Goal: Check status: Check status

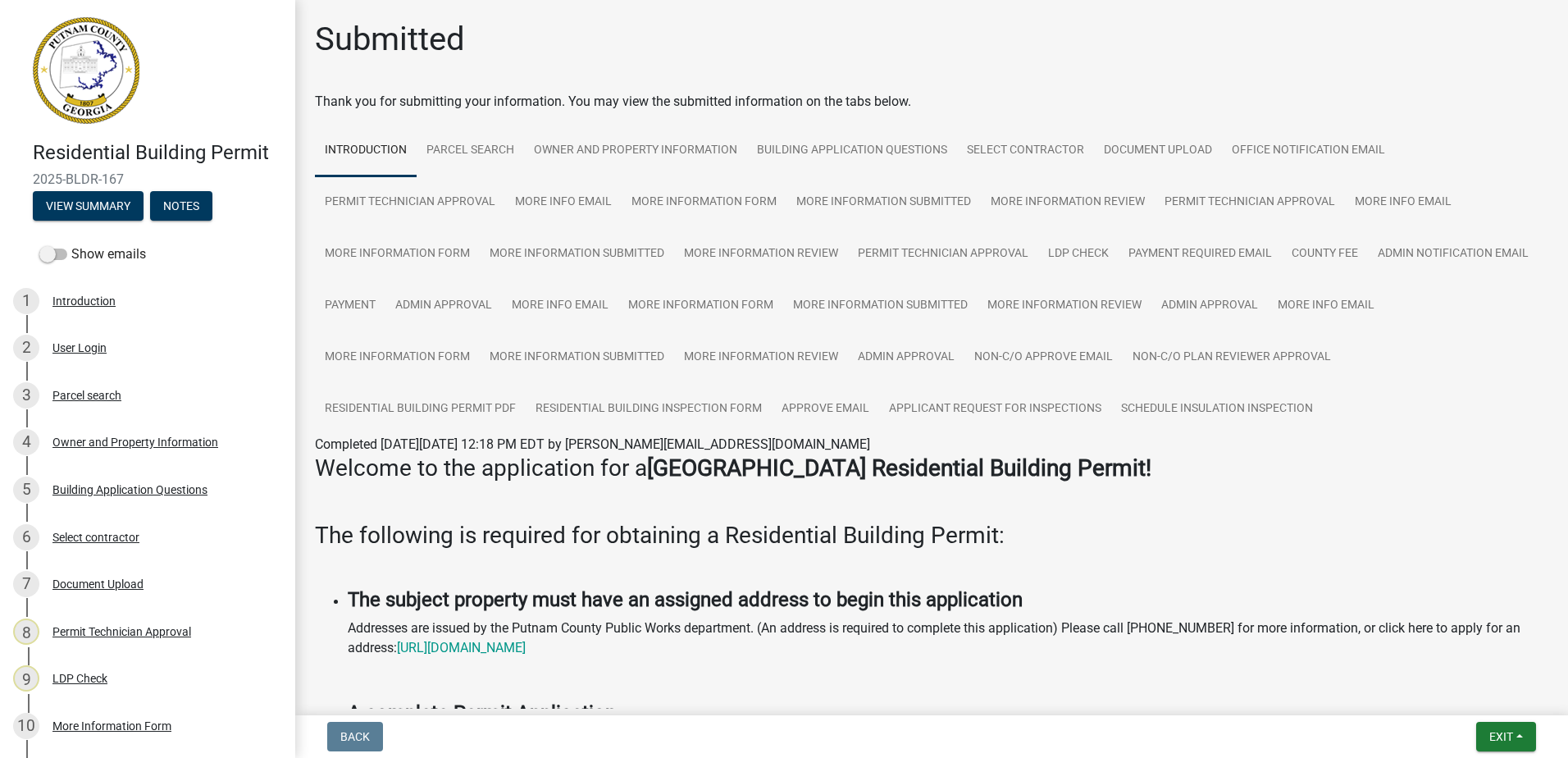
scroll to position [758, 0]
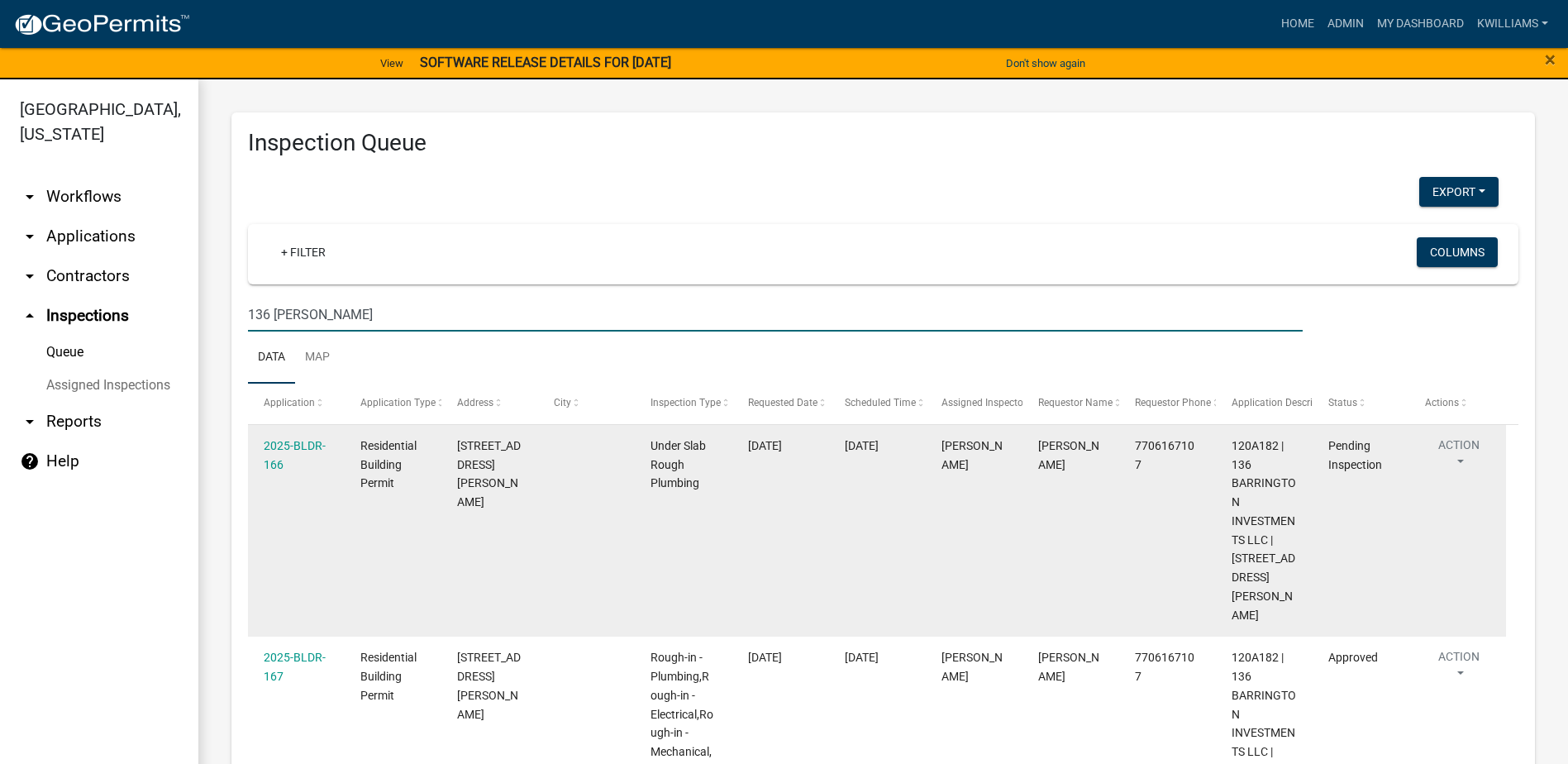
scroll to position [297, 0]
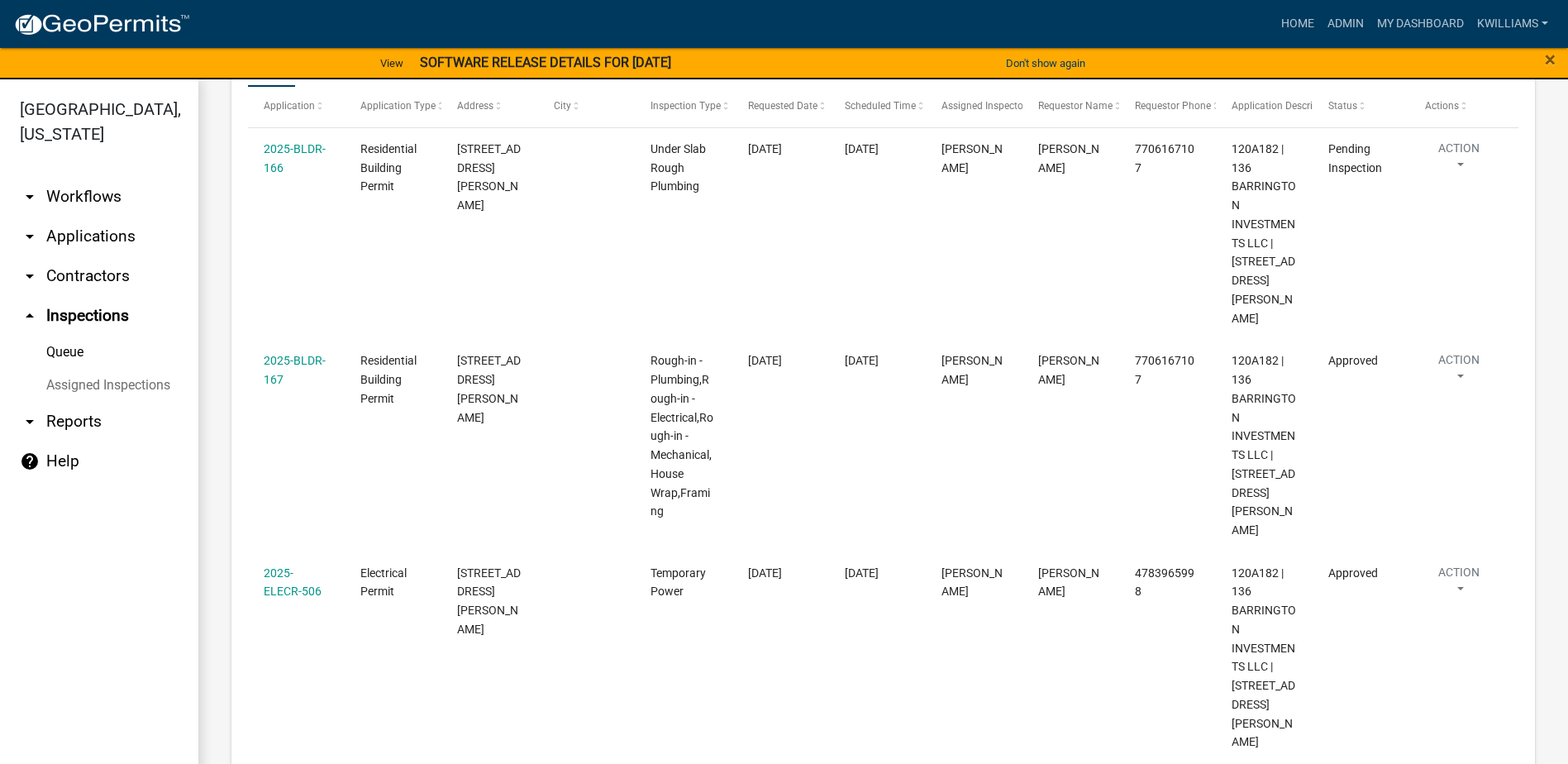
click at [106, 209] on link "arrow_drop_down Workflows" at bounding box center [99, 196] width 198 height 40
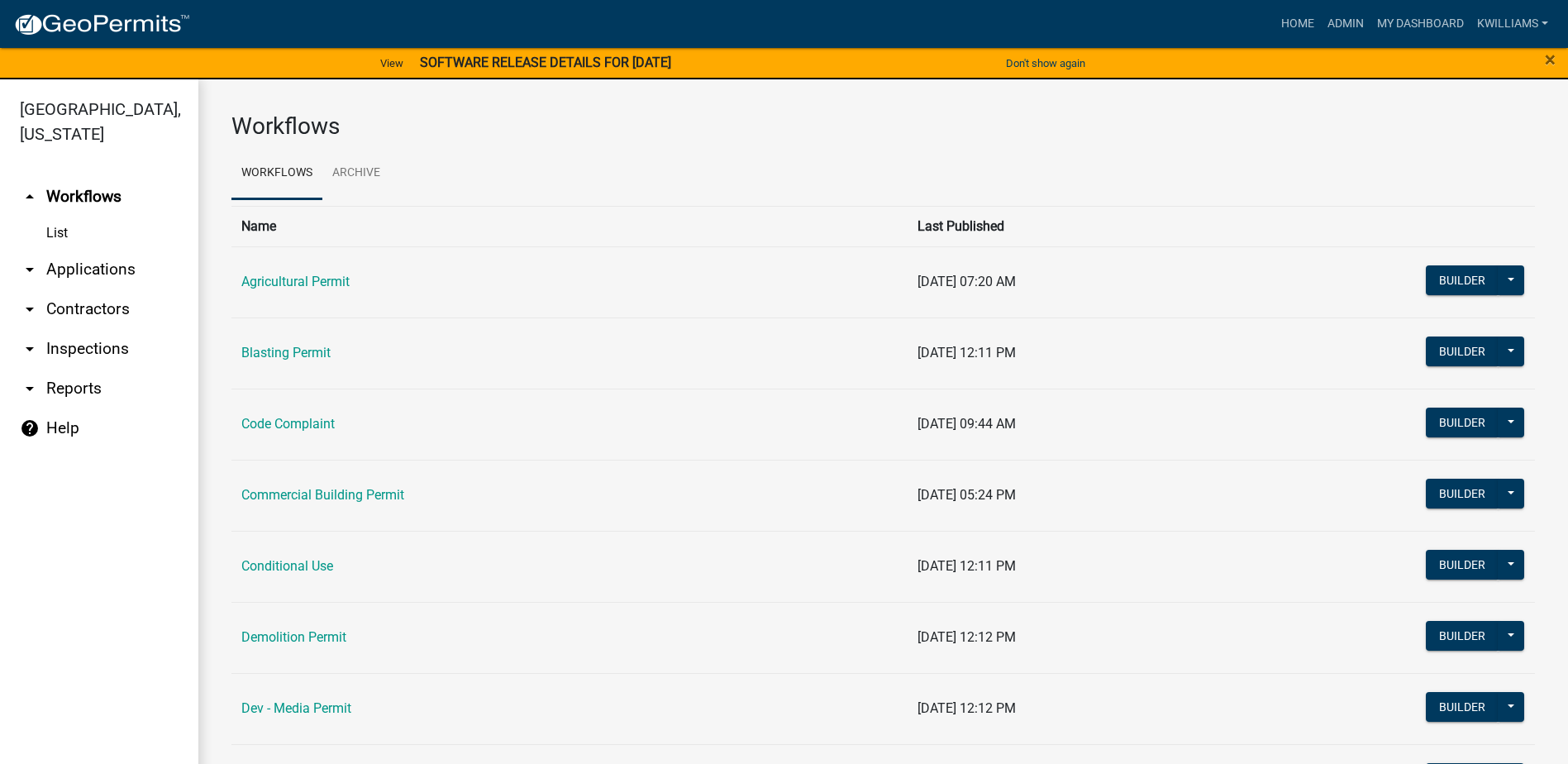
click at [58, 239] on link "List" at bounding box center [99, 234] width 198 height 34
click at [66, 262] on link "arrow_drop_down Applications" at bounding box center [99, 269] width 198 height 40
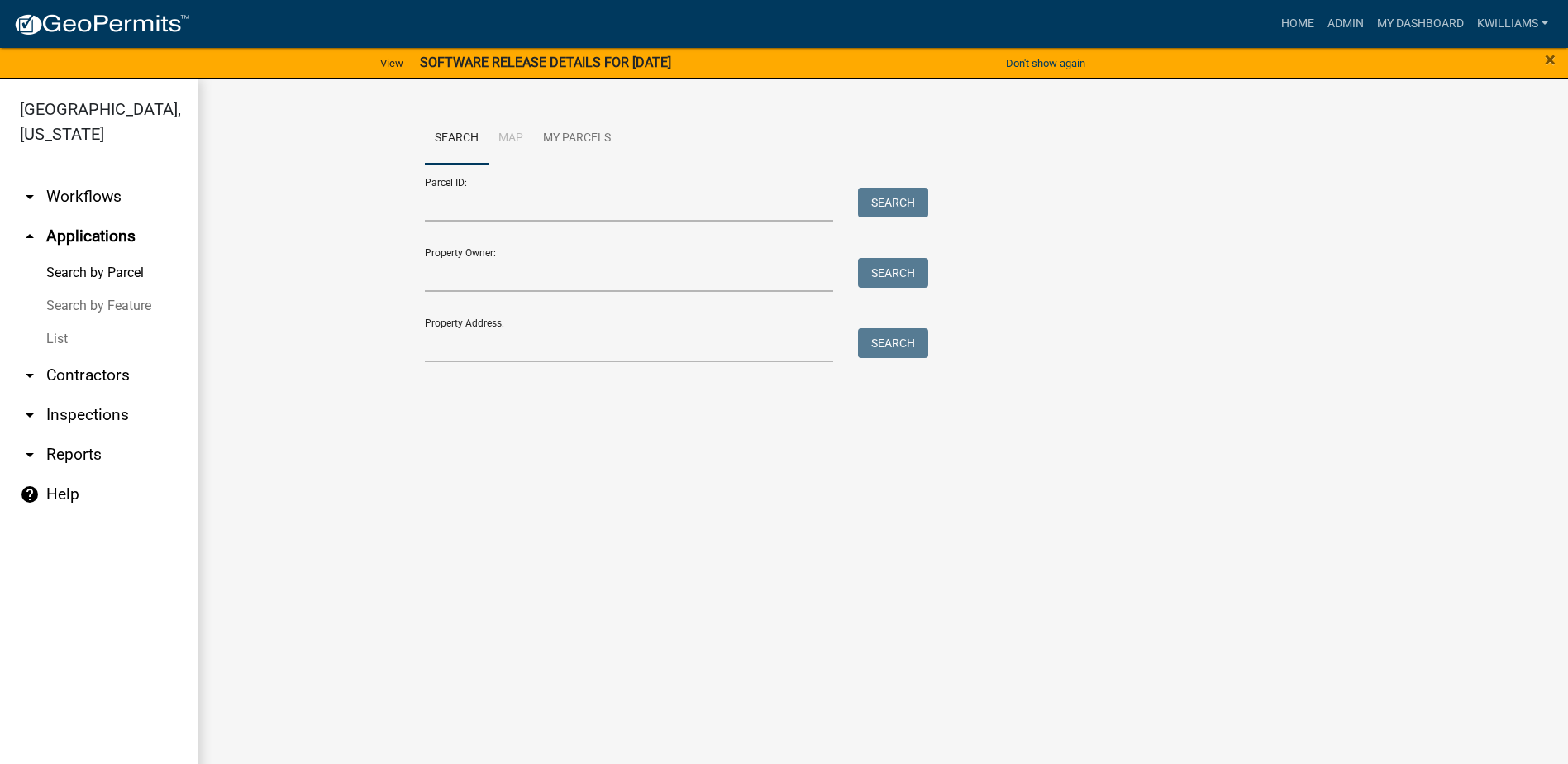
click at [59, 344] on link "List" at bounding box center [99, 339] width 198 height 34
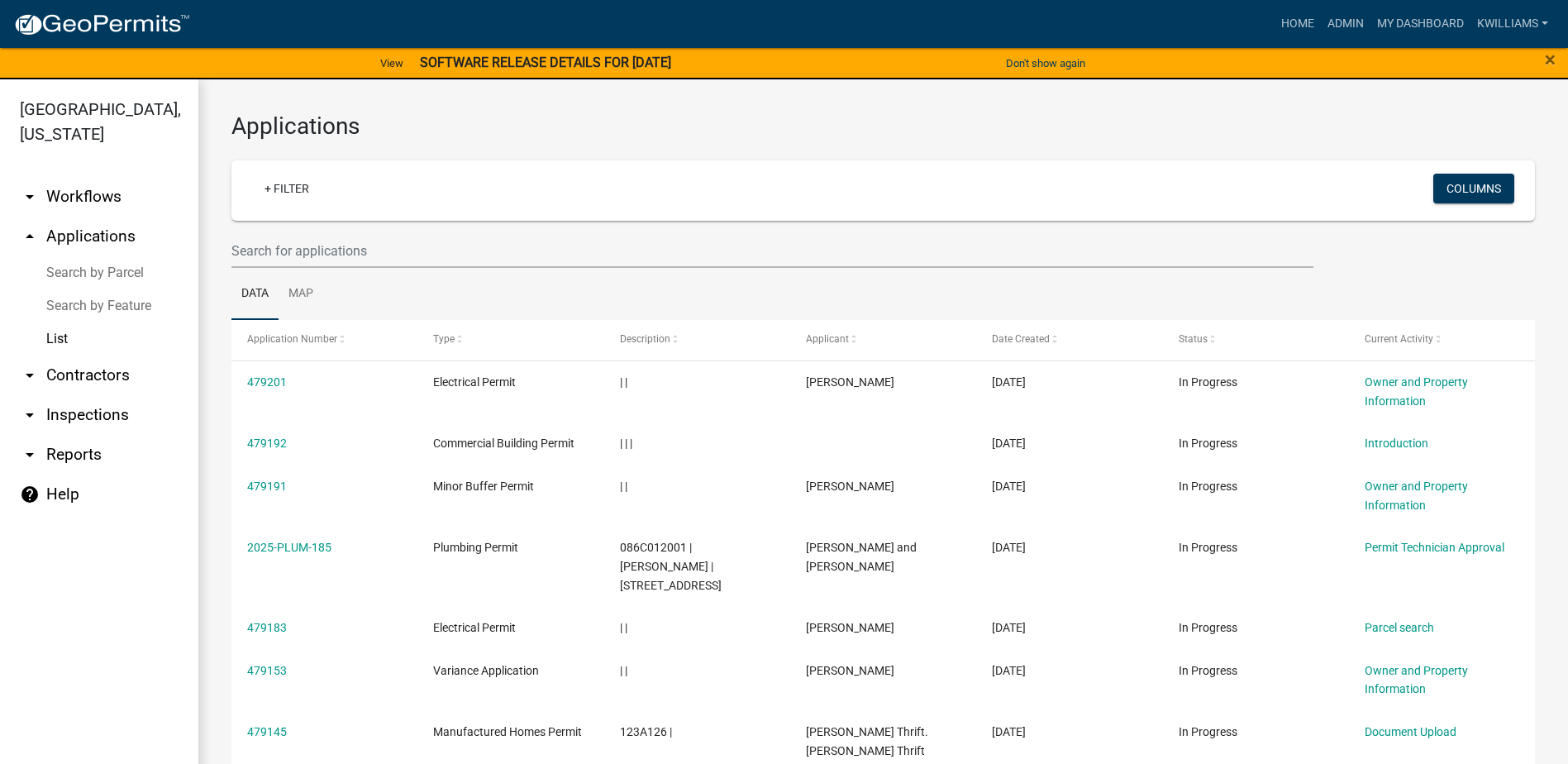
click at [325, 231] on wm-filter-builder "+ Filter Columns" at bounding box center [883, 213] width 1304 height 107
click at [325, 241] on input "text" at bounding box center [772, 250] width 1082 height 34
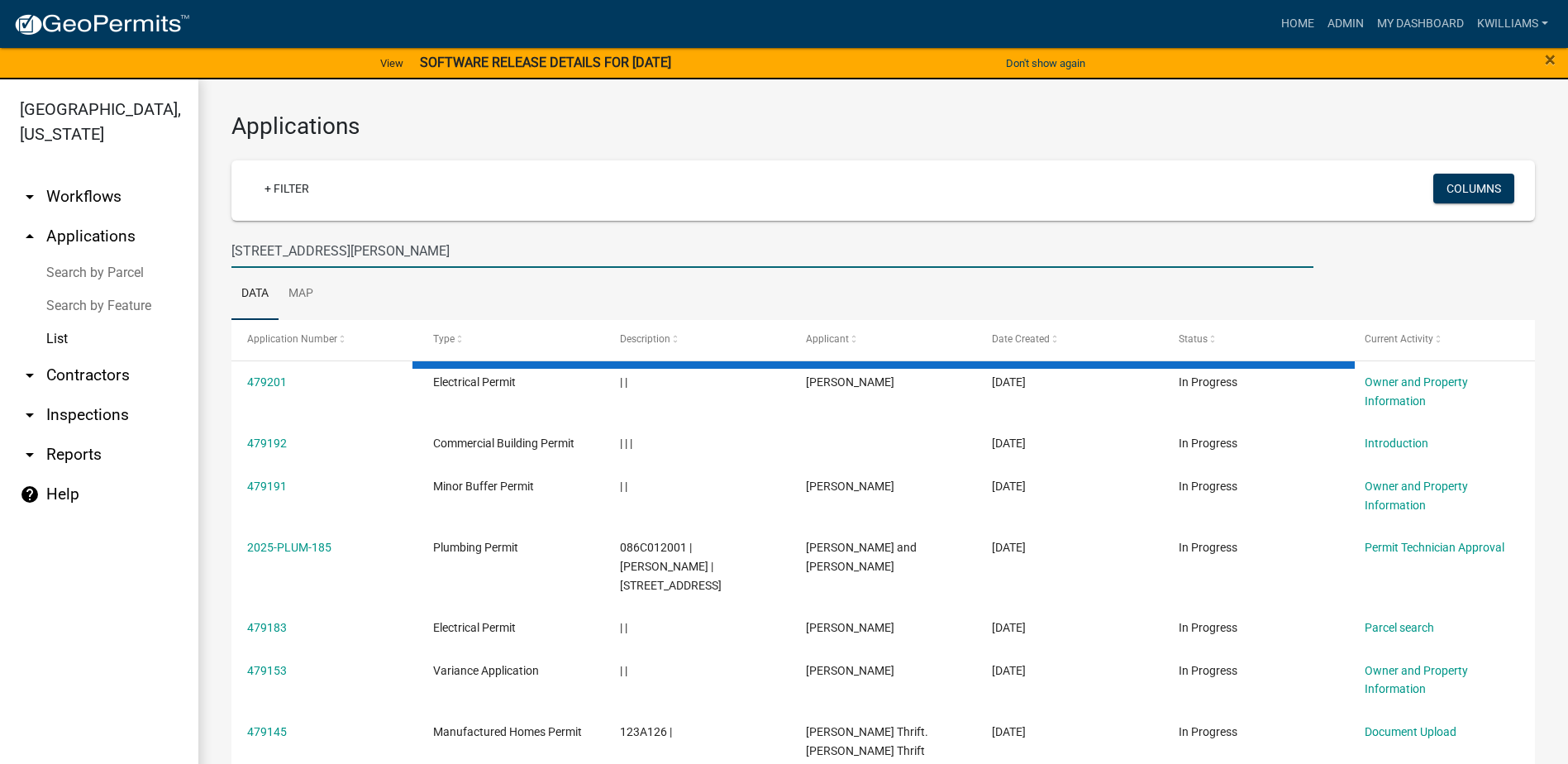
type input "171 jefferson rd"
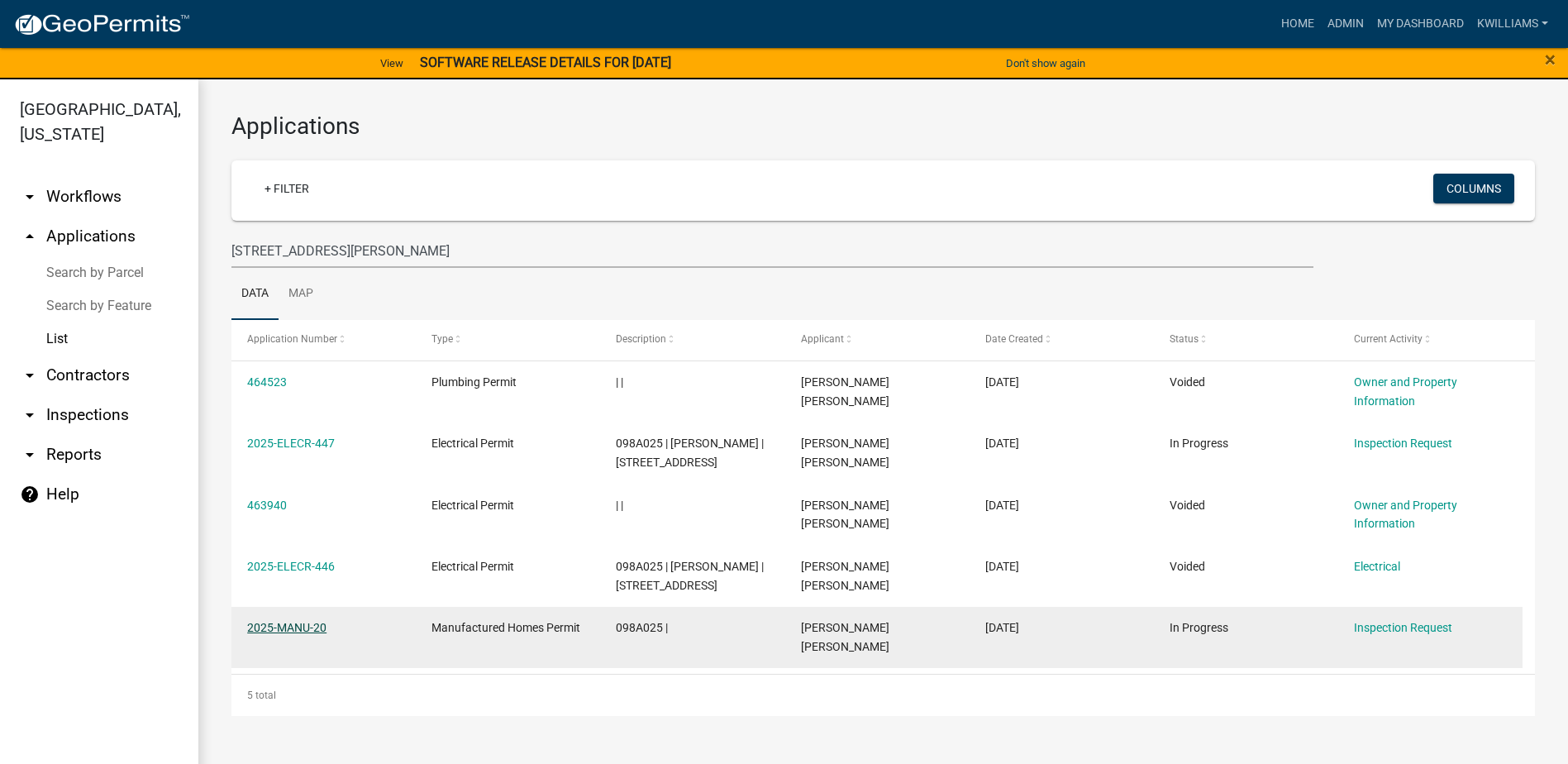
click at [265, 623] on link "2025-MANU-20" at bounding box center [287, 627] width 79 height 13
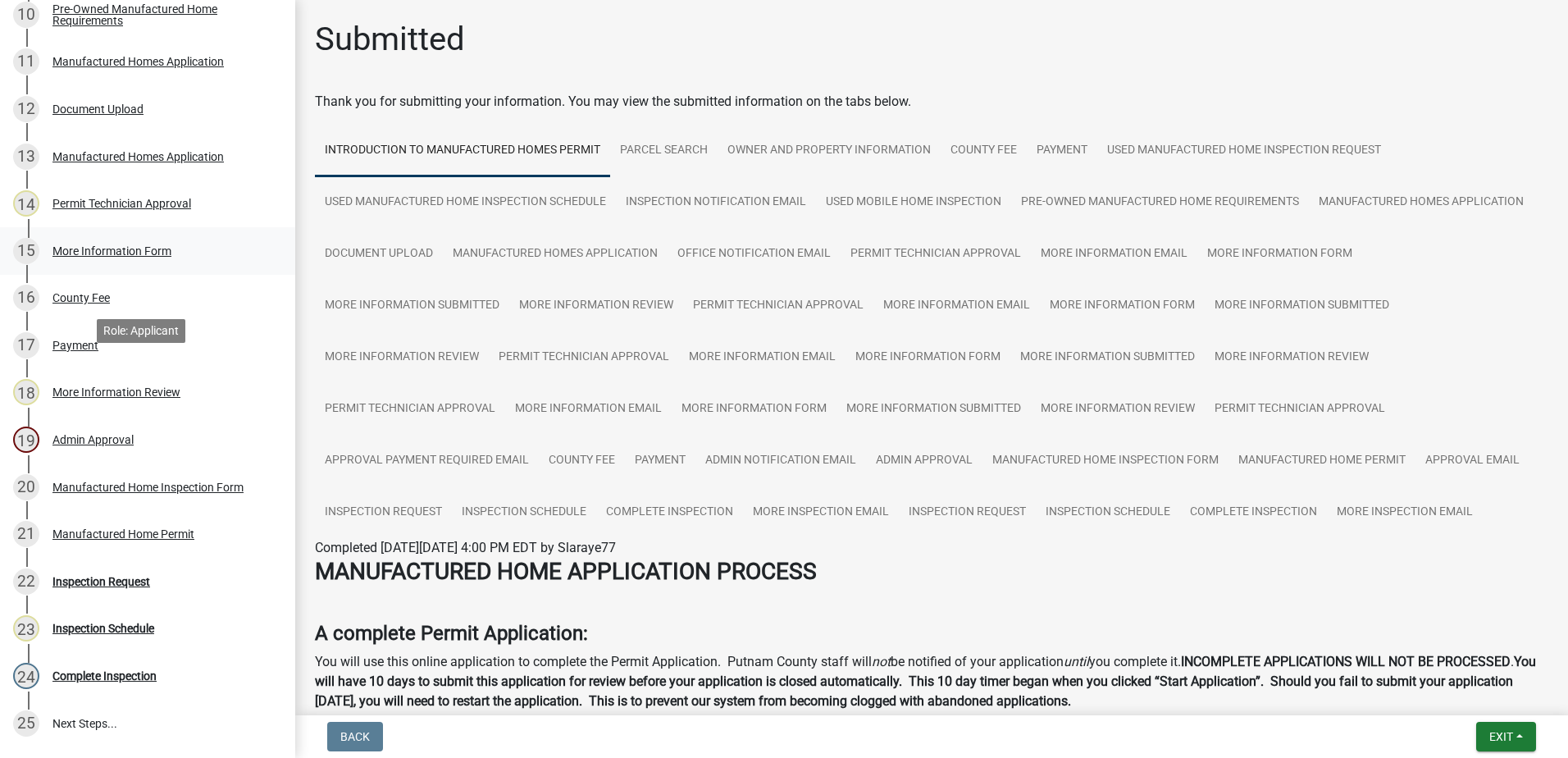
scroll to position [738, 0]
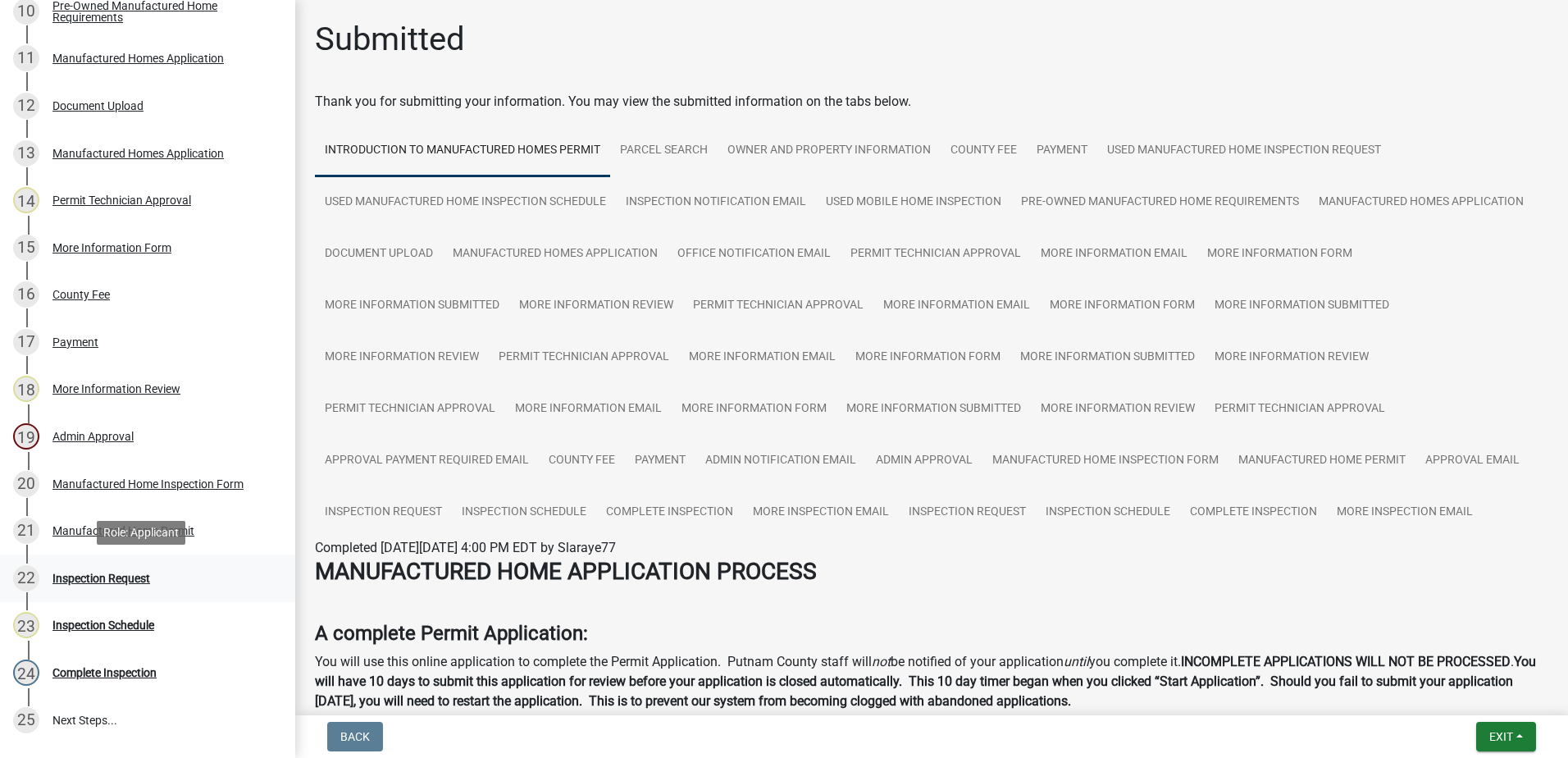
click at [91, 576] on div "Inspection Request" at bounding box center [102, 578] width 98 height 11
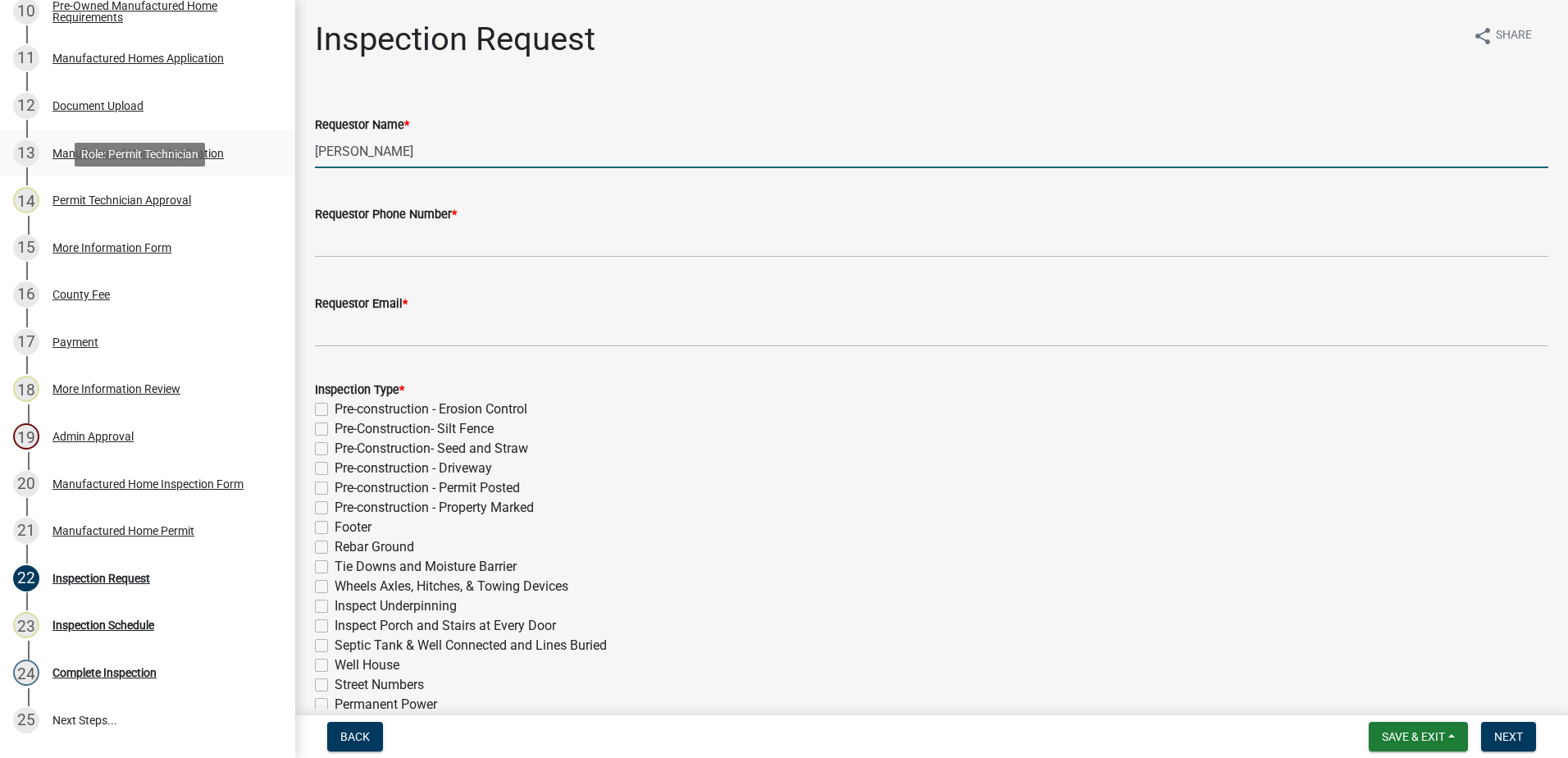
drag, startPoint x: 512, startPoint y: 150, endPoint x: 152, endPoint y: 167, distance: 360.4
click at [152, 167] on div "Manufactured Homes Permit 2025-MANU-20 View Summary Notes Show emails 1 Introdu…" at bounding box center [784, 379] width 1568 height 758
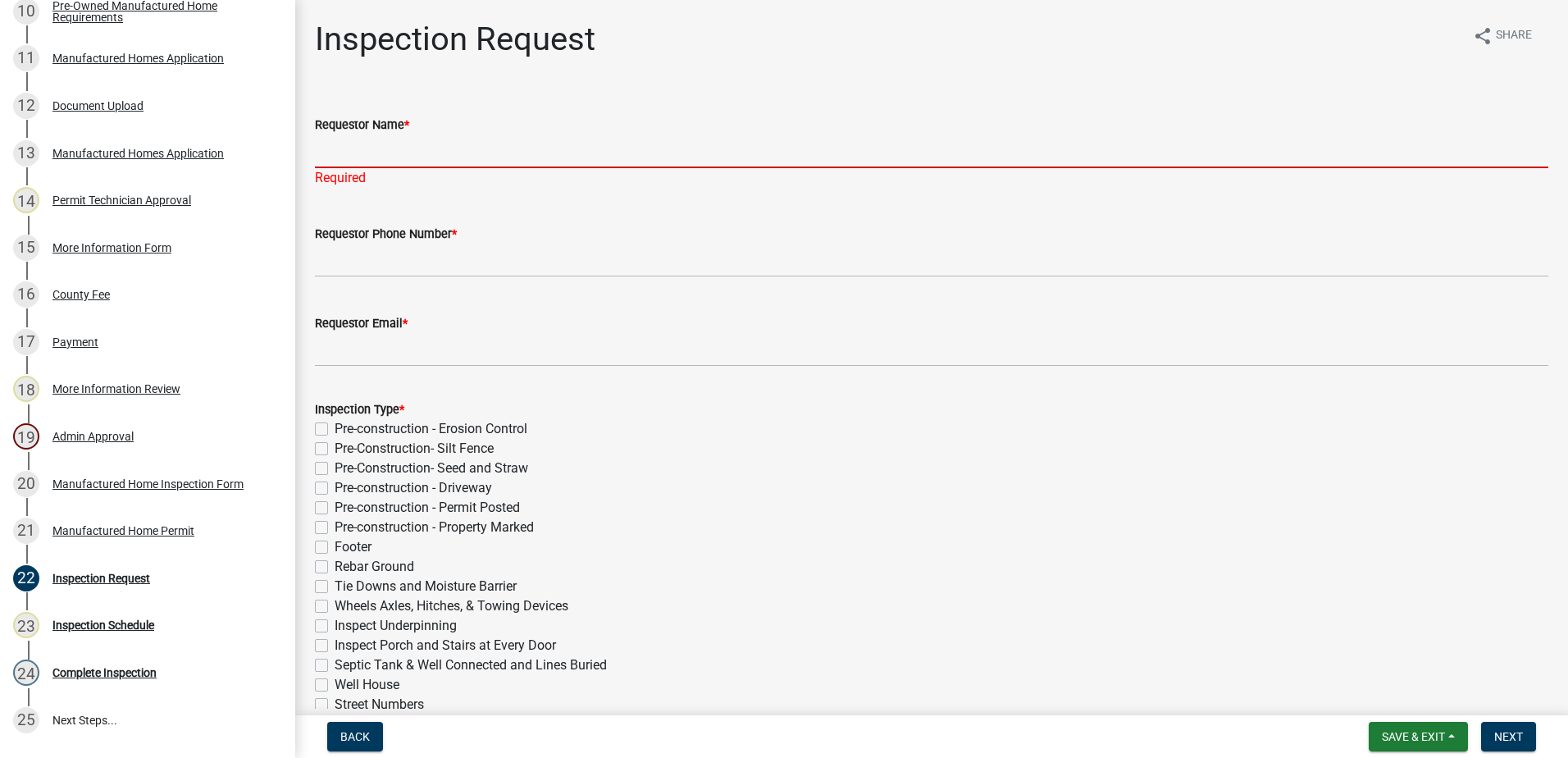
click at [364, 148] on input "Requestor Name *" at bounding box center [932, 151] width 1234 height 33
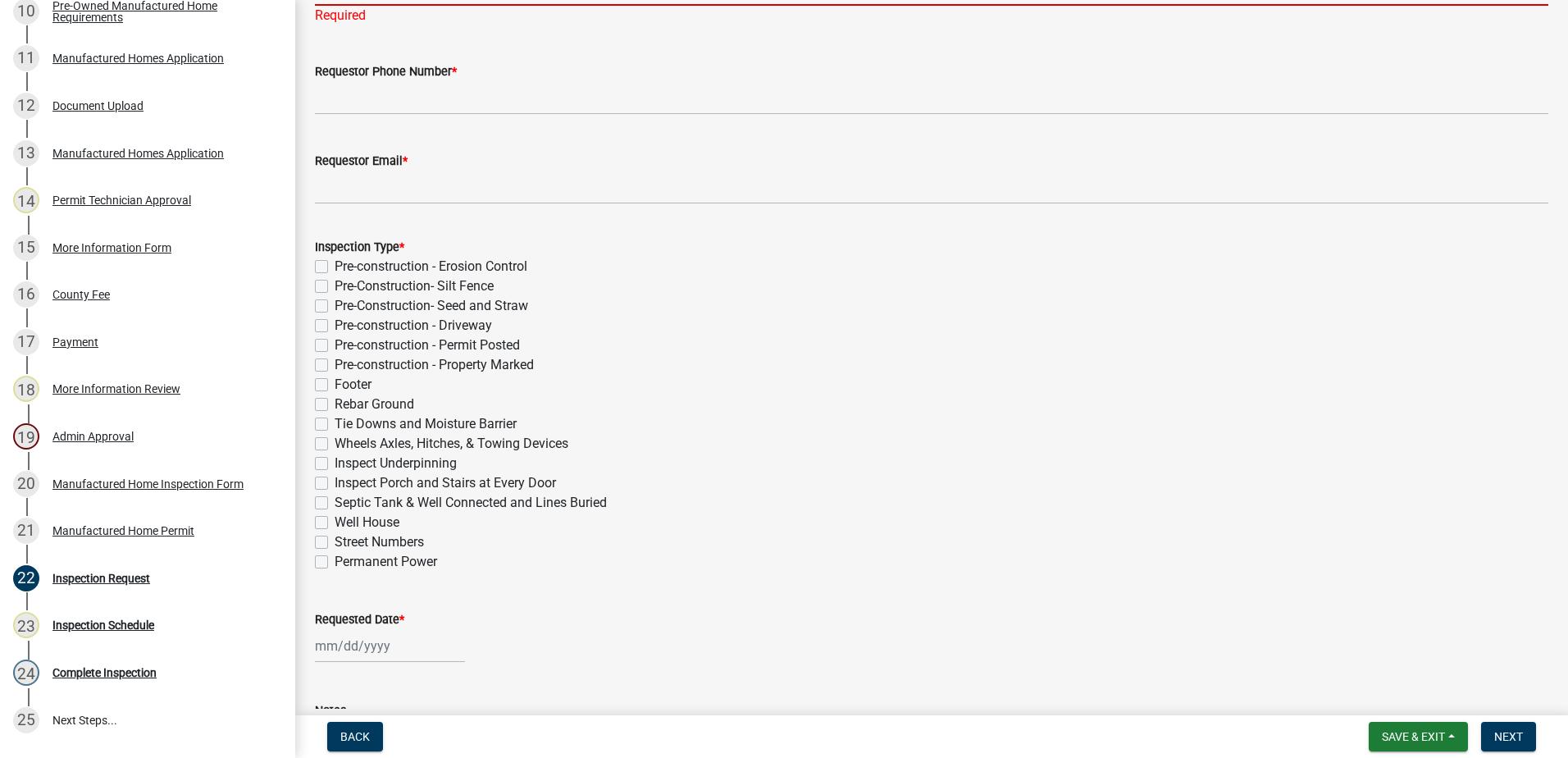
scroll to position [164, 0]
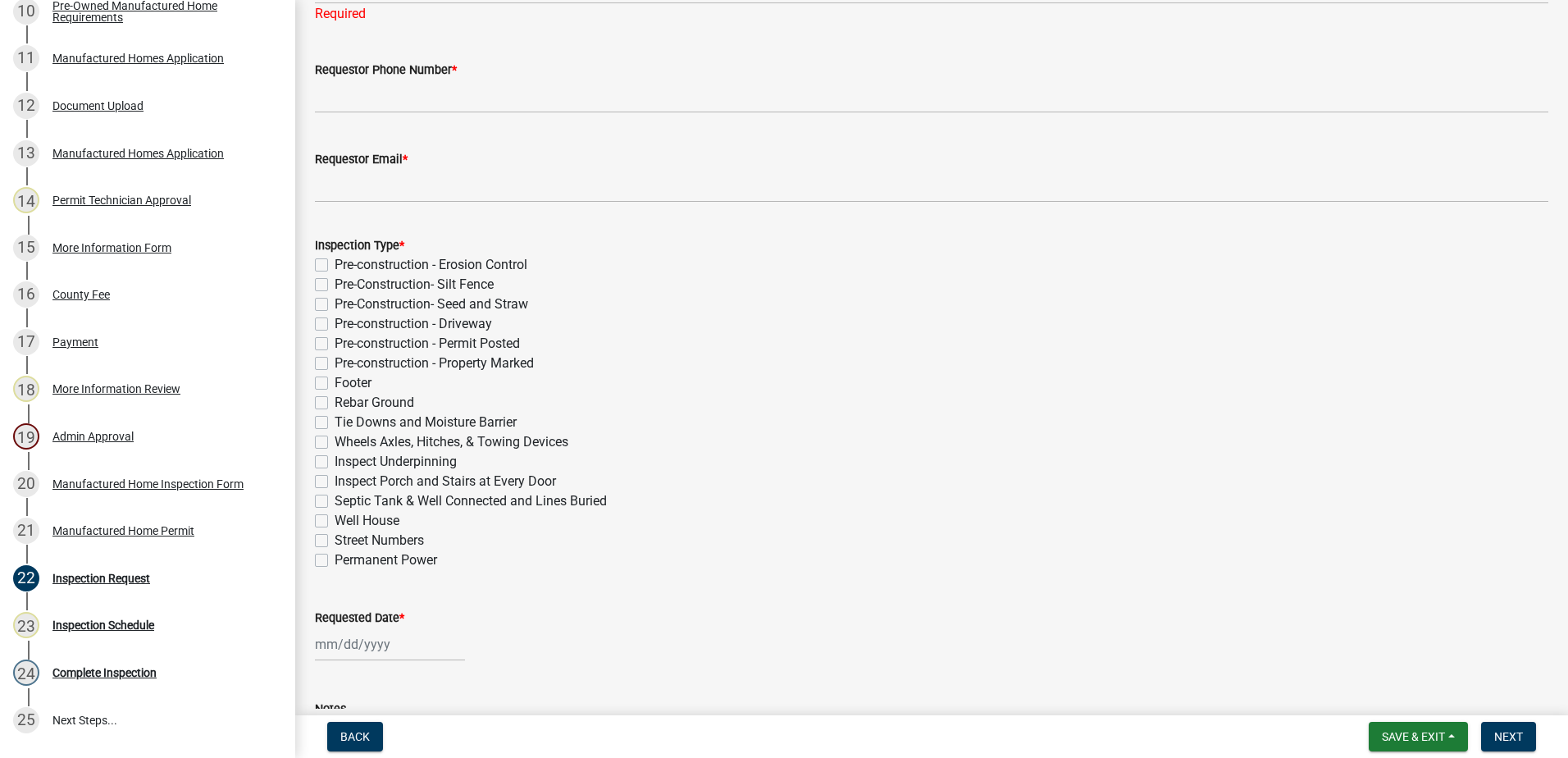
click at [308, 478] on div "Inspection Type * Pre-construction - Erosion Control Pre-Construction- Silt Fen…" at bounding box center [932, 393] width 1259 height 355
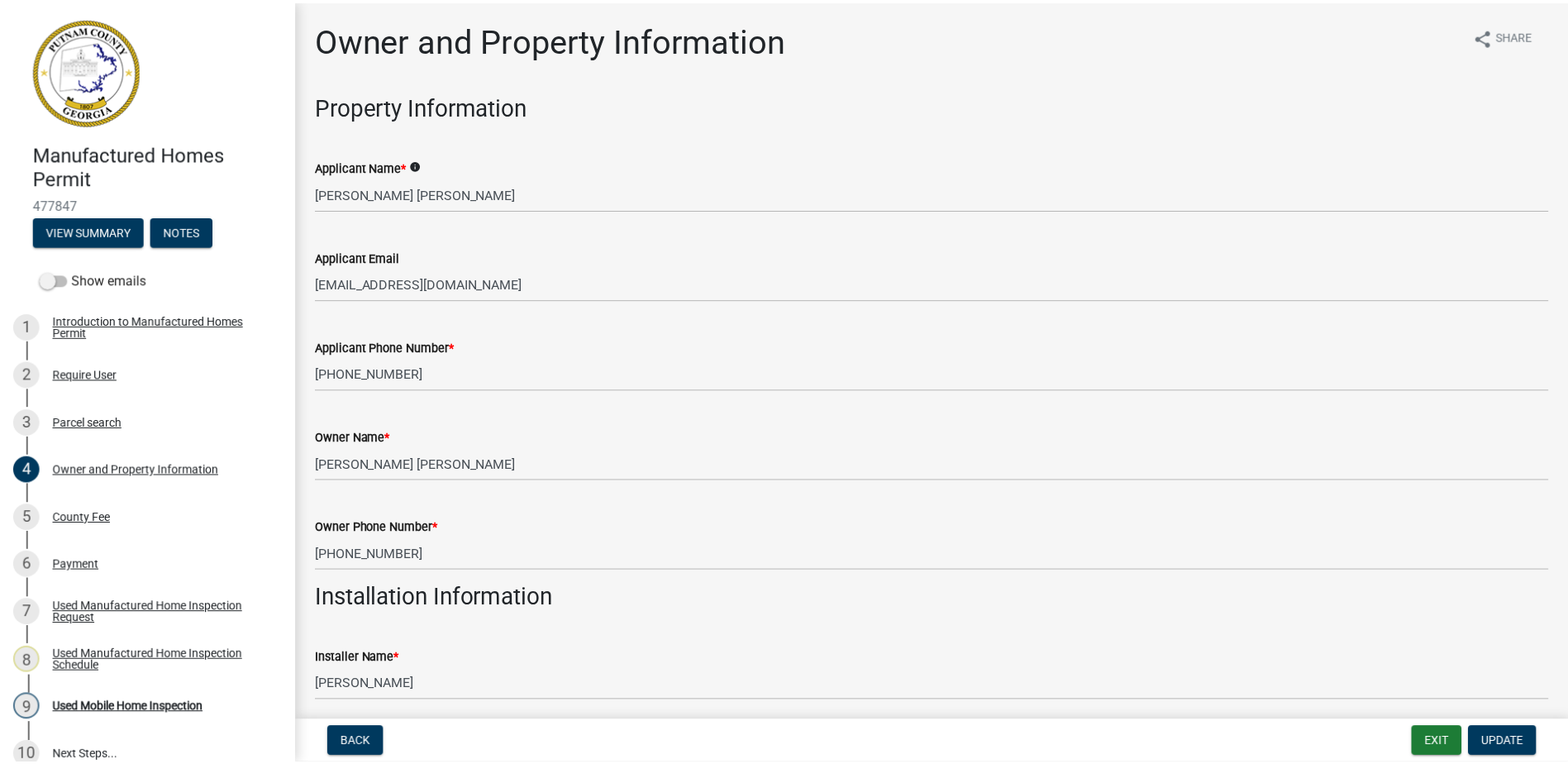
scroll to position [1322, 0]
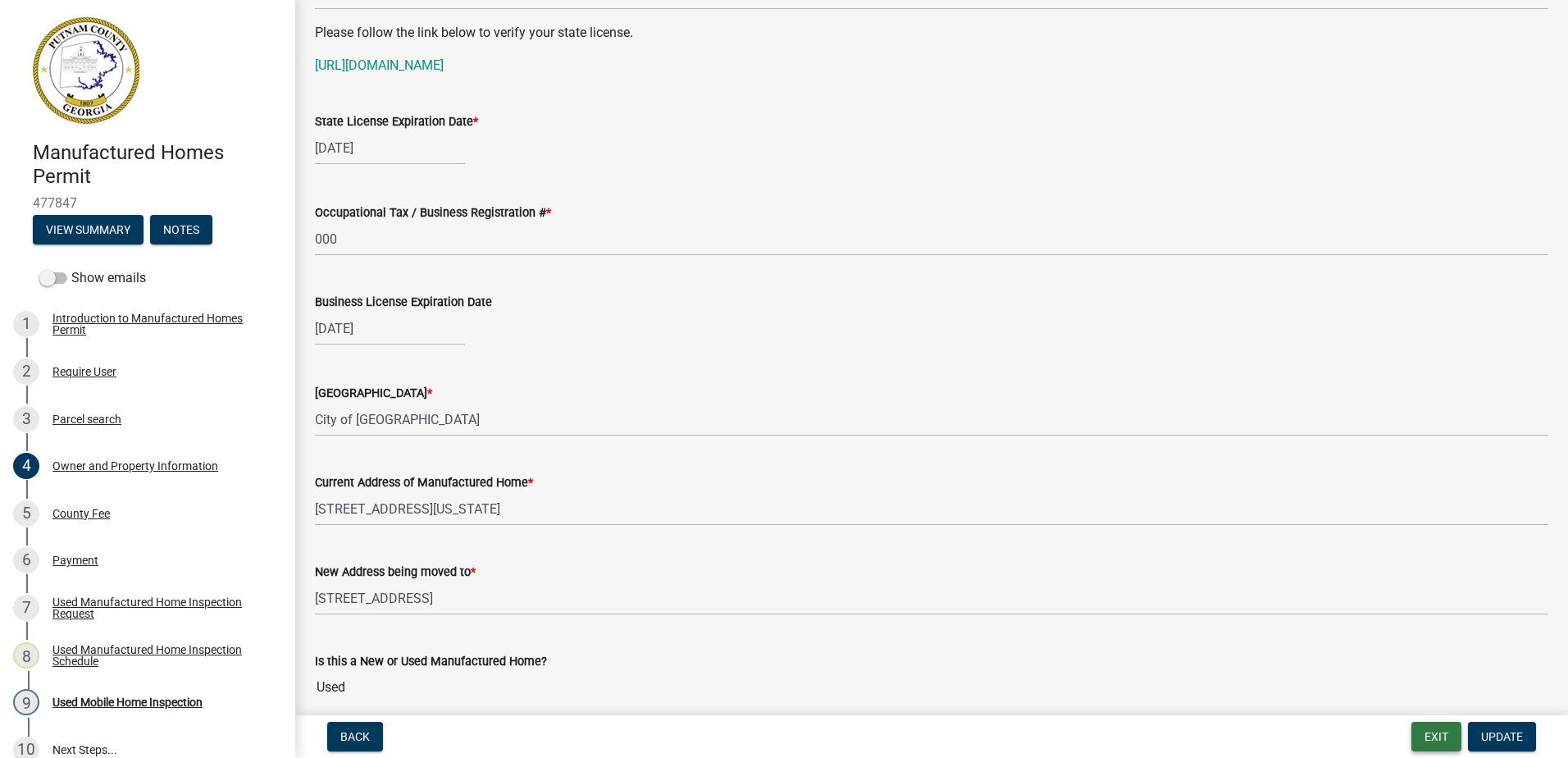
click at [1431, 733] on button "Exit" at bounding box center [1437, 737] width 50 height 30
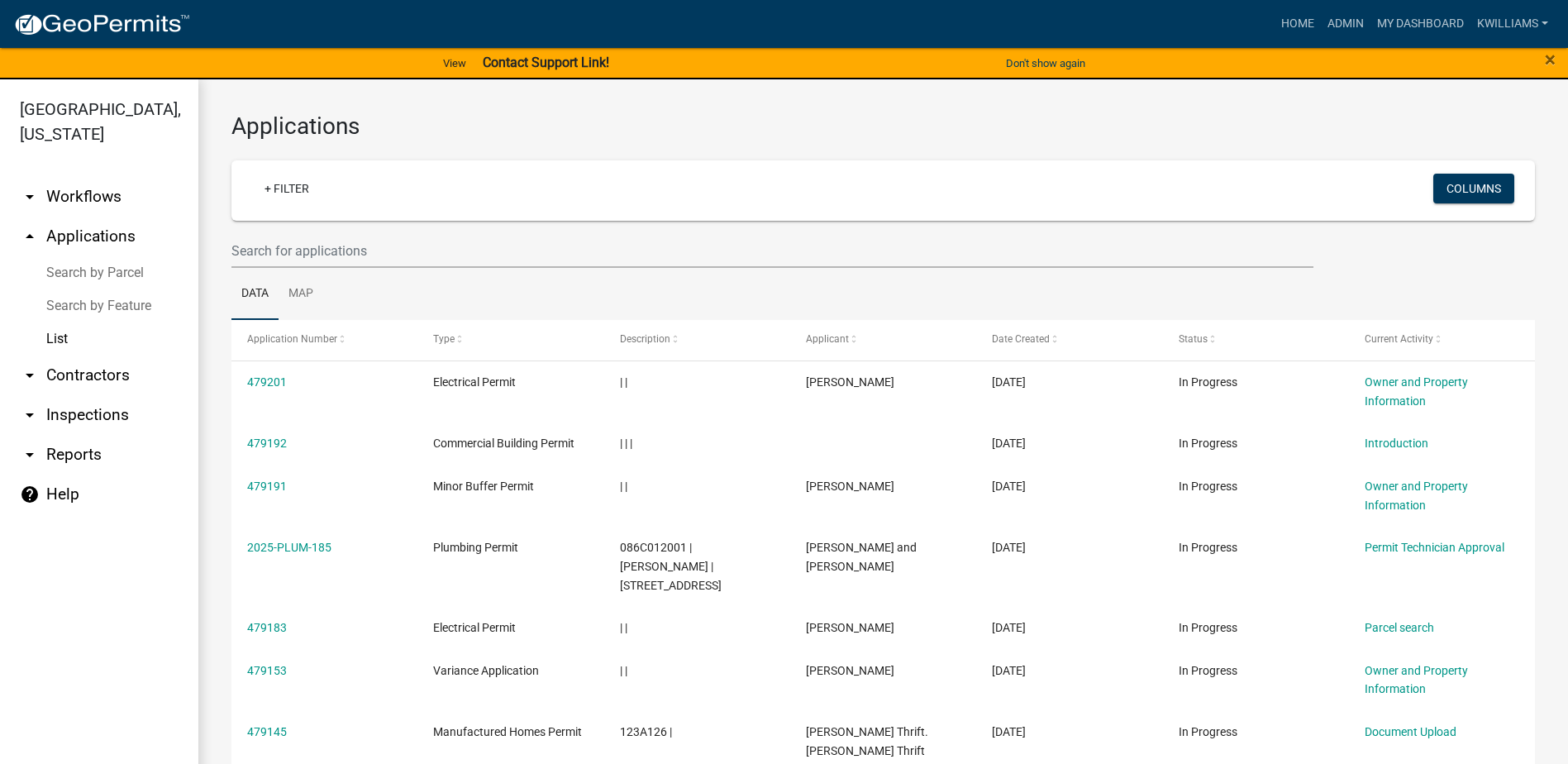
click at [65, 406] on link "arrow_drop_down Inspections" at bounding box center [99, 415] width 198 height 40
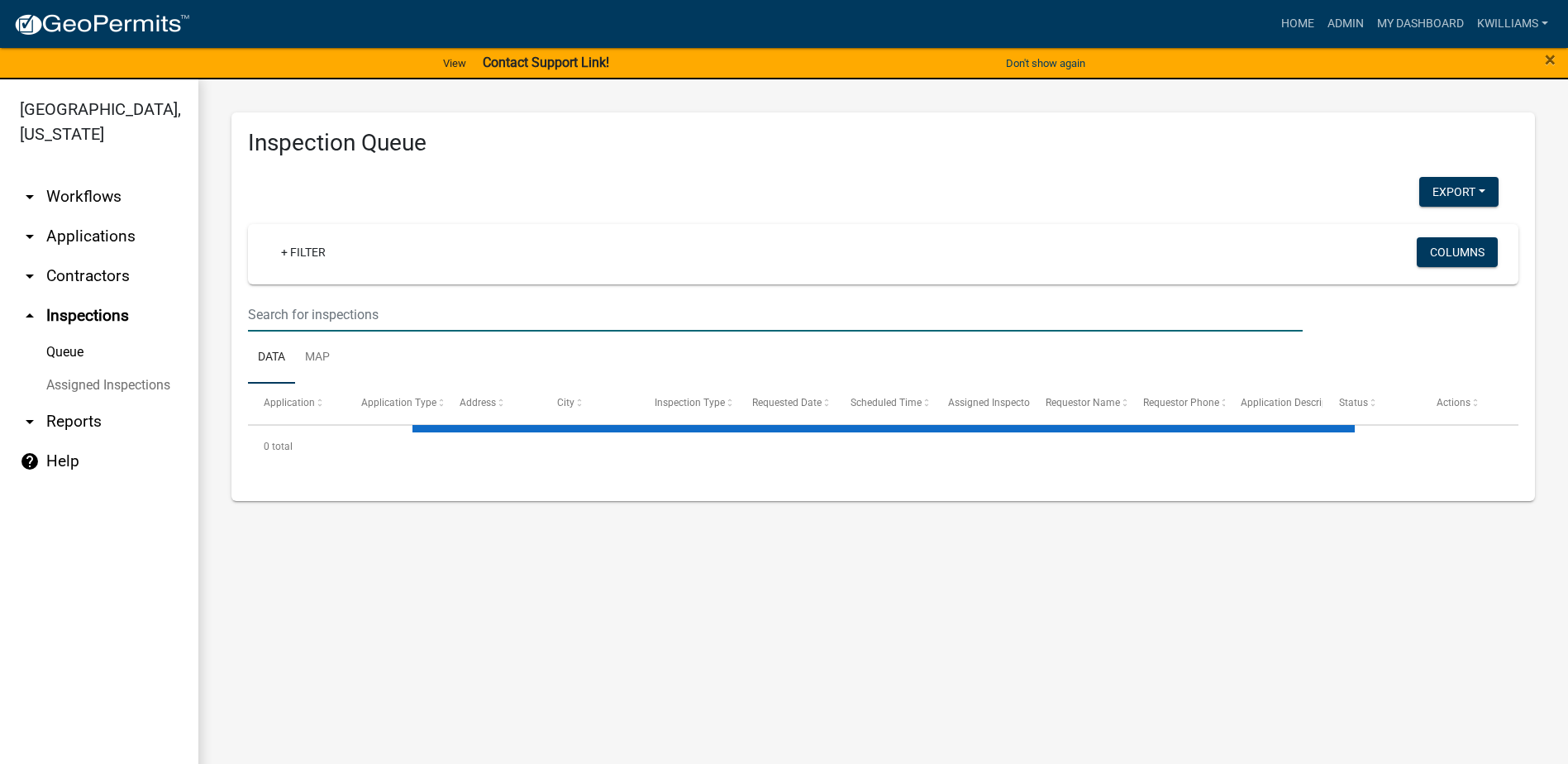
click at [293, 315] on input "text" at bounding box center [774, 315] width 1054 height 34
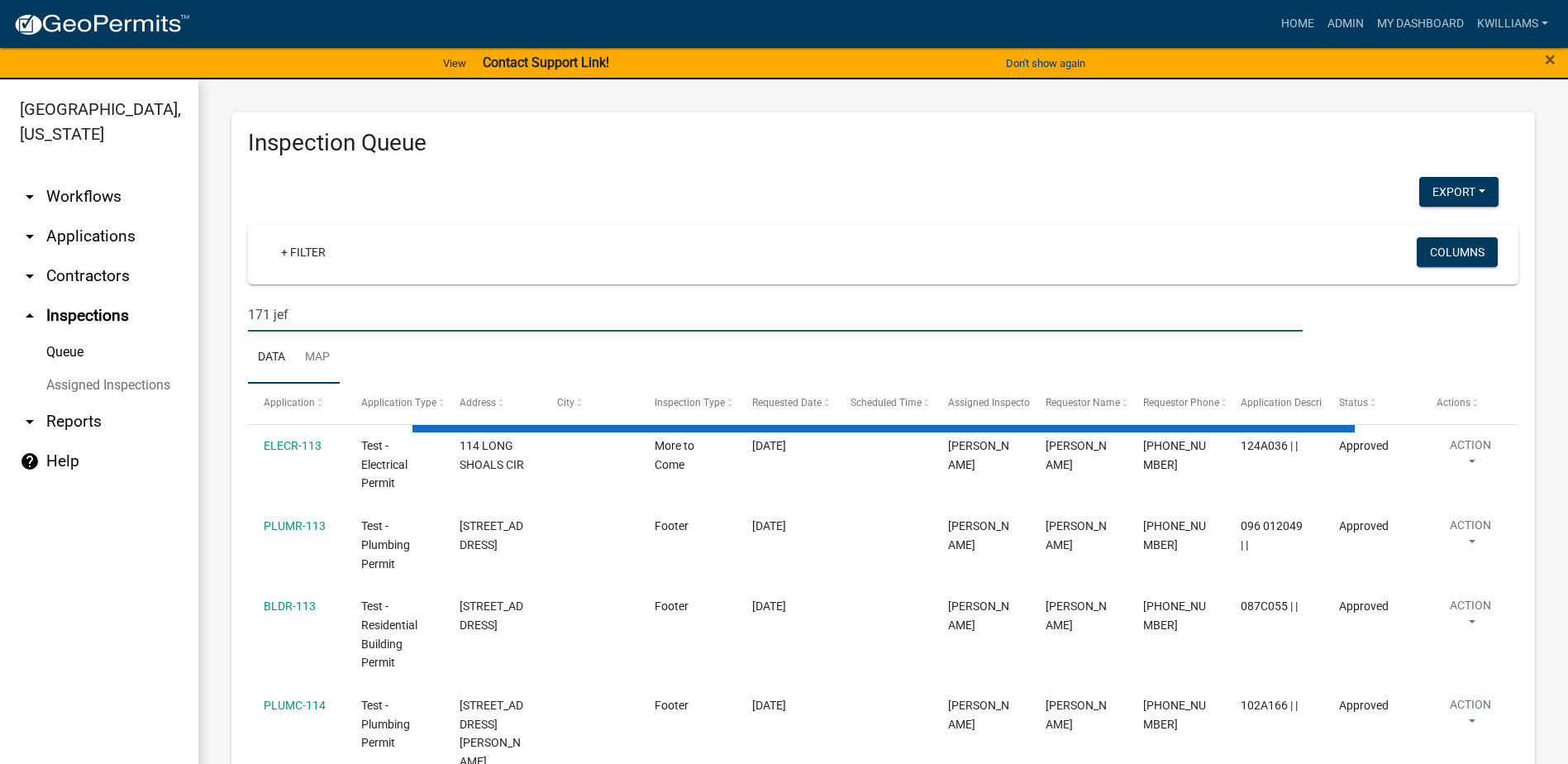
type input "171 jefferson rd"
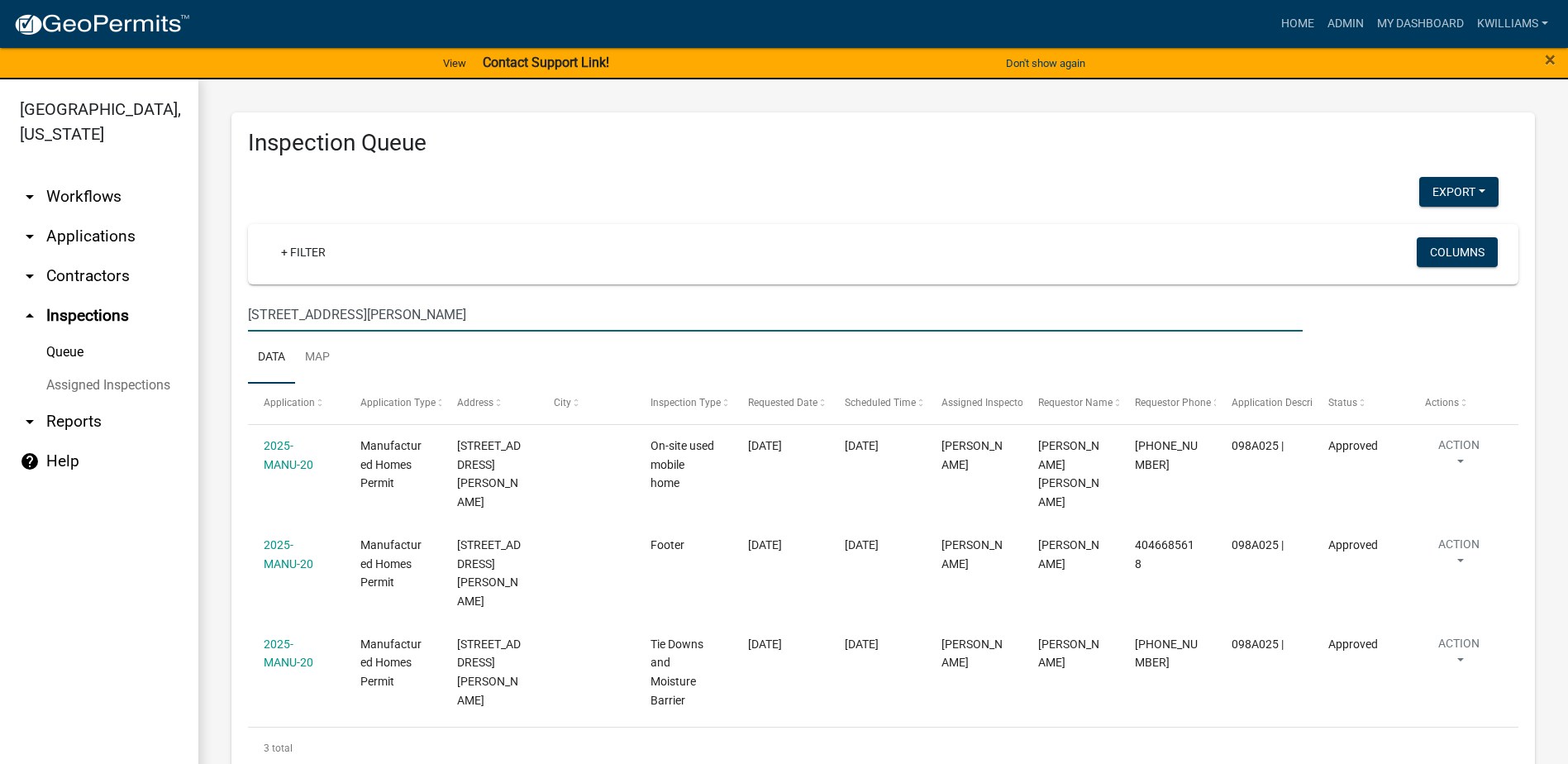
click at [67, 210] on link "arrow_drop_down Workflows" at bounding box center [99, 196] width 198 height 40
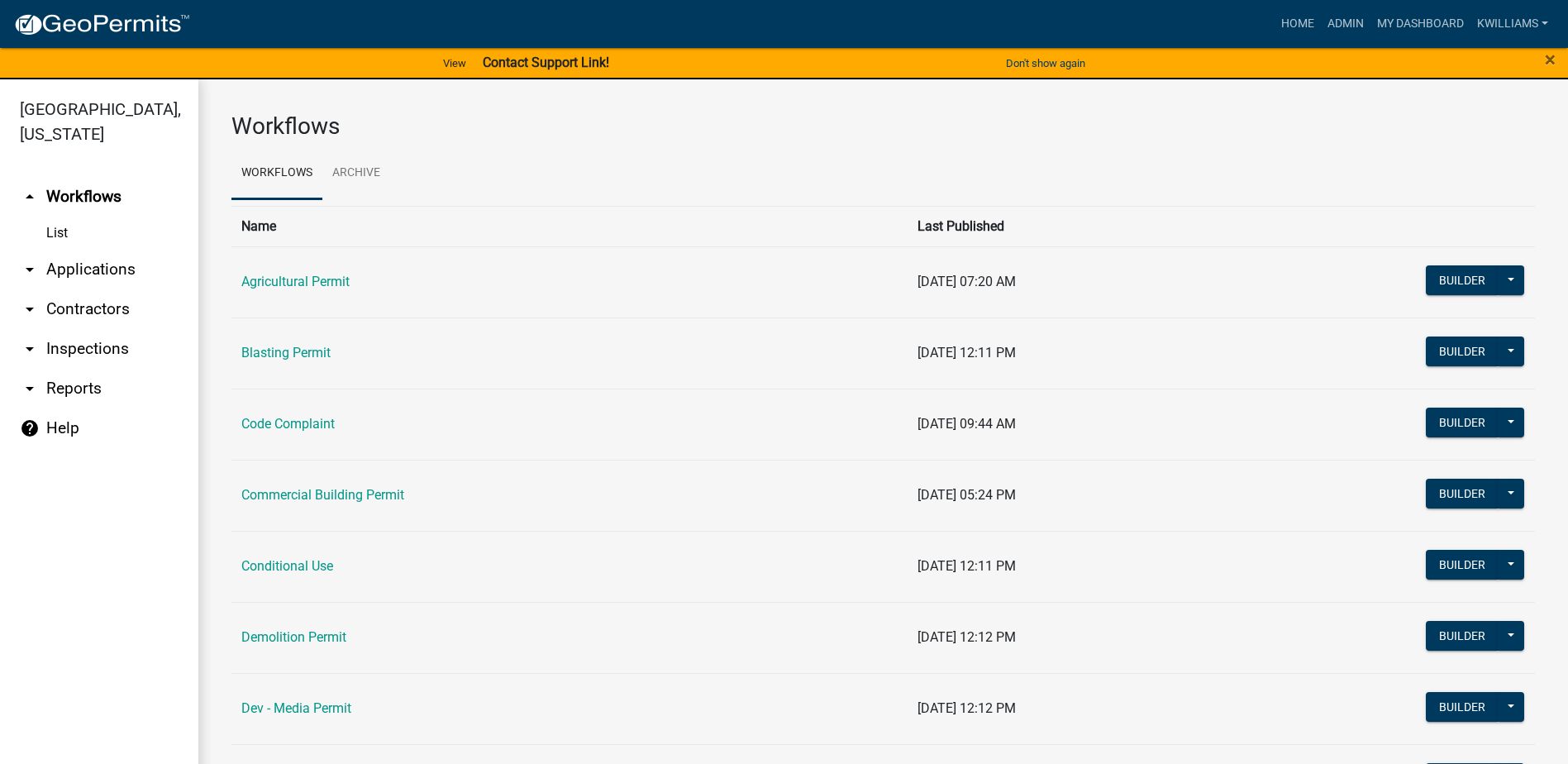
click at [63, 261] on link "arrow_drop_down Applications" at bounding box center [99, 269] width 198 height 40
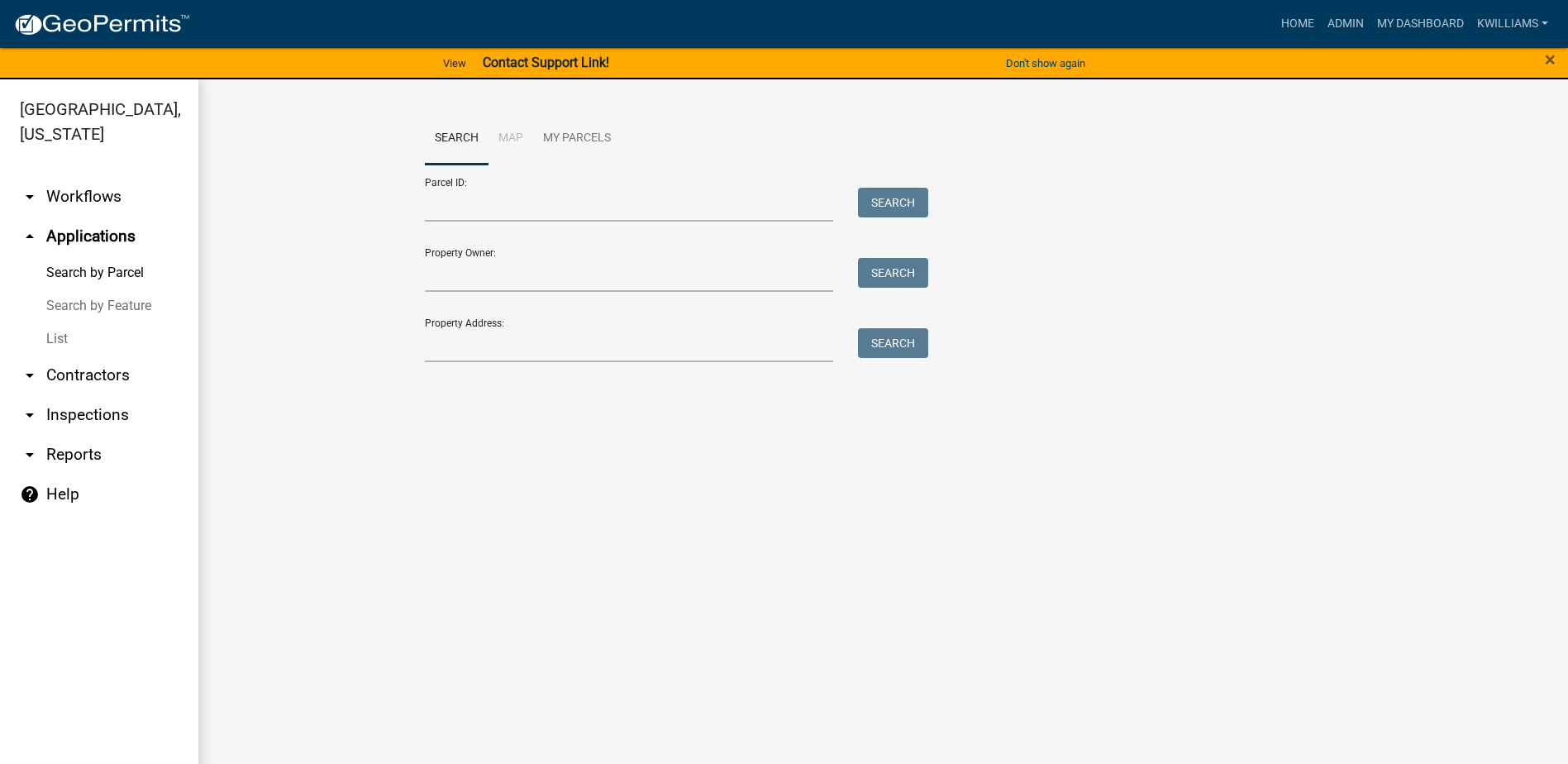
click at [57, 351] on link "List" at bounding box center [99, 339] width 198 height 34
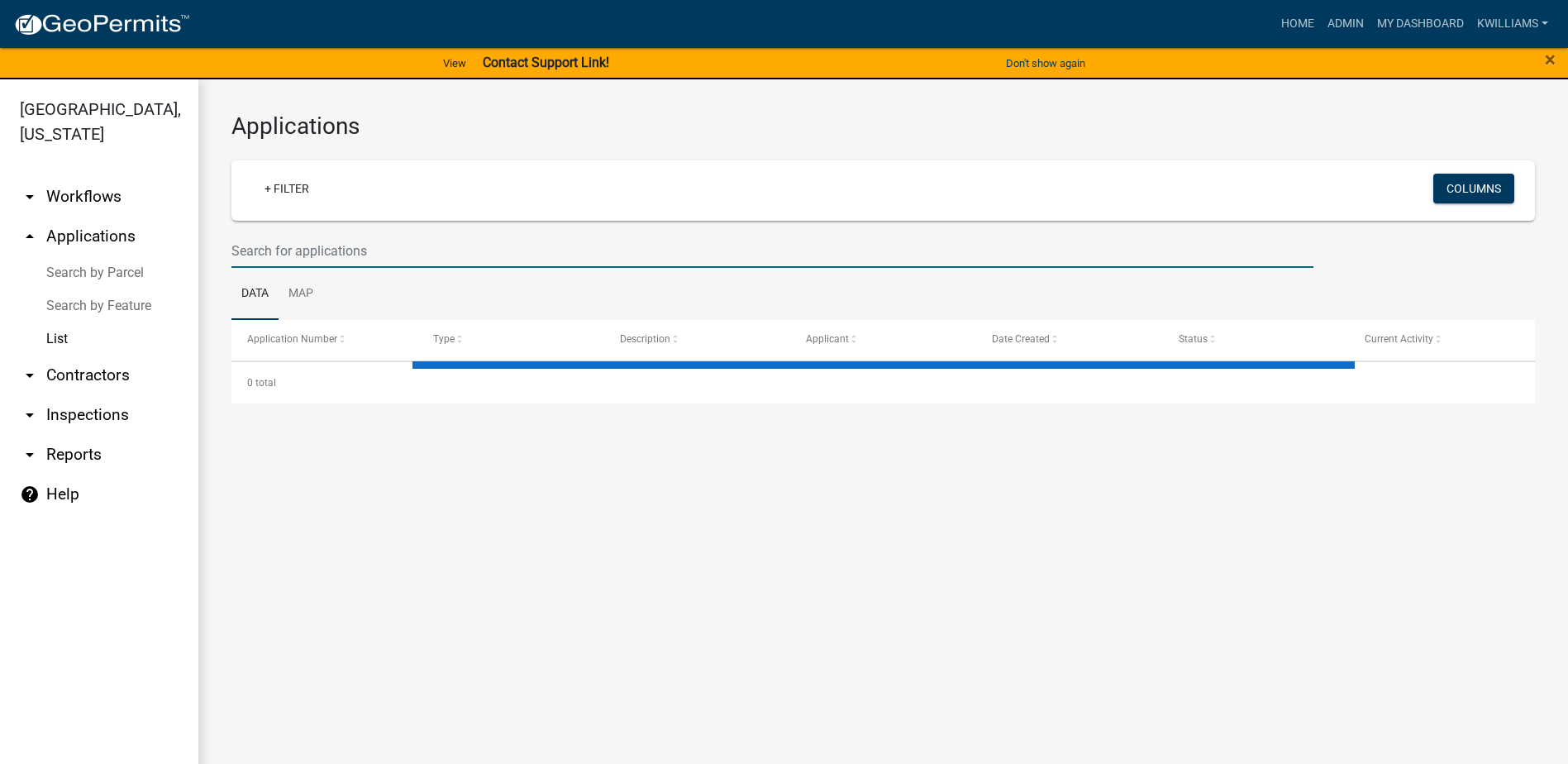
click at [338, 255] on input "text" at bounding box center [772, 250] width 1082 height 34
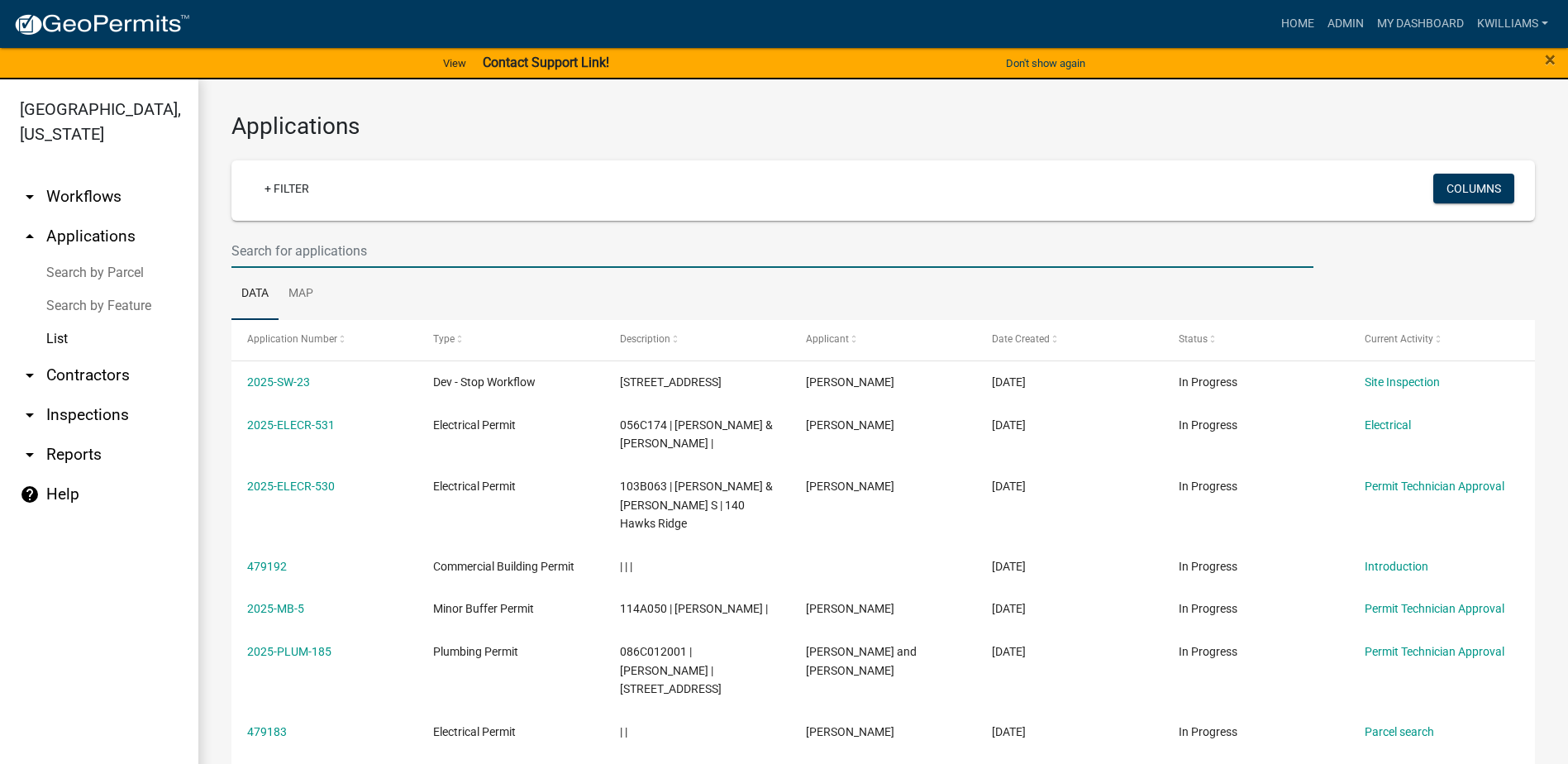
click at [288, 239] on input "text" at bounding box center [772, 250] width 1082 height 34
click at [252, 249] on input "text" at bounding box center [772, 250] width 1082 height 34
click at [255, 255] on input "text" at bounding box center [772, 250] width 1082 height 34
click at [252, 252] on input "text" at bounding box center [772, 250] width 1082 height 34
type input "s"
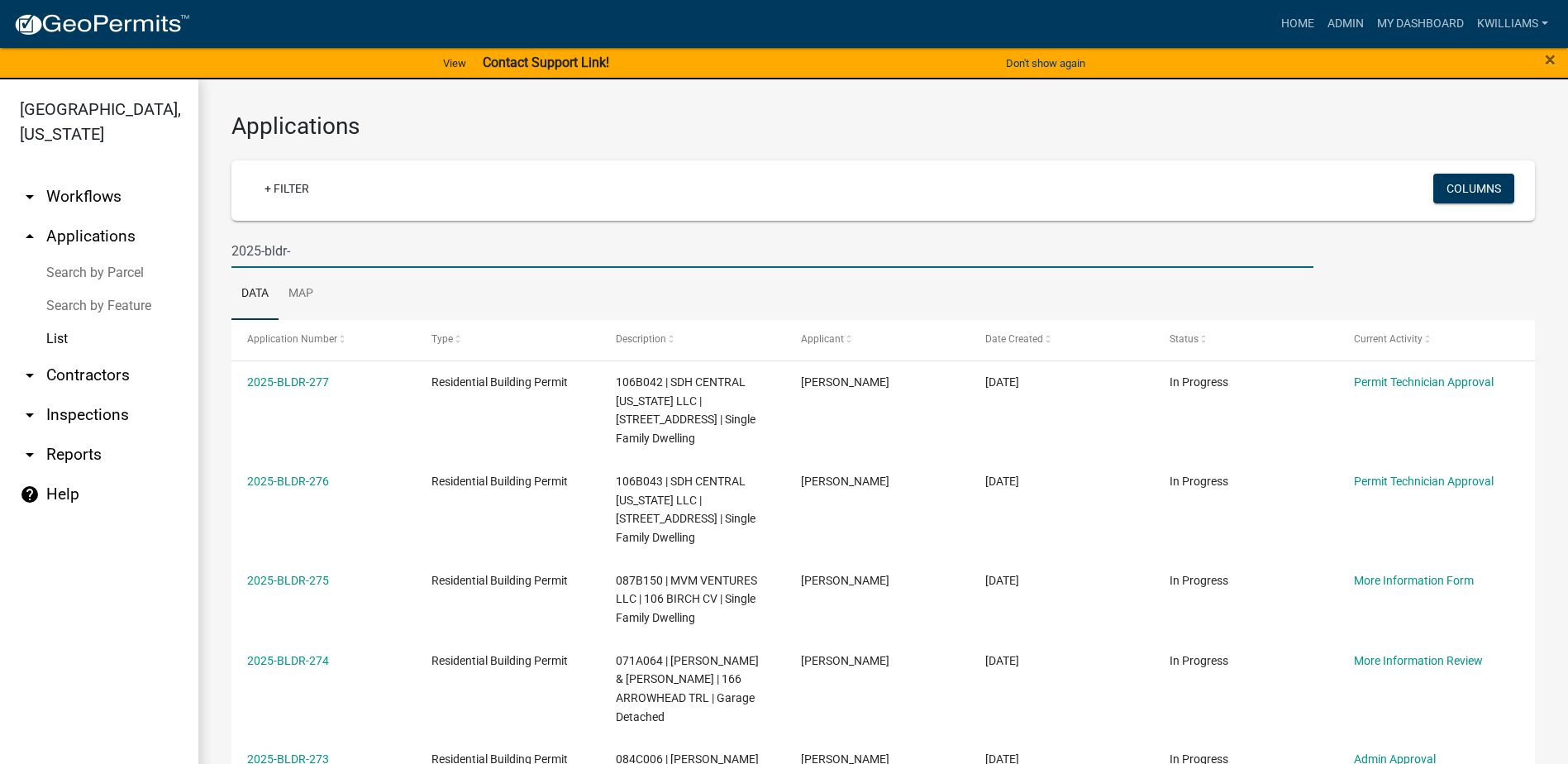
click at [319, 264] on input "2025-bldr-" at bounding box center [772, 250] width 1082 height 34
type input "2025-bldr-214"
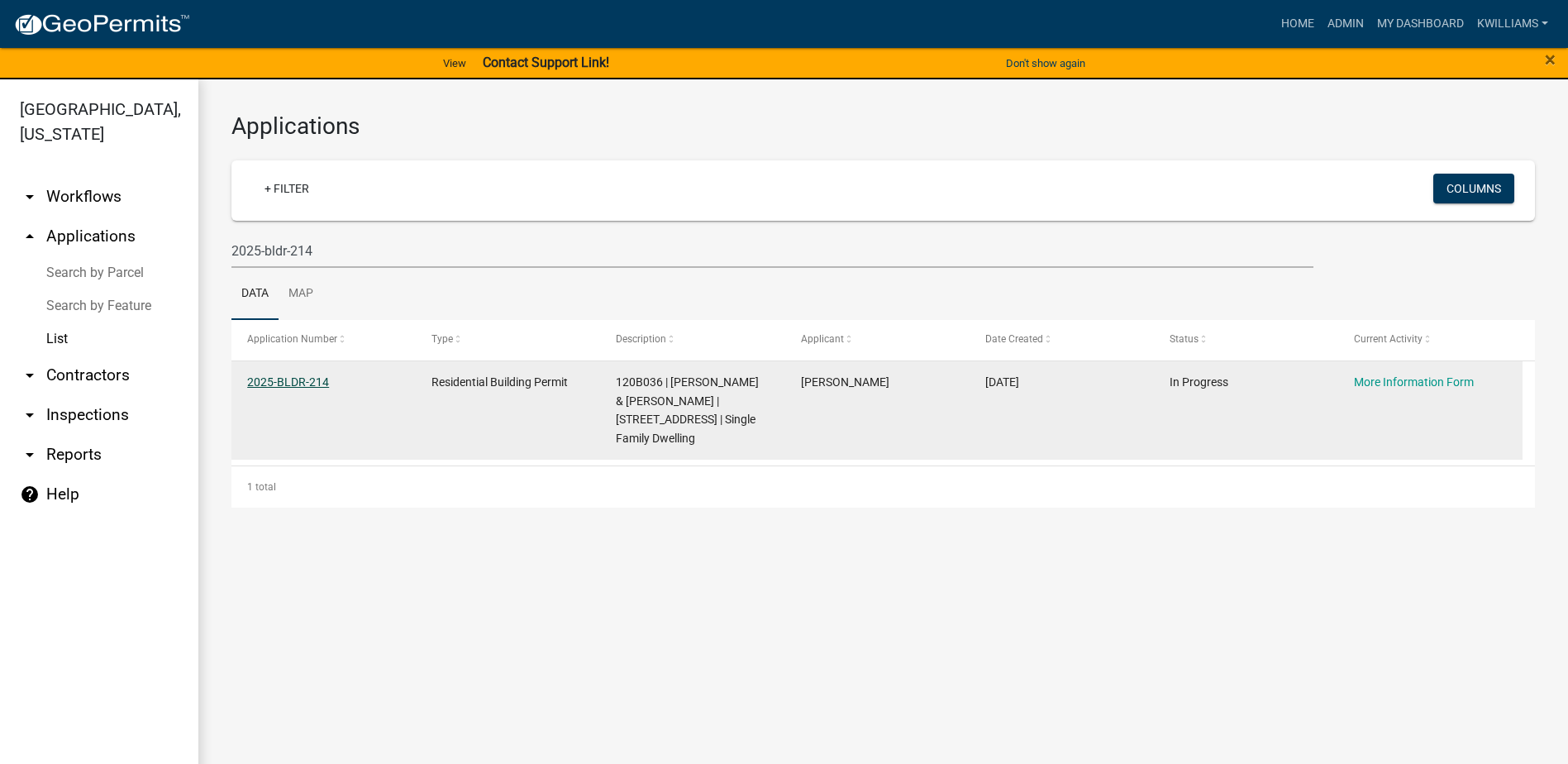
click at [275, 381] on link "2025-BLDR-214" at bounding box center [288, 382] width 82 height 13
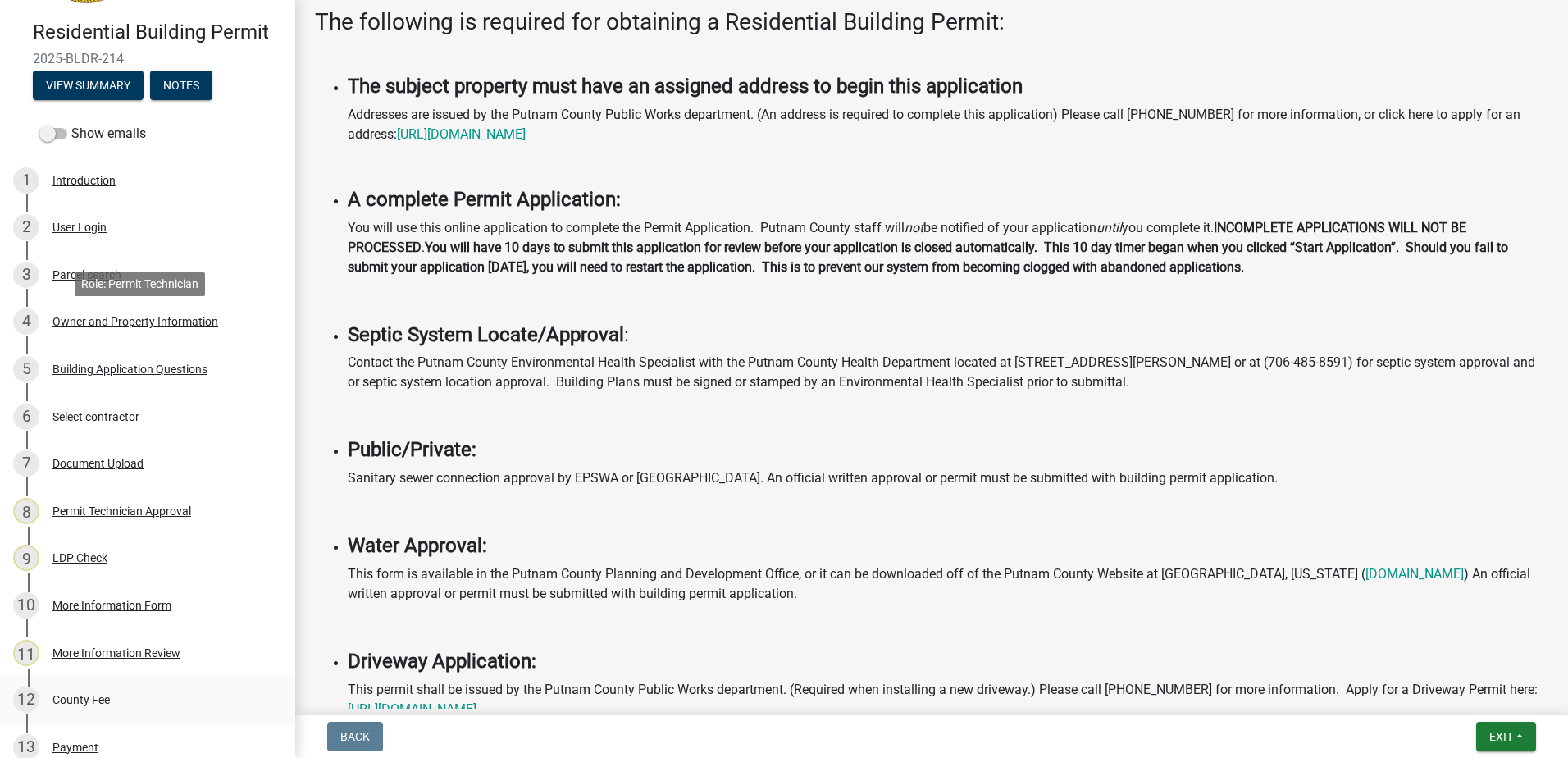
scroll to position [475, 0]
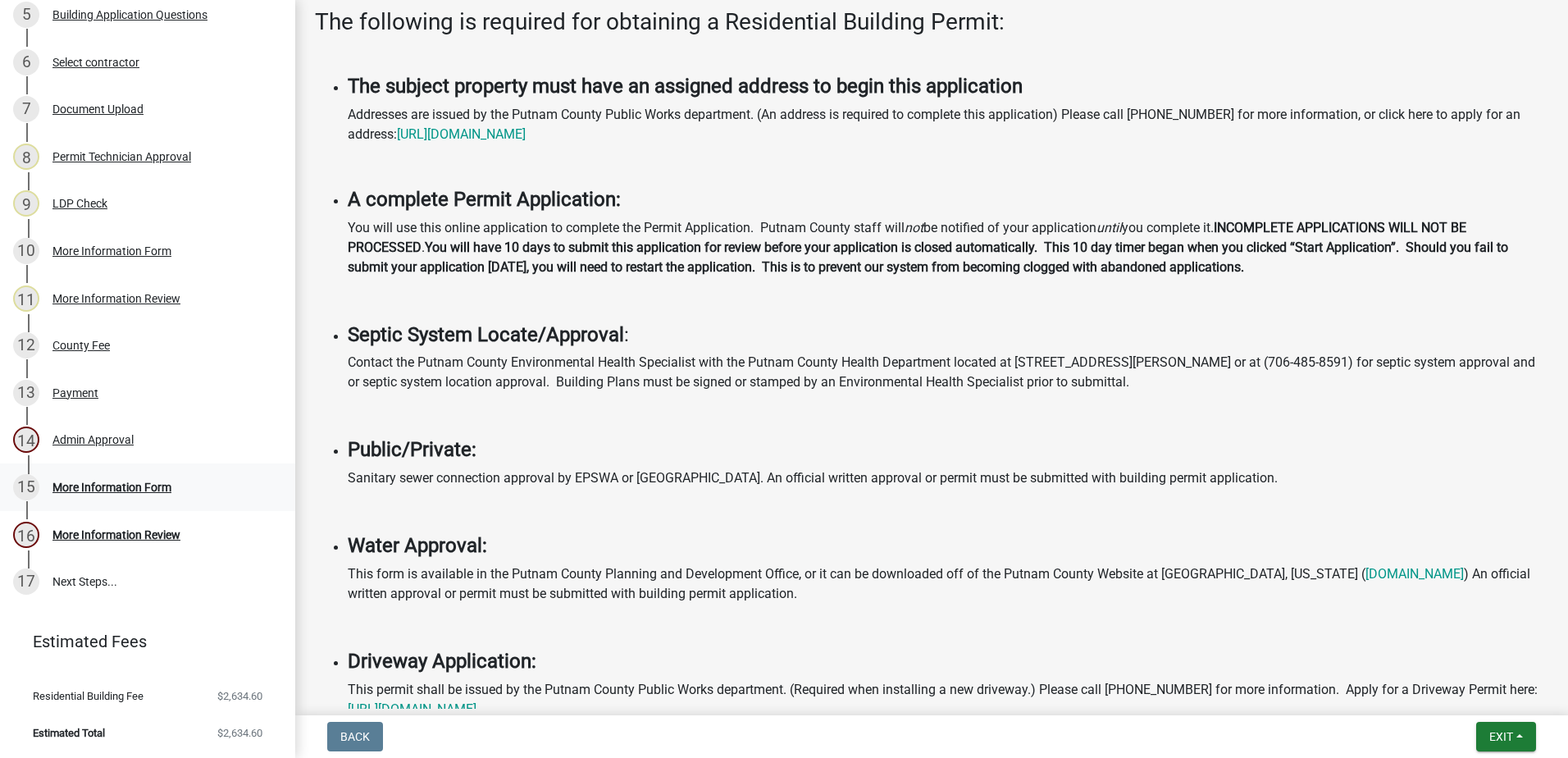
click at [97, 483] on div "More Information Form" at bounding box center [112, 487] width 119 height 11
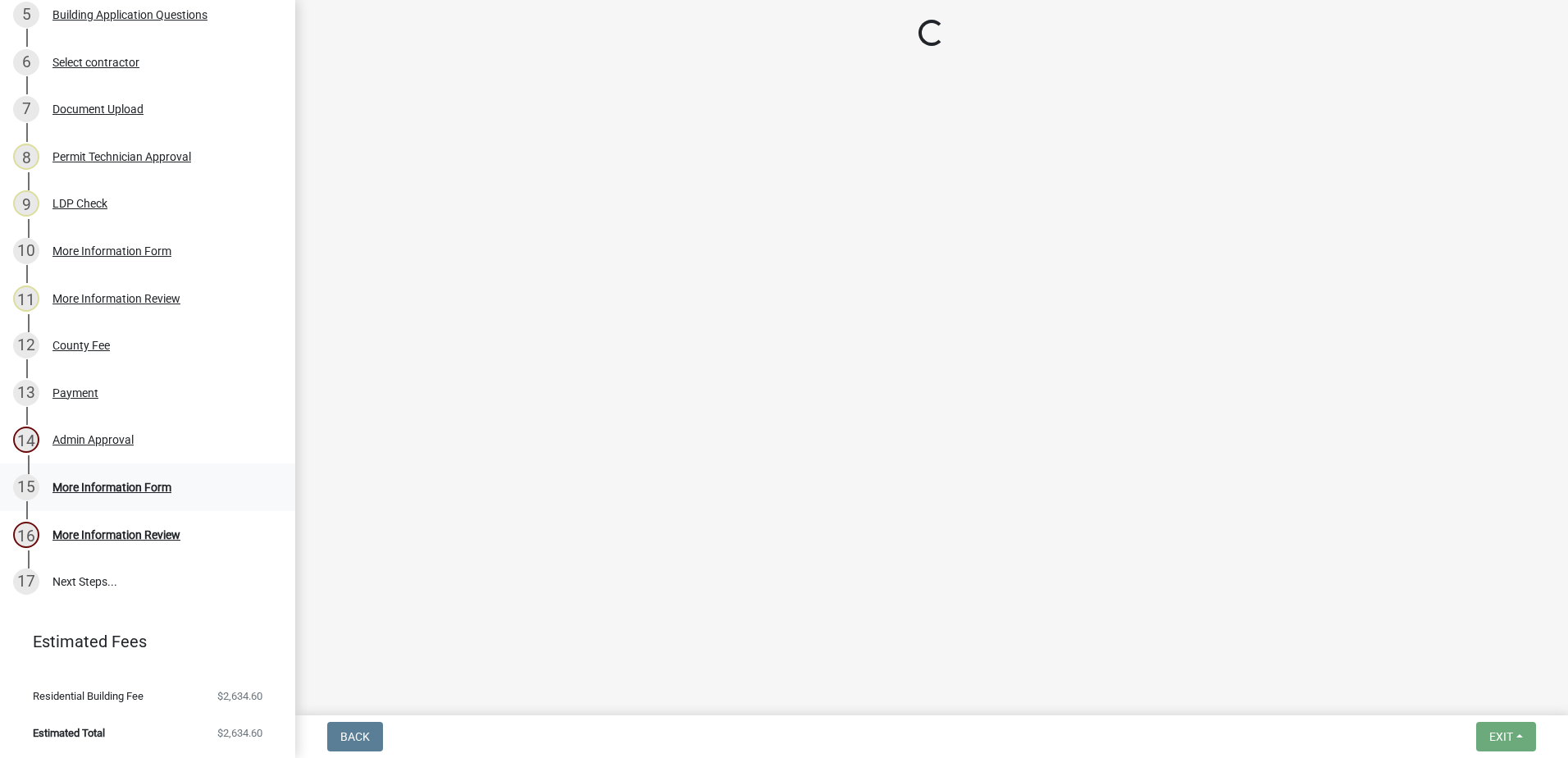
scroll to position [0, 0]
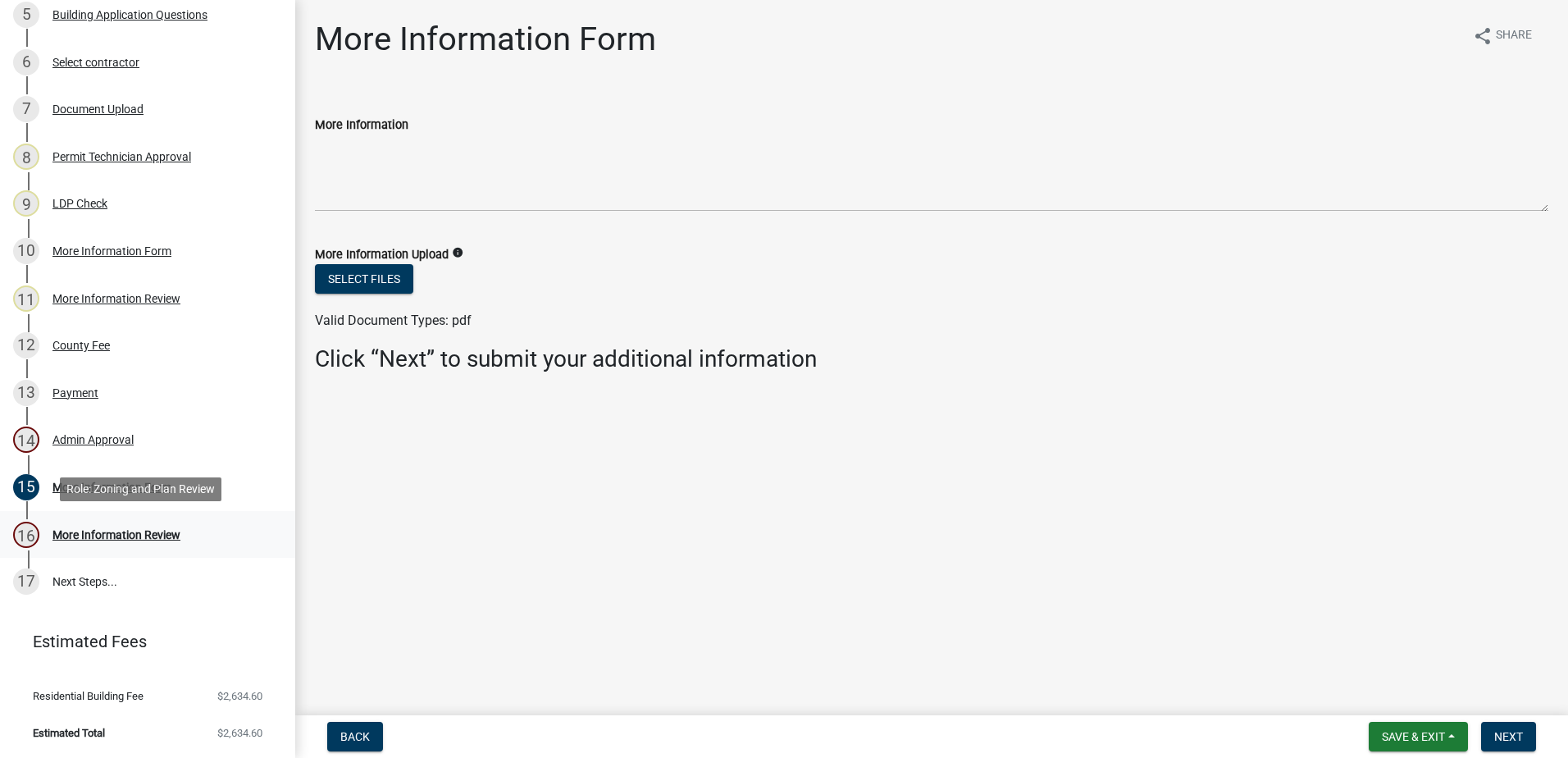
click at [89, 534] on div "More Information Review" at bounding box center [116, 535] width 128 height 11
click at [103, 444] on div "Admin Approval" at bounding box center [93, 439] width 81 height 11
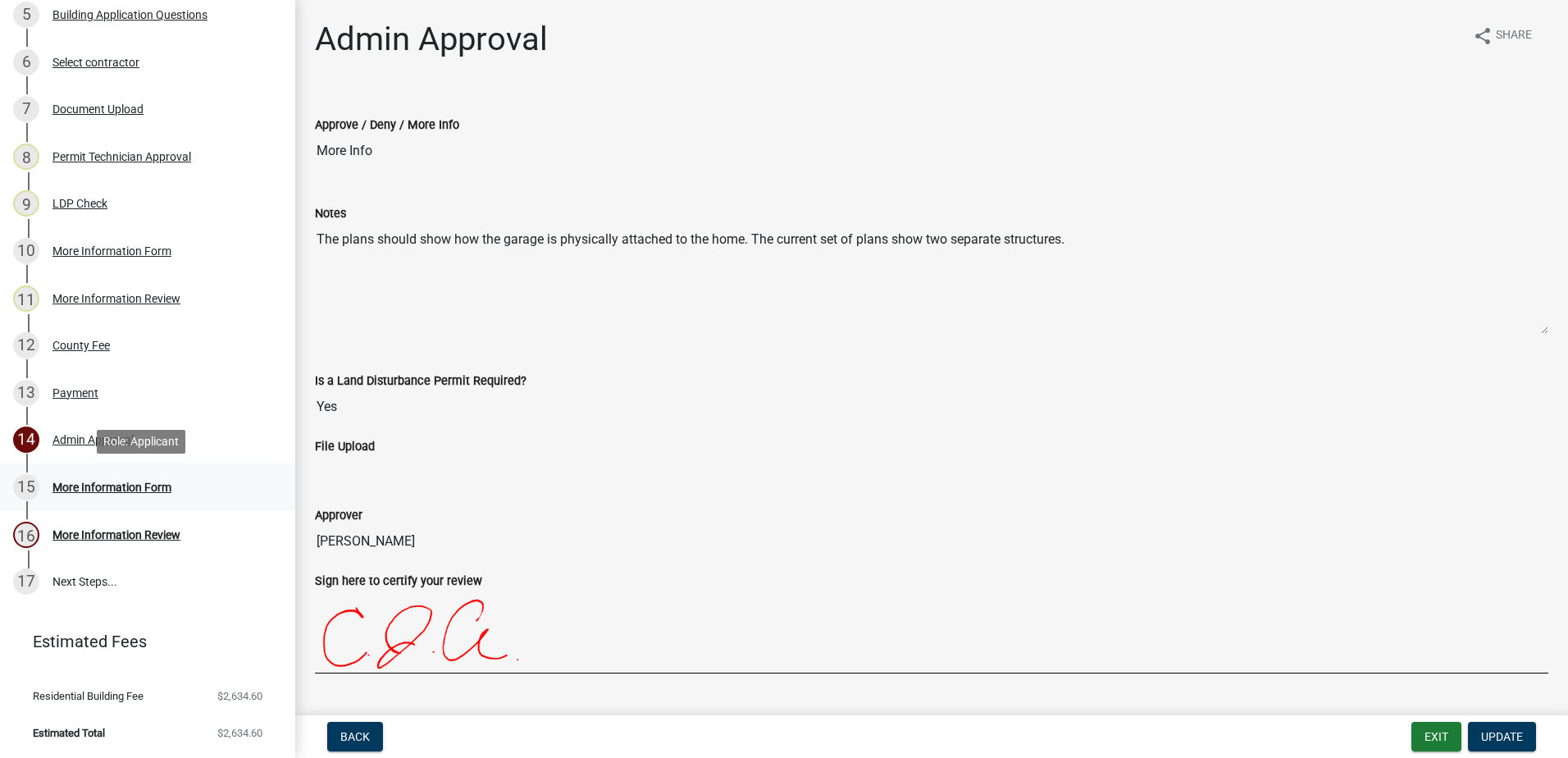
click at [87, 482] on div "More Information Form" at bounding box center [112, 487] width 119 height 11
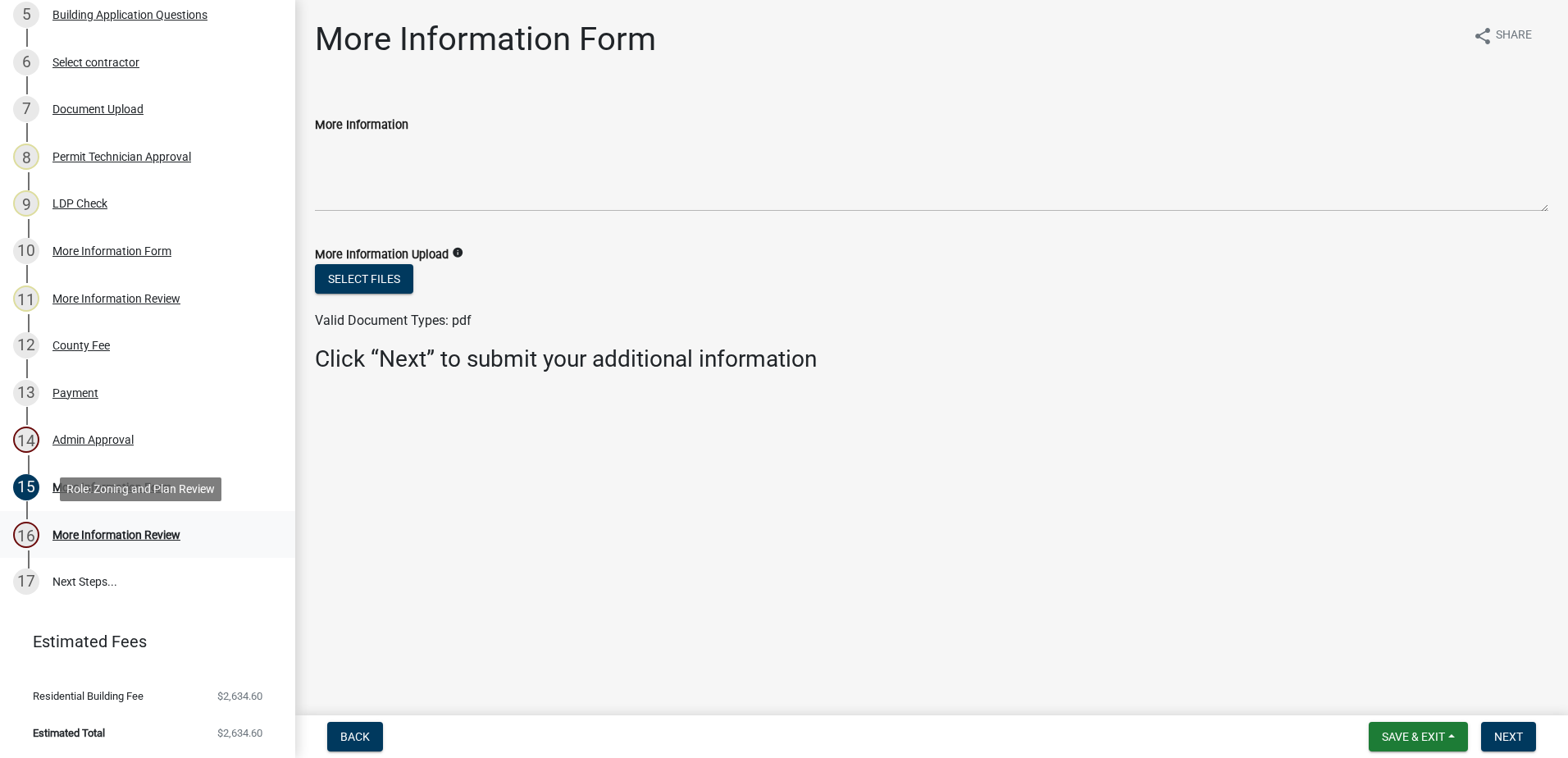
click at [84, 532] on div "More Information Review" at bounding box center [116, 535] width 128 height 11
click at [98, 444] on div "Admin Approval" at bounding box center [93, 439] width 81 height 11
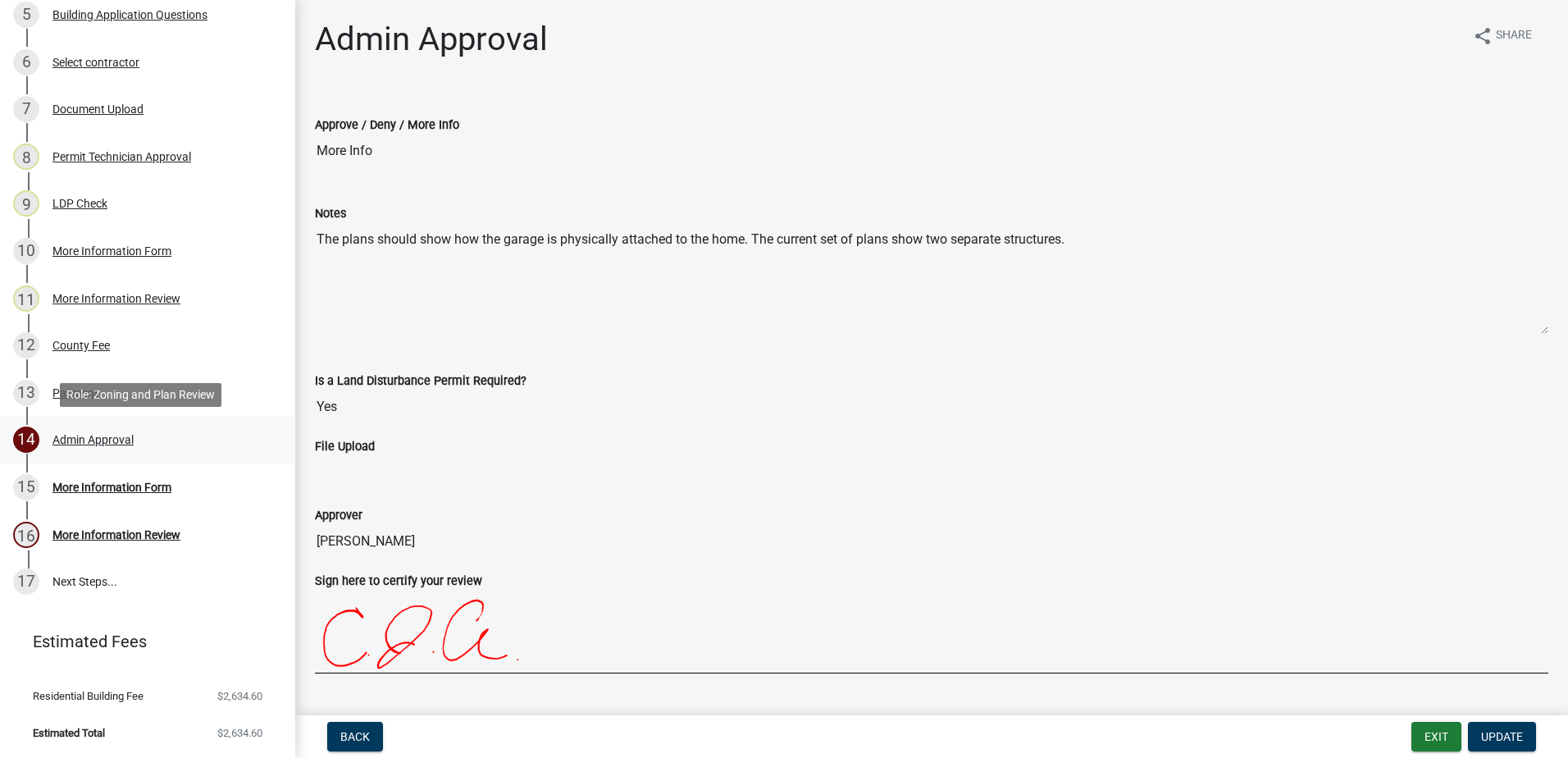
click at [91, 439] on div "Admin Approval" at bounding box center [93, 439] width 81 height 11
click at [105, 293] on div "More Information Review" at bounding box center [116, 298] width 128 height 11
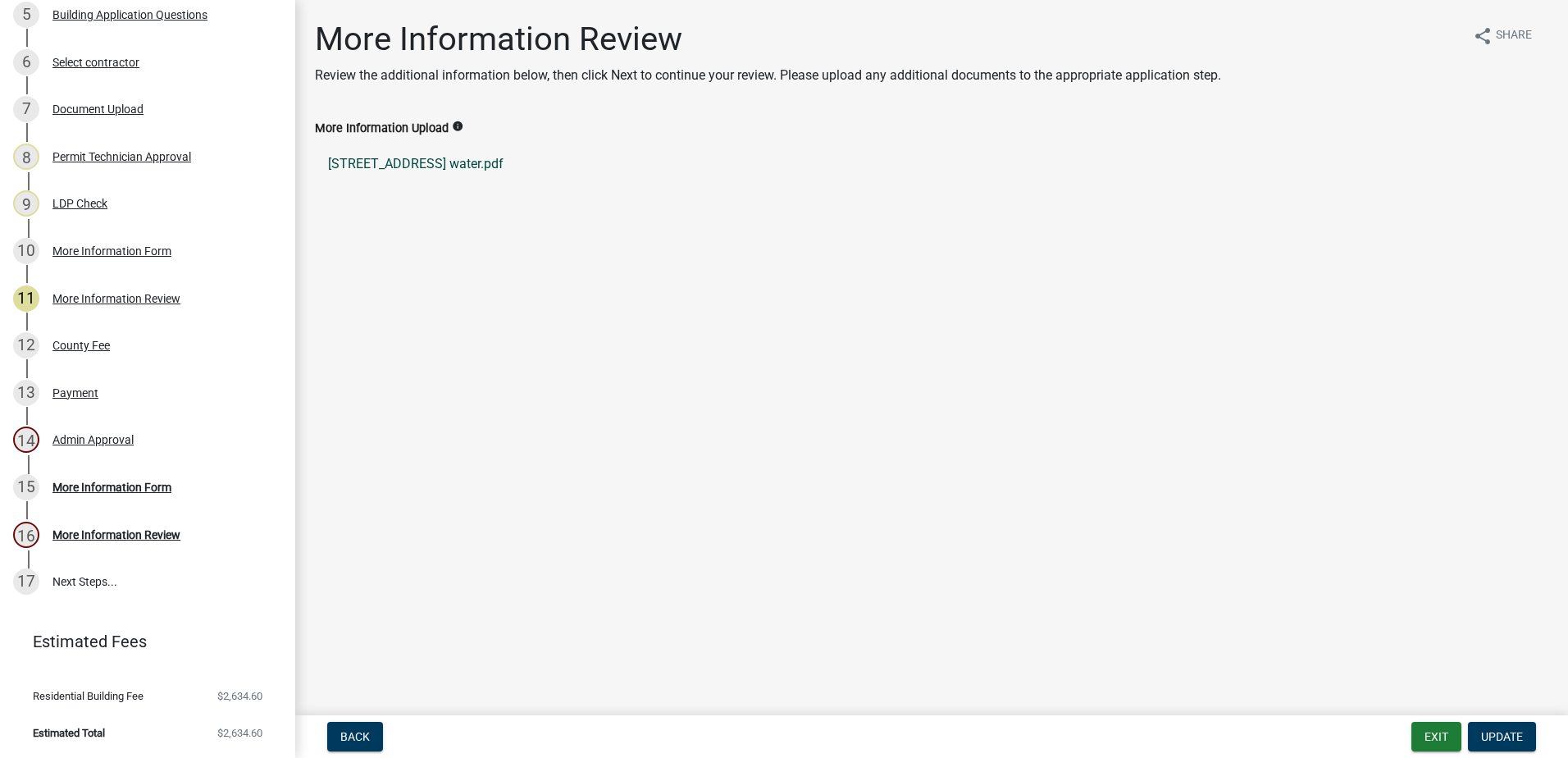
click at [389, 152] on link "109 river place ct water.pdf" at bounding box center [932, 163] width 1234 height 40
click at [100, 242] on div "10 More Information Form" at bounding box center [140, 251] width 256 height 26
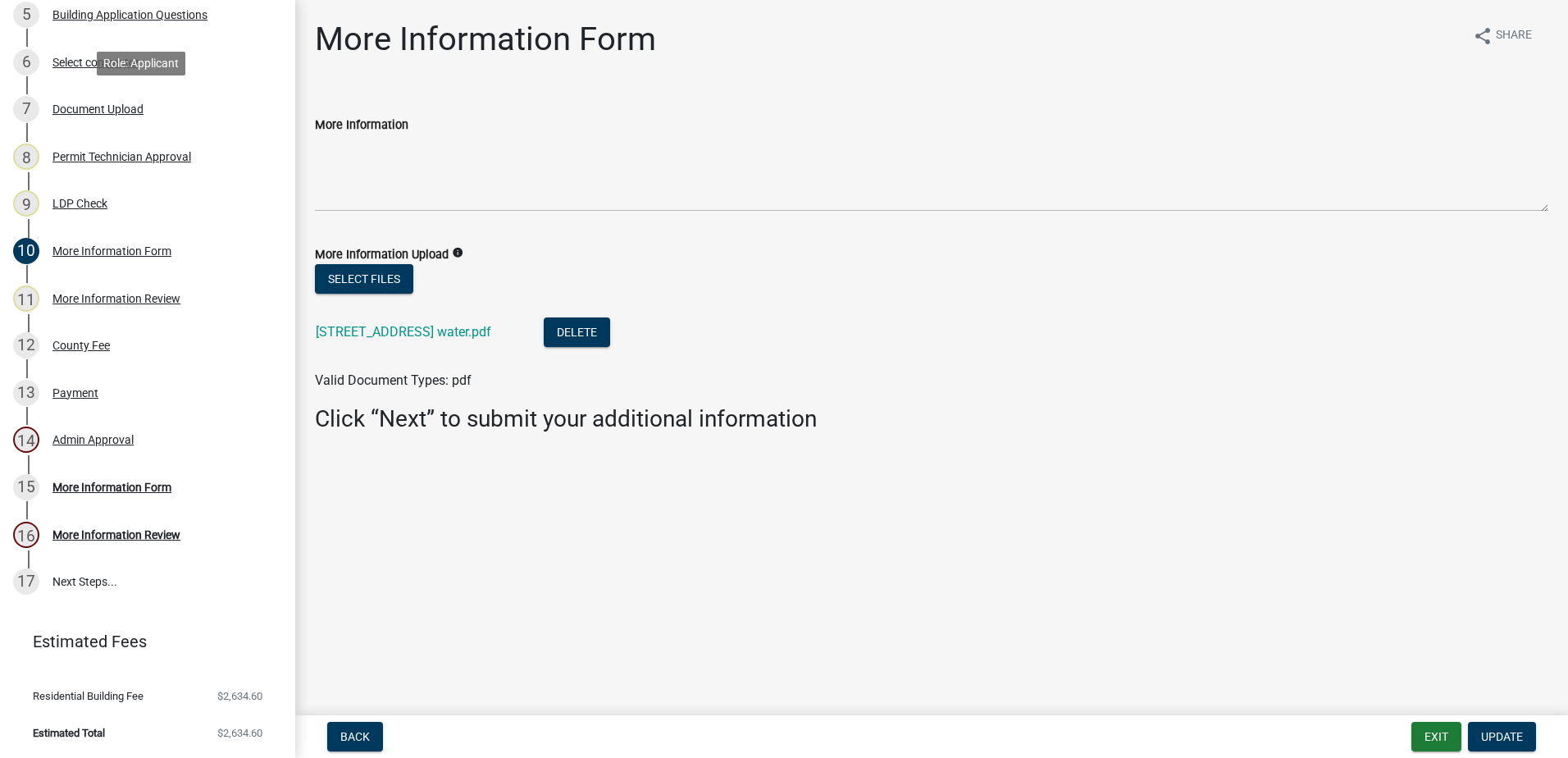
click at [96, 106] on div "Document Upload" at bounding box center [98, 109] width 91 height 11
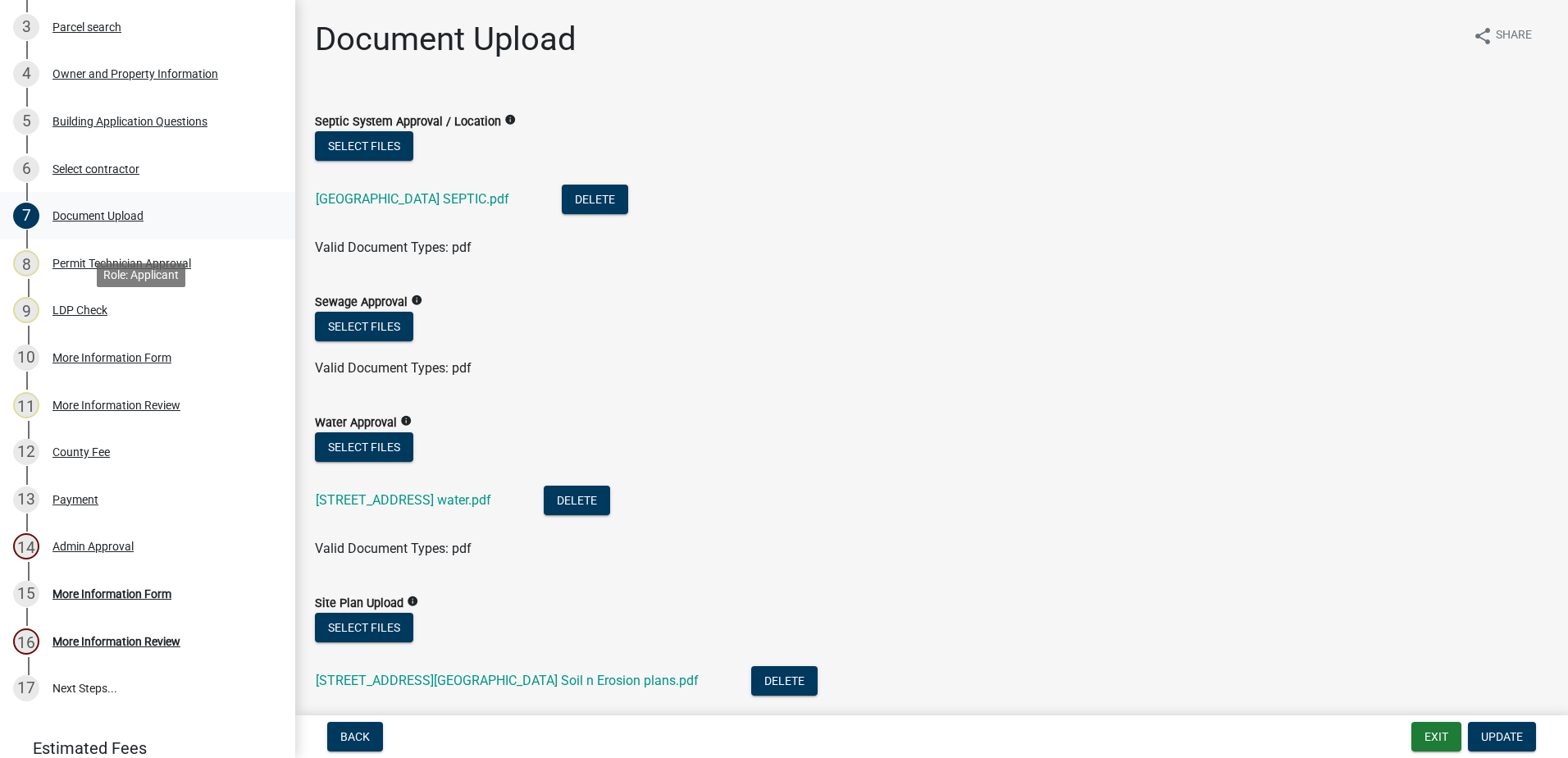
scroll to position [229, 0]
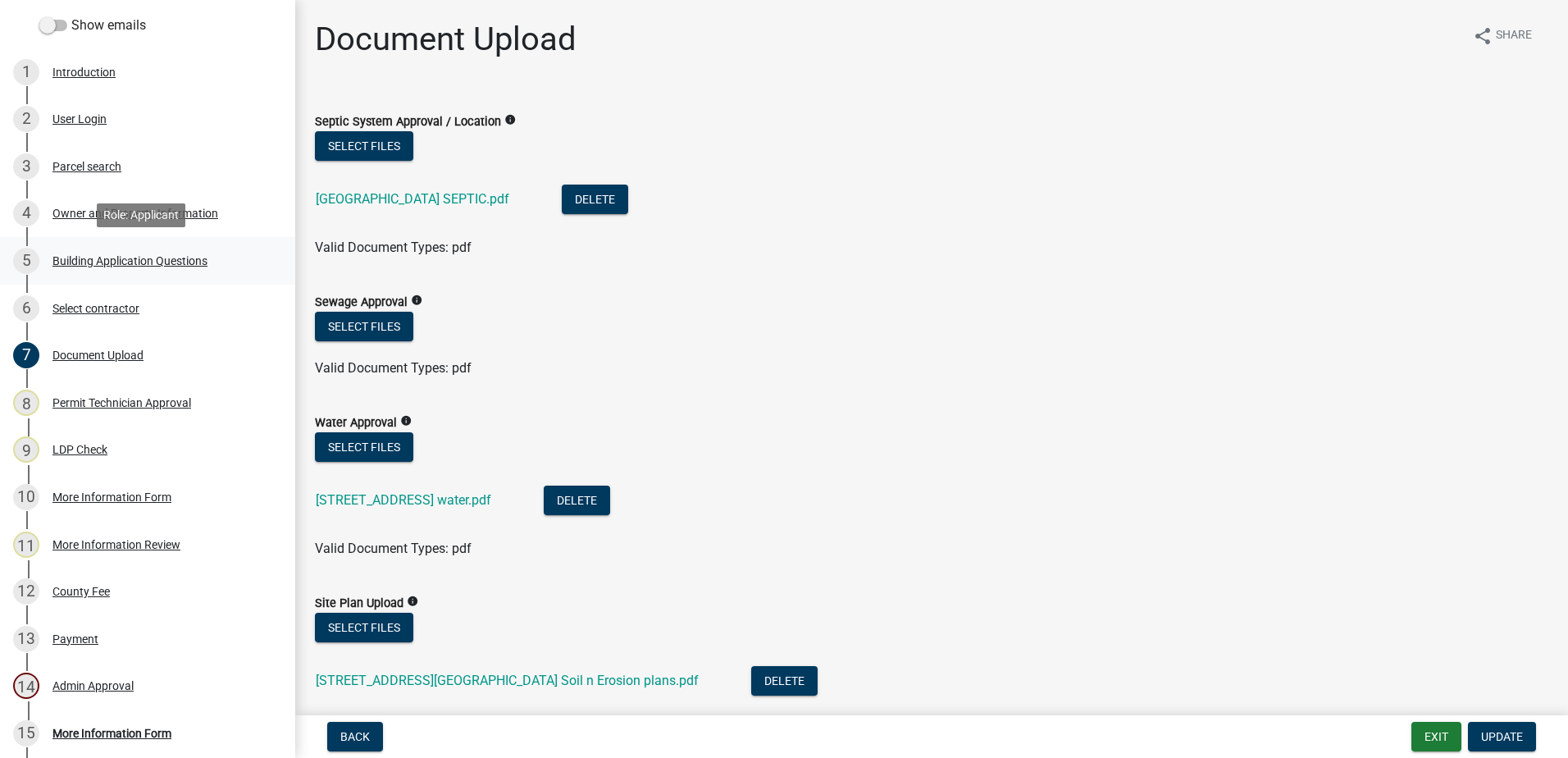
click at [110, 266] on div "Building Application Questions" at bounding box center [130, 260] width 155 height 11
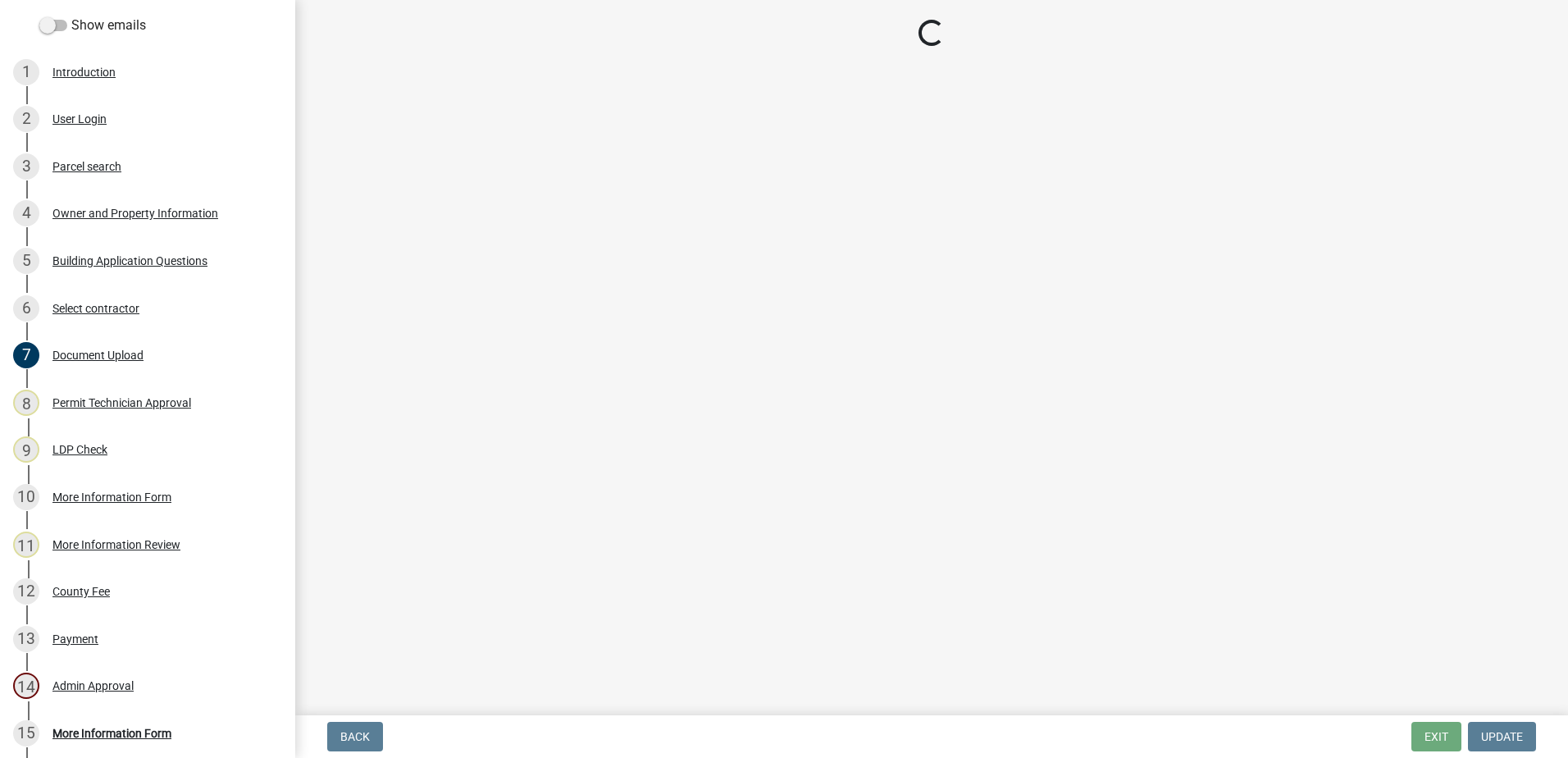
select select "ebf62bd9-0e77-42f1-a2f1-6aca02a789de"
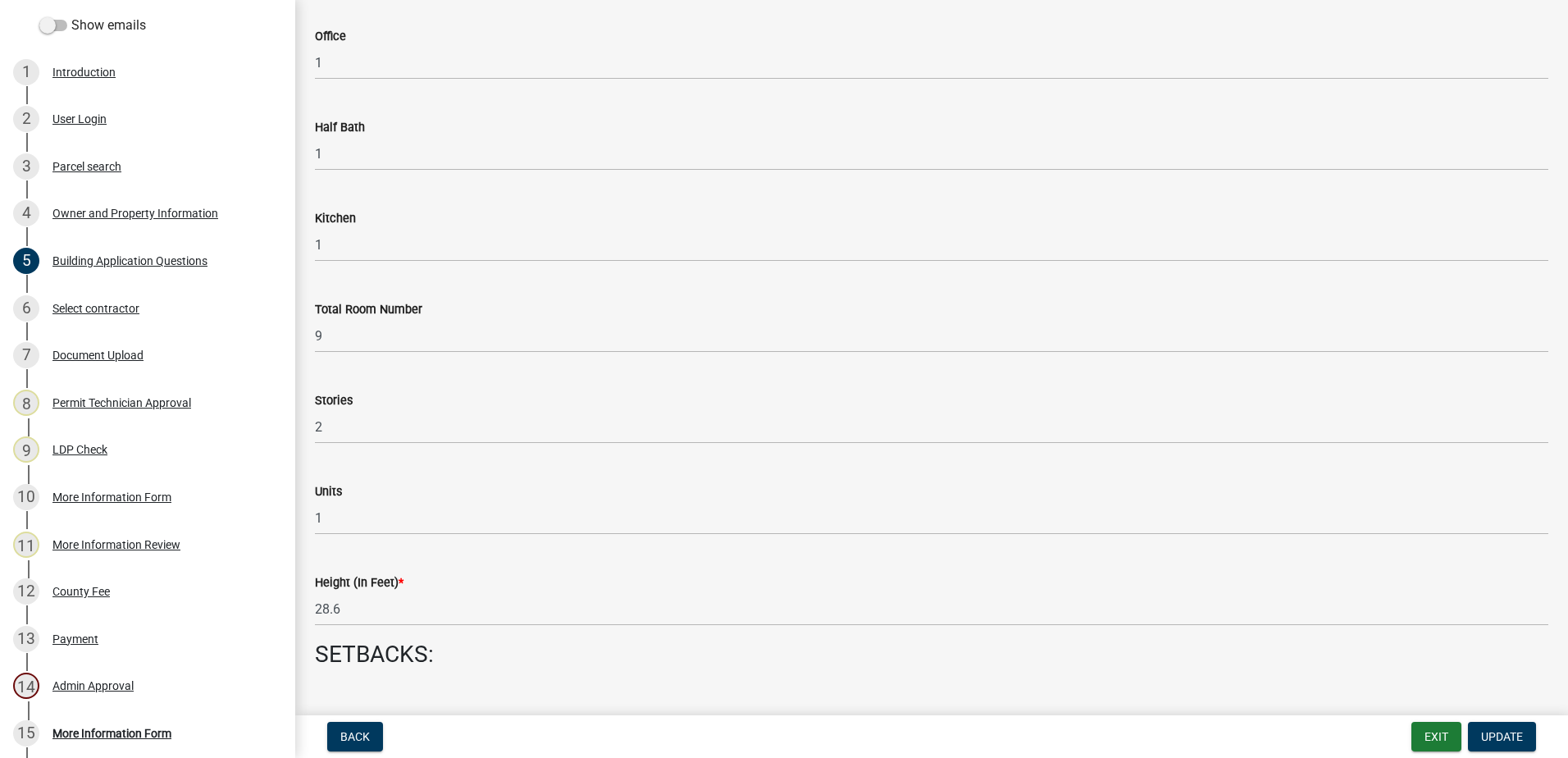
scroll to position [1640, 0]
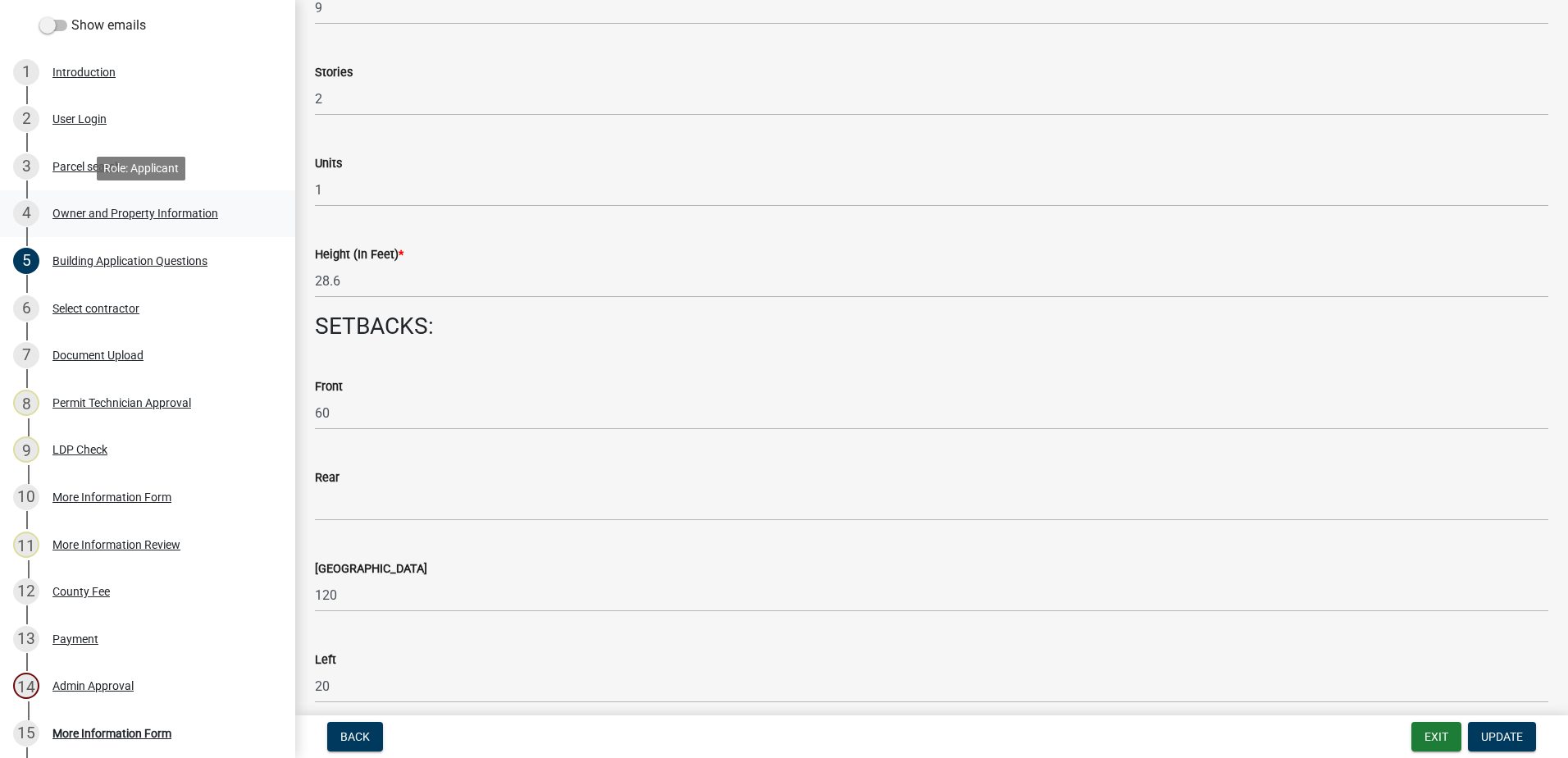
click at [127, 225] on div "4 Owner and Property Information" at bounding box center [140, 213] width 256 height 26
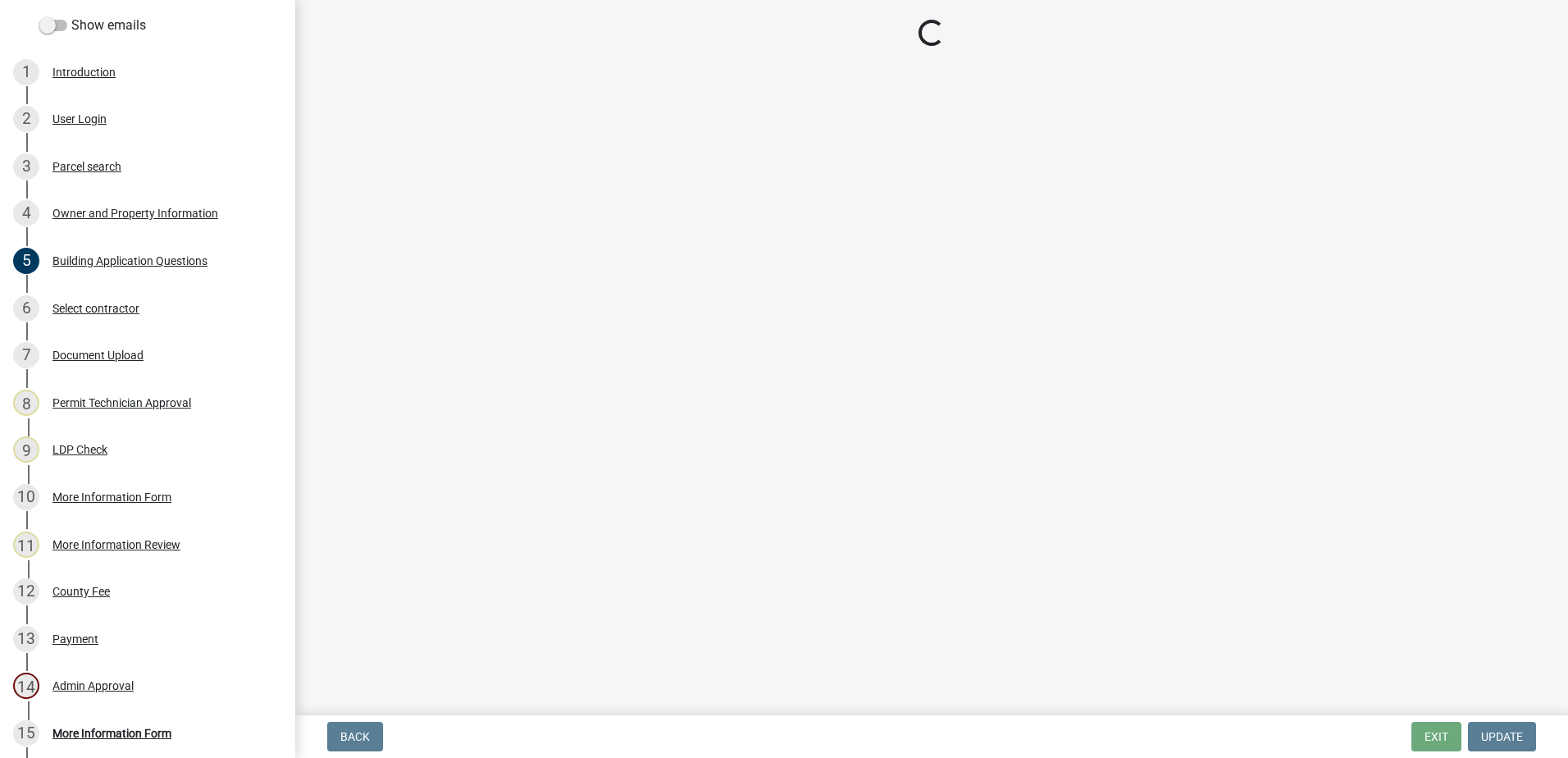
select select "78bfdc44-73ff-456e-a557-d4c99b9c08be"
select select "83394b22-4a11-496c-8e5c-75ade2e72faf"
select select "469c5908-2854-42d5-89ed-bee7fc26529e"
select select "6f1acead-4b1a-4680-ba5d-beeb03d30465"
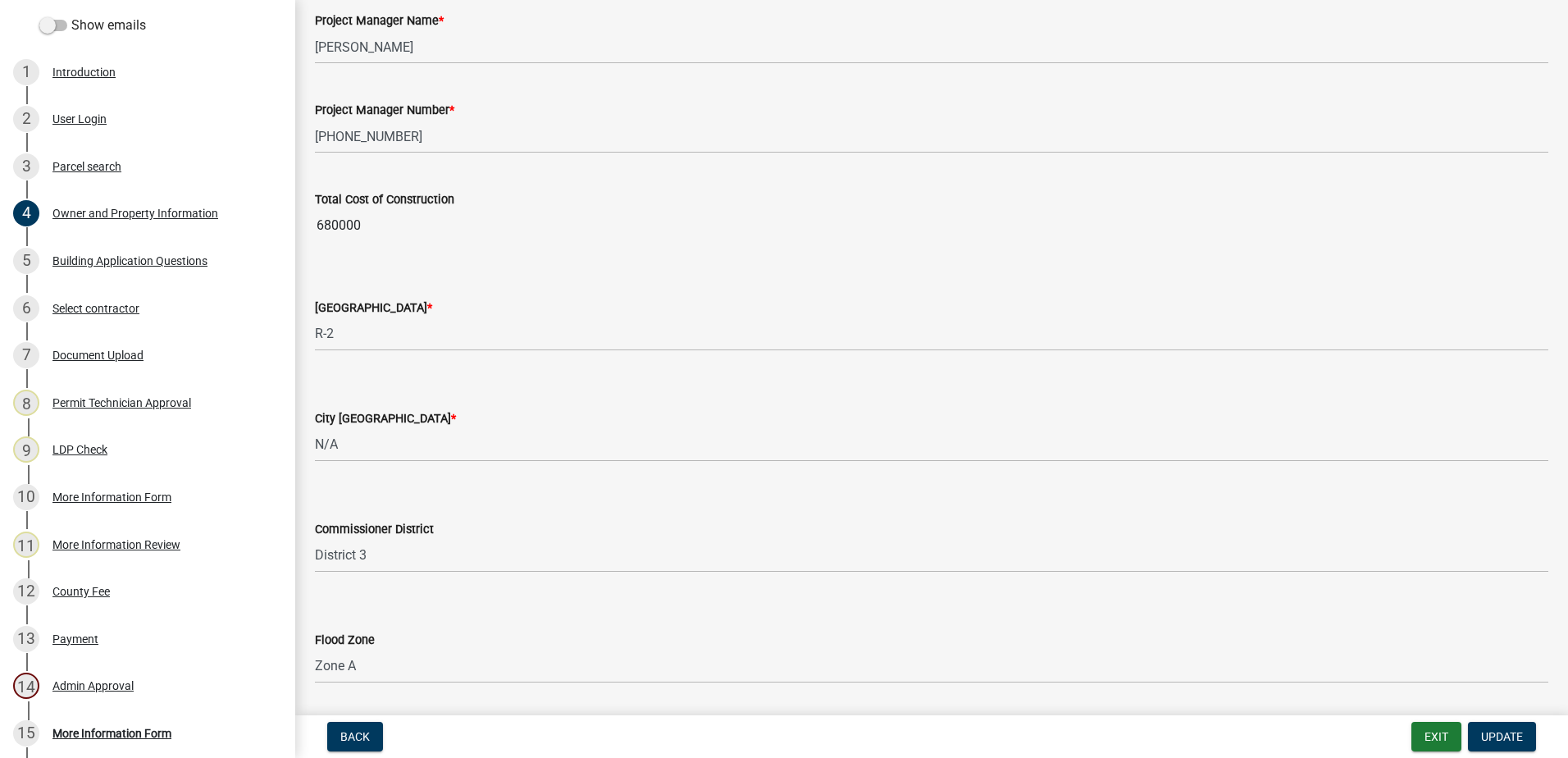
scroll to position [2591, 0]
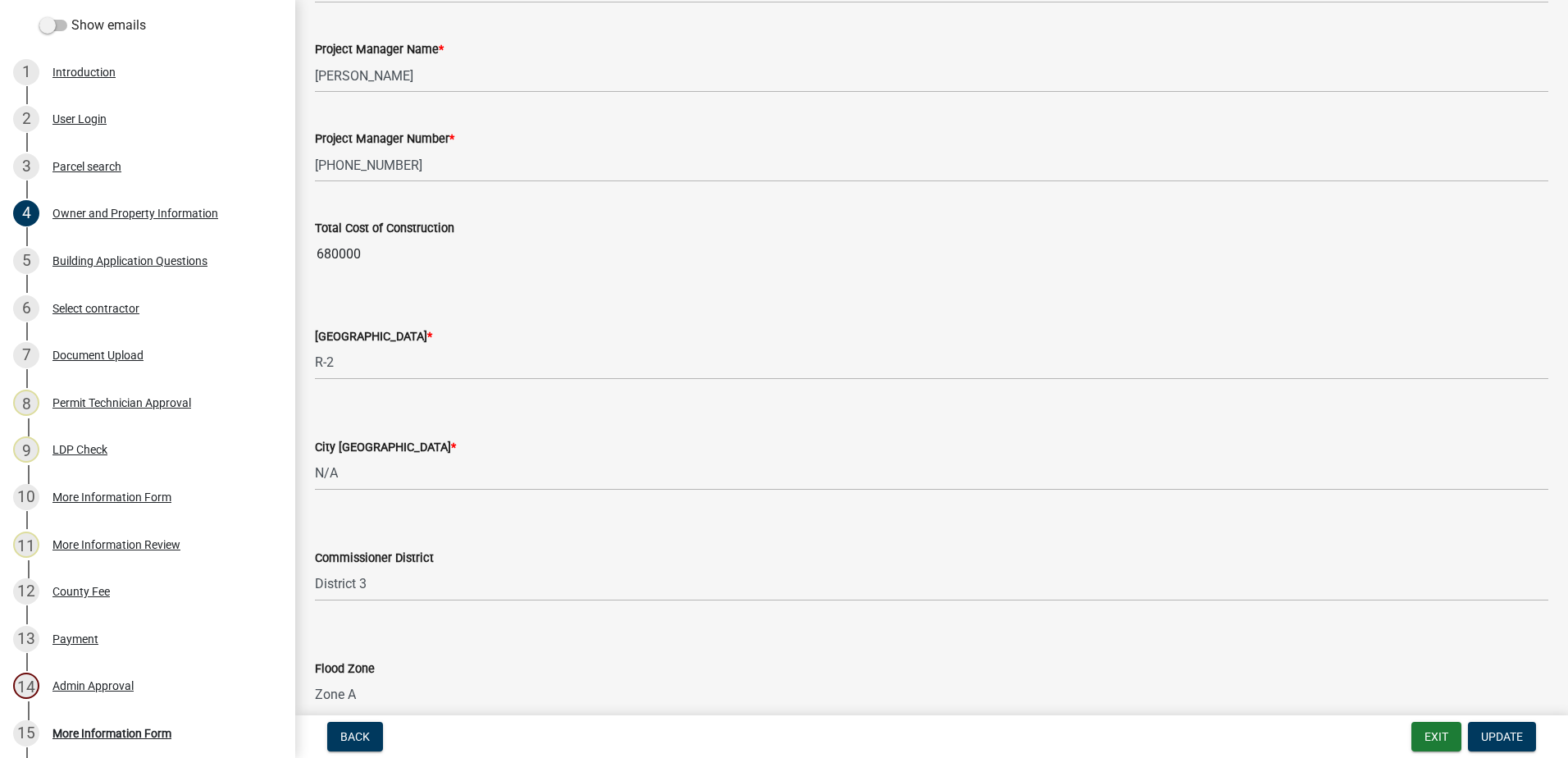
drag, startPoint x: 631, startPoint y: 250, endPoint x: 468, endPoint y: -85, distance: 372.6
click at [468, 0] on html "Internet Explorer does NOT work with GeoPermits. Get a new browser for more sec…" at bounding box center [784, 379] width 1568 height 758
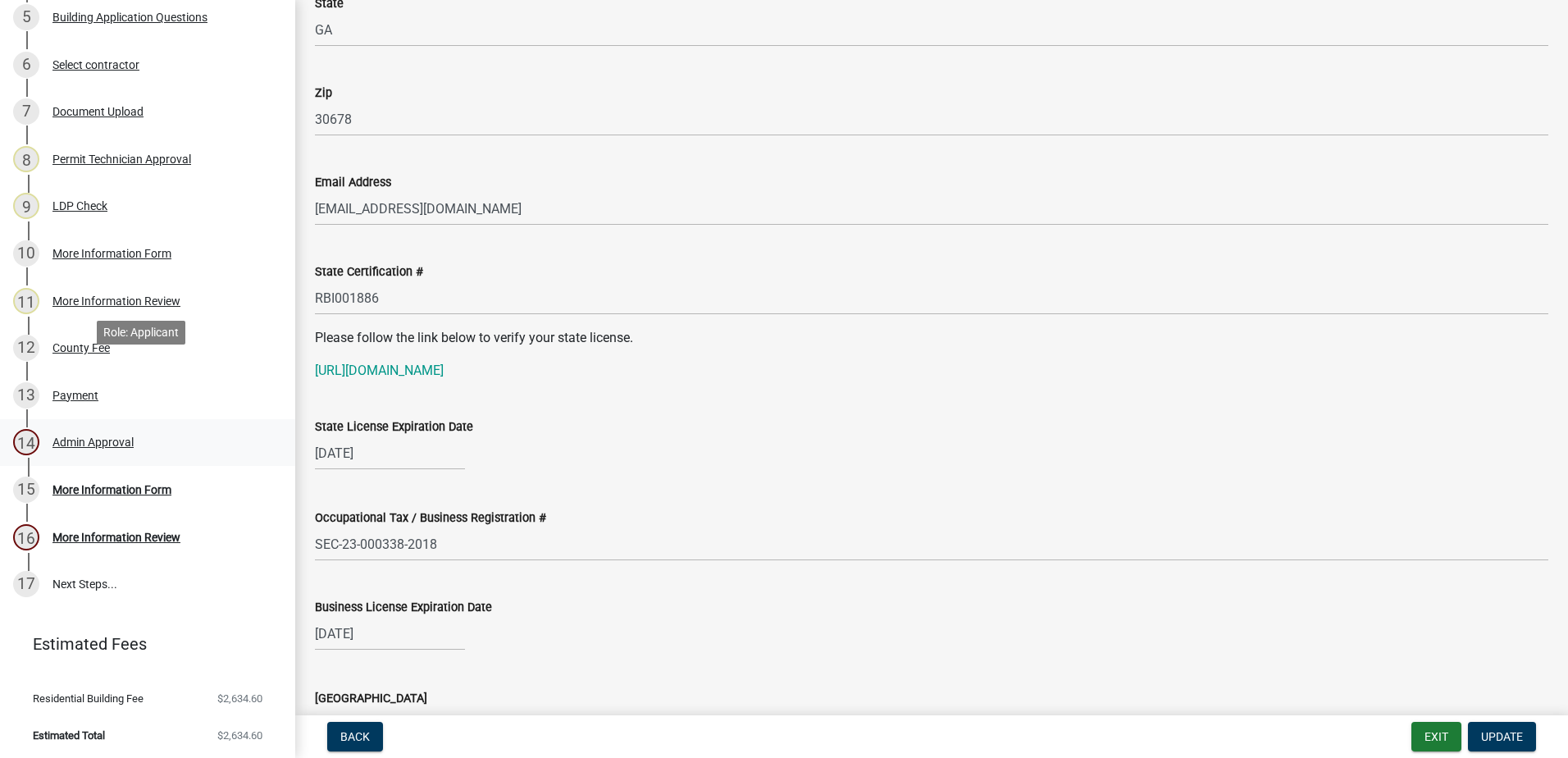
scroll to position [475, 0]
click at [94, 443] on div "Admin Approval" at bounding box center [93, 439] width 81 height 11
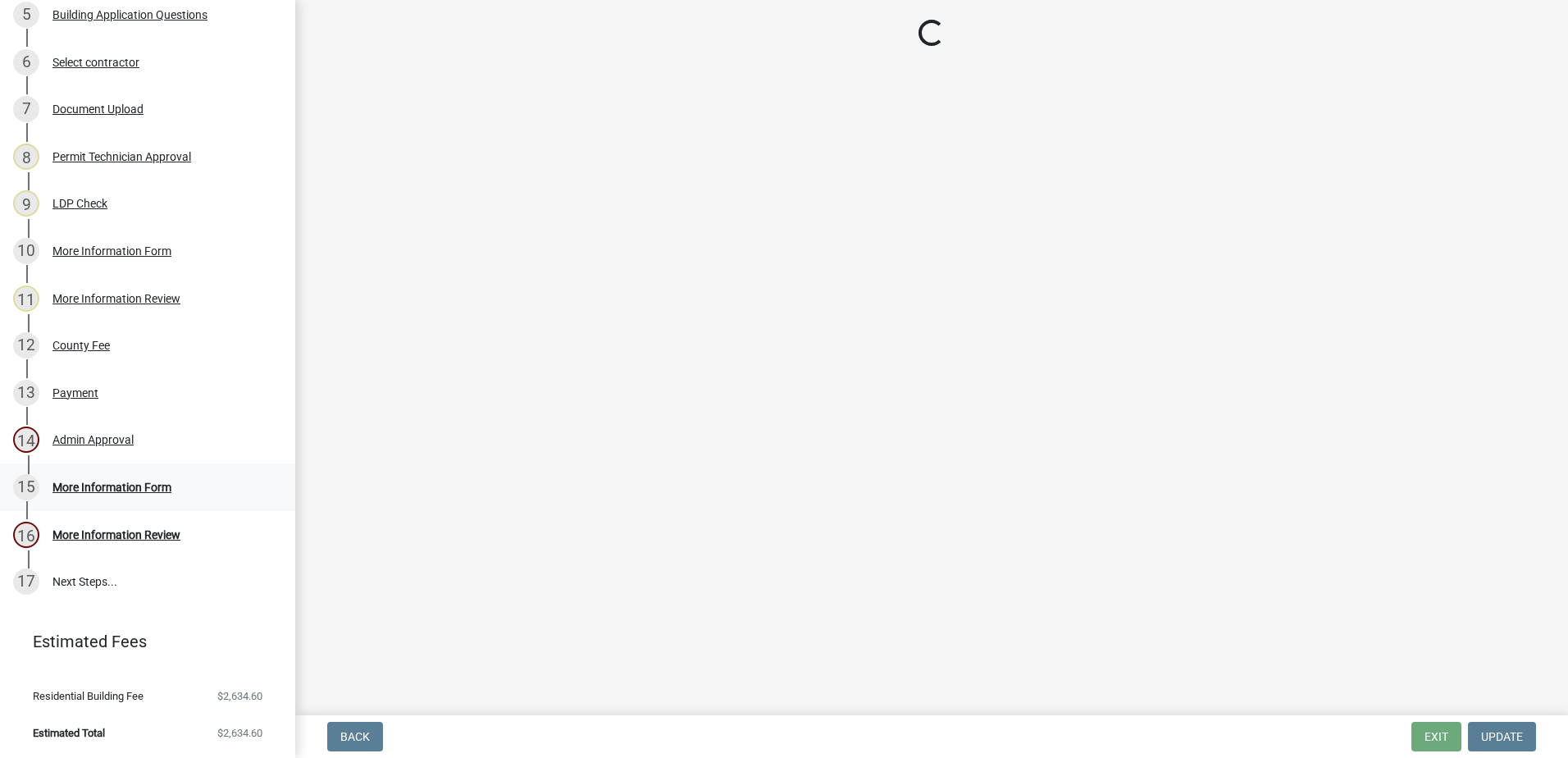
scroll to position [0, 0]
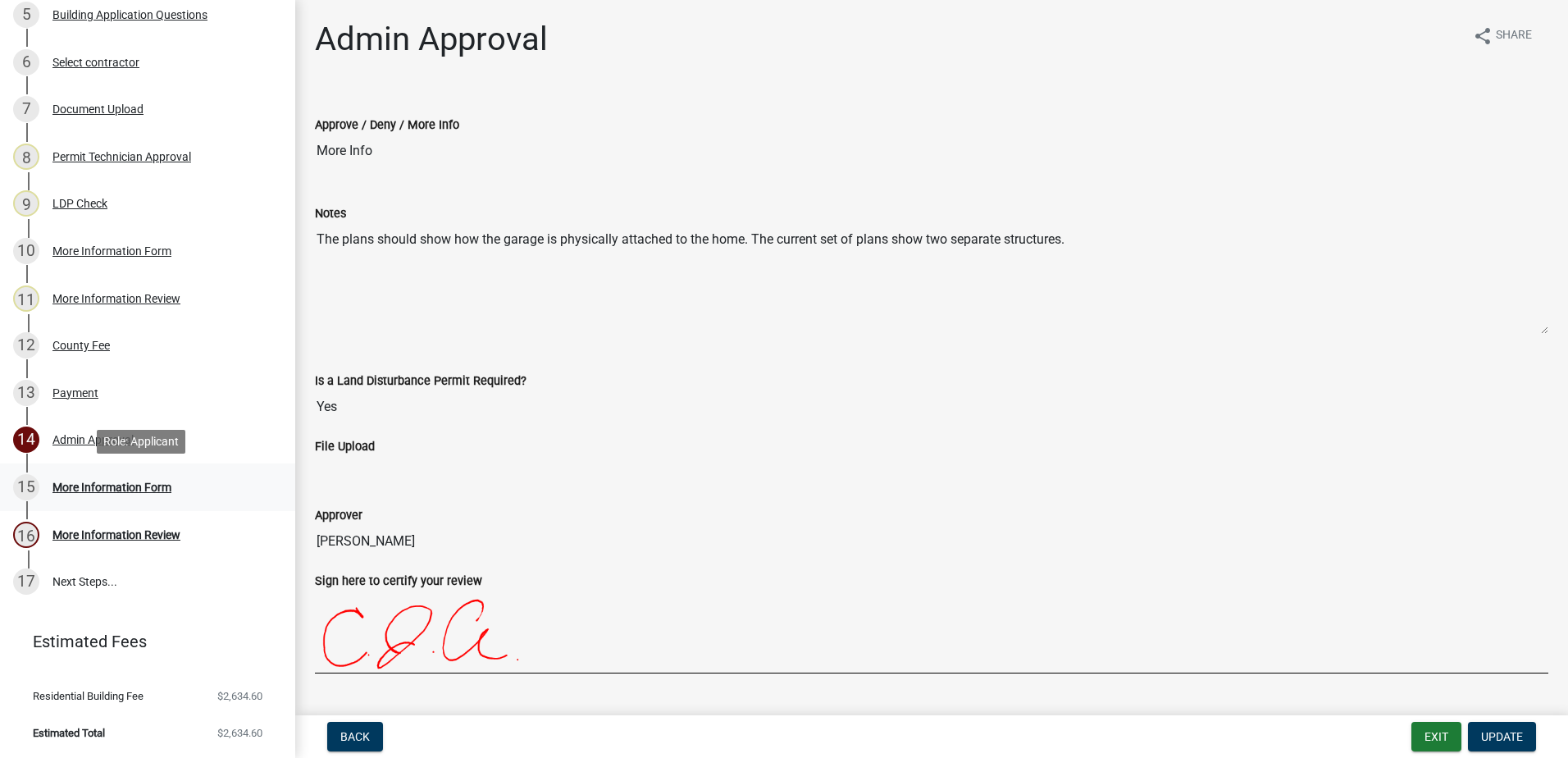
click at [96, 485] on div "More Information Form" at bounding box center [112, 487] width 119 height 11
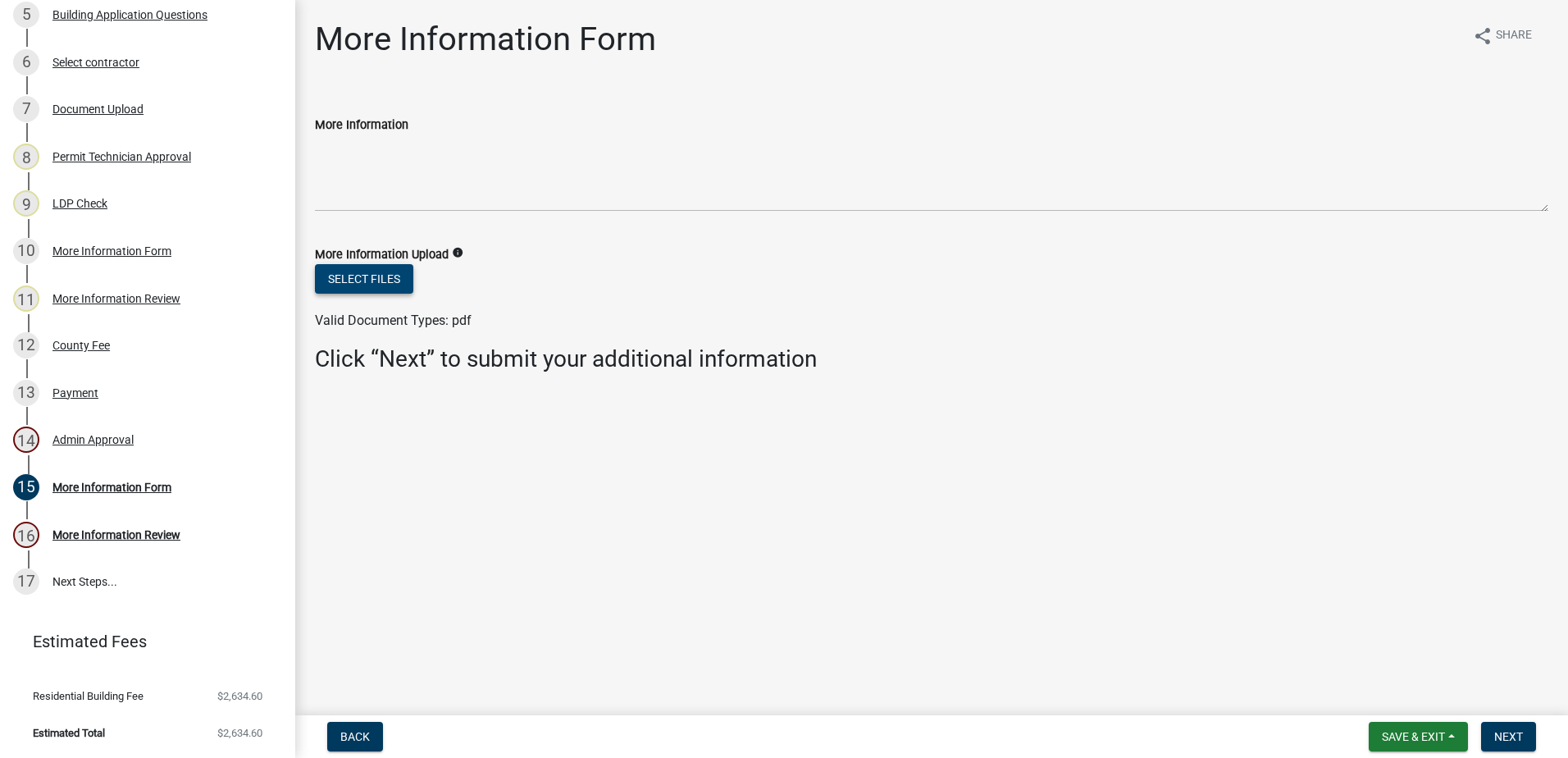
click at [391, 285] on button "Select files" at bounding box center [364, 279] width 99 height 30
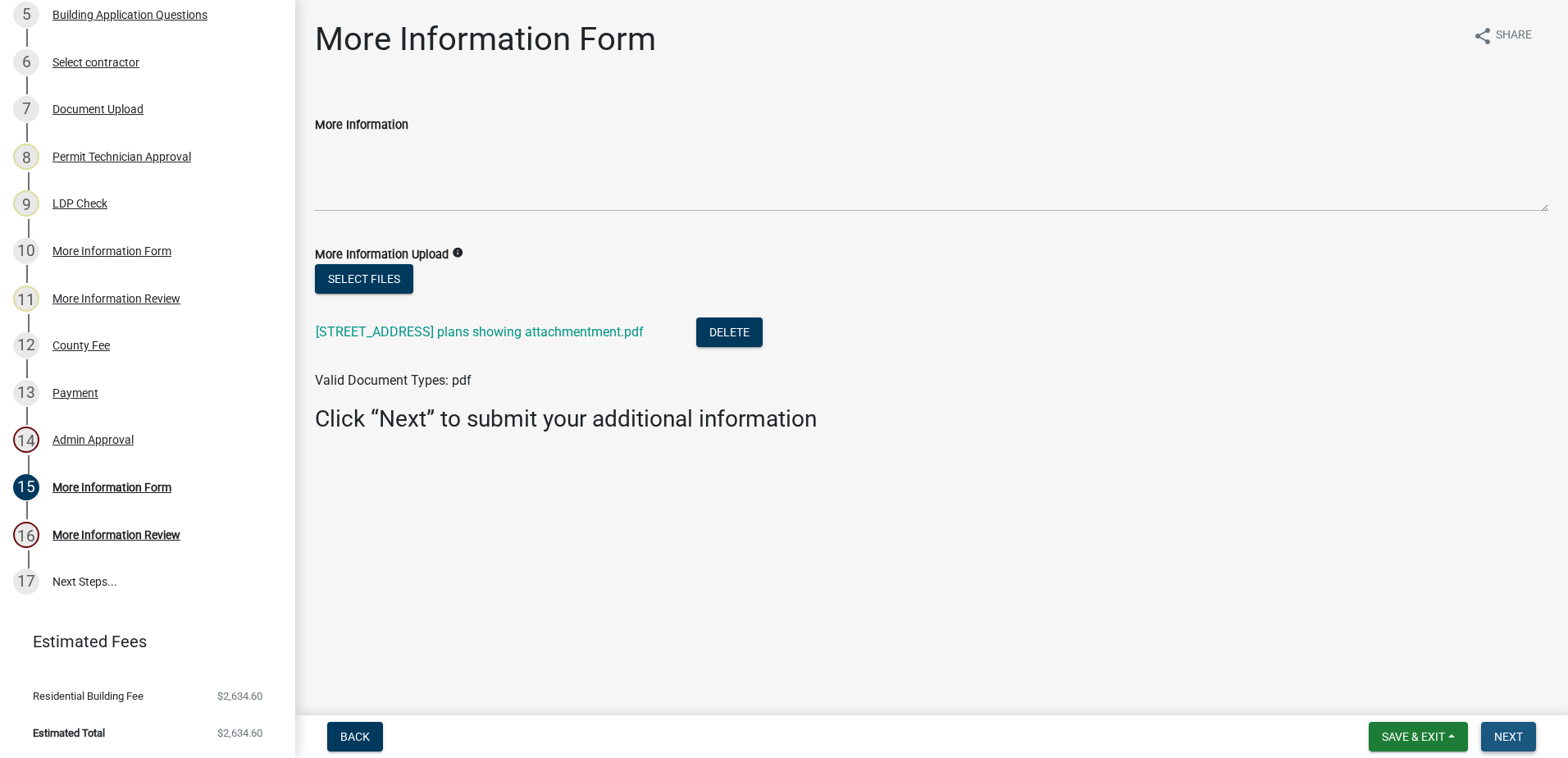
click at [1514, 733] on span "Next" at bounding box center [1508, 737] width 29 height 13
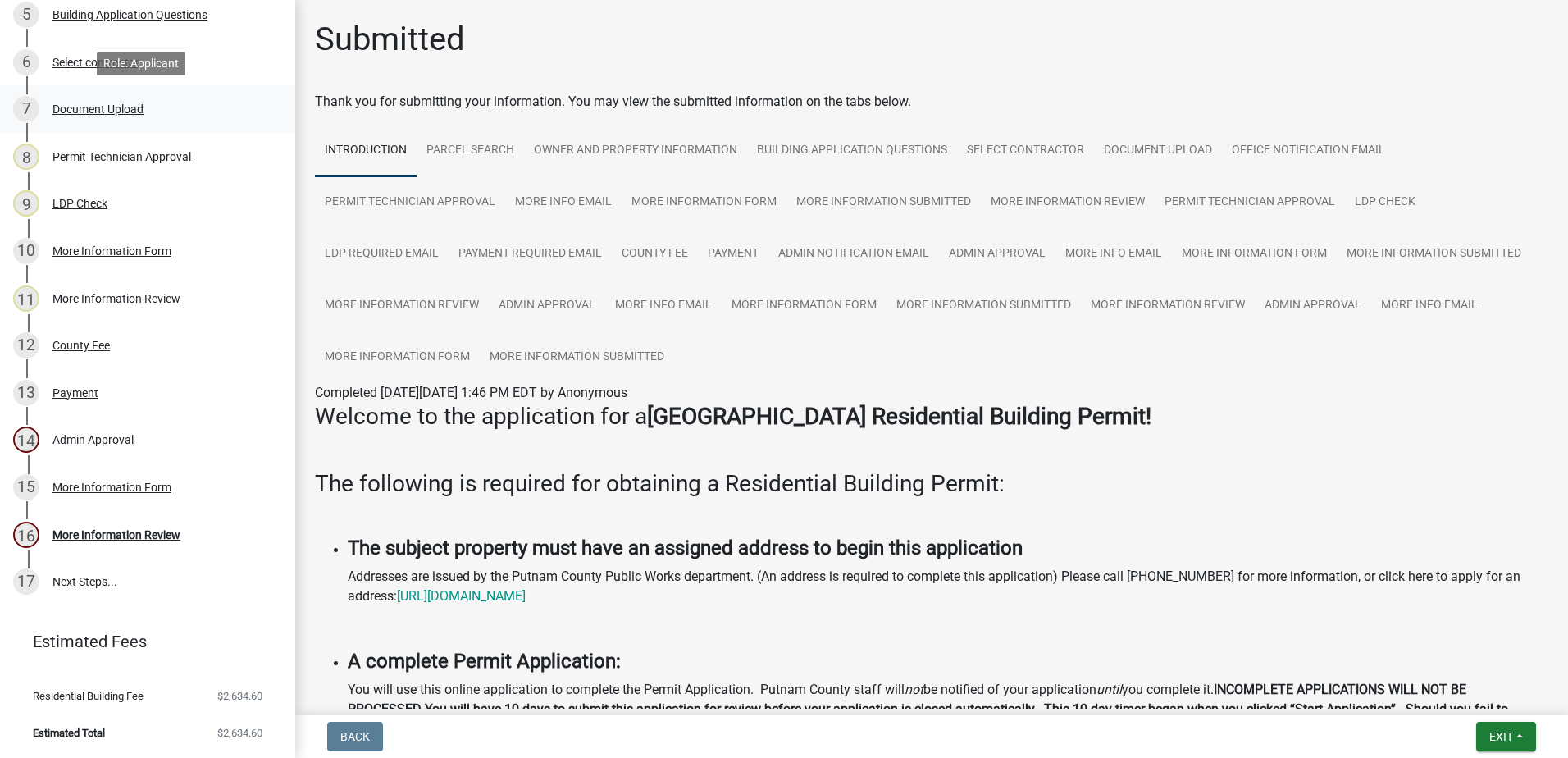
click at [109, 105] on div "Document Upload" at bounding box center [98, 109] width 91 height 11
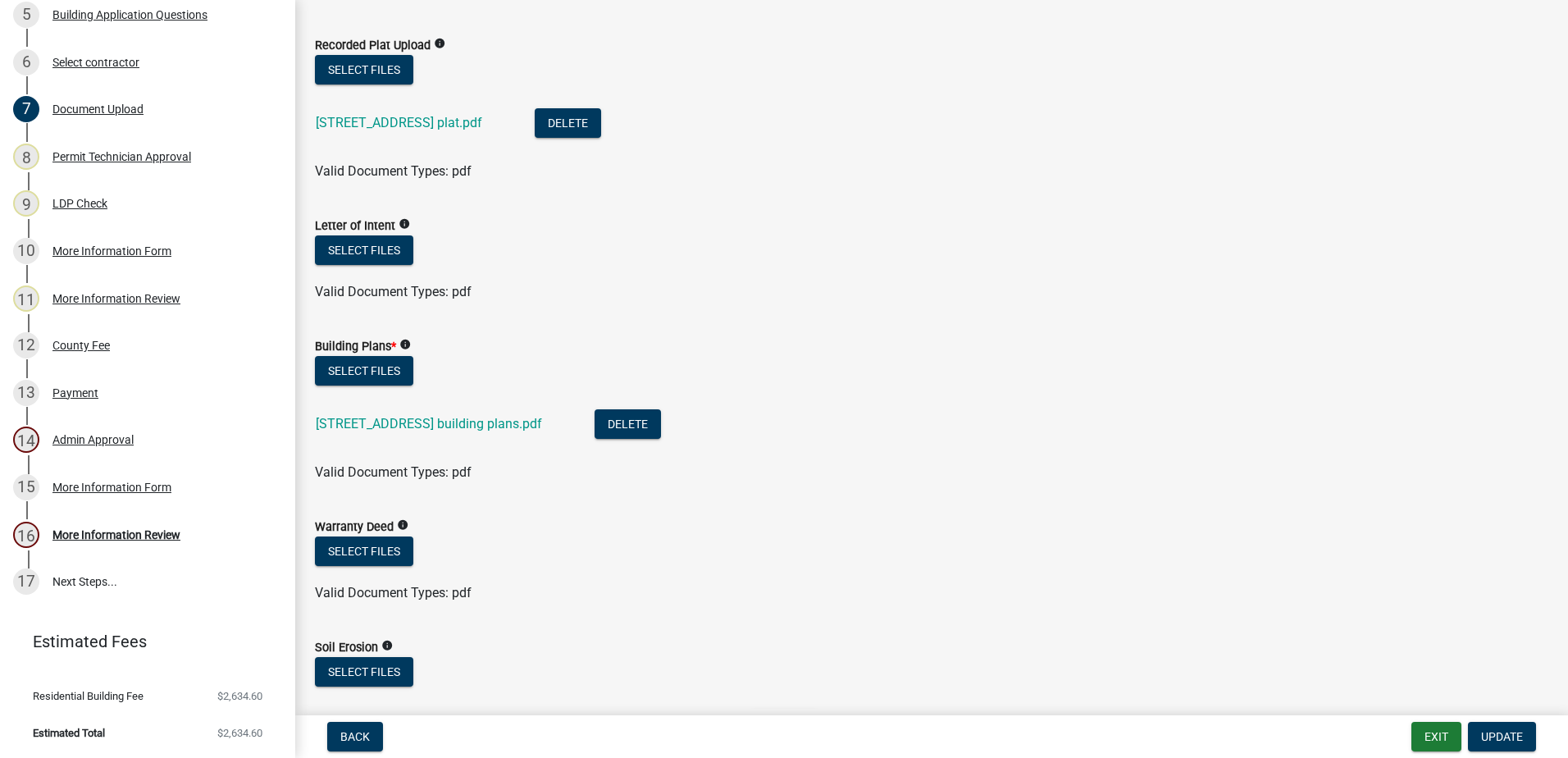
scroll to position [820, 0]
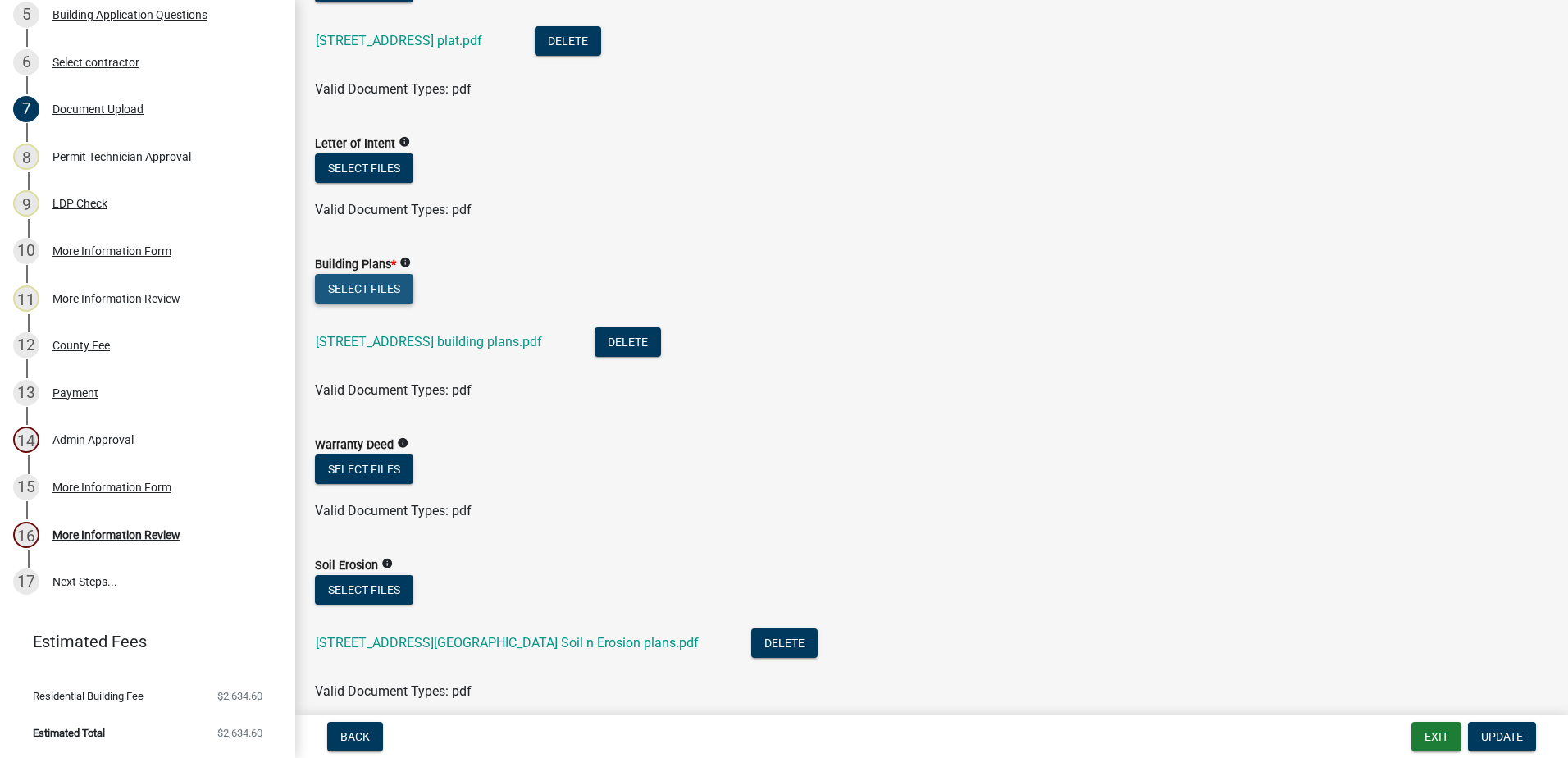
click at [342, 289] on button "Select files" at bounding box center [364, 289] width 99 height 30
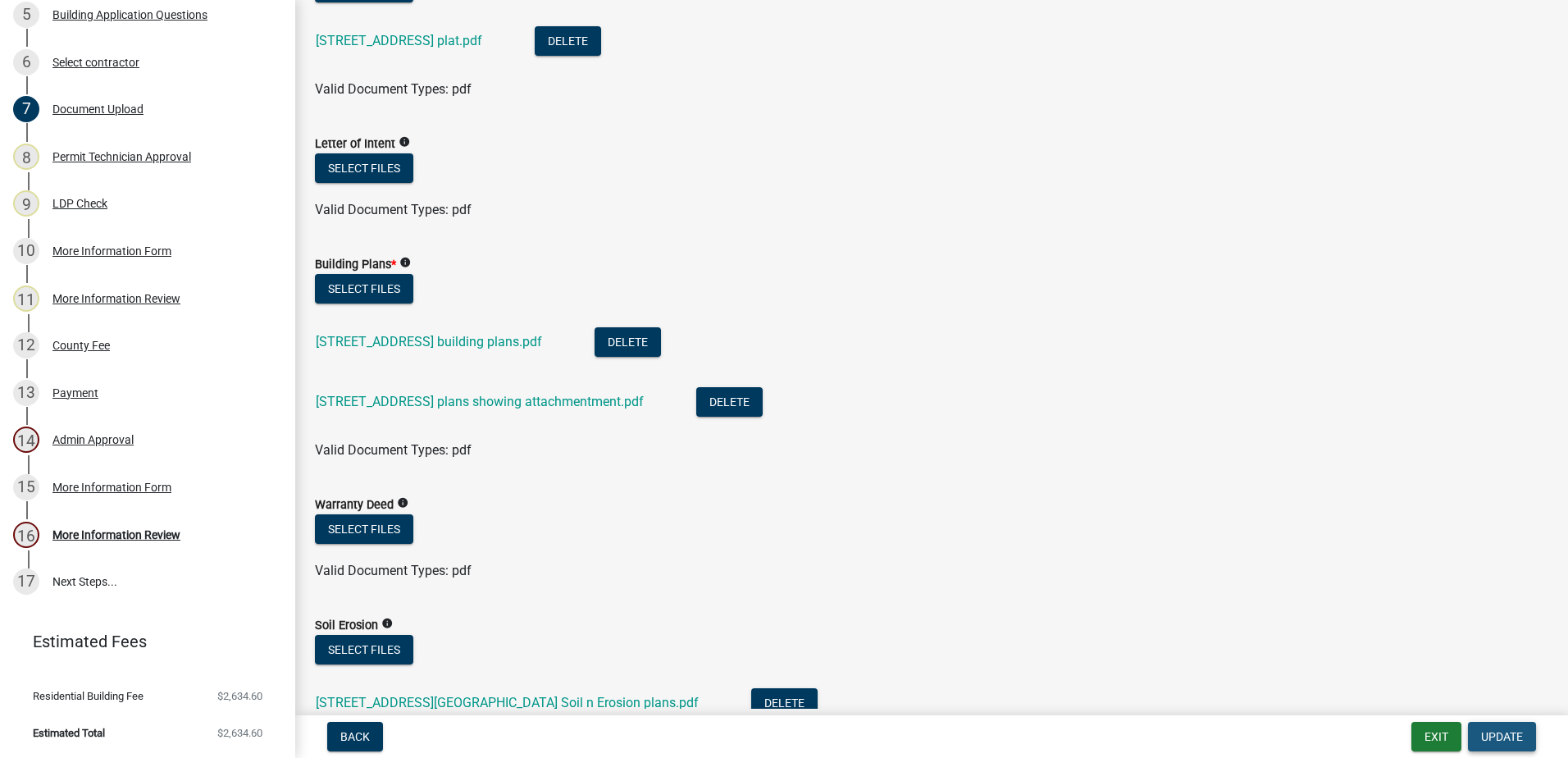
click at [1501, 732] on span "Update" at bounding box center [1502, 737] width 42 height 13
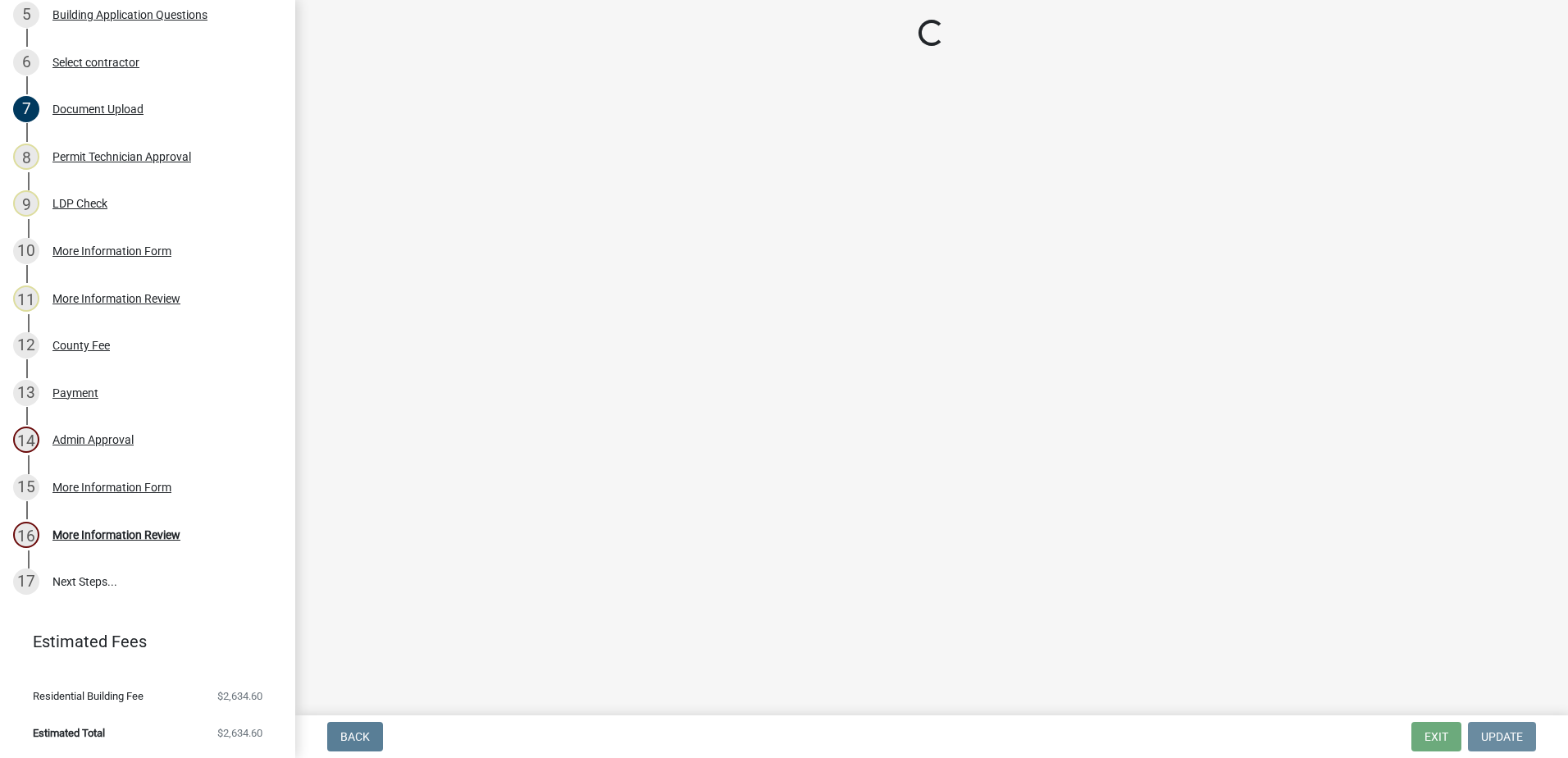
scroll to position [0, 0]
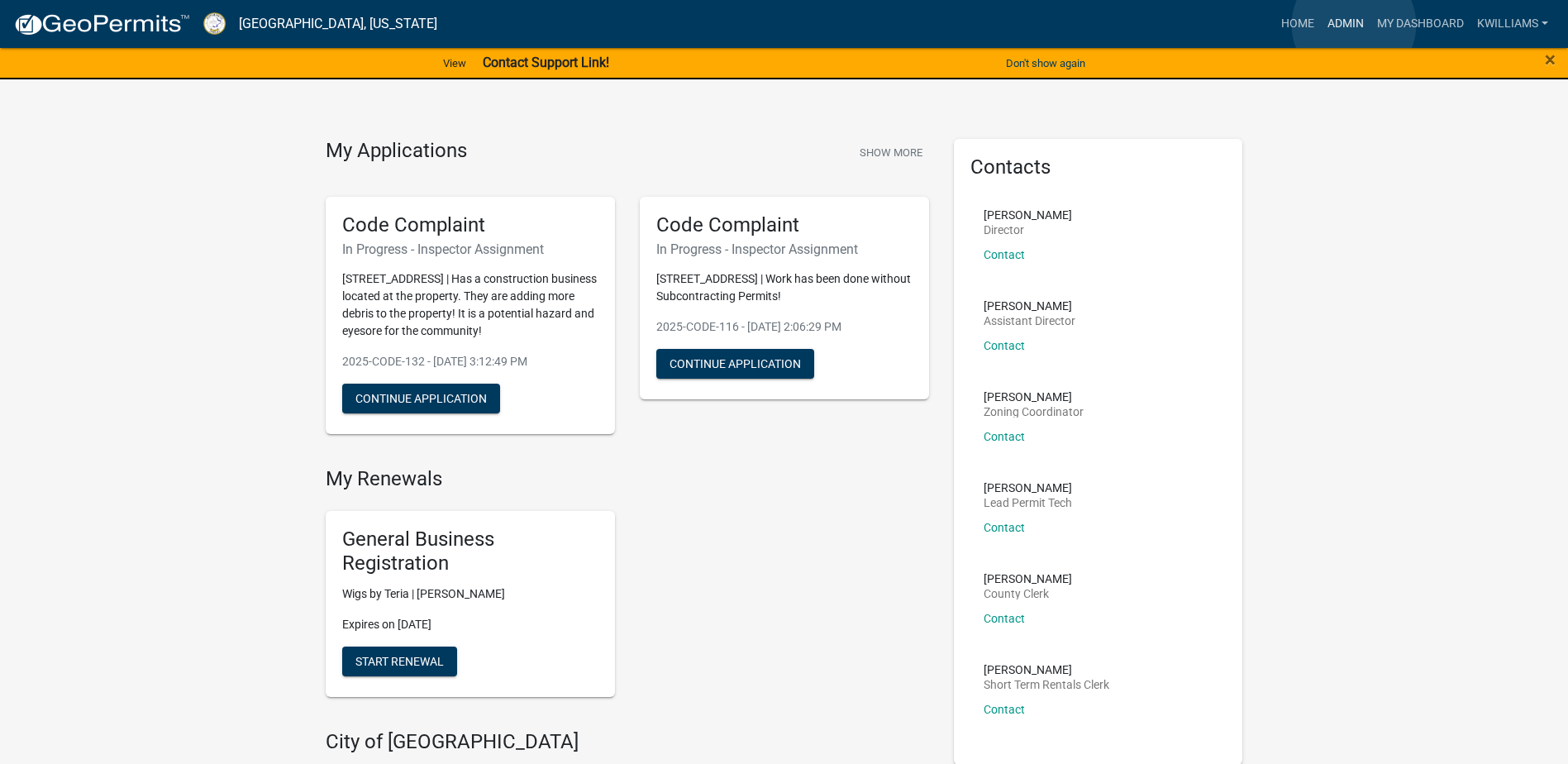
click at [1354, 25] on link "Admin" at bounding box center [1345, 24] width 49 height 32
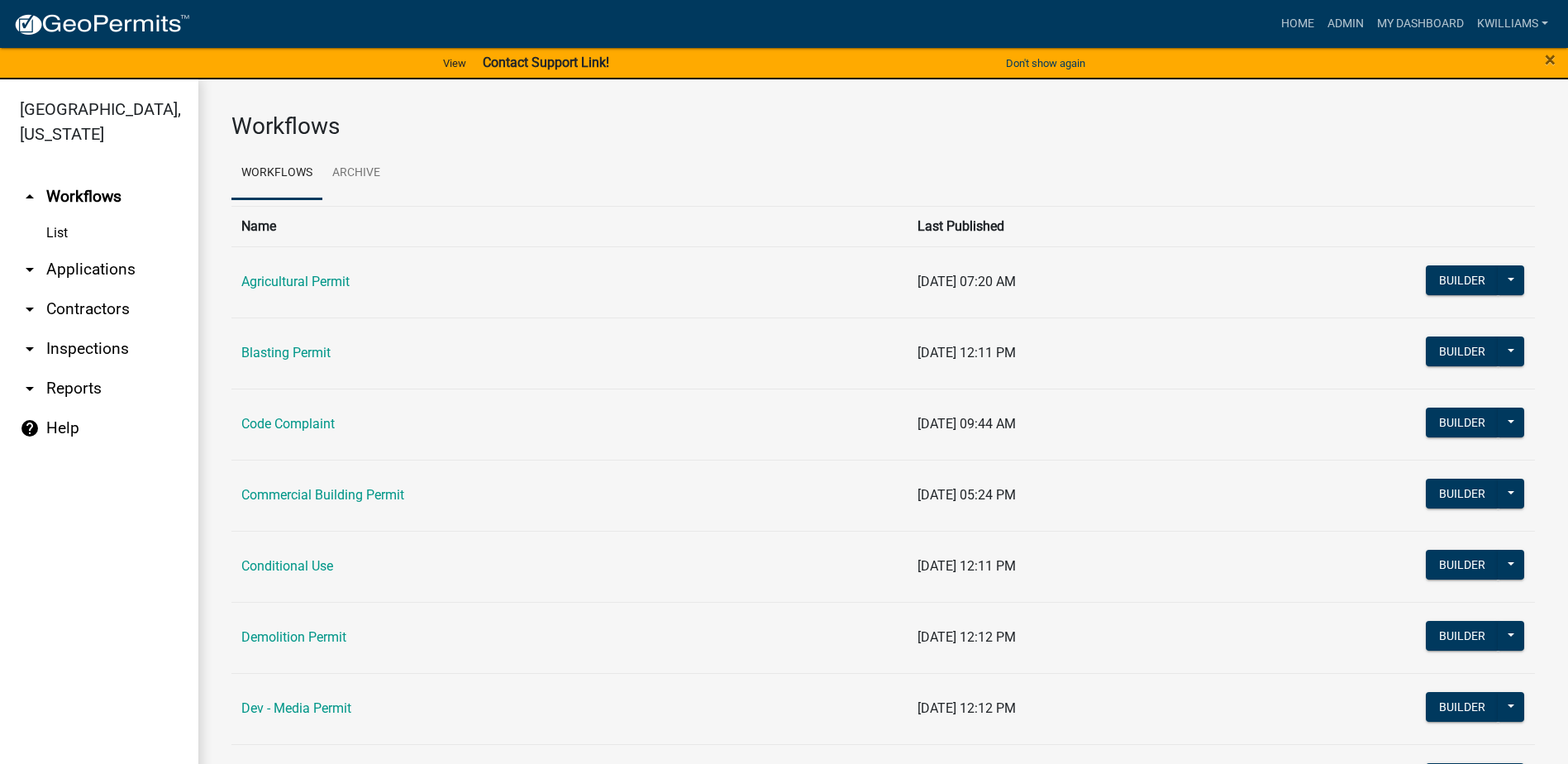
click at [111, 261] on link "arrow_drop_down Applications" at bounding box center [99, 269] width 198 height 40
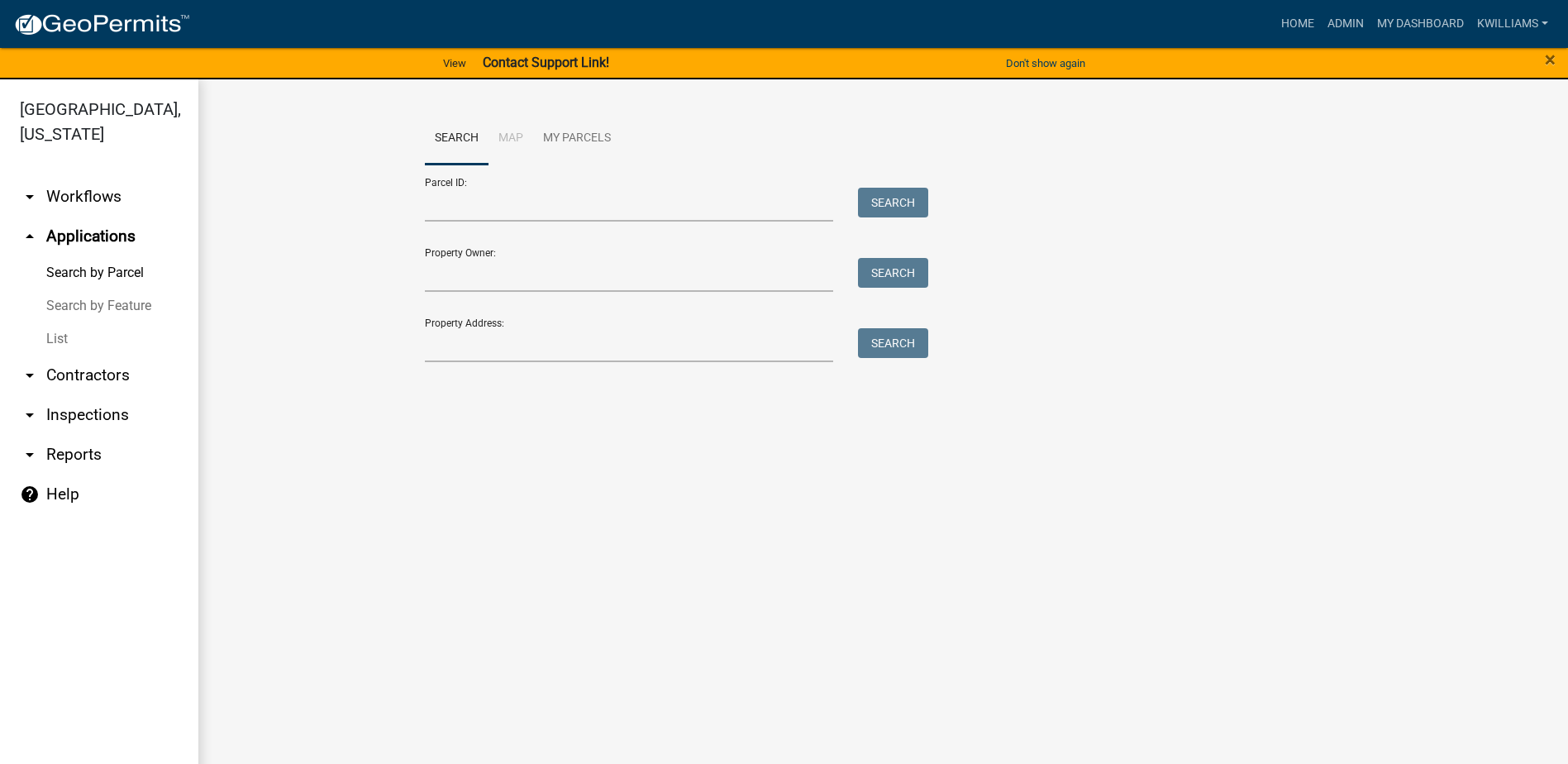
click at [48, 338] on link "List" at bounding box center [99, 339] width 198 height 34
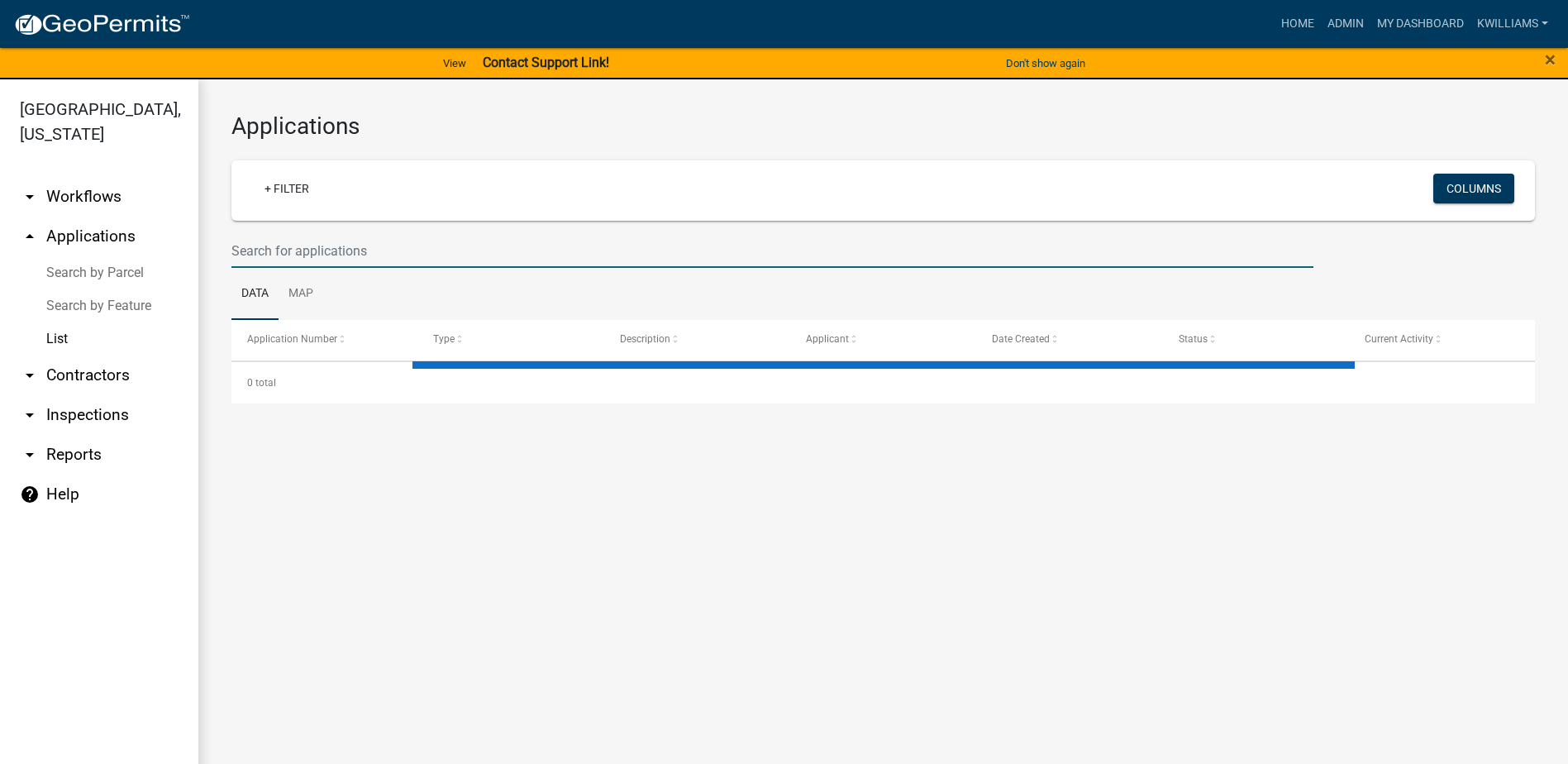
click at [313, 252] on input "text" at bounding box center [772, 250] width 1082 height 34
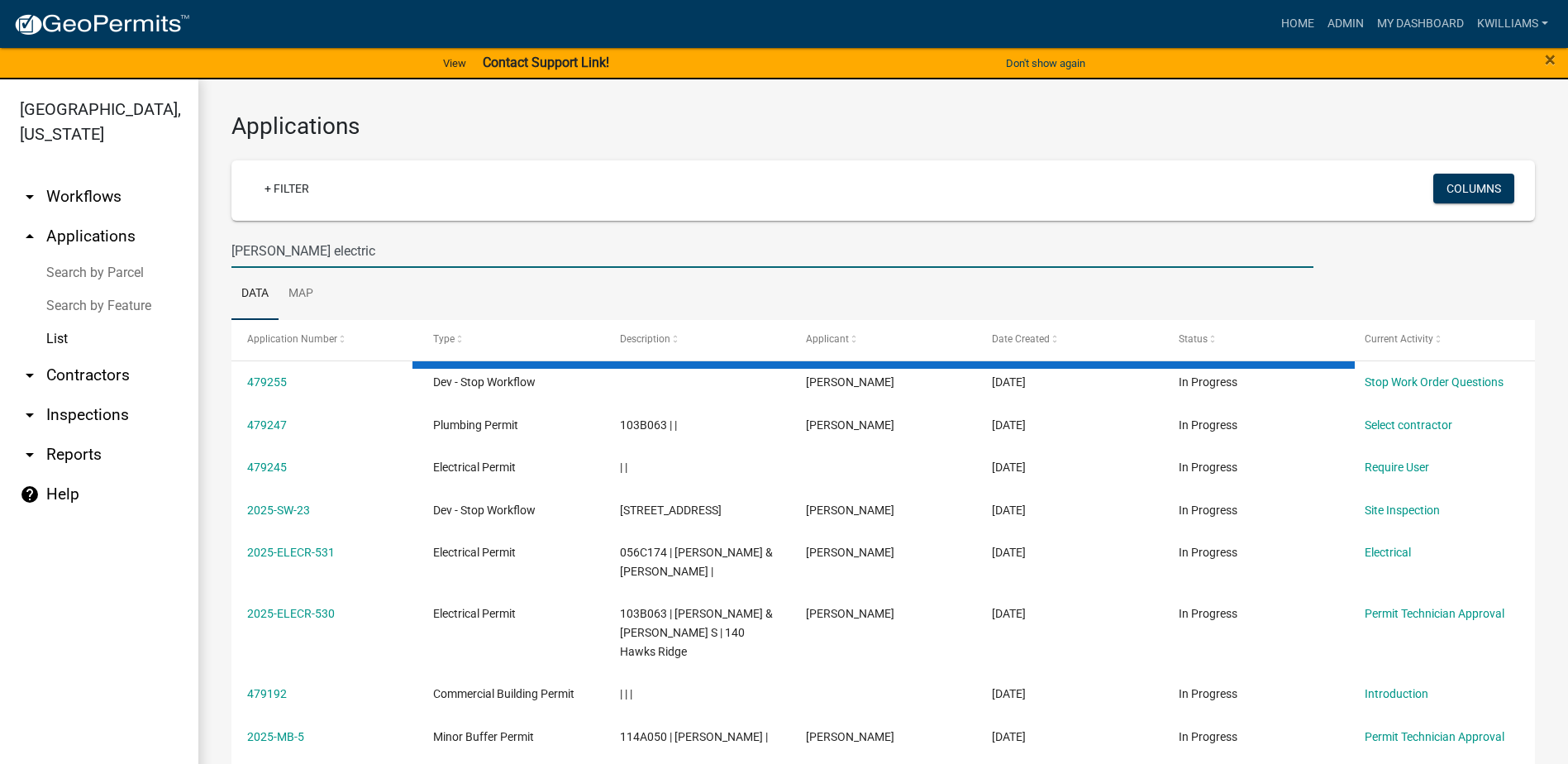
type input "lemaster electric"
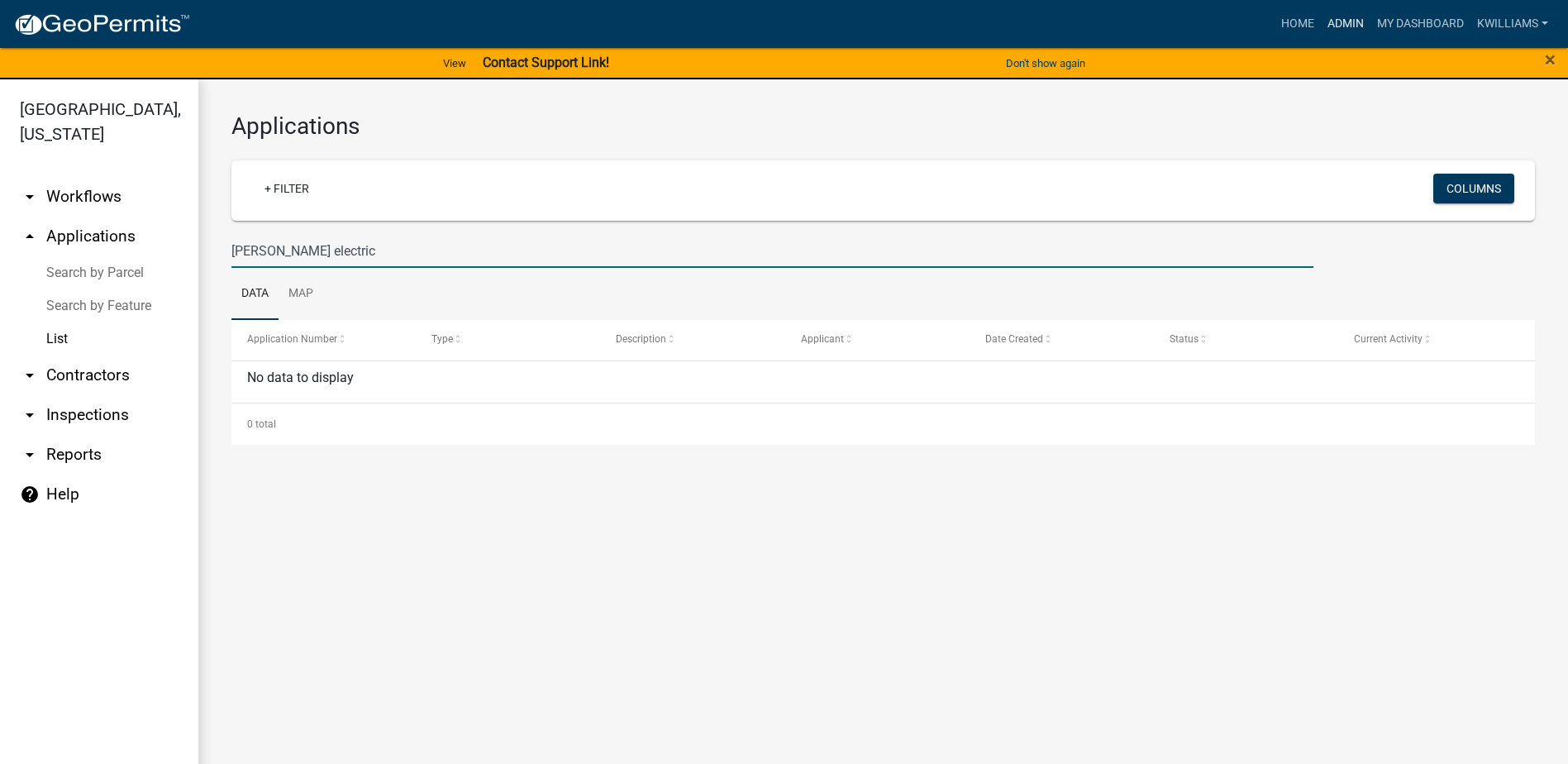
click at [1344, 26] on link "Admin" at bounding box center [1345, 24] width 49 height 32
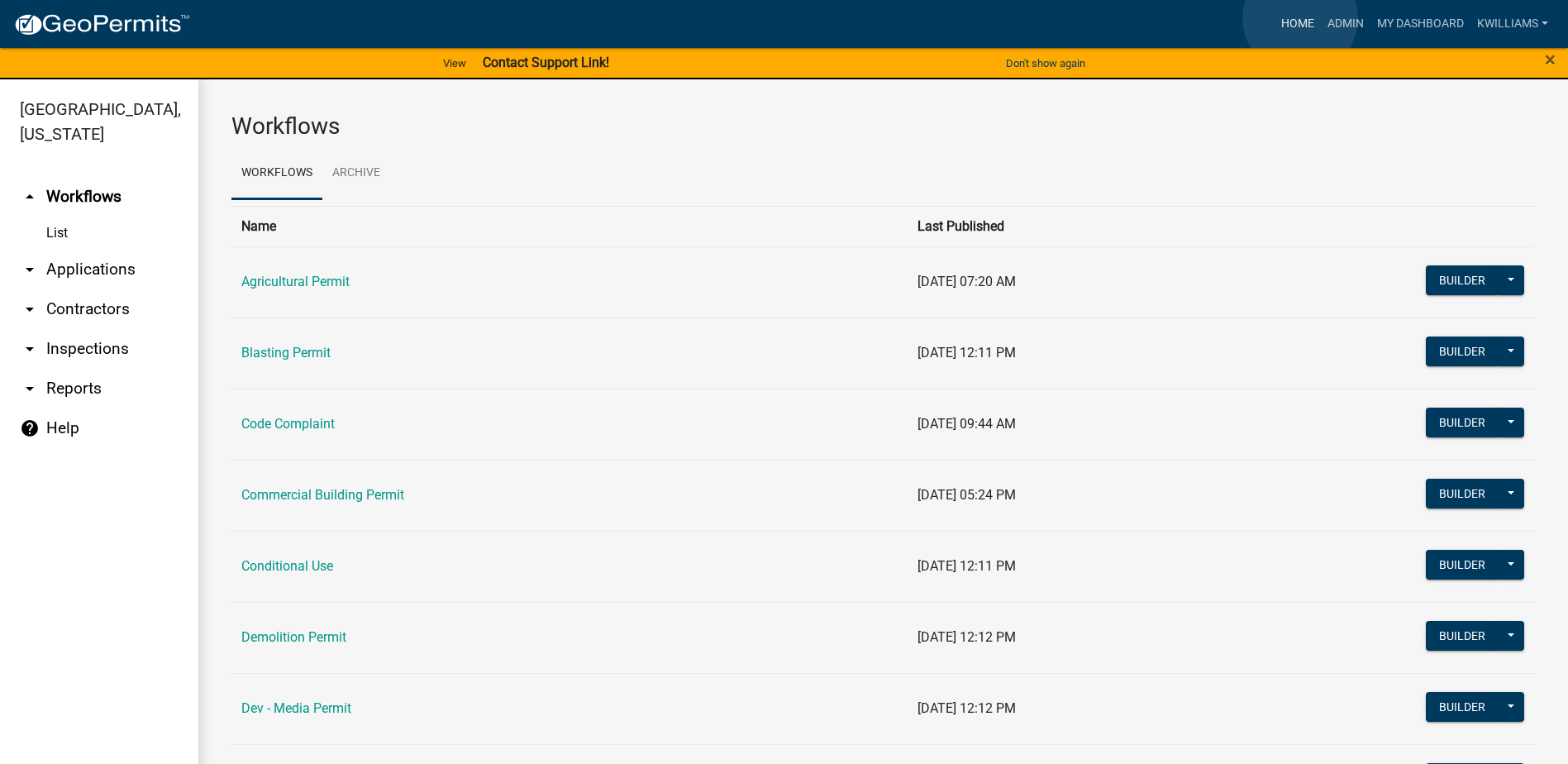
click at [1300, 19] on link "Home" at bounding box center [1298, 24] width 47 height 32
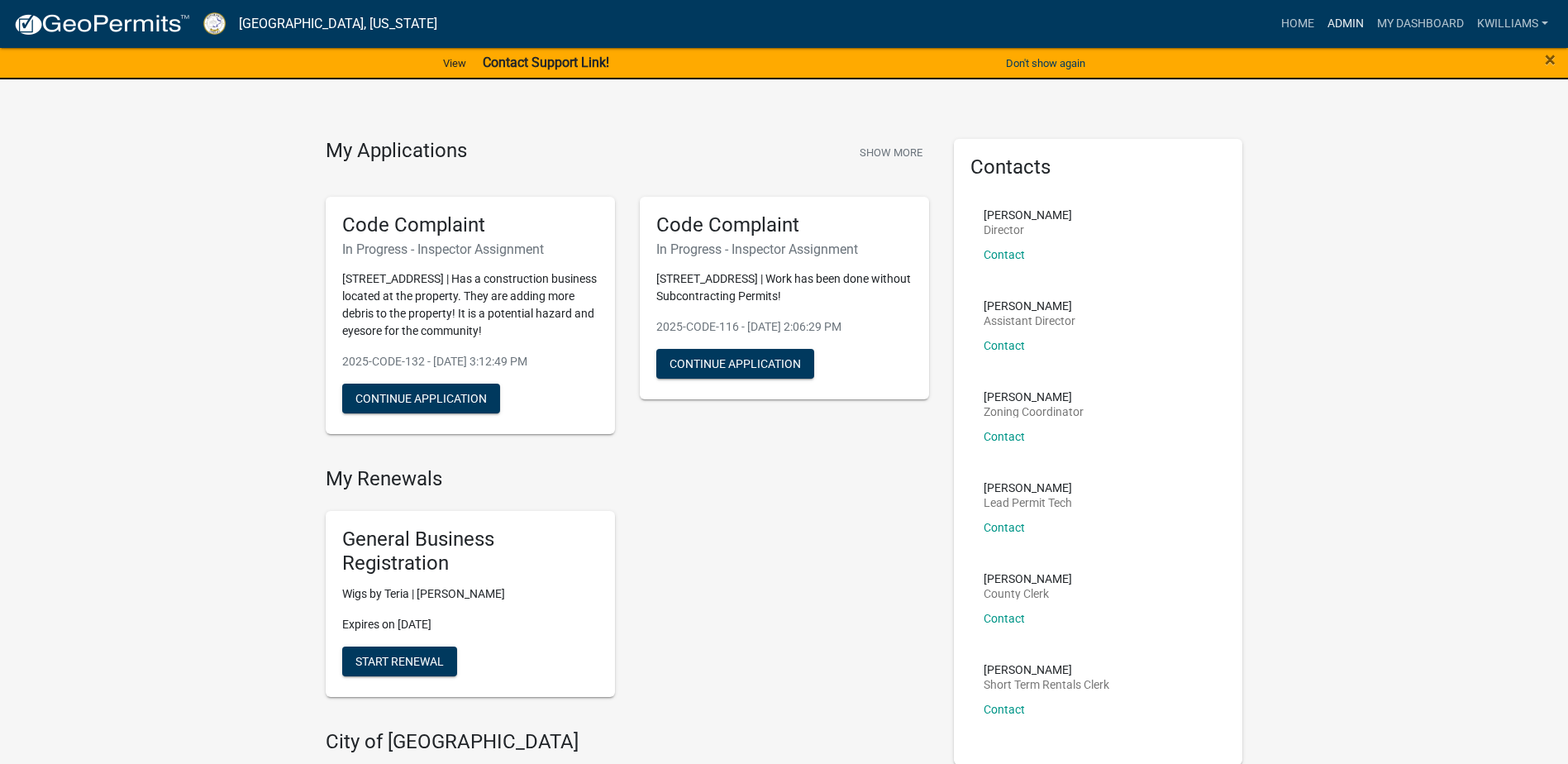
click at [1351, 23] on link "Admin" at bounding box center [1345, 24] width 49 height 32
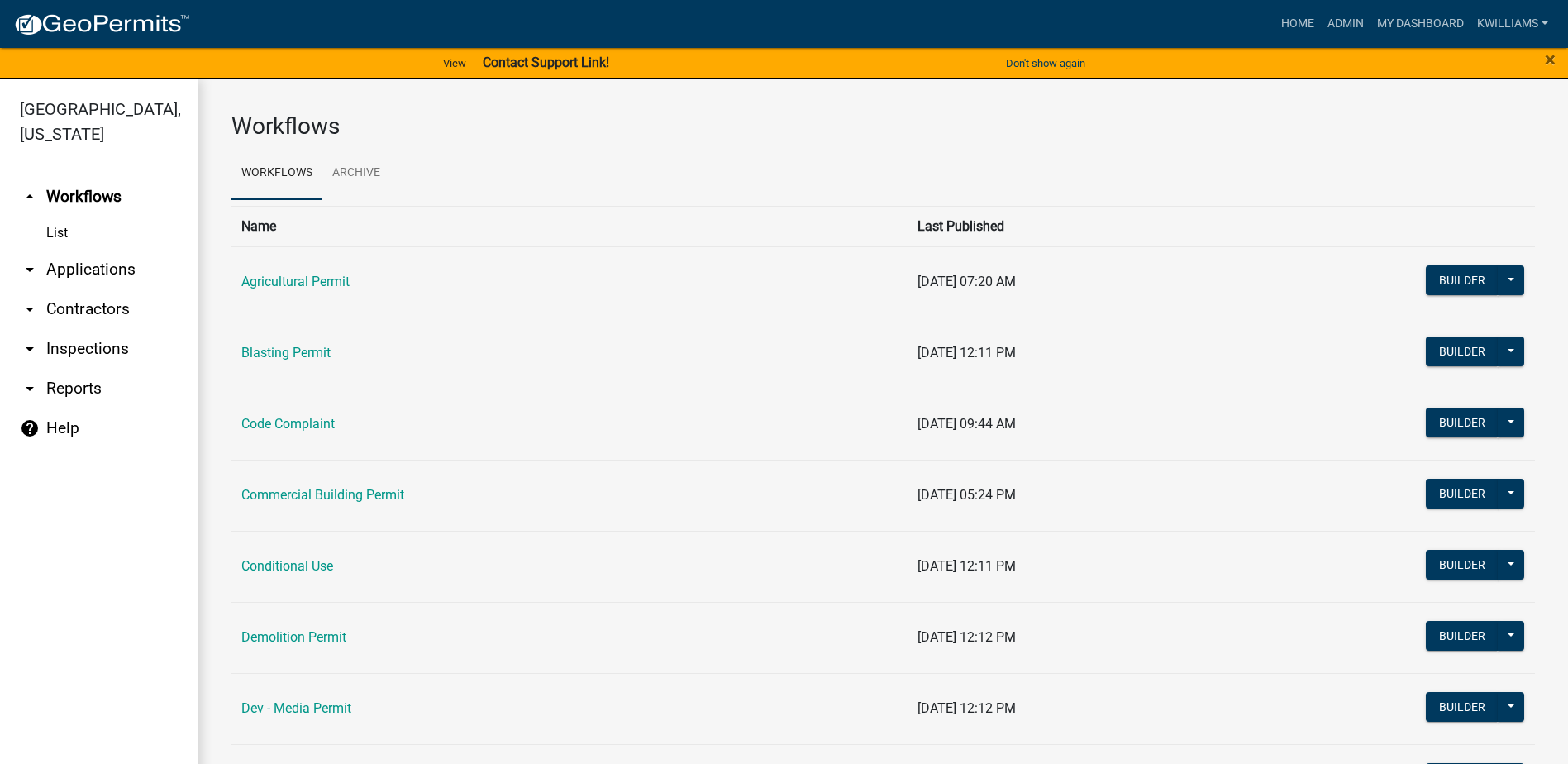
click at [92, 275] on link "arrow_drop_down Applications" at bounding box center [99, 269] width 198 height 40
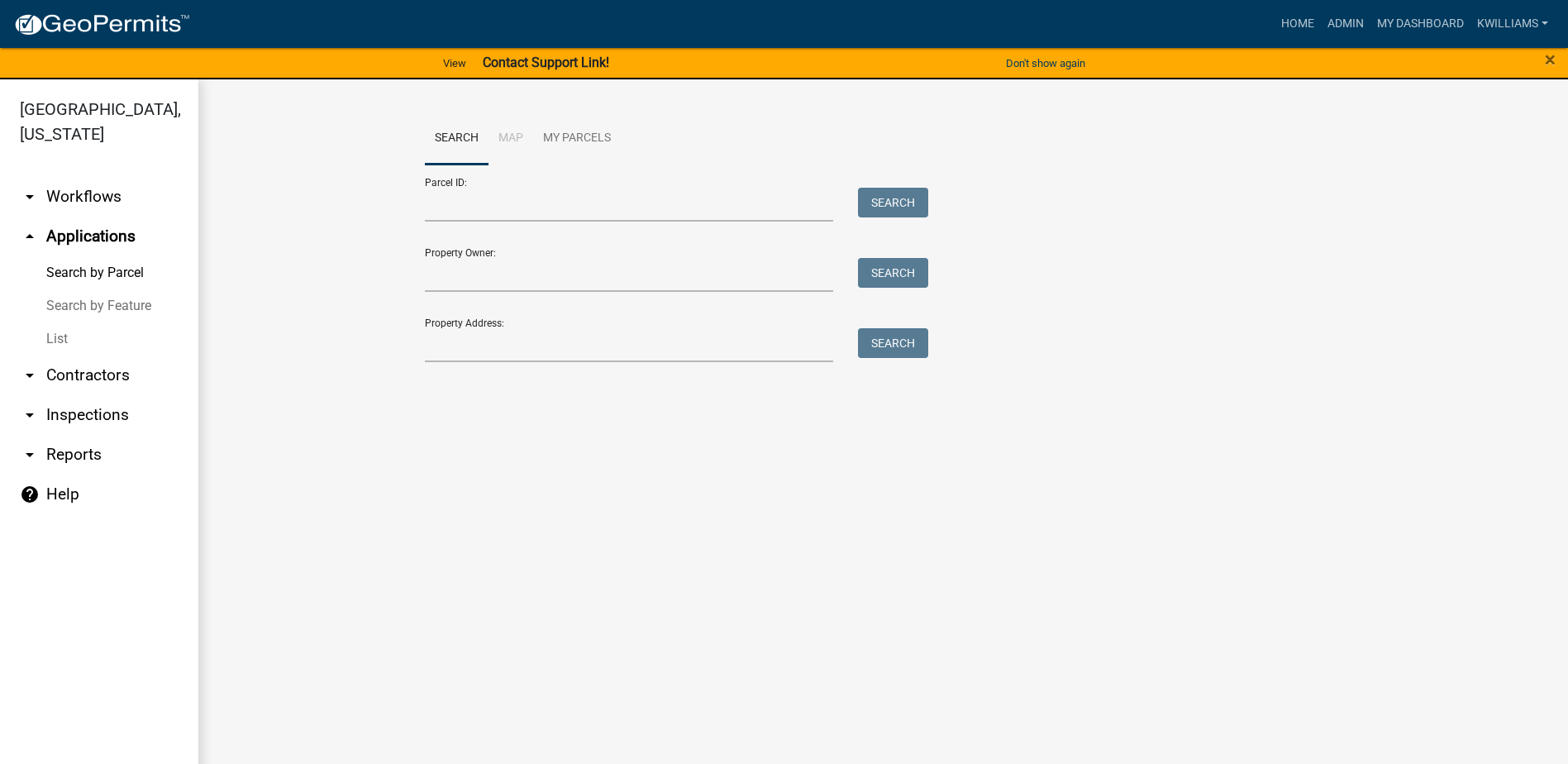
click at [85, 328] on link "List" at bounding box center [99, 339] width 198 height 34
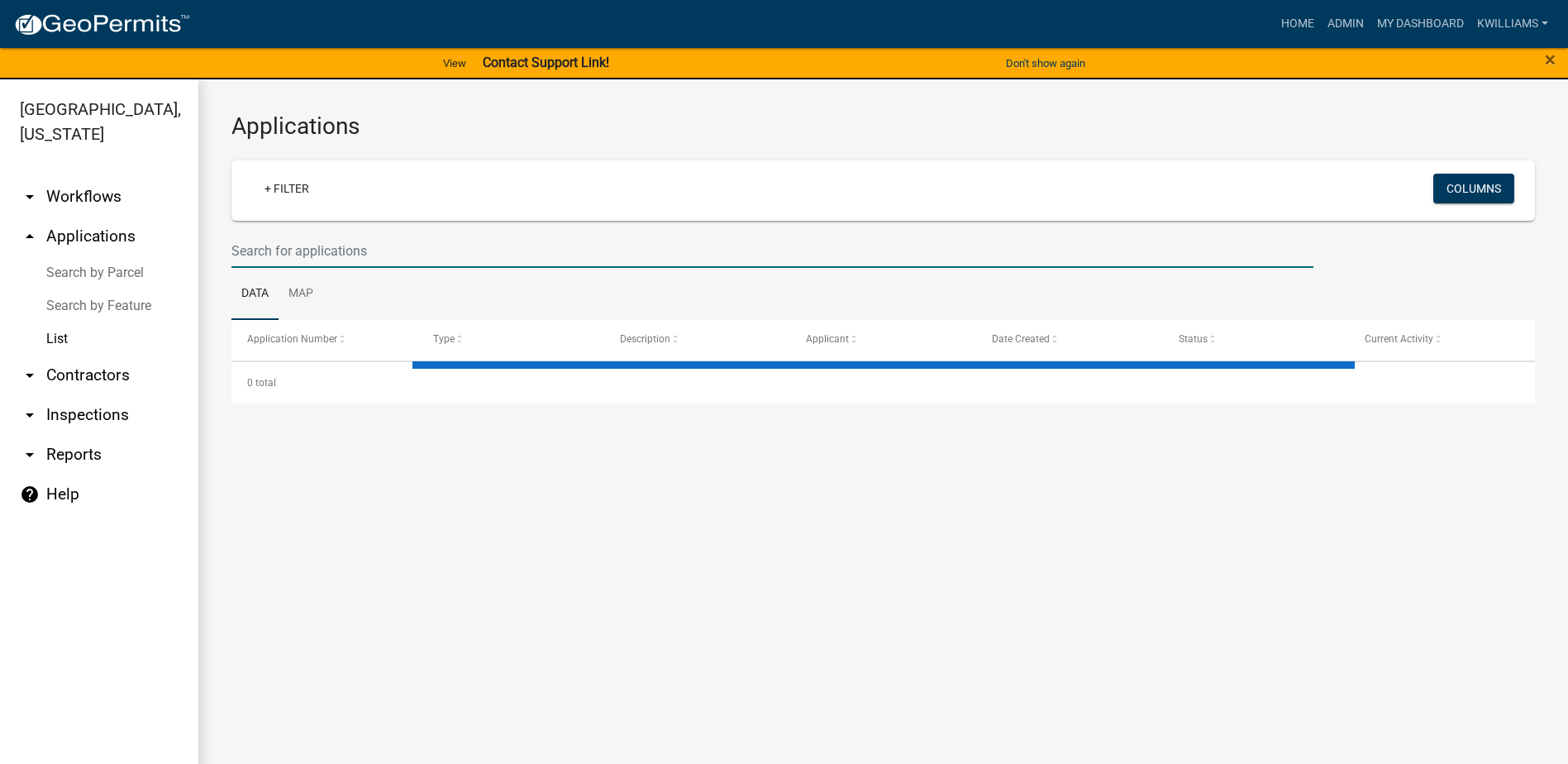
click at [347, 234] on input "text" at bounding box center [772, 250] width 1082 height 34
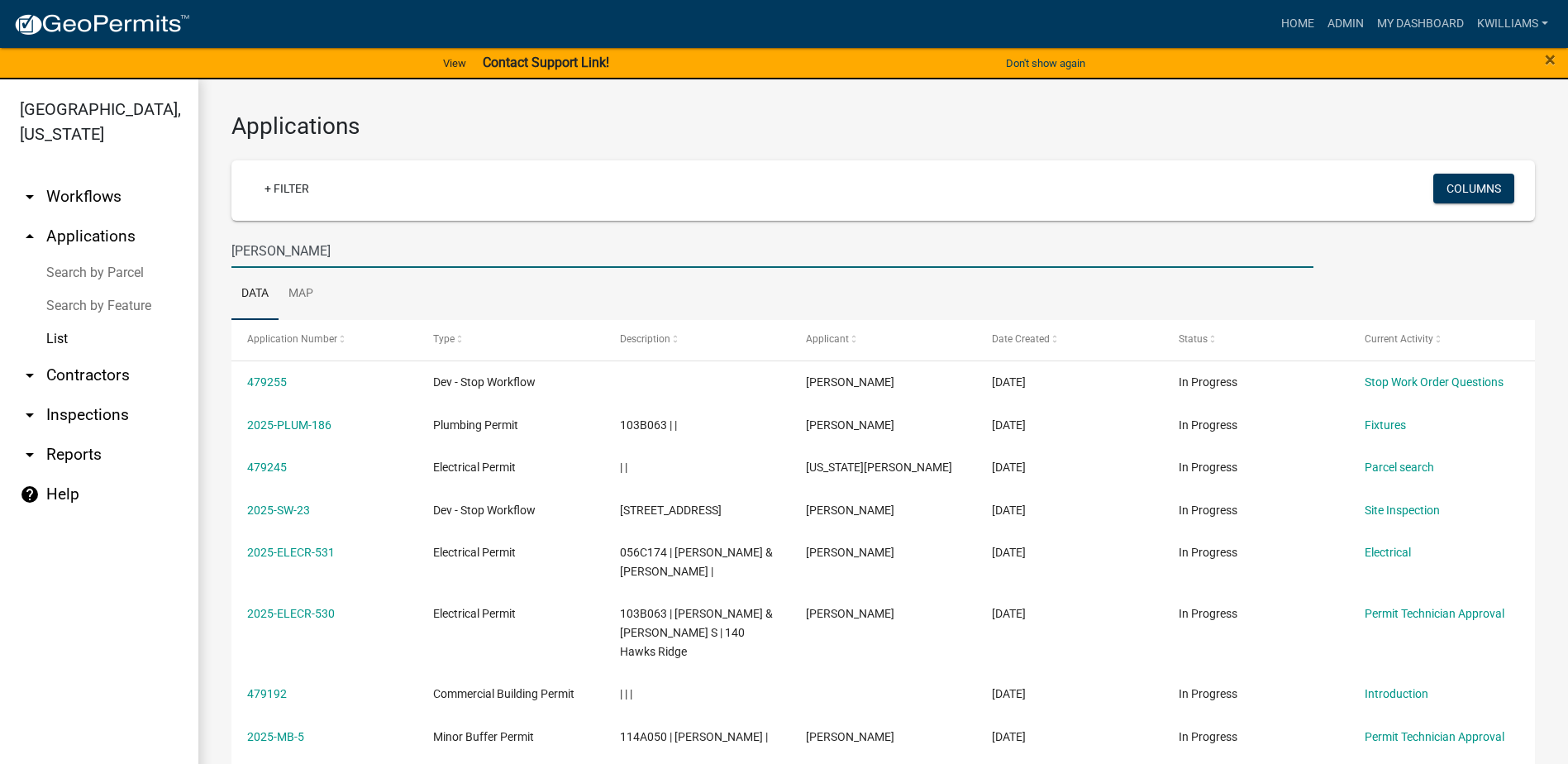
type input "dennis lemaster"
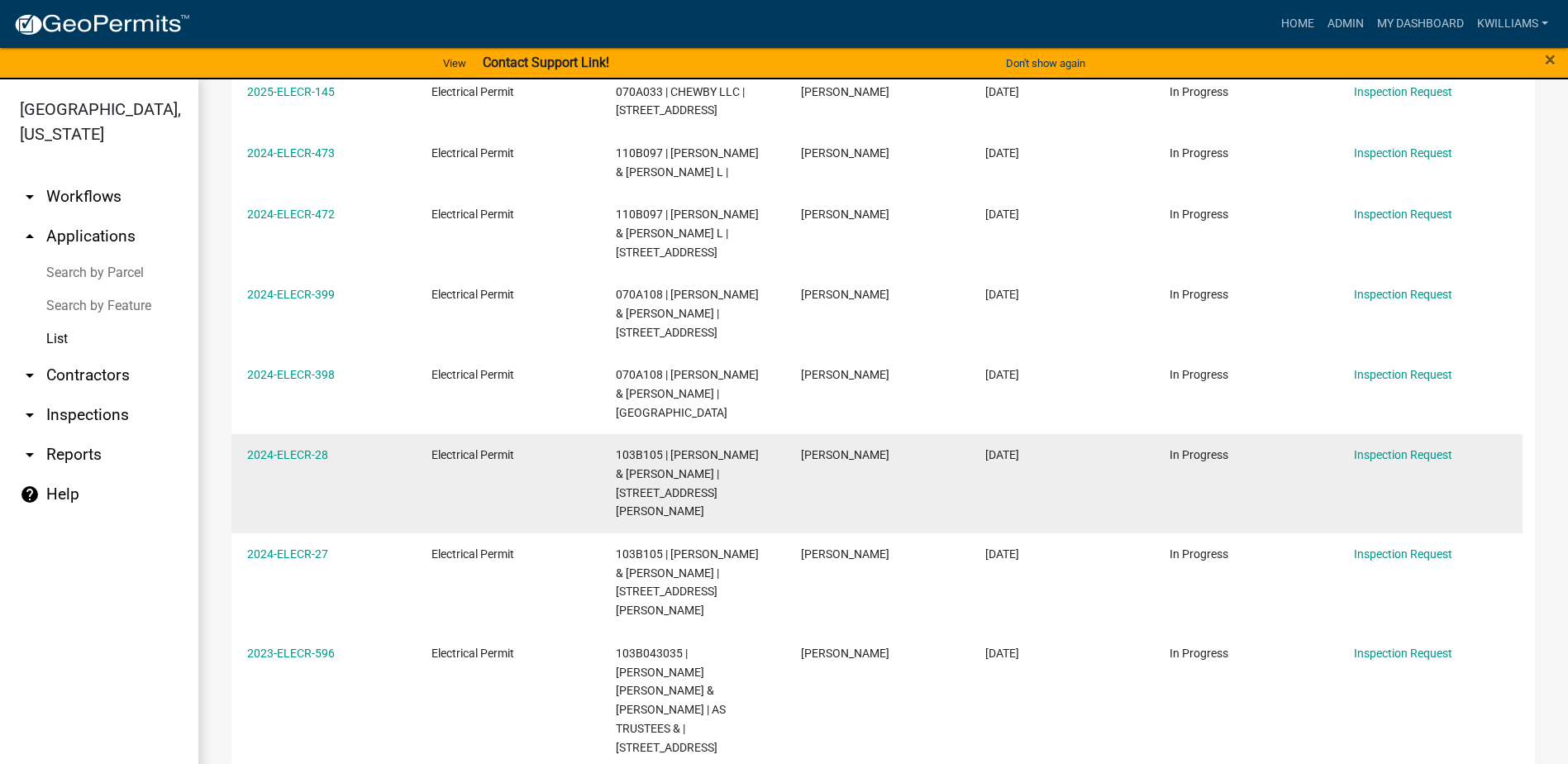
scroll to position [475, 0]
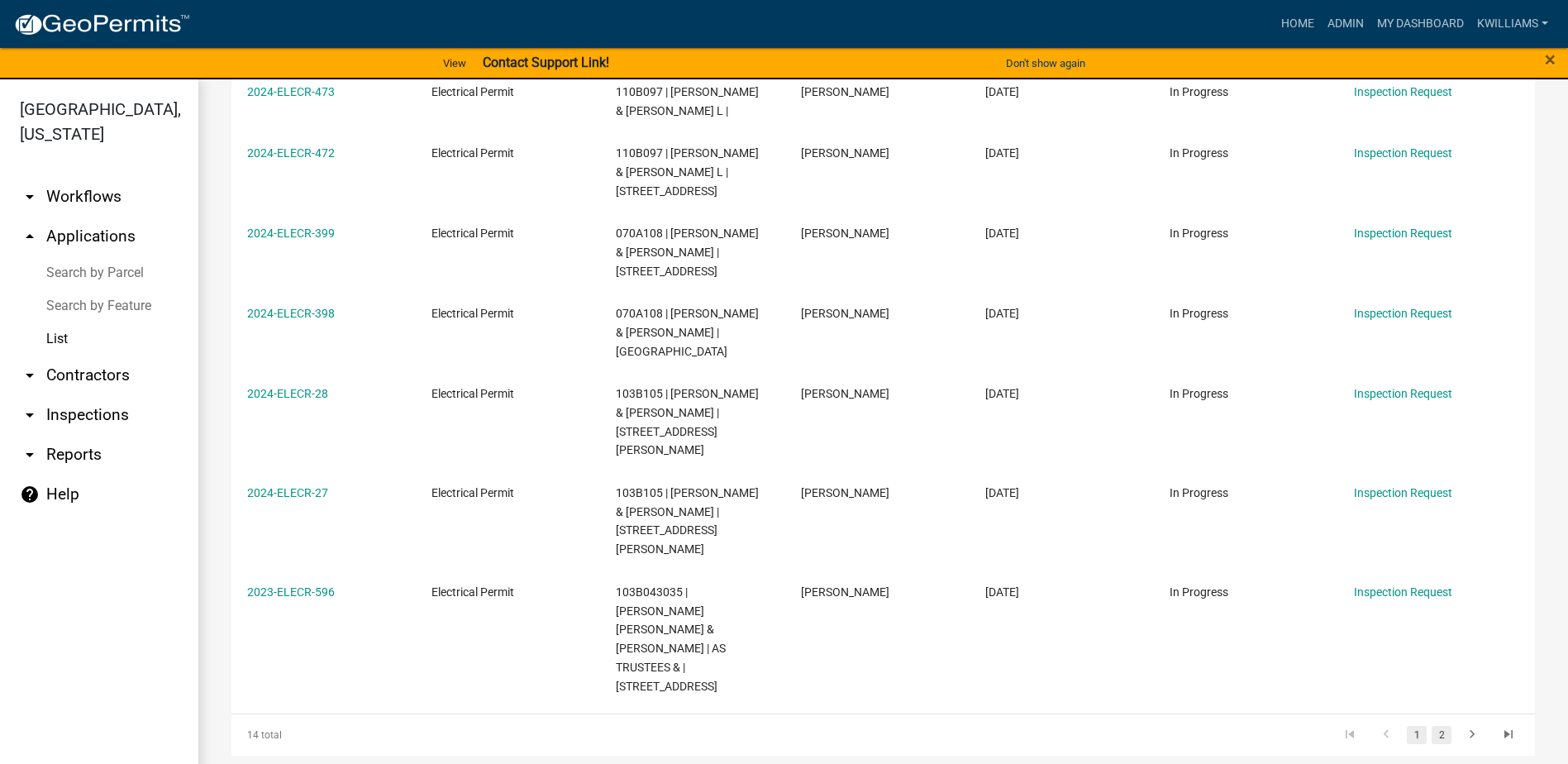
click at [1431, 726] on link "2" at bounding box center [1441, 735] width 20 height 19
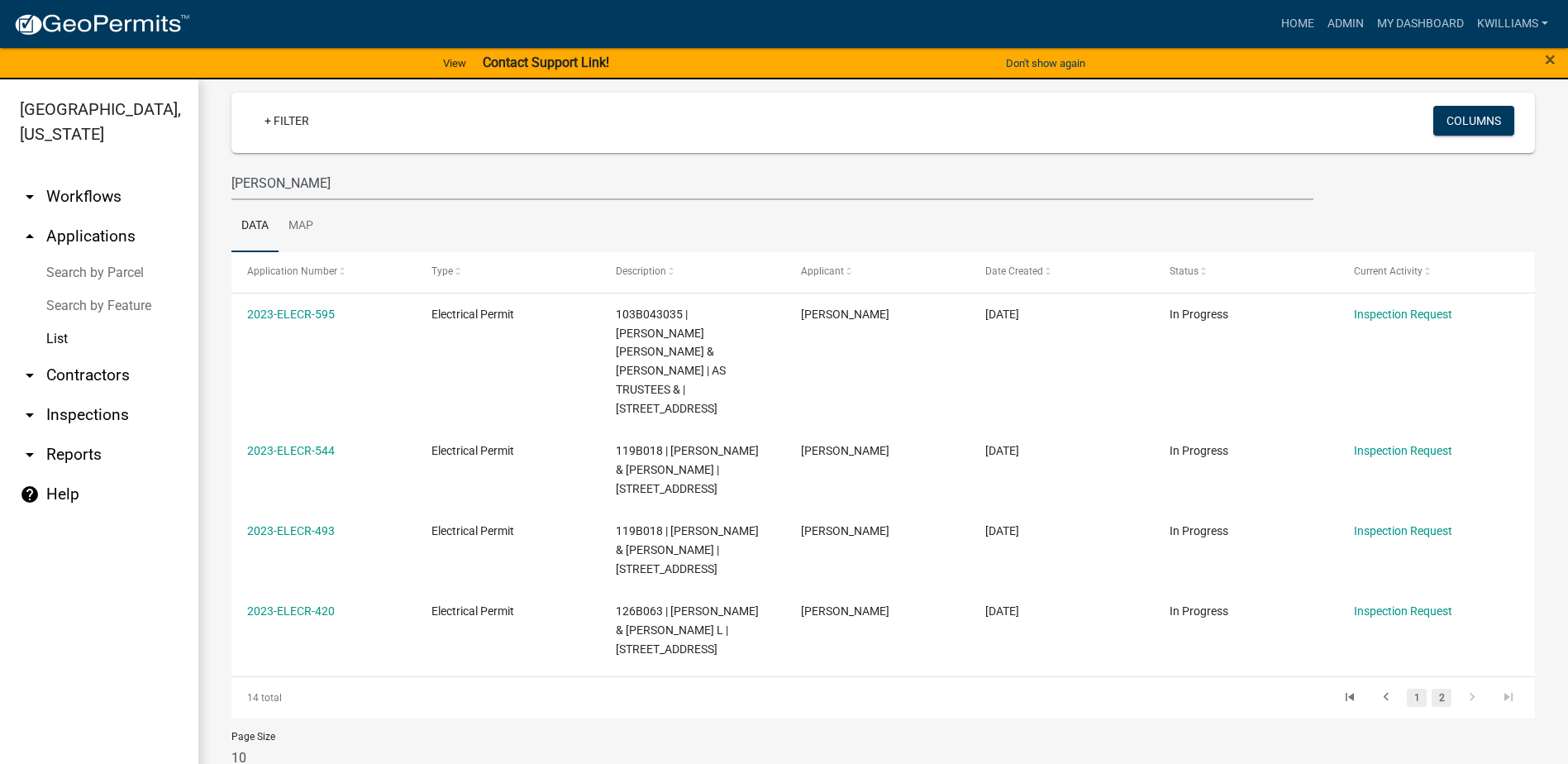
click at [1407, 689] on link "1" at bounding box center [1416, 698] width 20 height 19
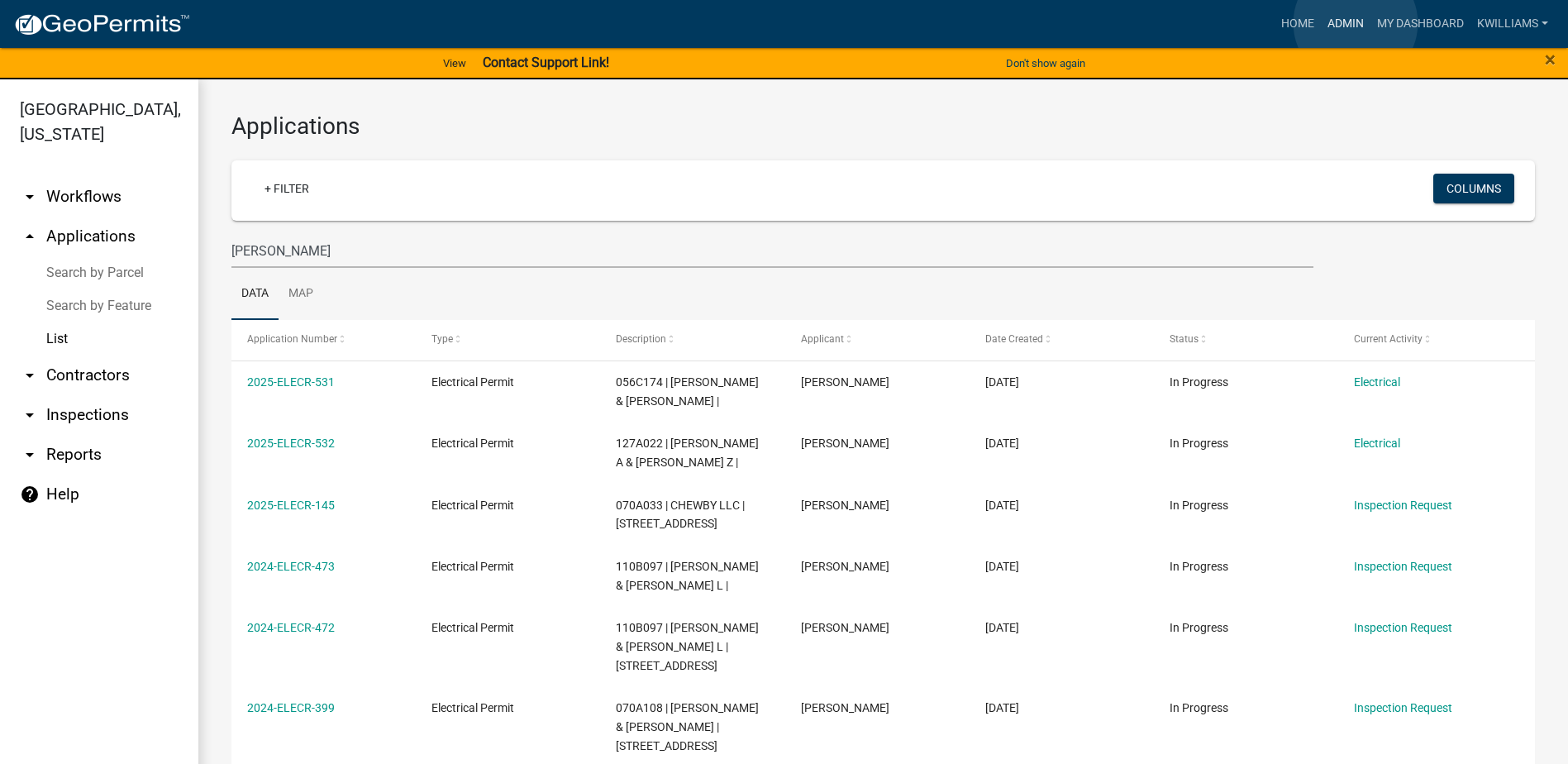
click at [1357, 23] on link "Admin" at bounding box center [1345, 24] width 49 height 32
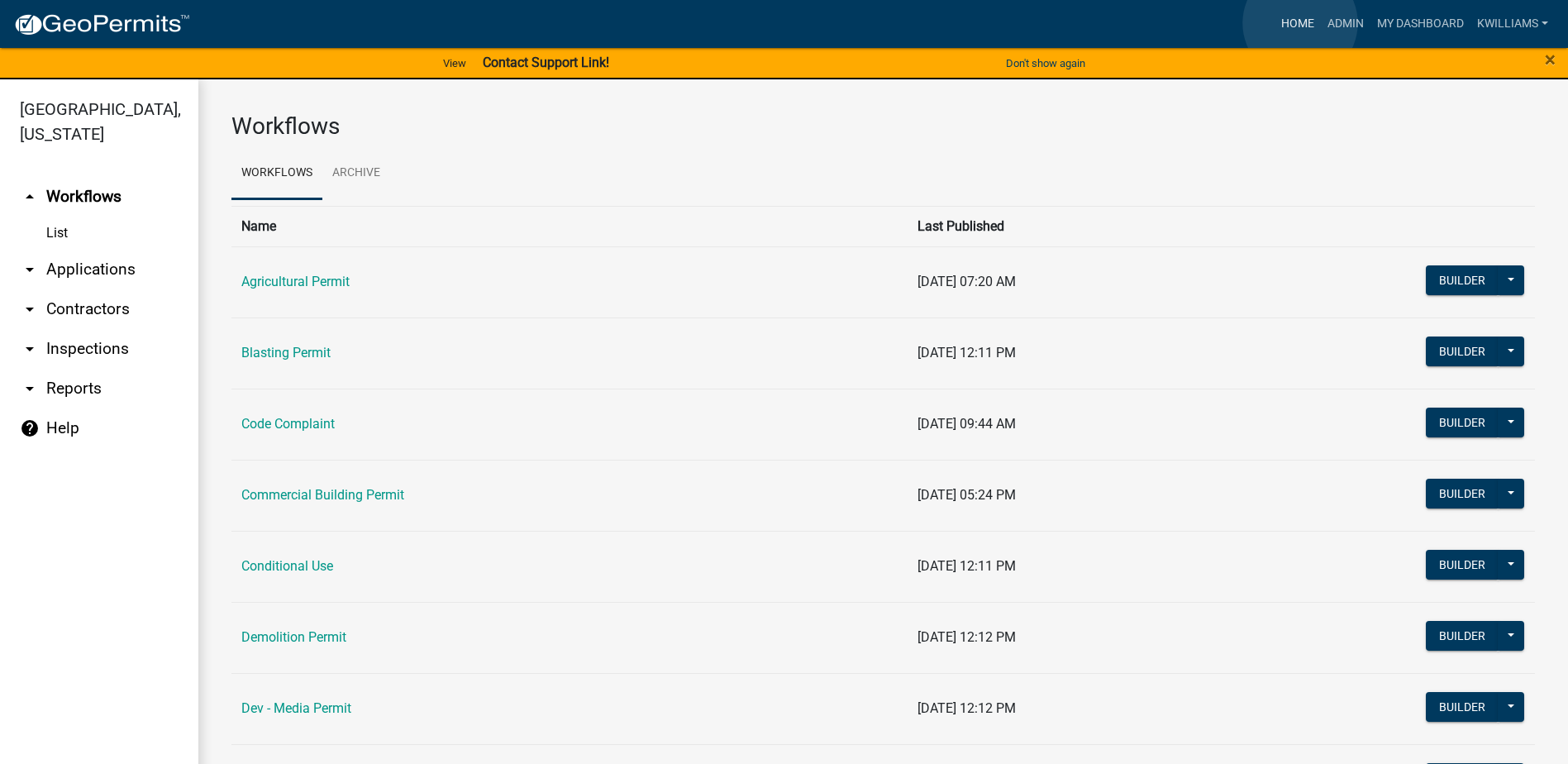
click at [1300, 23] on link "Home" at bounding box center [1298, 24] width 47 height 32
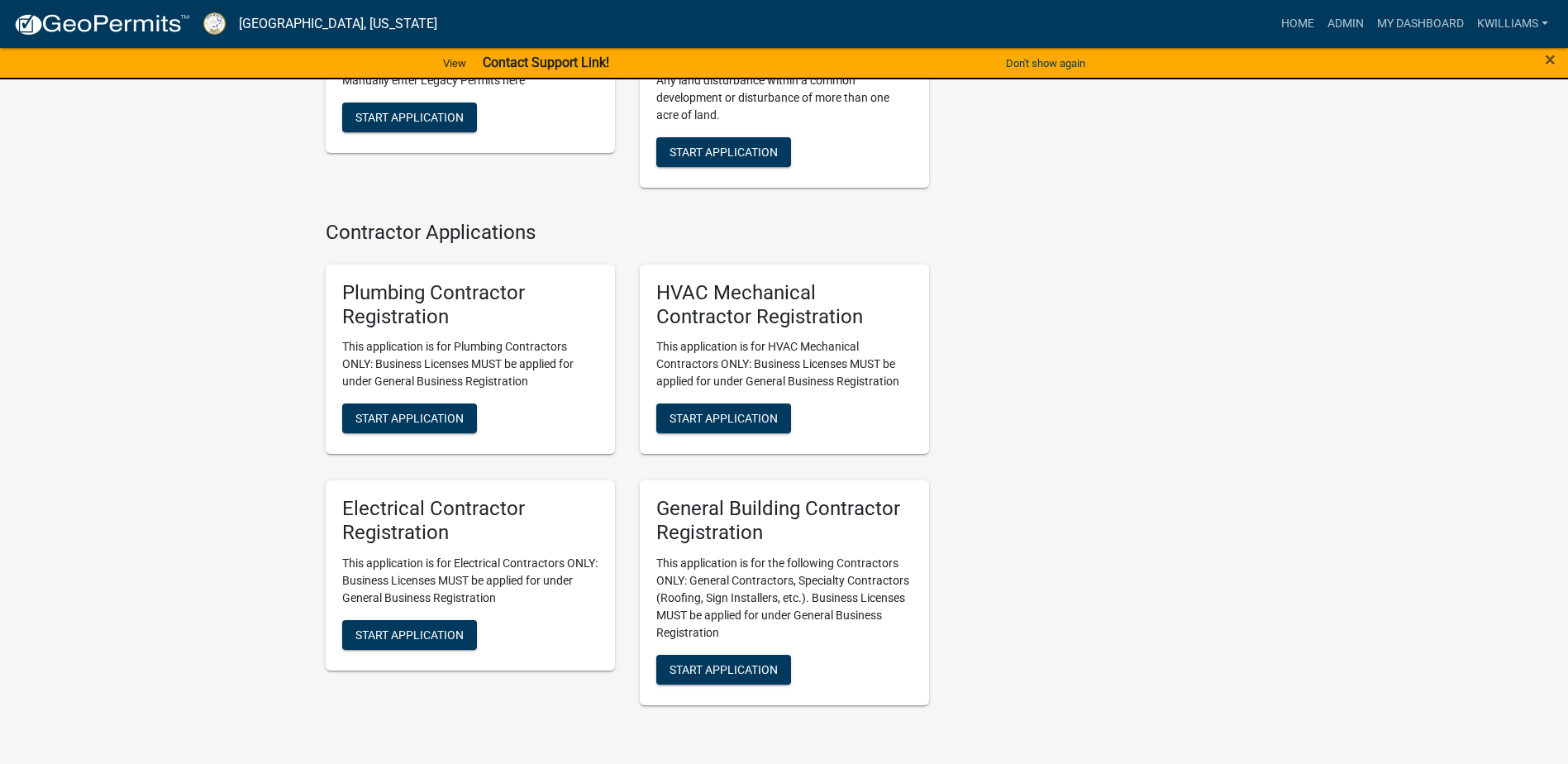
scroll to position [4742, 0]
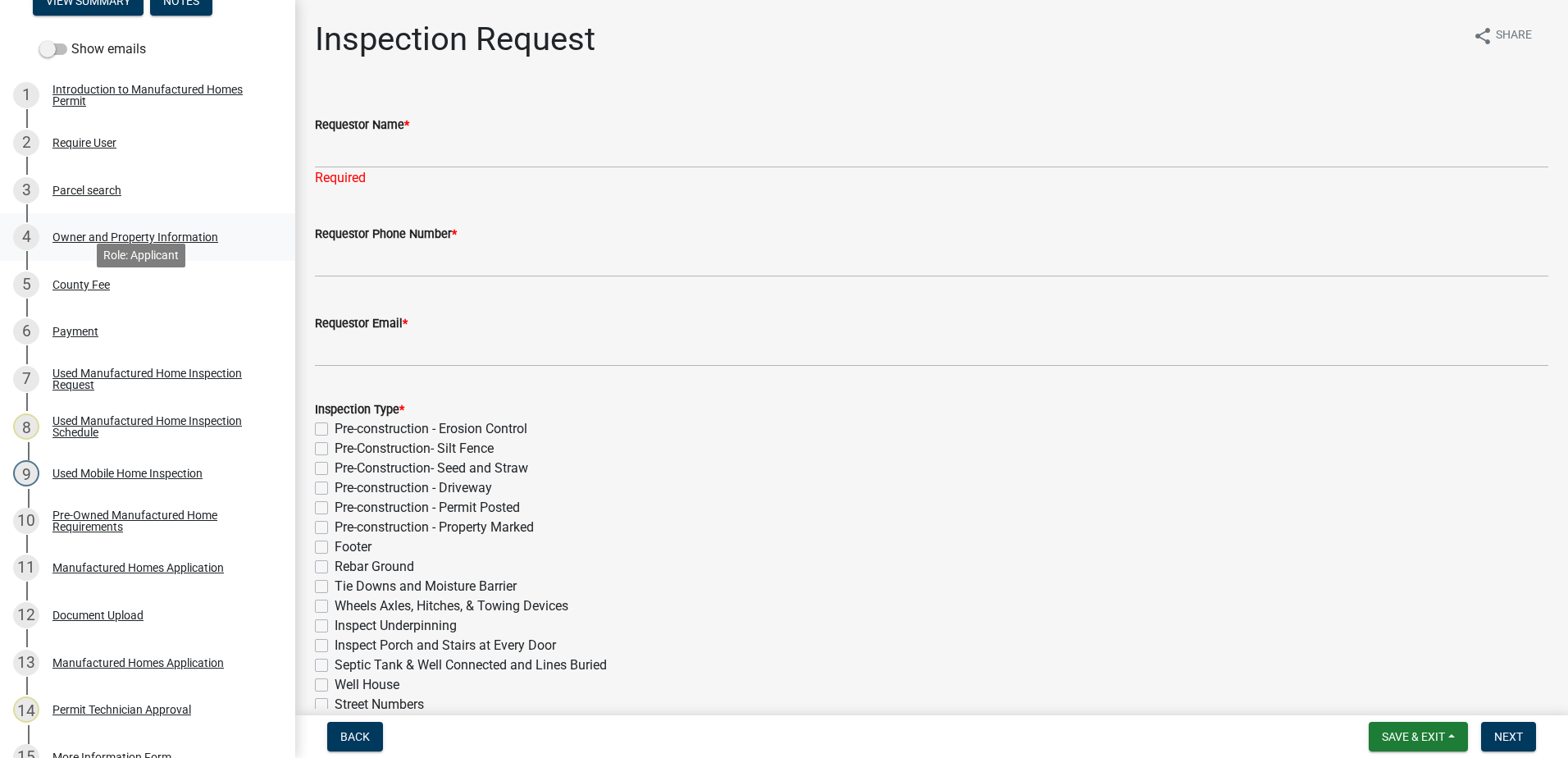
scroll to position [164, 0]
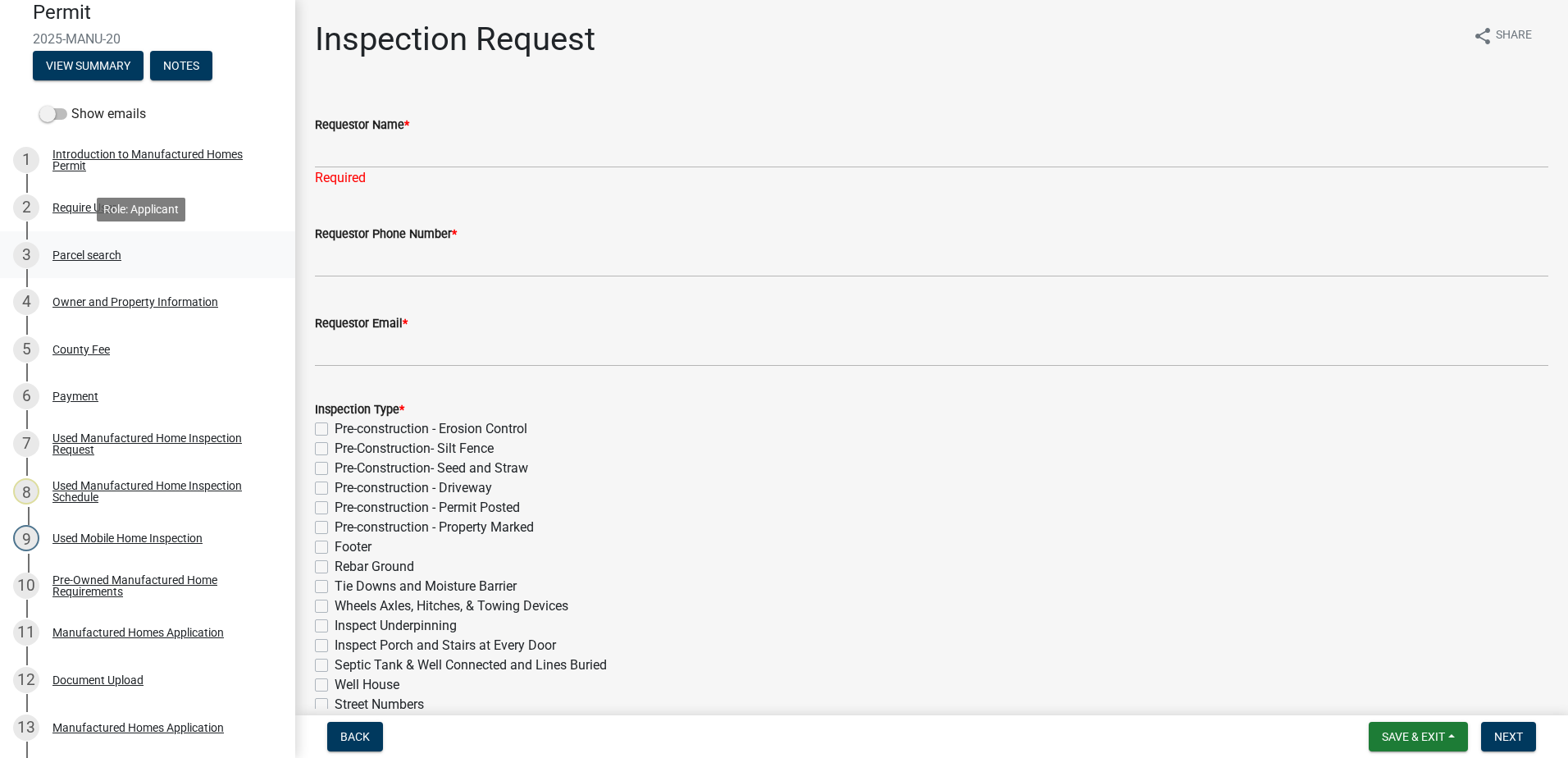
click at [95, 254] on div "Parcel search" at bounding box center [87, 255] width 69 height 11
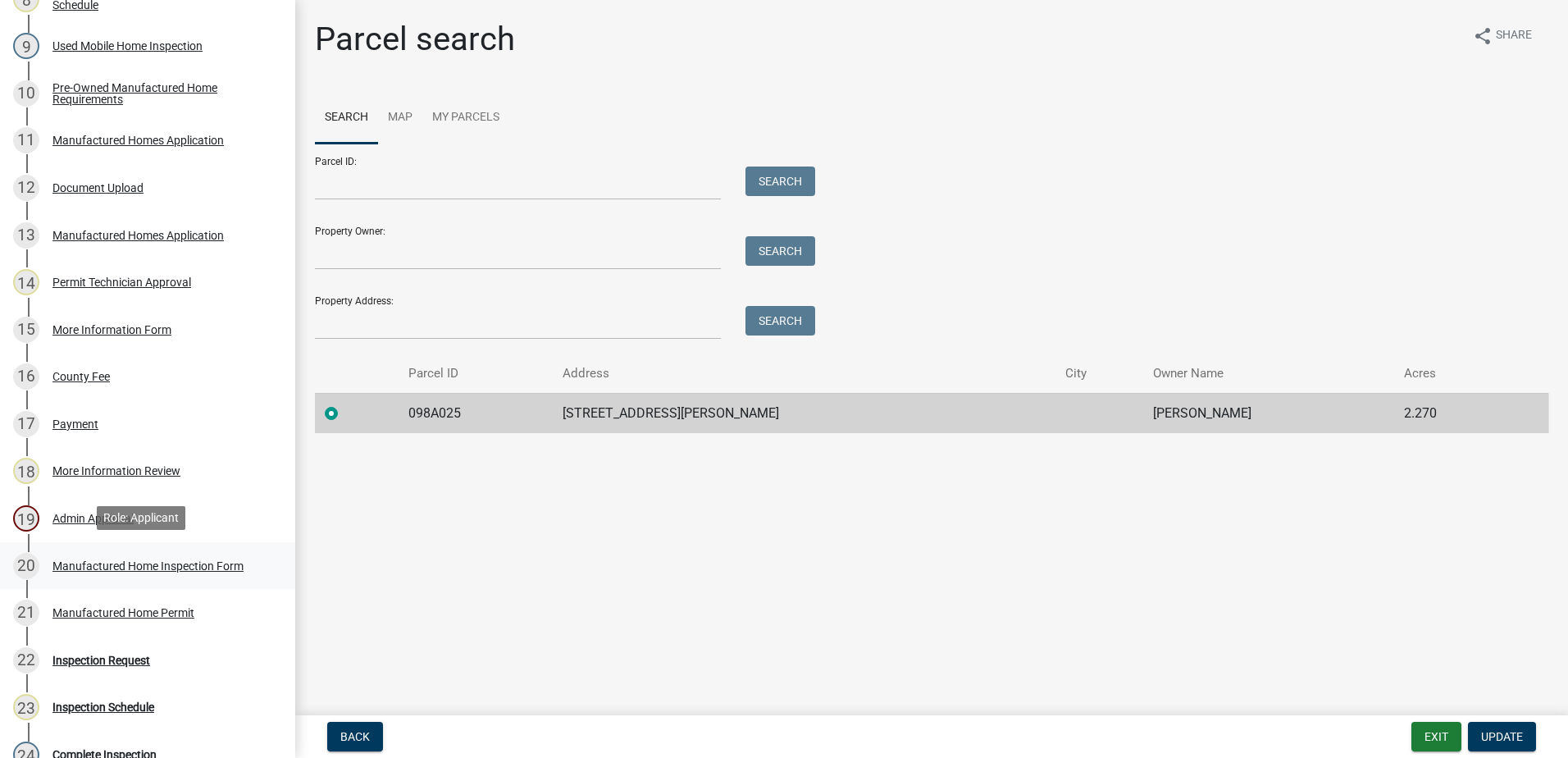
scroll to position [913, 0]
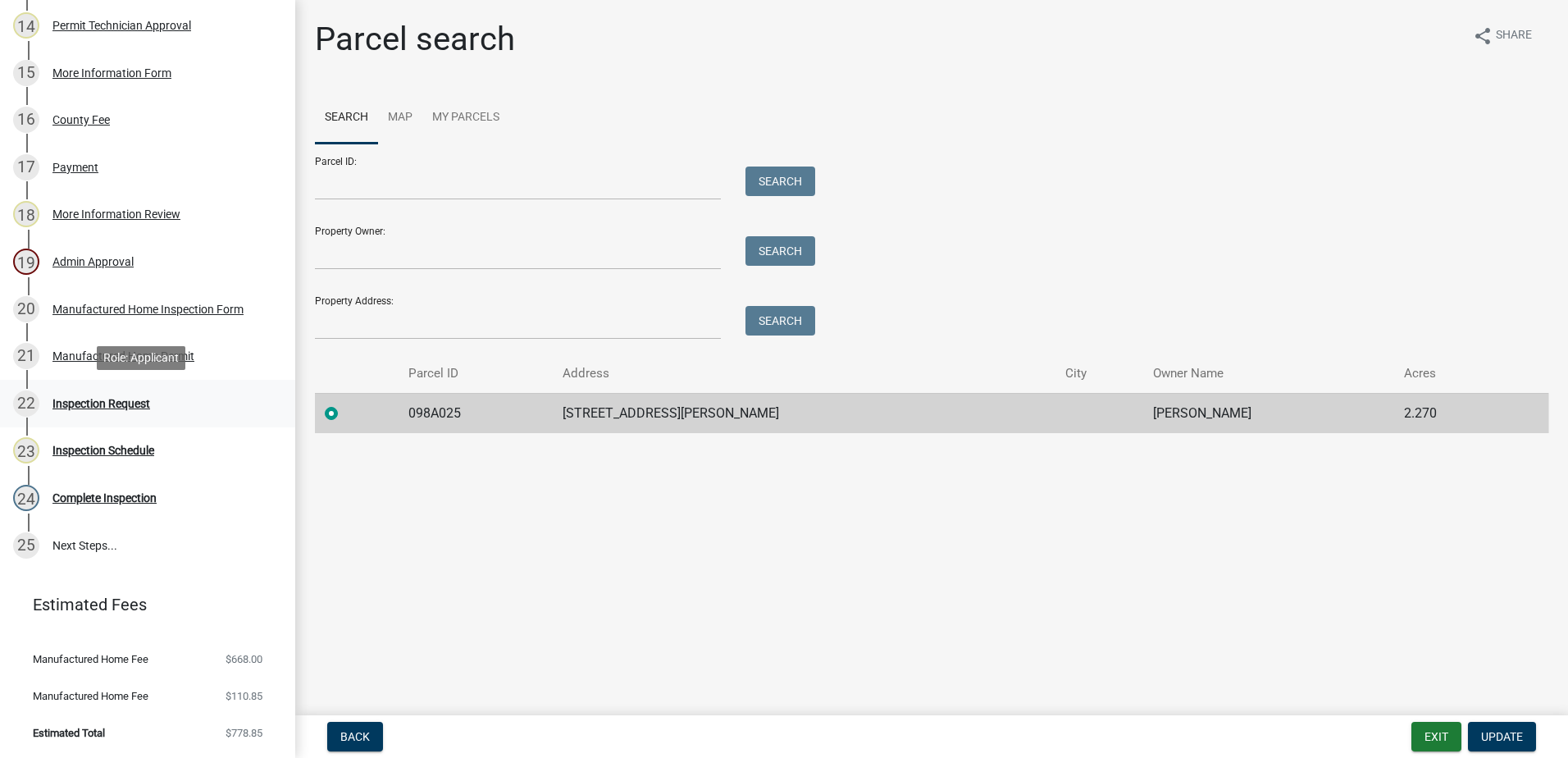
click at [89, 398] on div "Inspection Request" at bounding box center [102, 403] width 98 height 11
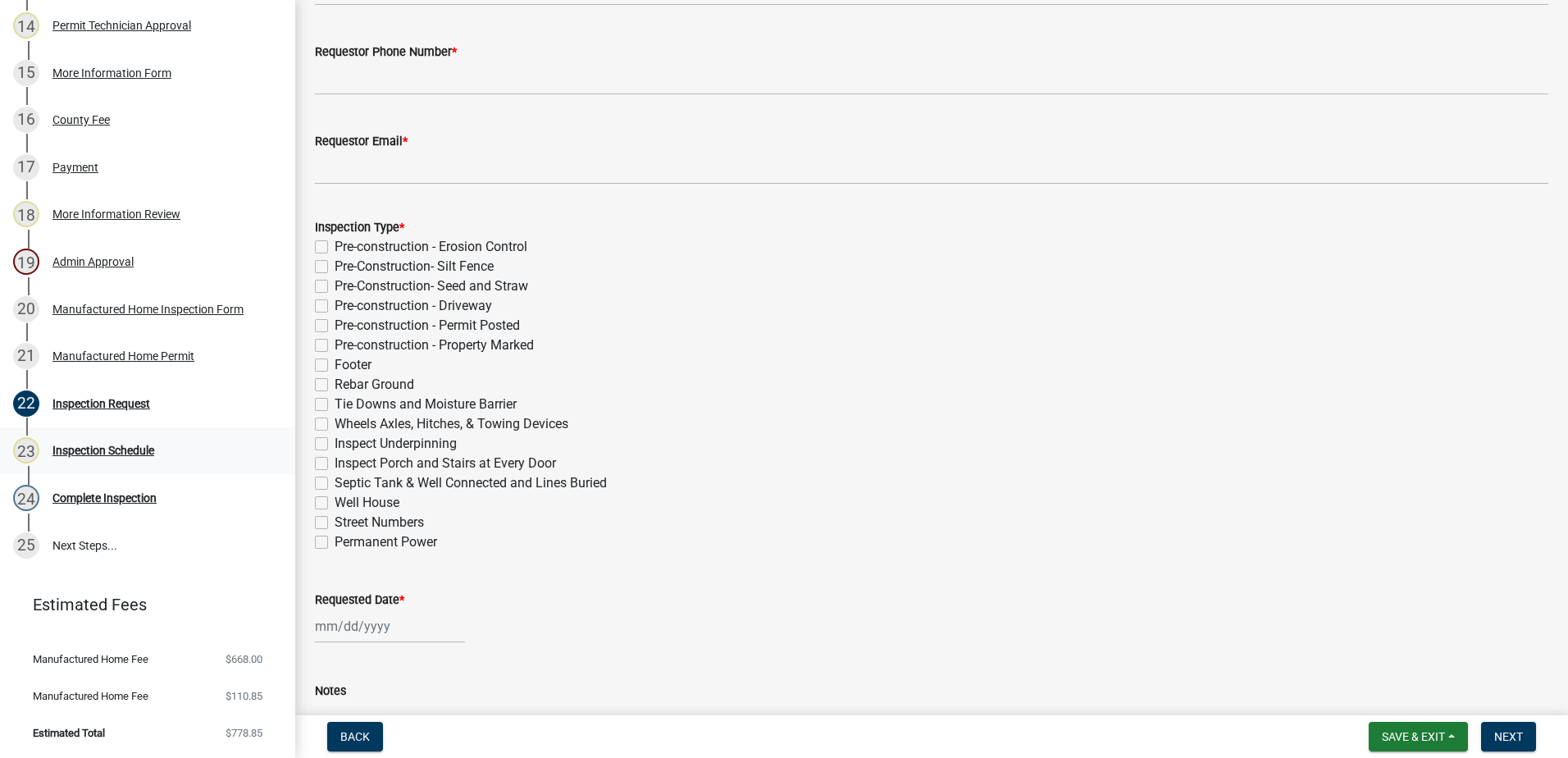
scroll to position [164, 0]
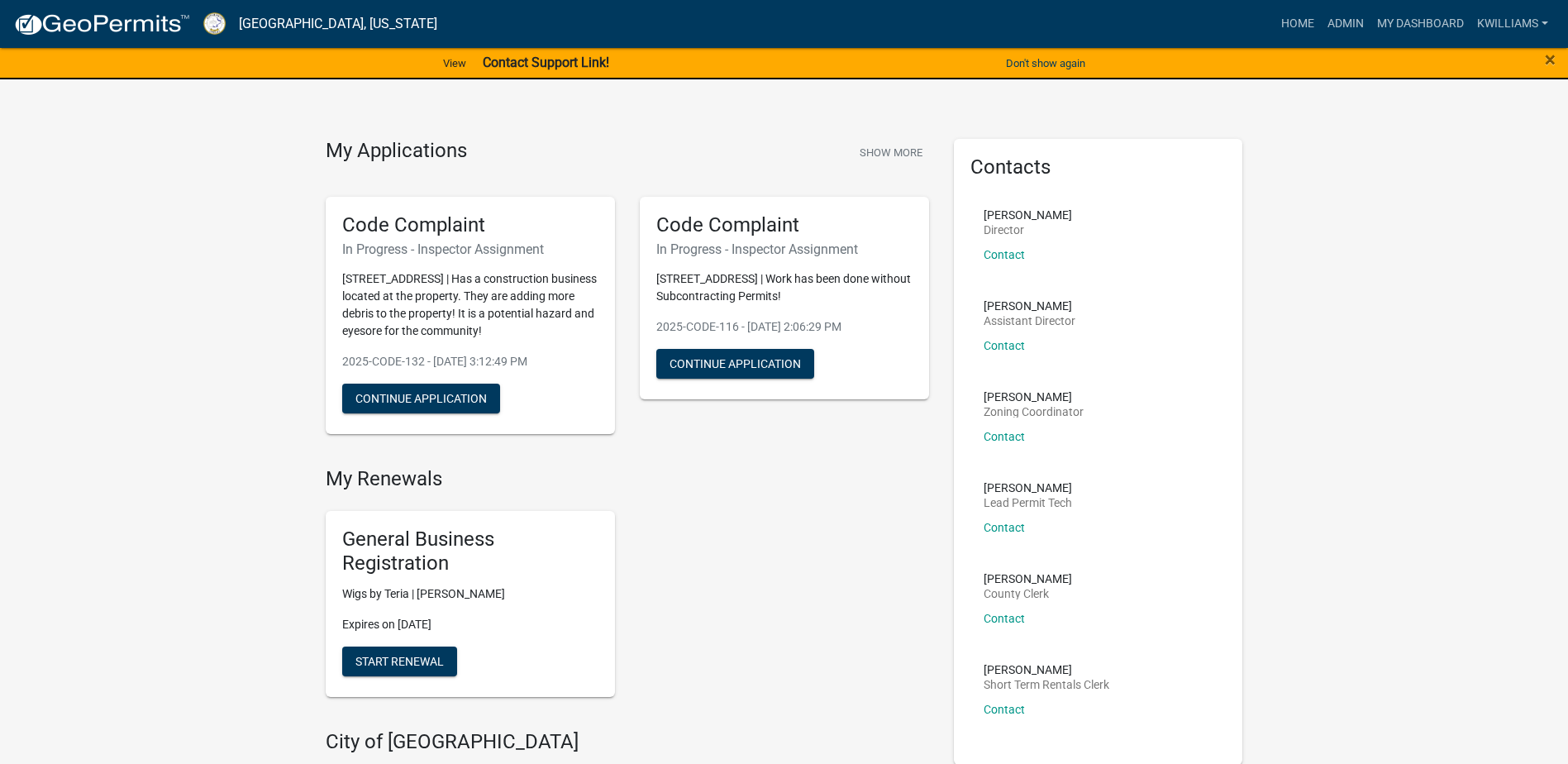
scroll to position [4742, 0]
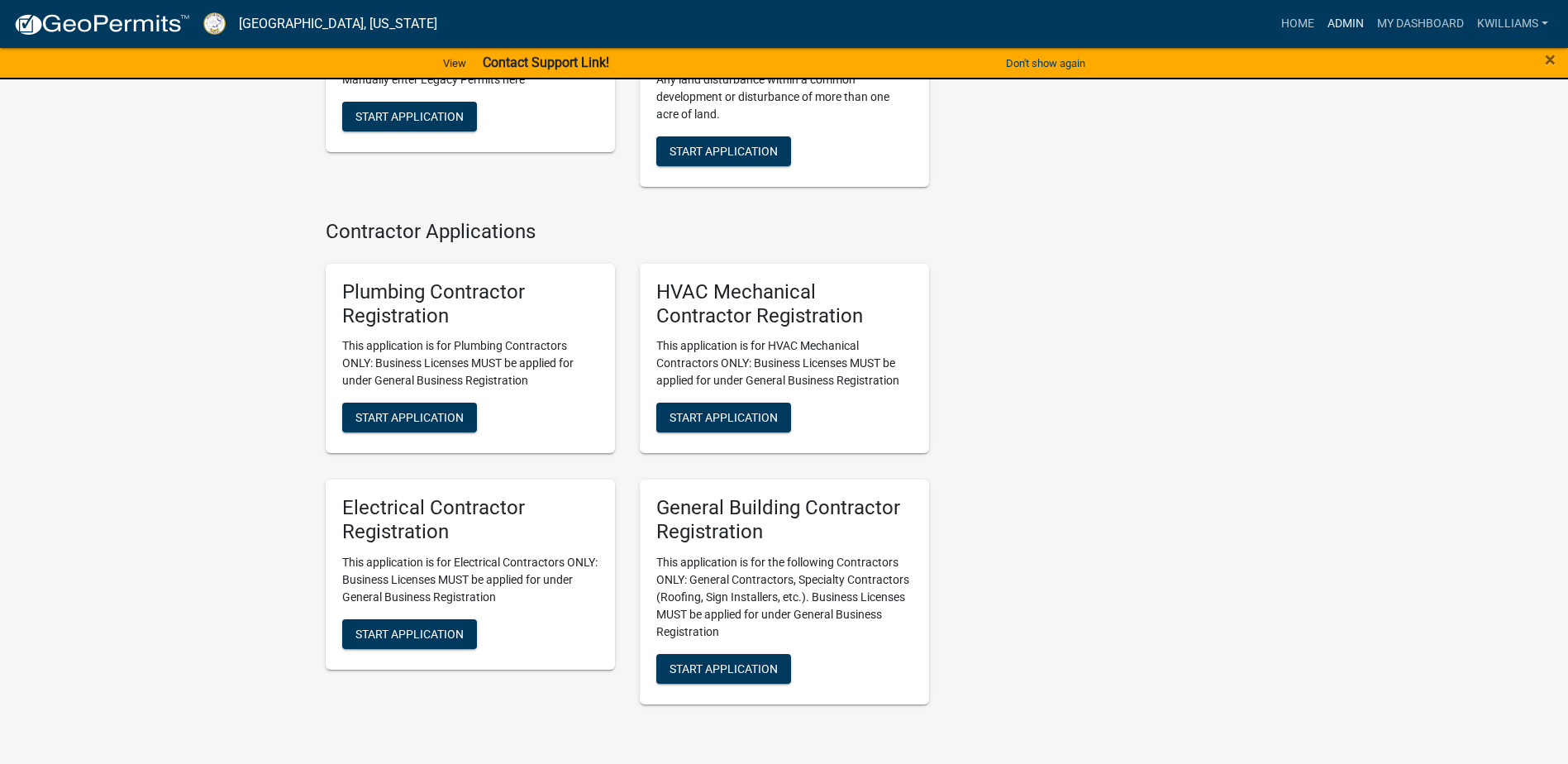
click at [1347, 26] on link "Admin" at bounding box center [1345, 24] width 49 height 32
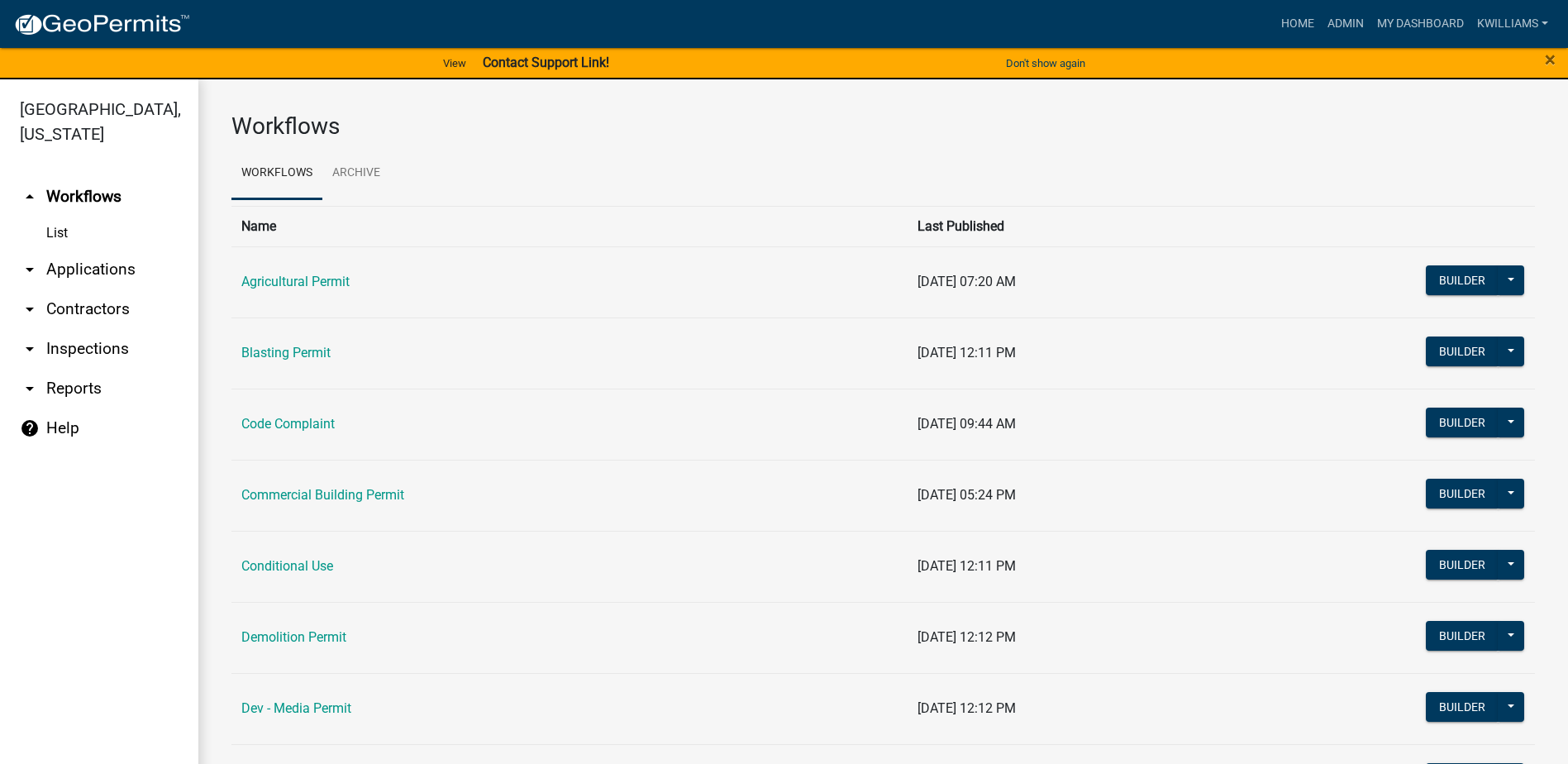
click at [79, 274] on link "arrow_drop_down Applications" at bounding box center [99, 269] width 198 height 40
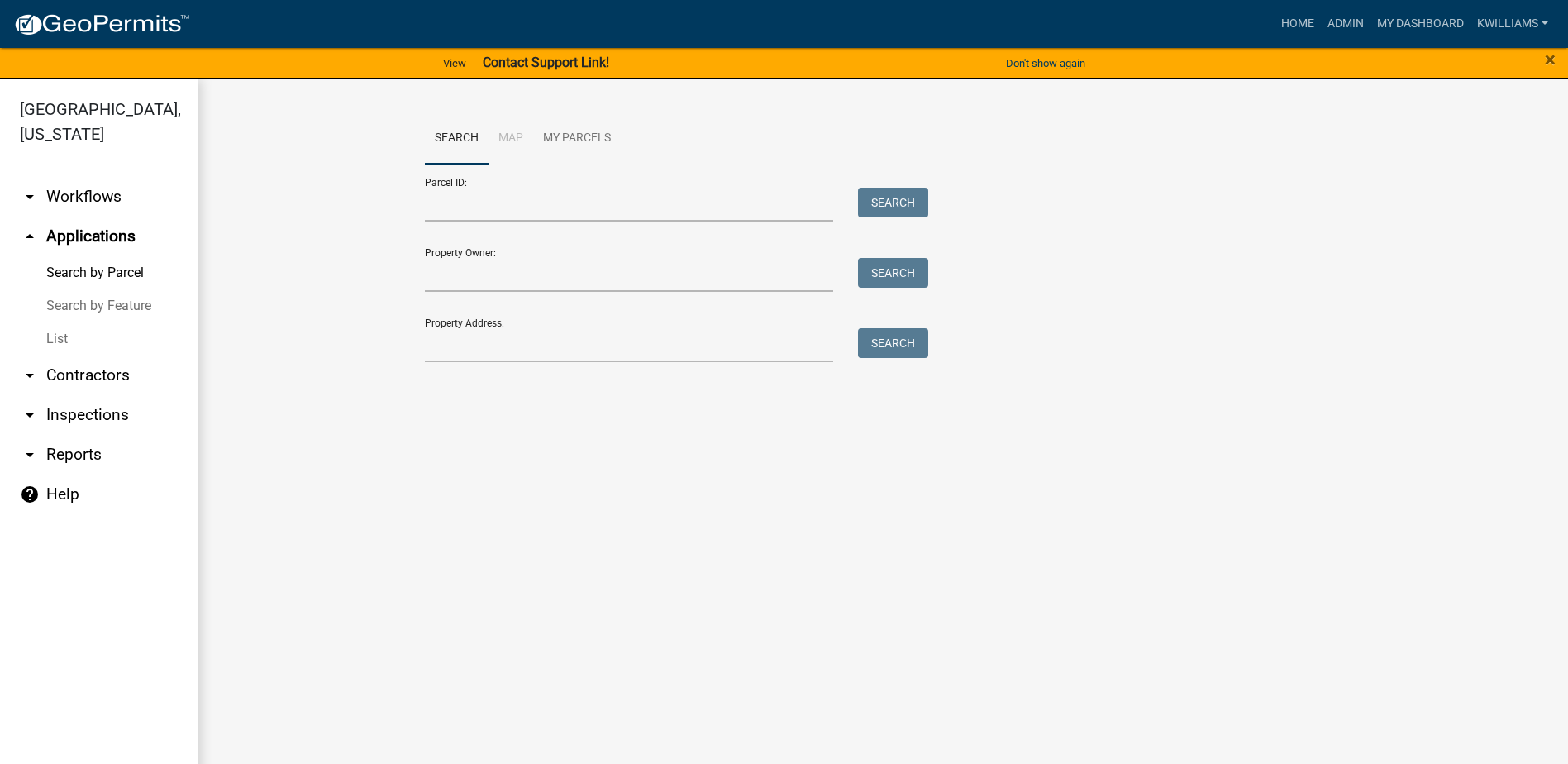
click at [63, 341] on link "List" at bounding box center [99, 339] width 198 height 34
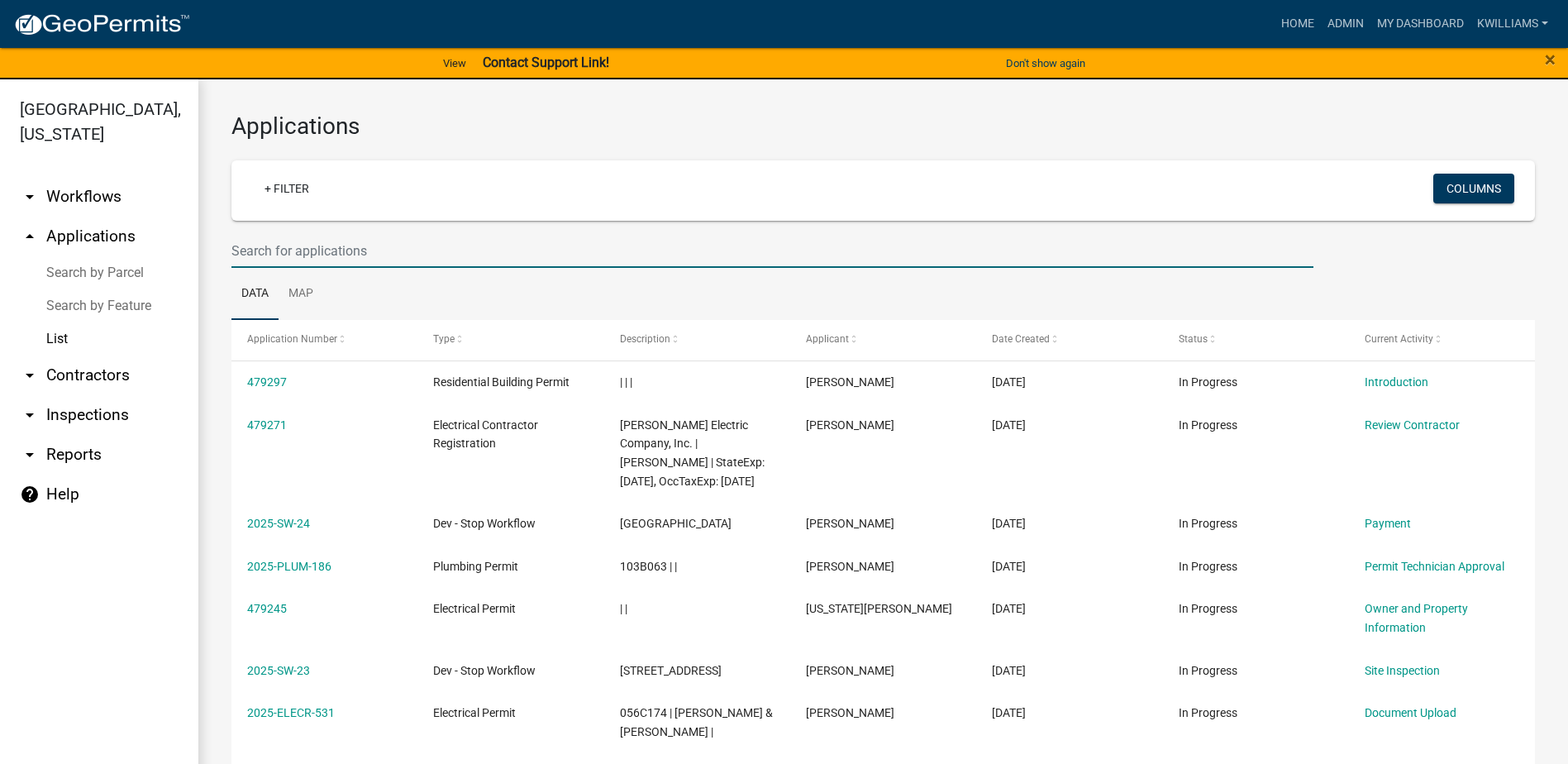
click at [282, 262] on input "text" at bounding box center [772, 250] width 1082 height 34
type input "[STREET_ADDRESS][PERSON_NAME]"
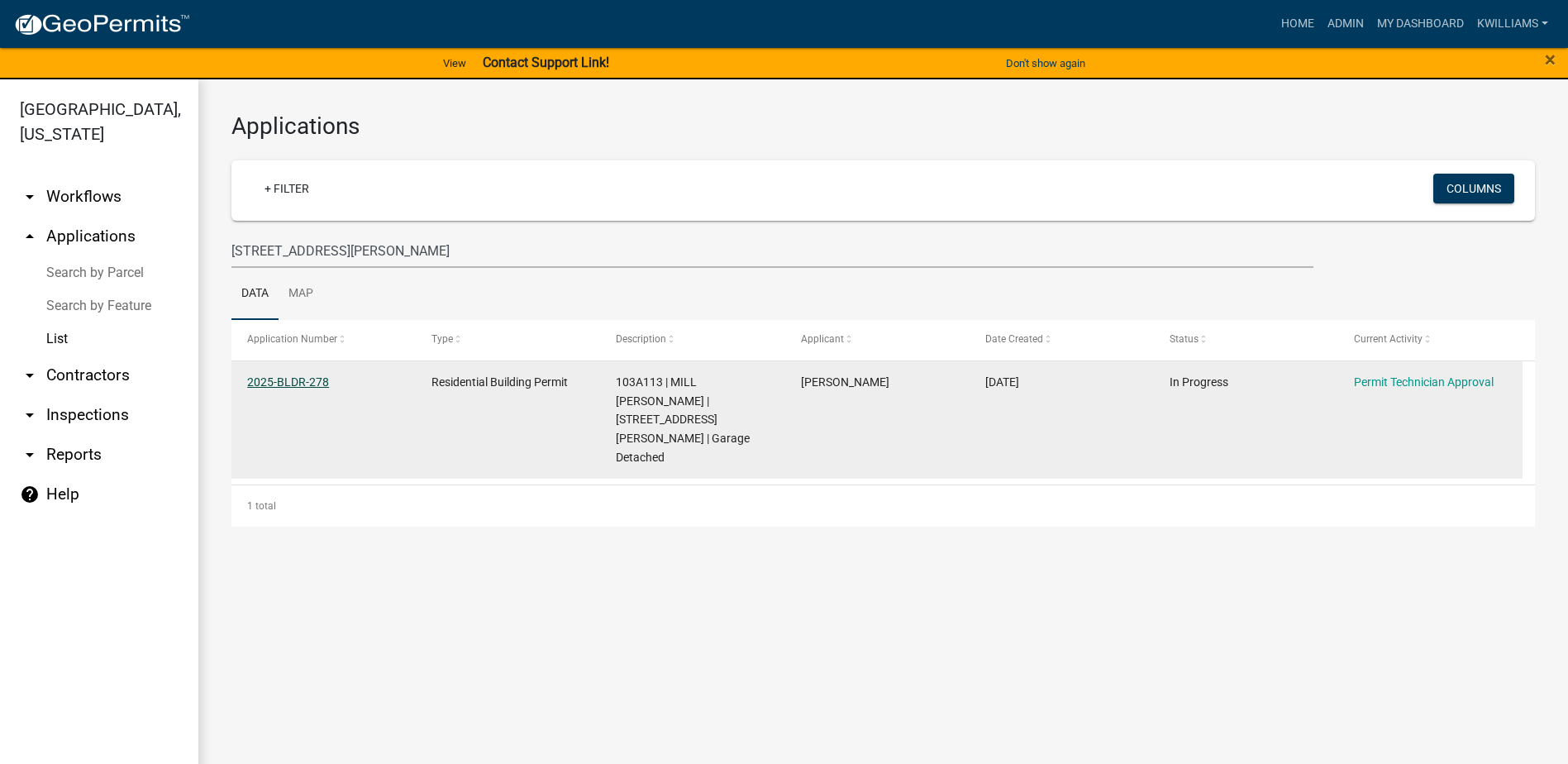
click at [300, 375] on link "2025-BLDR-278" at bounding box center [288, 382] width 82 height 13
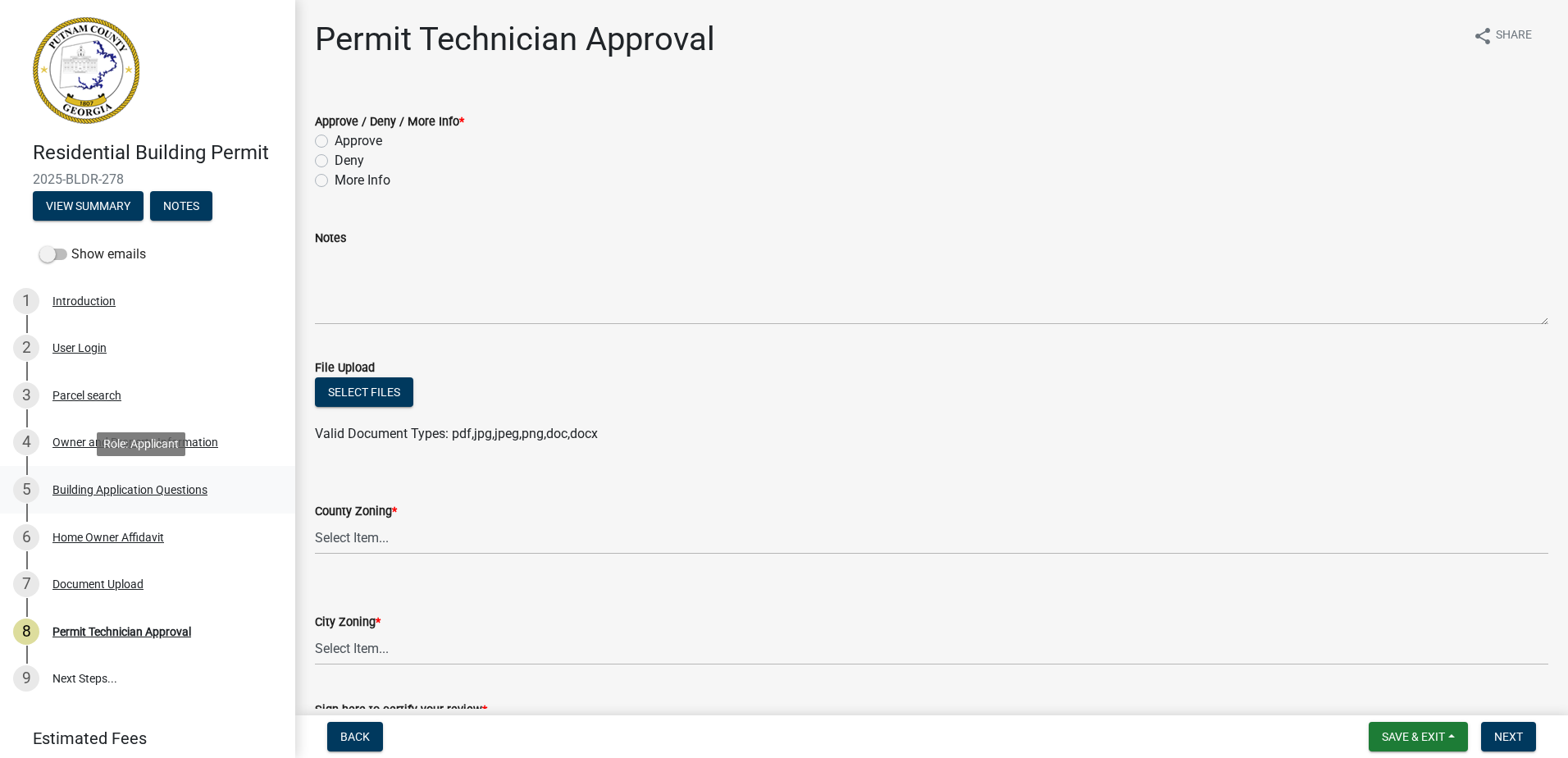
click at [114, 495] on div "Building Application Questions" at bounding box center [130, 489] width 155 height 11
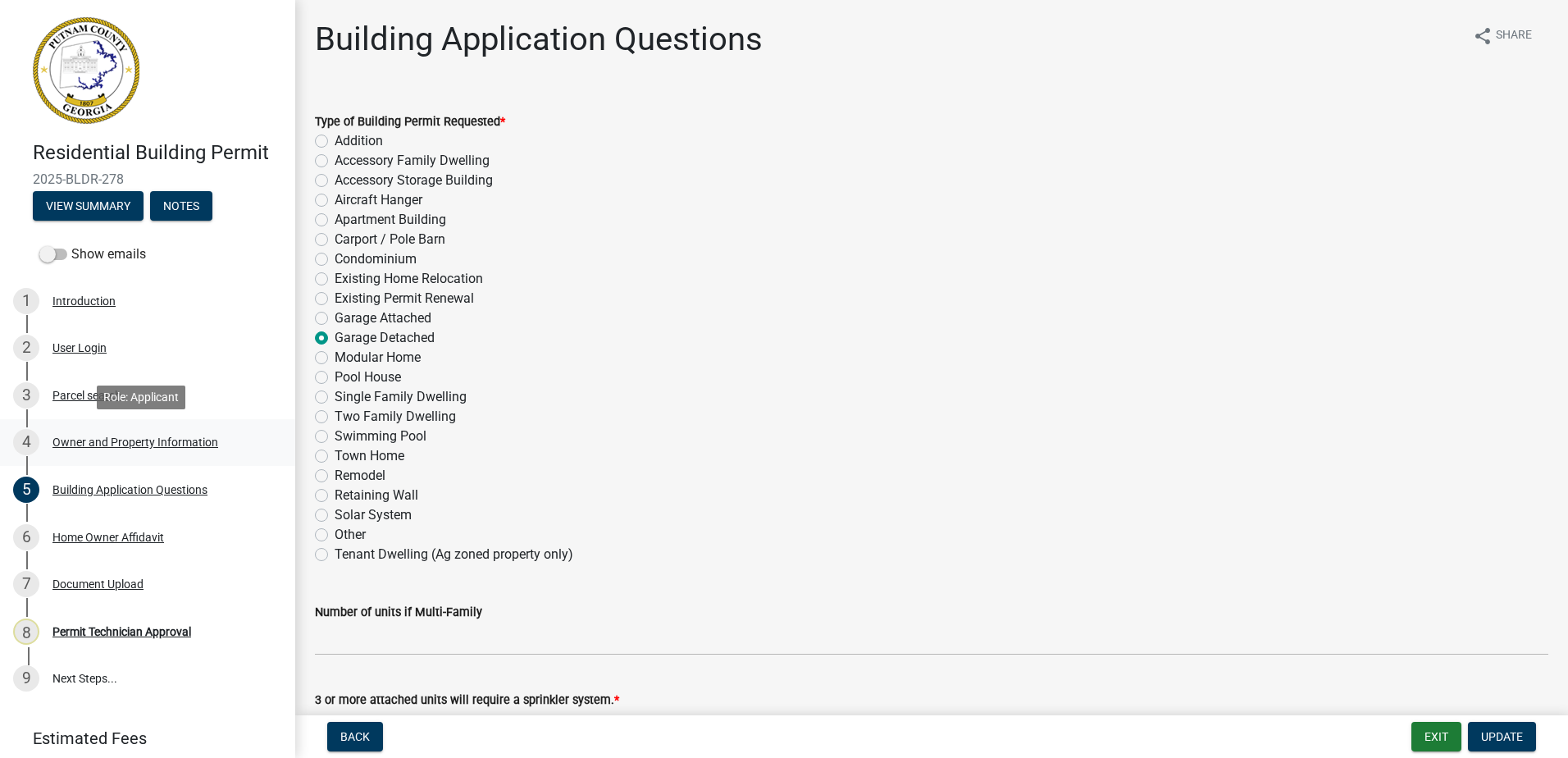
click at [77, 440] on div "Owner and Property Information" at bounding box center [135, 442] width 165 height 11
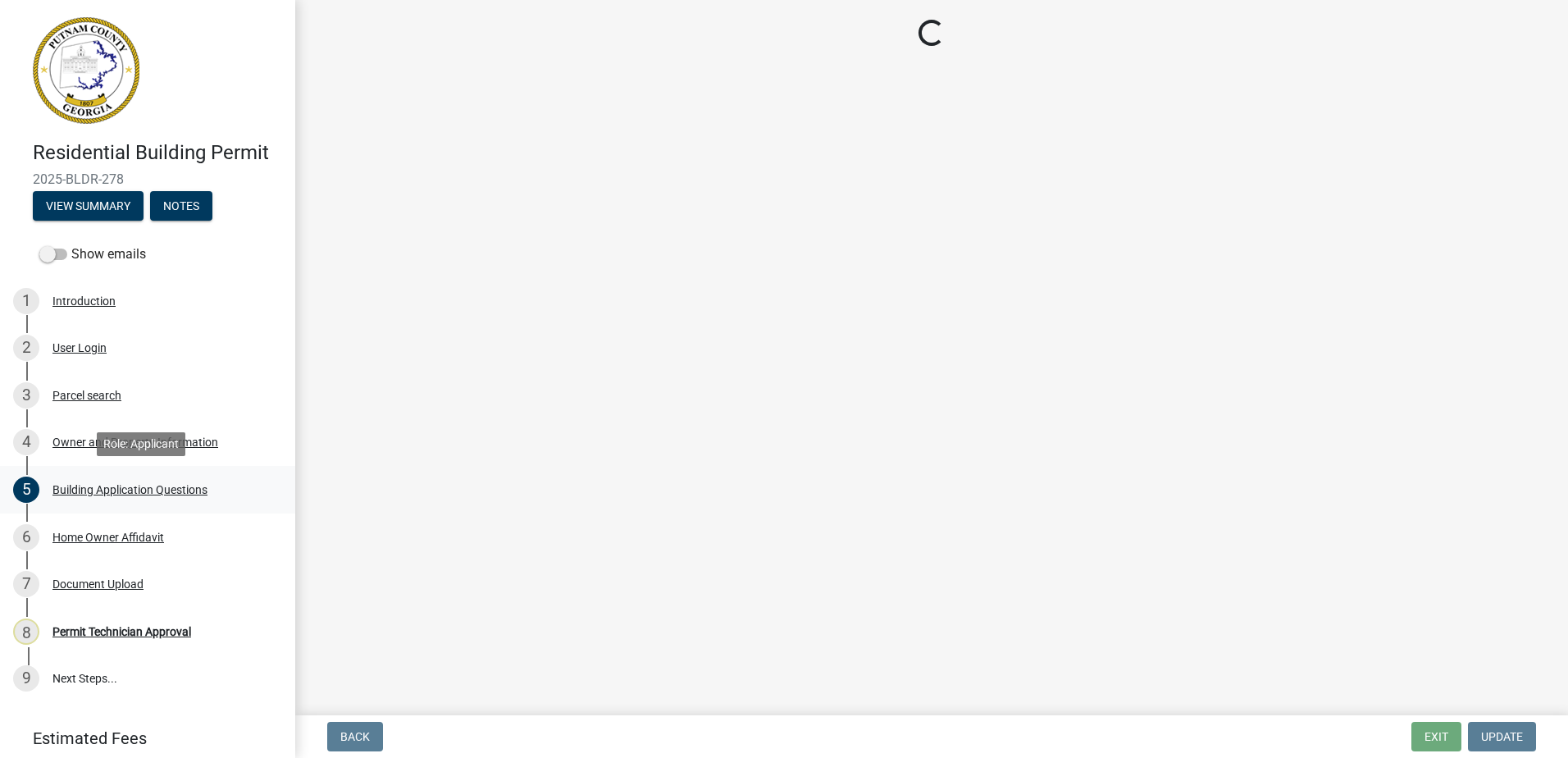
select select "ef7a1fc2-7a7a-426d-b1f0-c9b9b6ca7ff4"
select select "83394b22-4a11-496c-8e5c-75ade2e72faf"
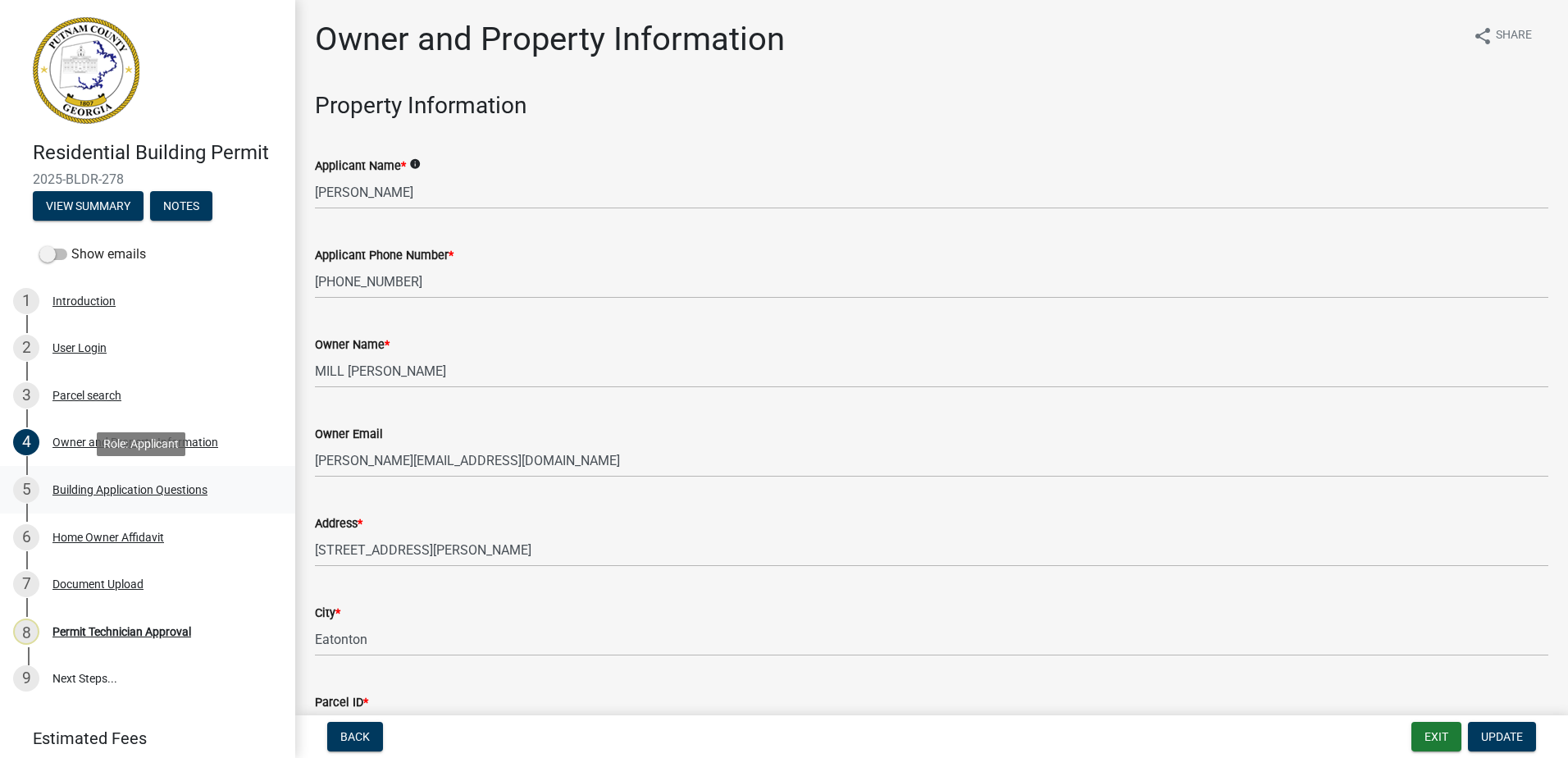
click at [87, 490] on div "Building Application Questions" at bounding box center [130, 489] width 155 height 11
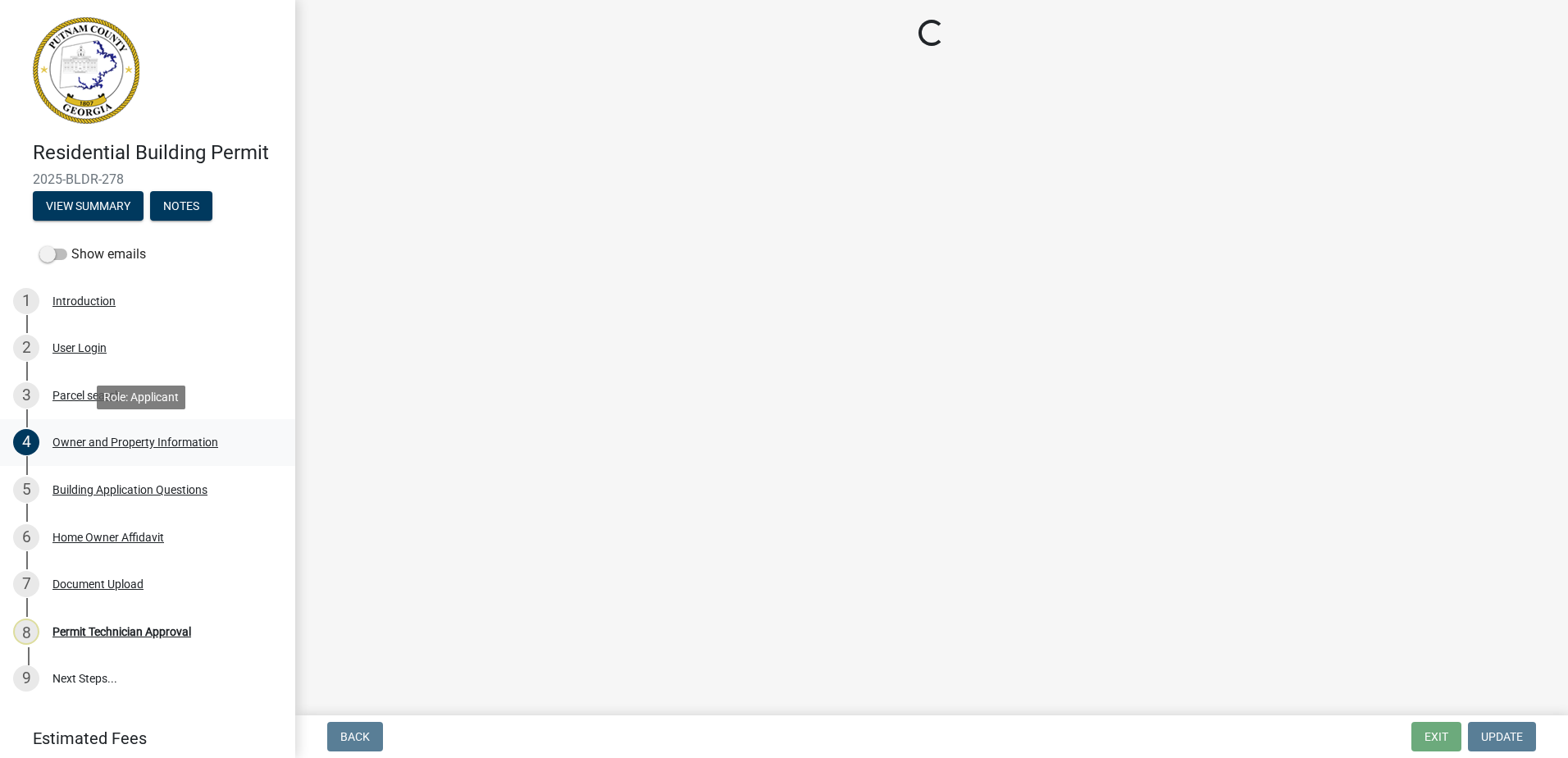
click at [108, 440] on div "Owner and Property Information" at bounding box center [135, 442] width 165 height 11
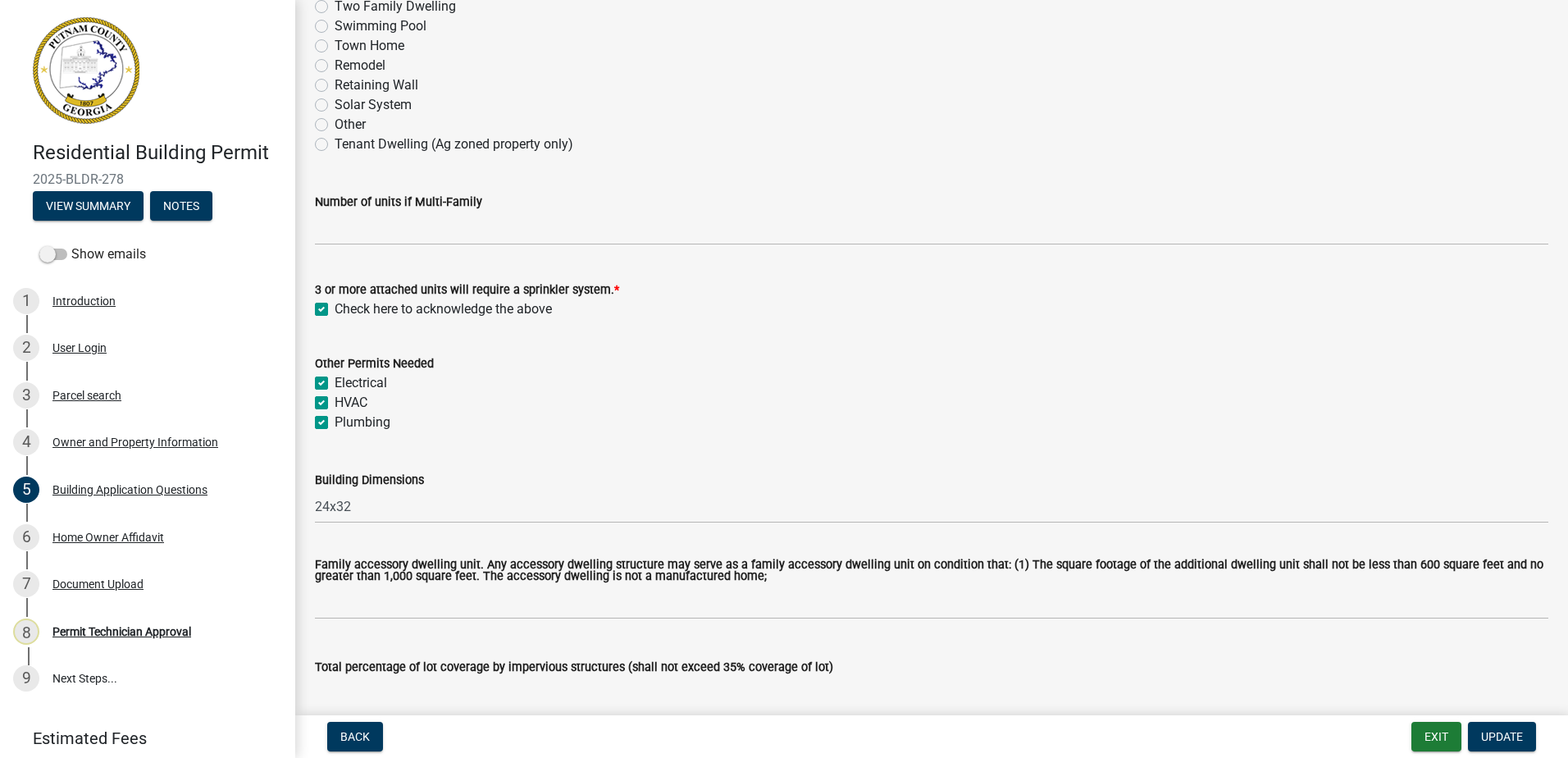
scroll to position [492, 0]
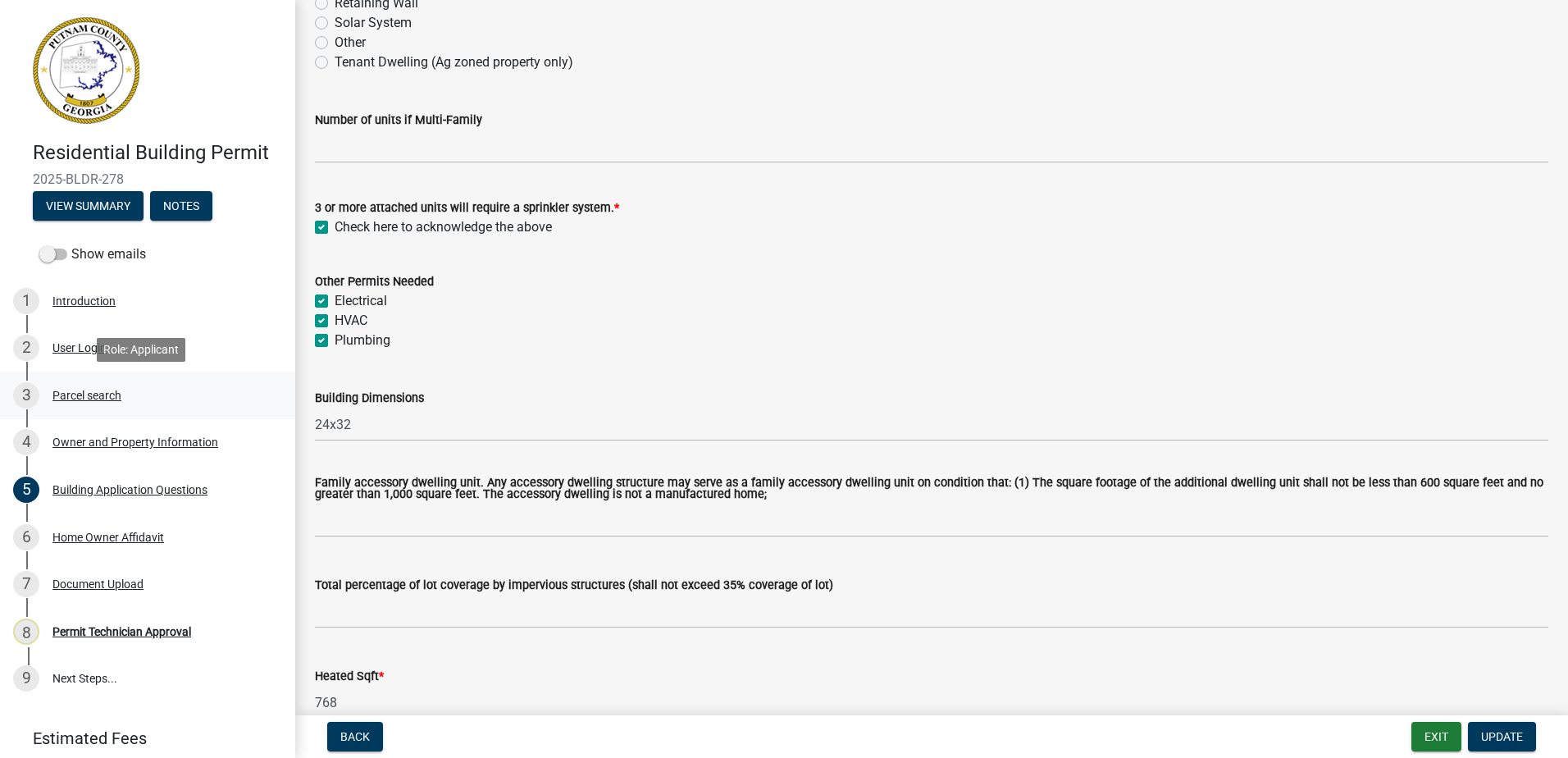
click at [78, 387] on div "3 Parcel search" at bounding box center [140, 395] width 256 height 26
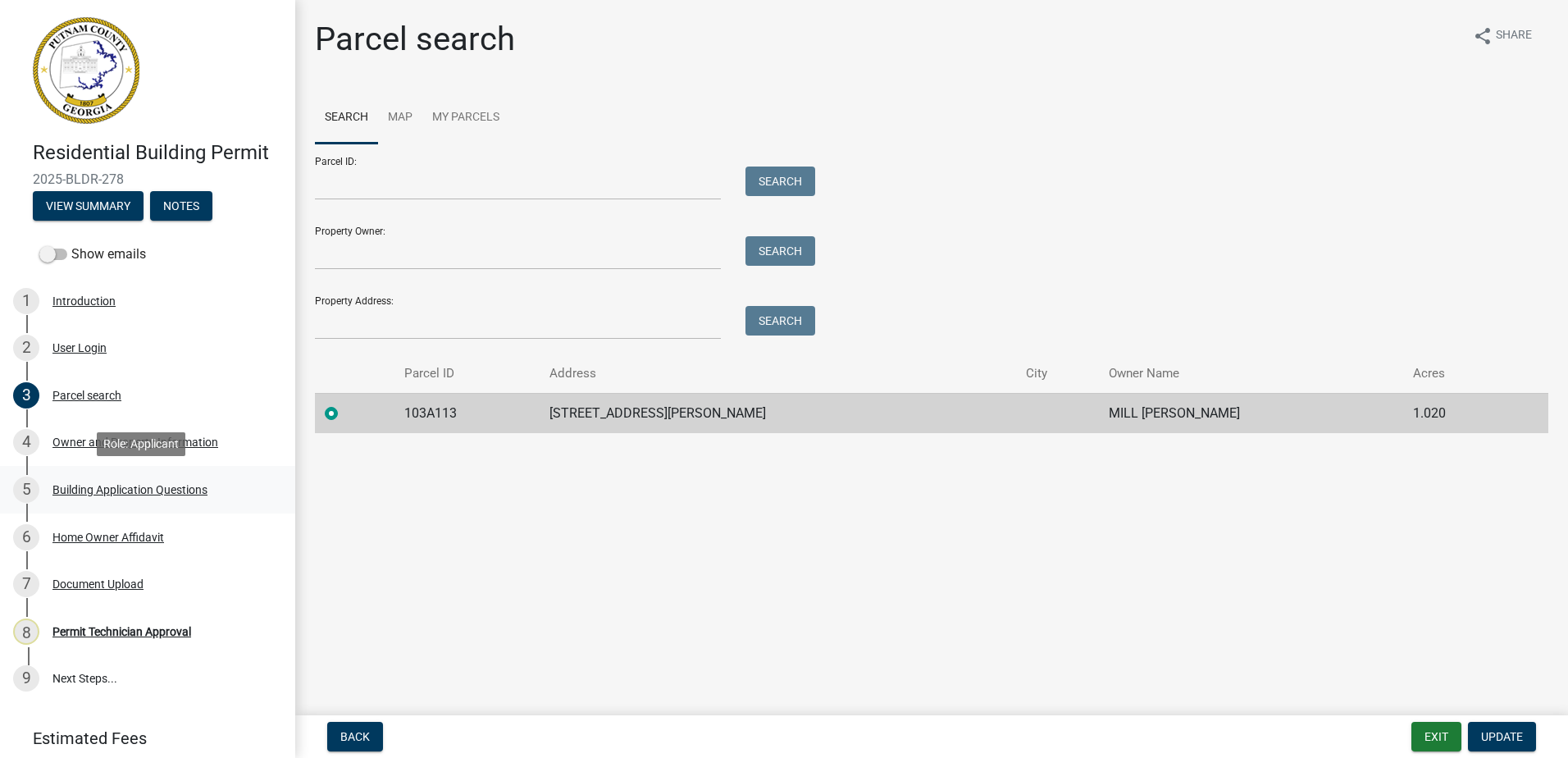
click at [96, 472] on link "5 Building Application Questions" at bounding box center [148, 490] width 296 height 48
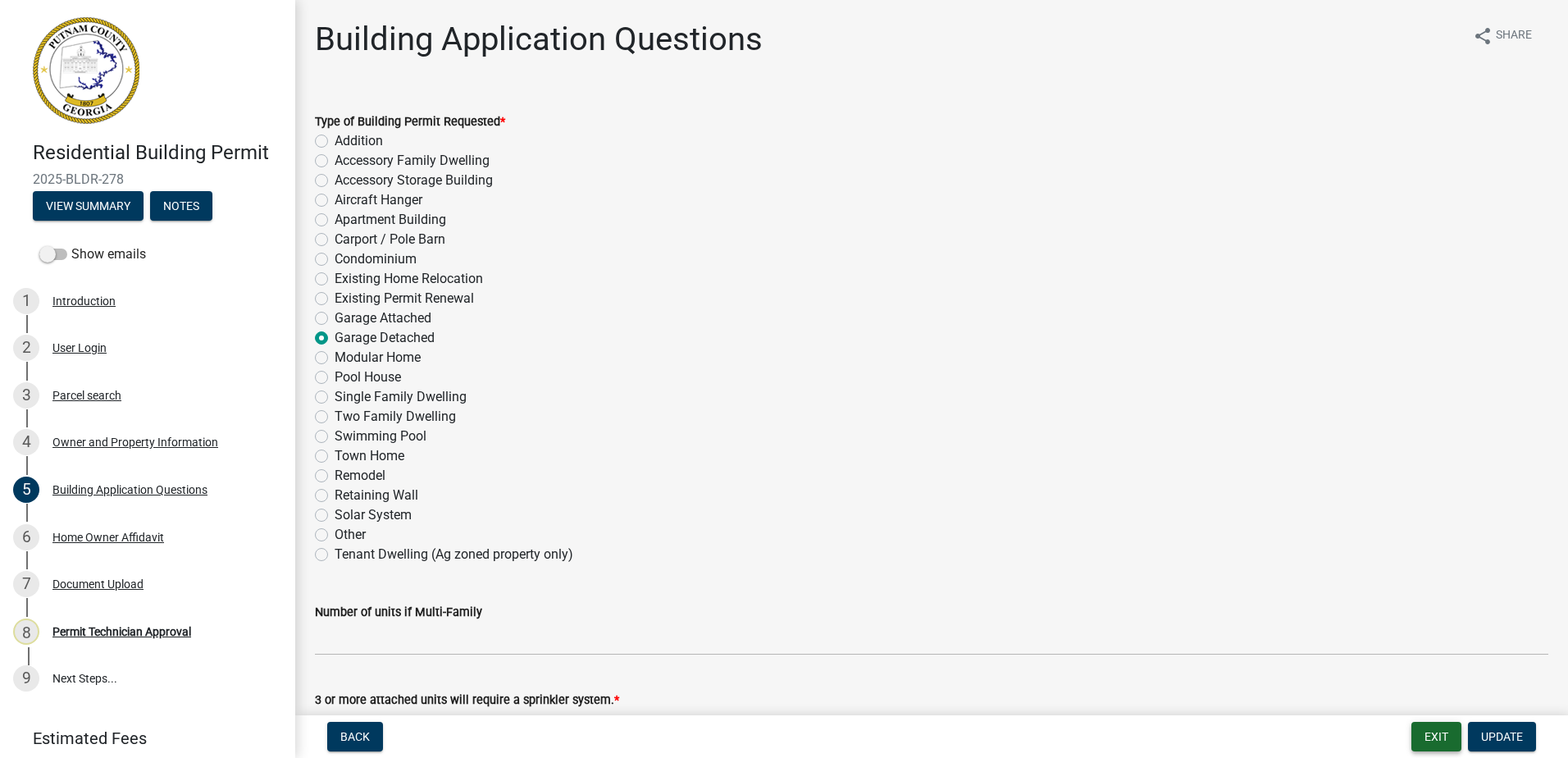
click at [1420, 735] on button "Exit" at bounding box center [1437, 737] width 50 height 30
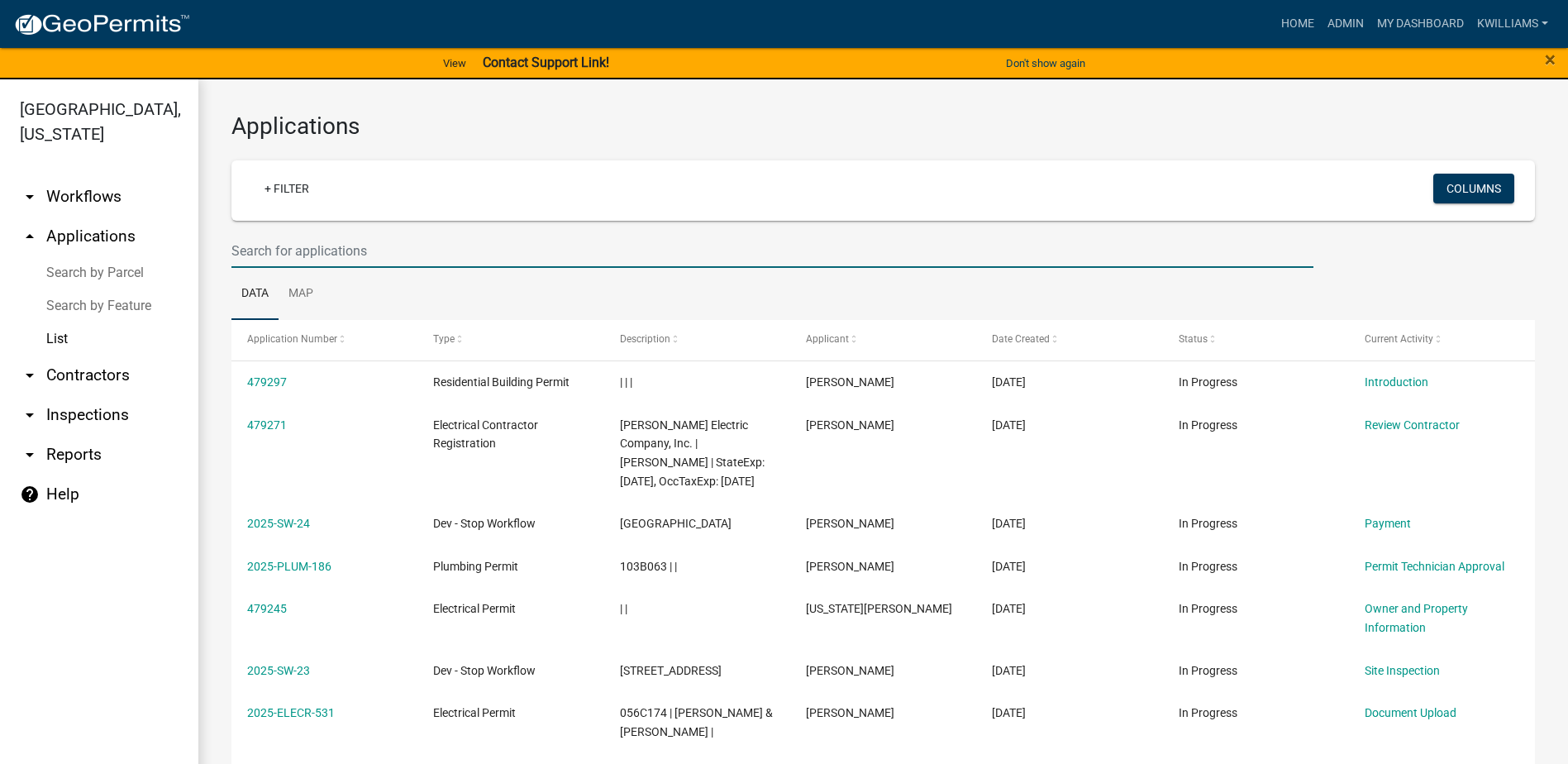
click at [326, 241] on input "text" at bounding box center [772, 250] width 1082 height 34
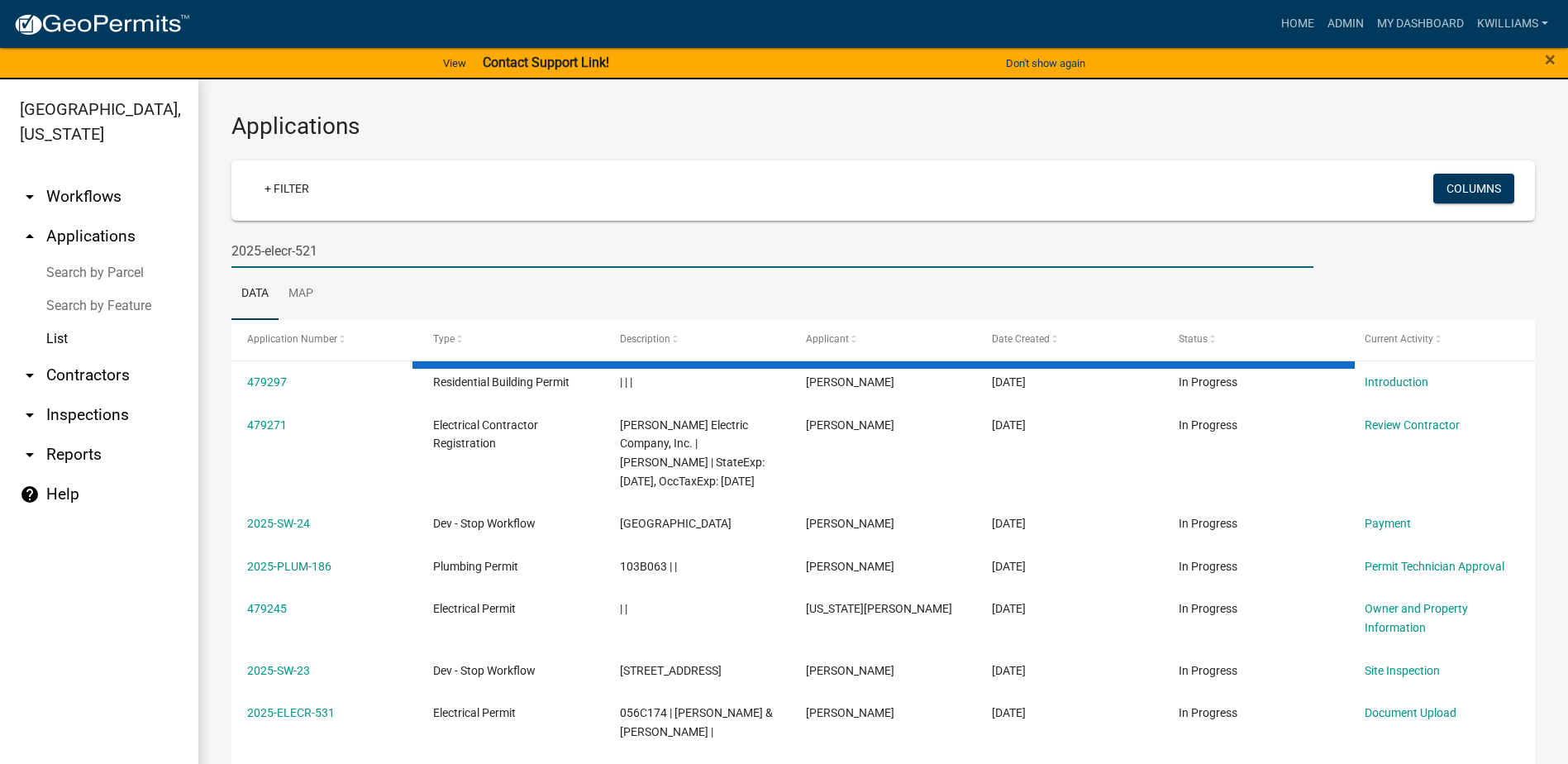
type input "2025-elecr-521"
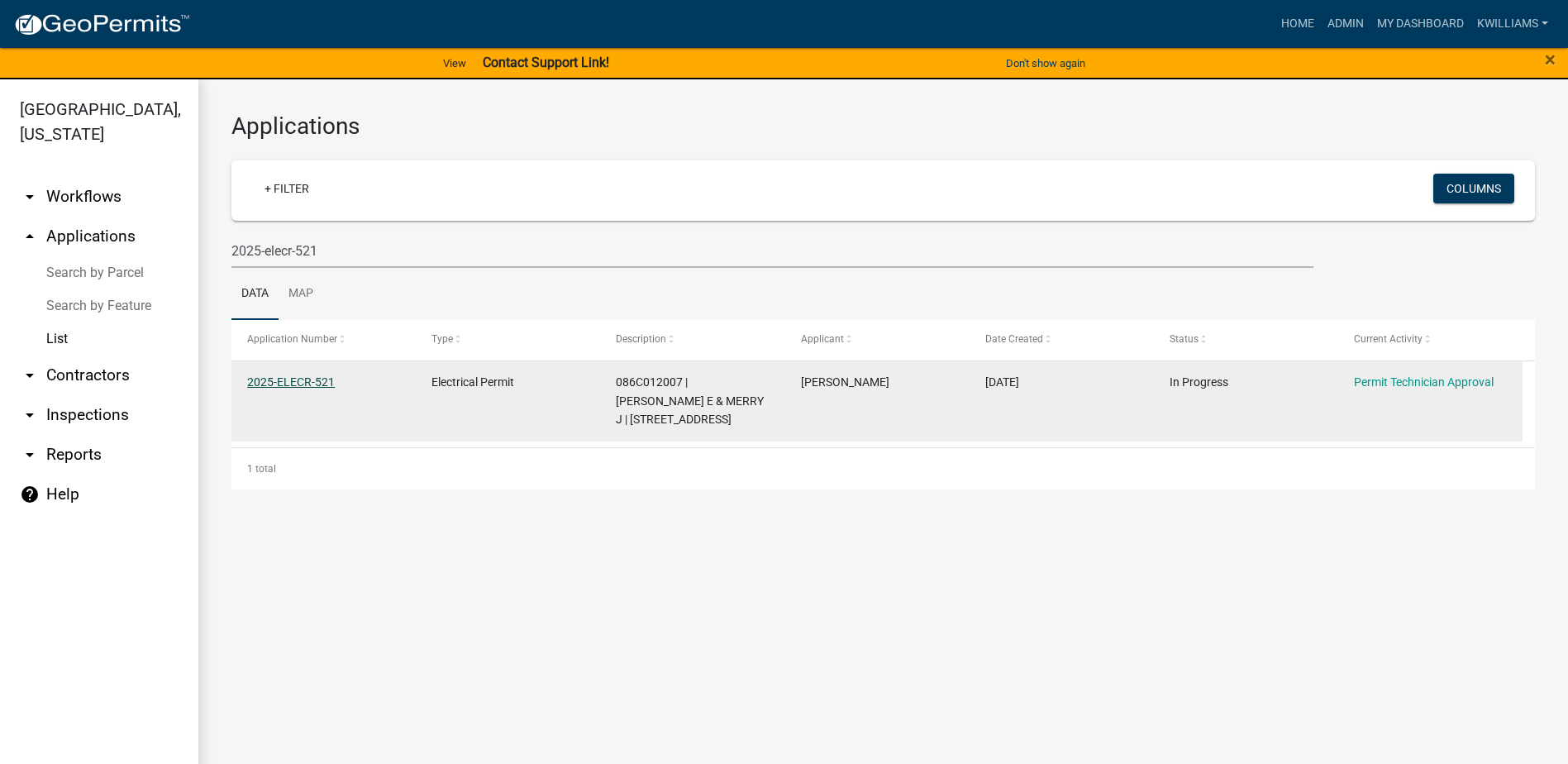
click at [299, 382] on link "2025-ELECR-521" at bounding box center [291, 382] width 87 height 13
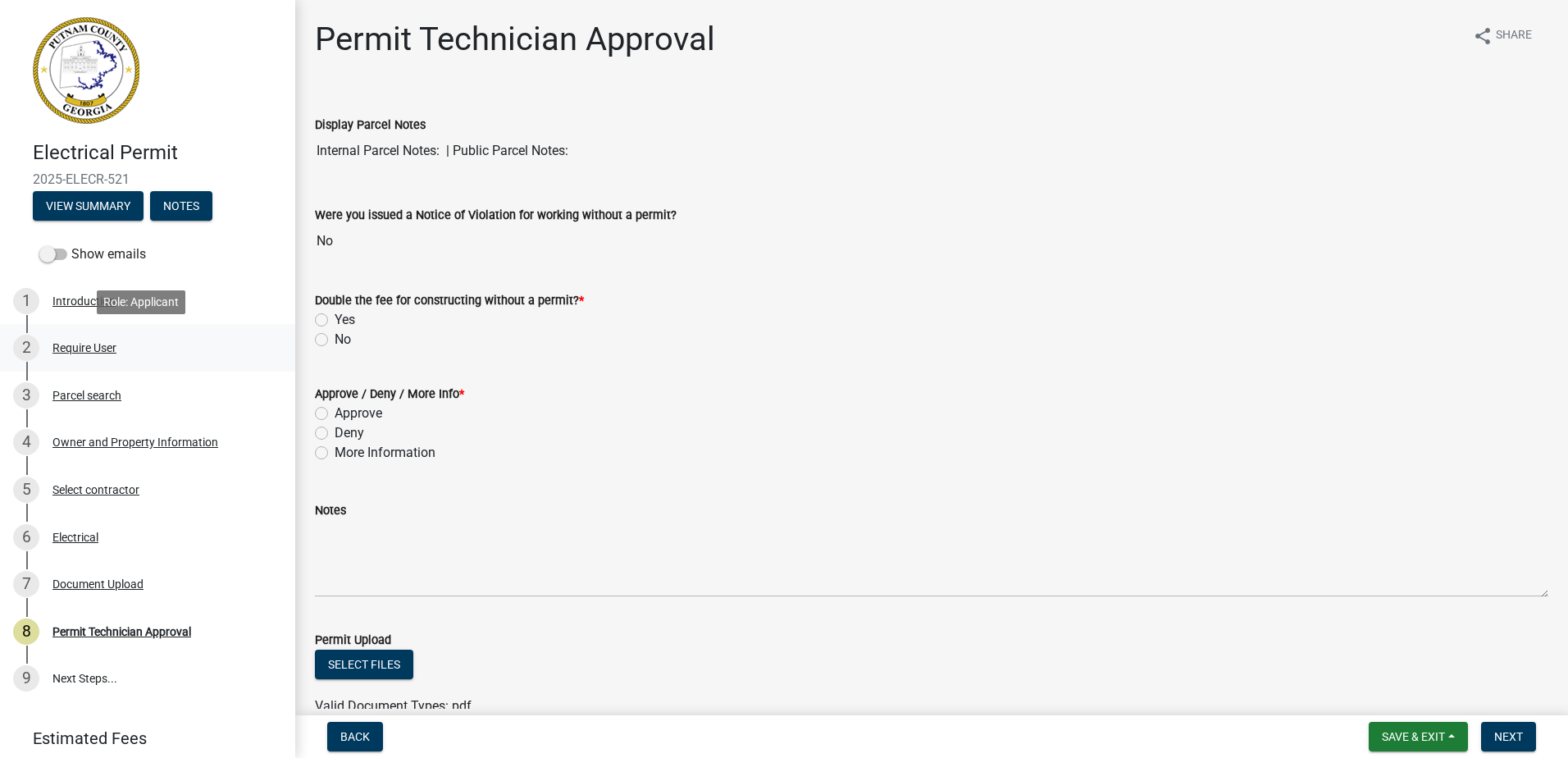
click at [84, 344] on div "Require User" at bounding box center [84, 347] width 64 height 11
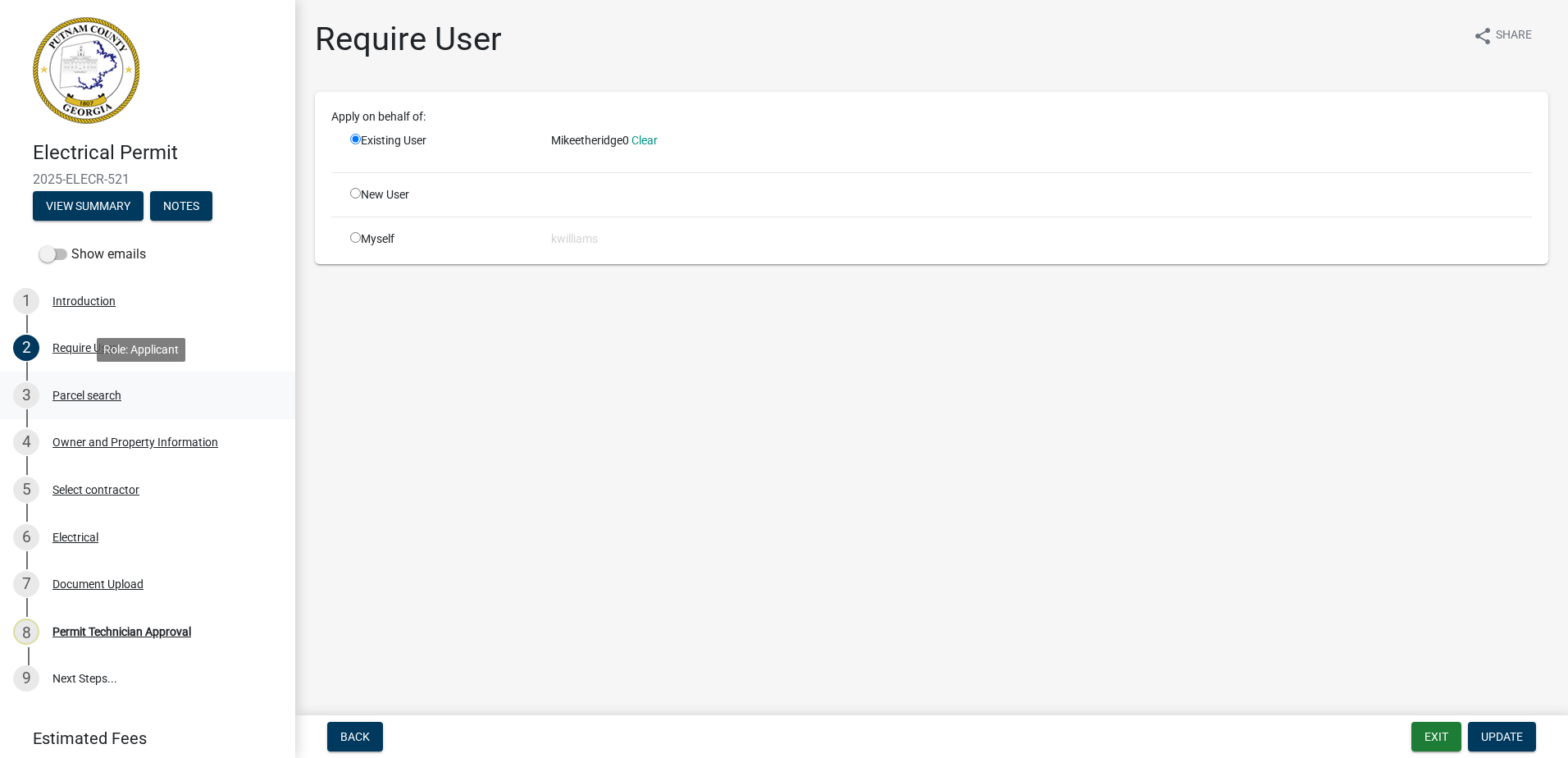
click at [82, 390] on div "Parcel search" at bounding box center [87, 395] width 69 height 11
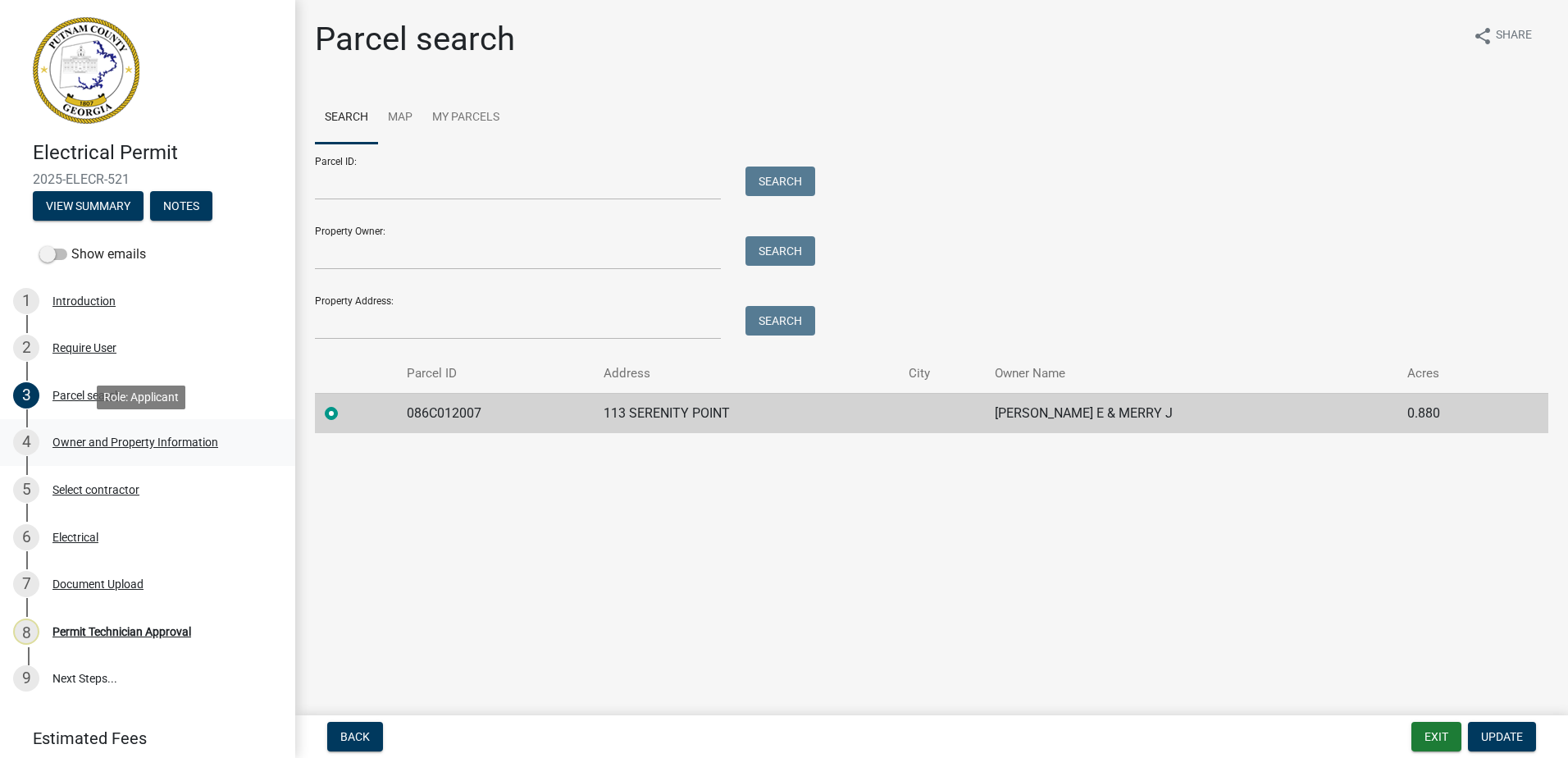
click at [97, 439] on div "Owner and Property Information" at bounding box center [135, 442] width 165 height 11
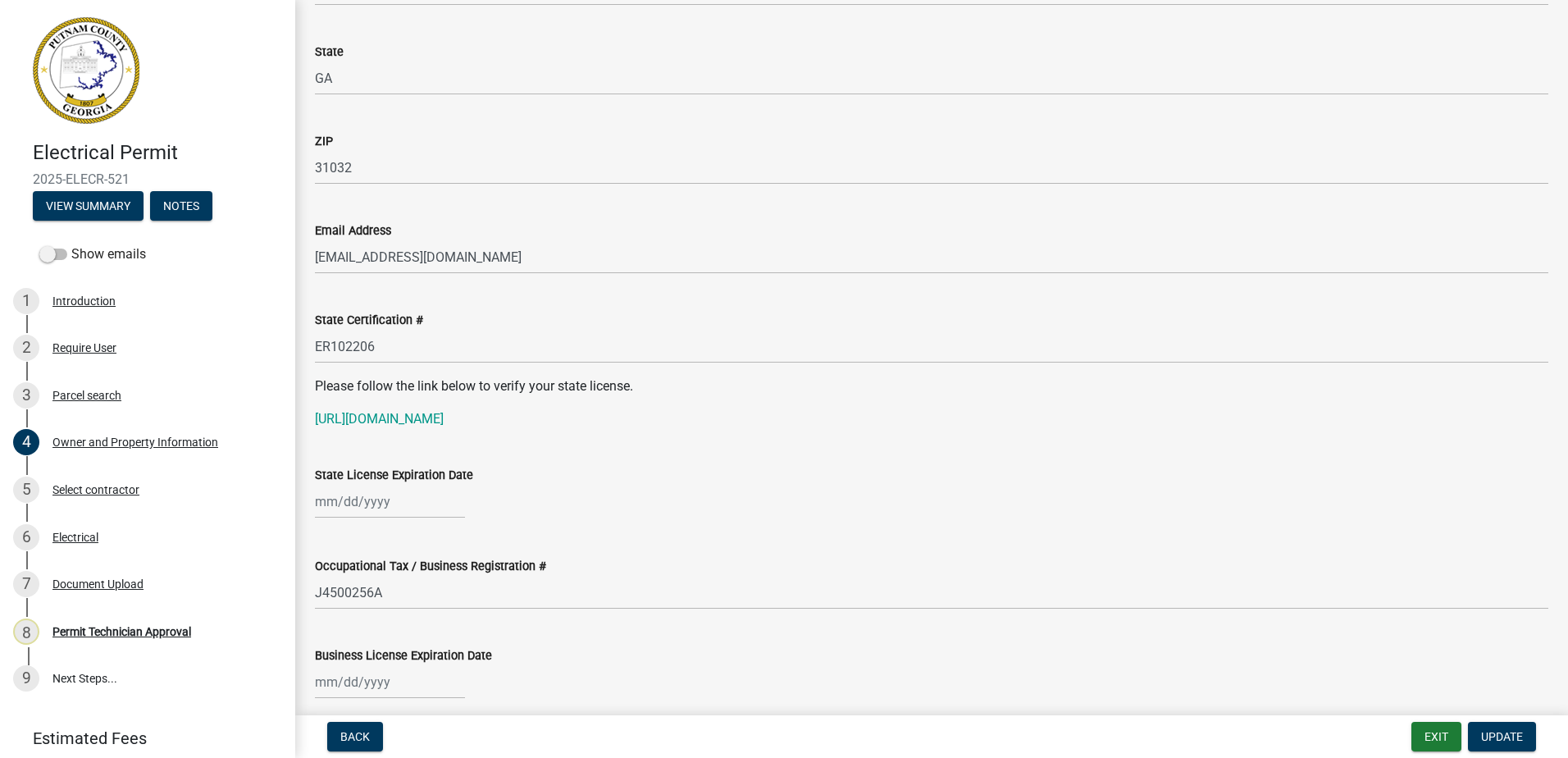
scroll to position [1886, 0]
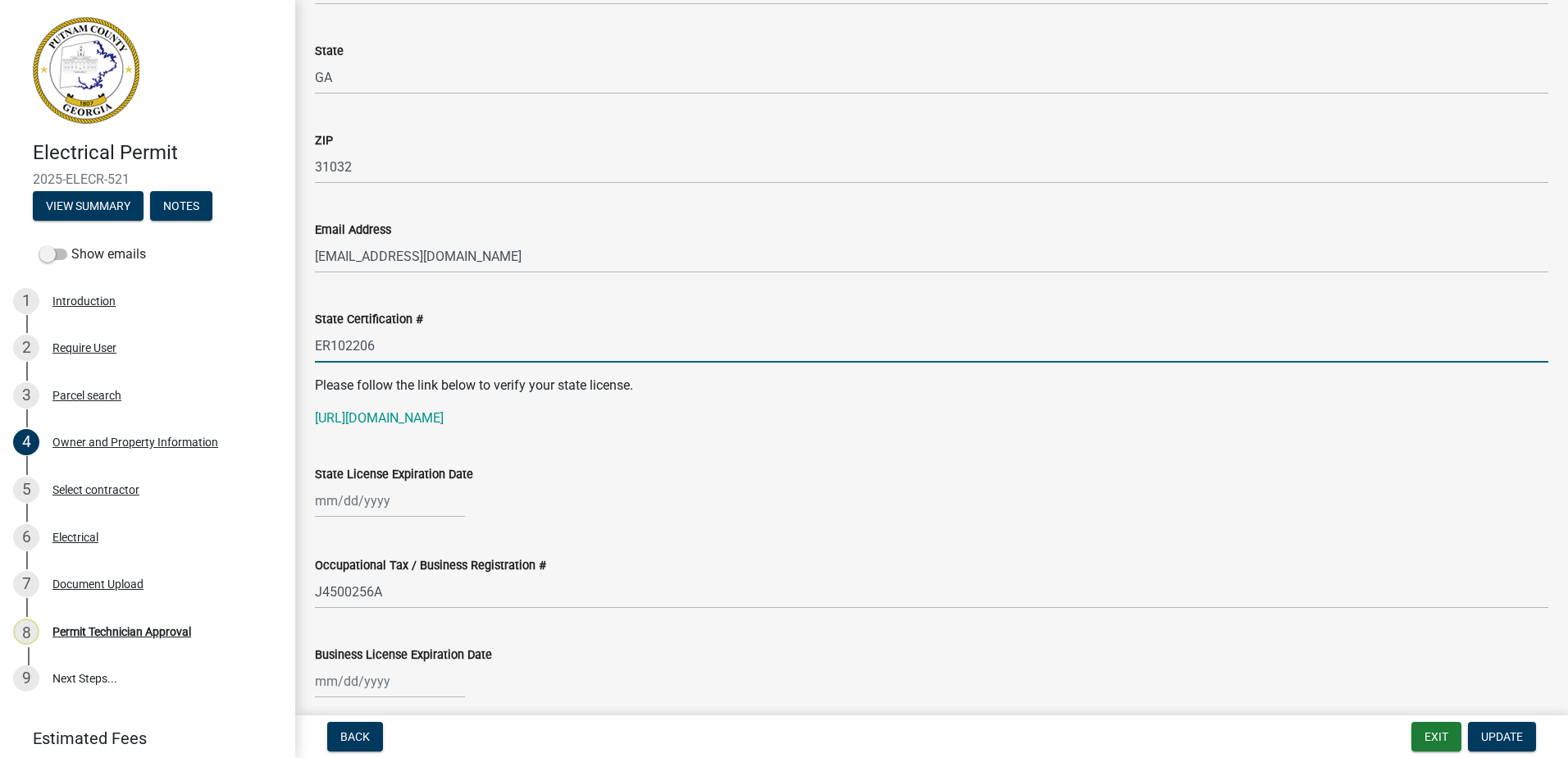
drag, startPoint x: 389, startPoint y: 354, endPoint x: 291, endPoint y: 355, distance: 98.0
click at [275, 366] on div "Electrical Permit 2025-ELECR-521 View Summary Notes Show emails 1 Introduction …" at bounding box center [784, 379] width 1568 height 758
click at [393, 408] on p "https://goals.sos.ga.gov/GASOSOneStop/s/licensee-search" at bounding box center [932, 417] width 1234 height 19
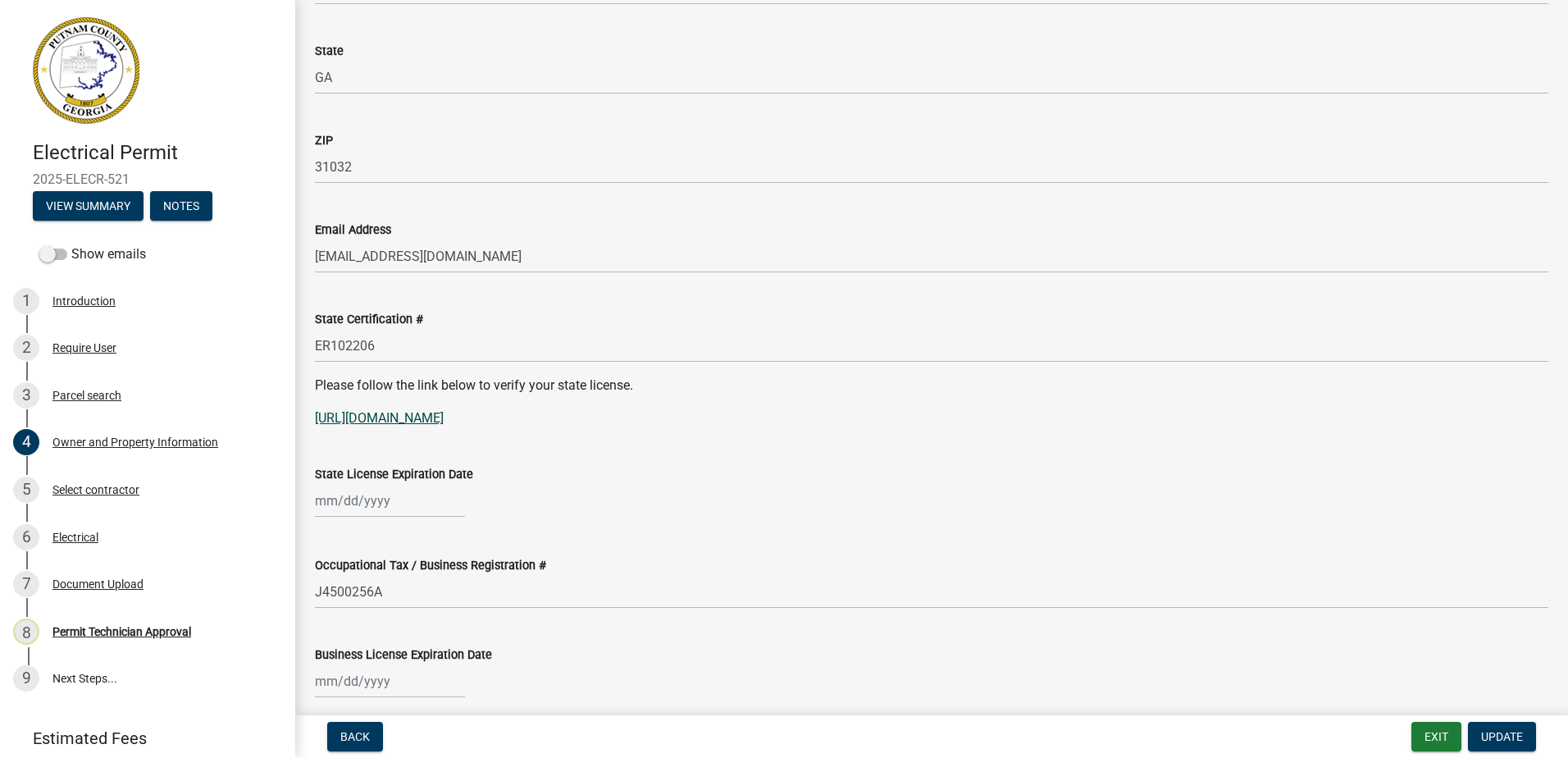
click at [397, 422] on link "https://goals.sos.ga.gov/GASOSOneStop/s/licensee-search" at bounding box center [379, 417] width 128 height 16
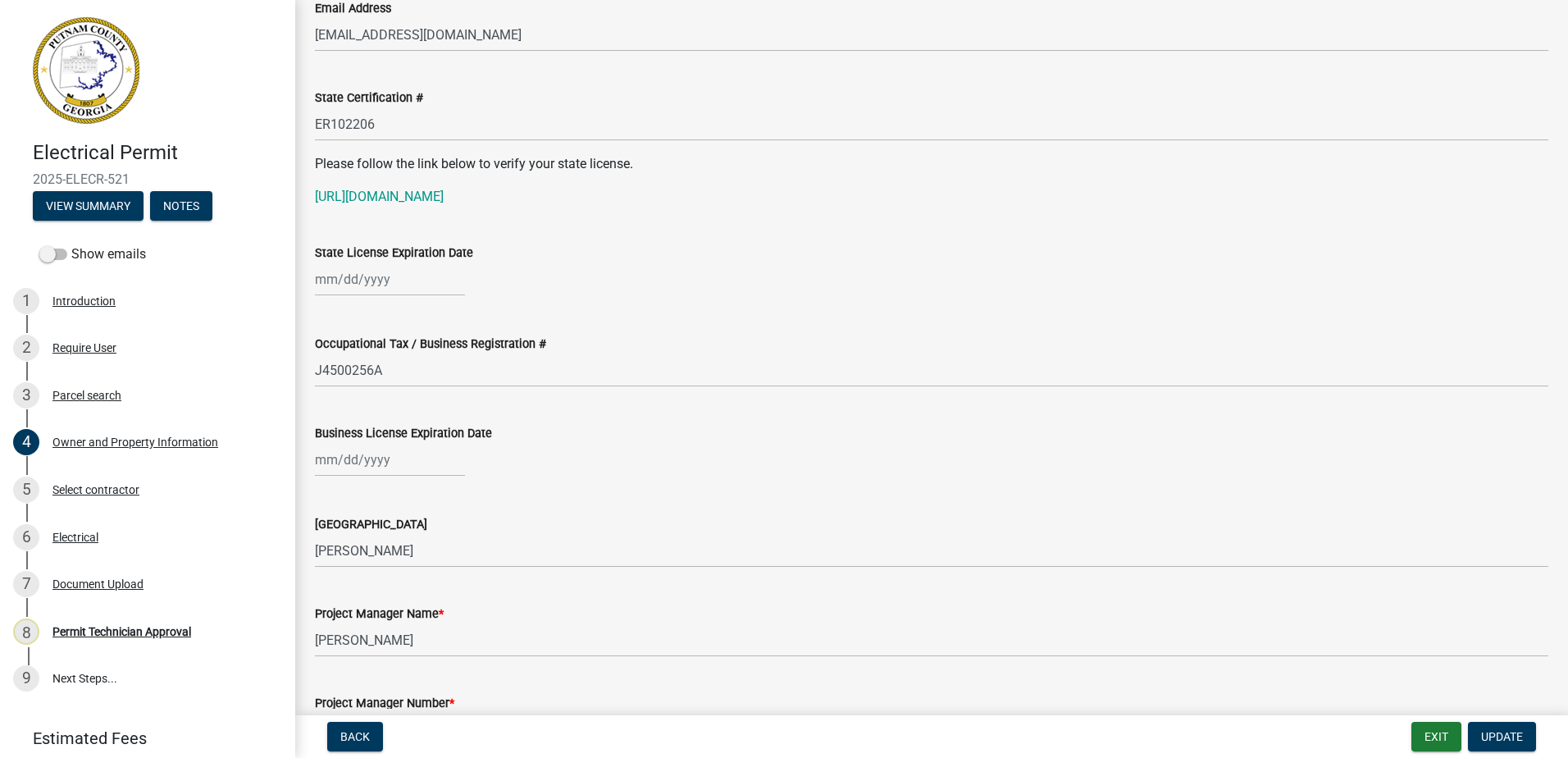
scroll to position [2132, 0]
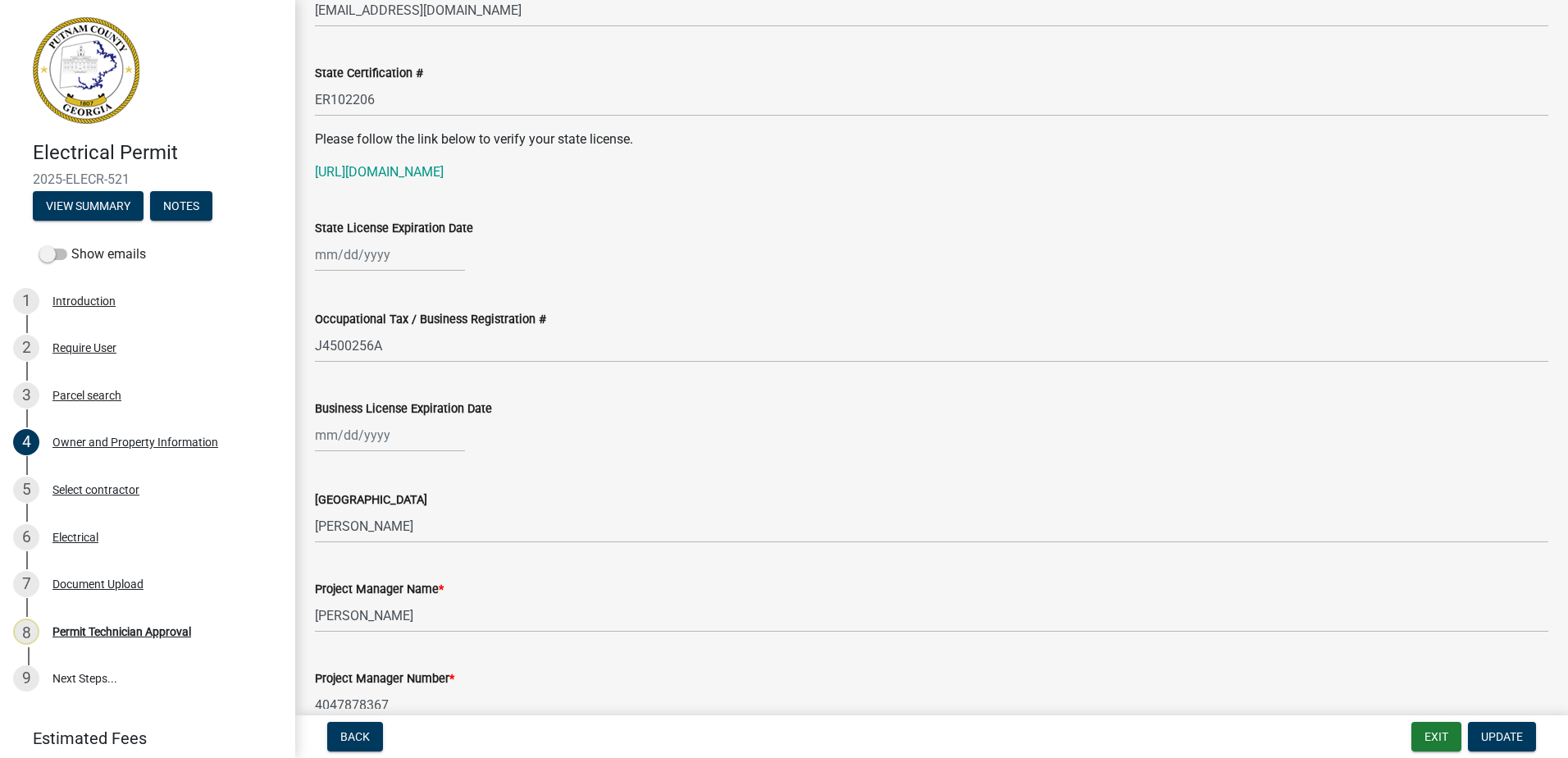
click at [350, 259] on div at bounding box center [390, 255] width 151 height 33
select select "9"
select select "2025"
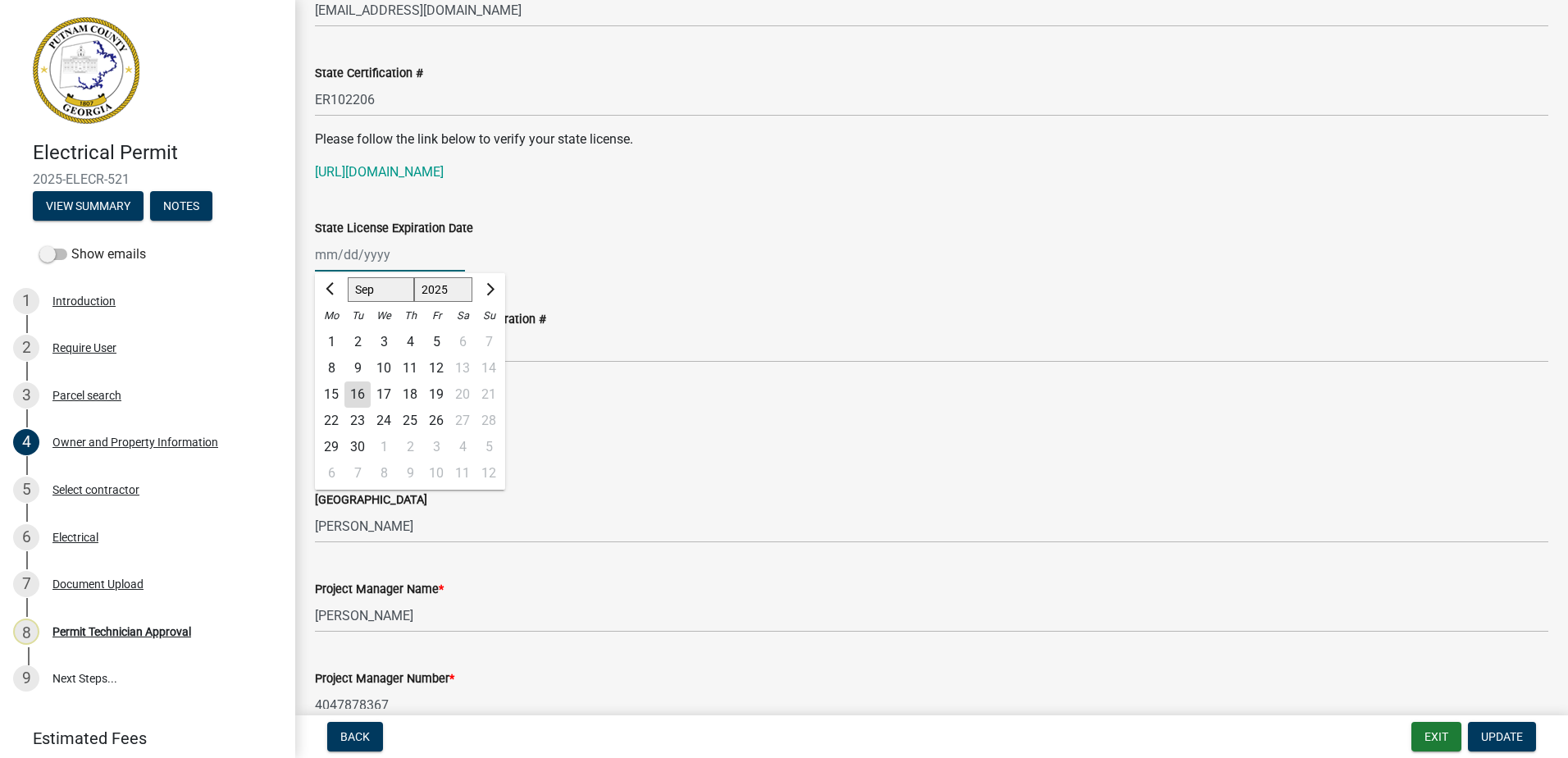
type input "06/30/2026"
click at [802, 313] on div "Occupational Tax / Business Registration #" at bounding box center [932, 319] width 1234 height 19
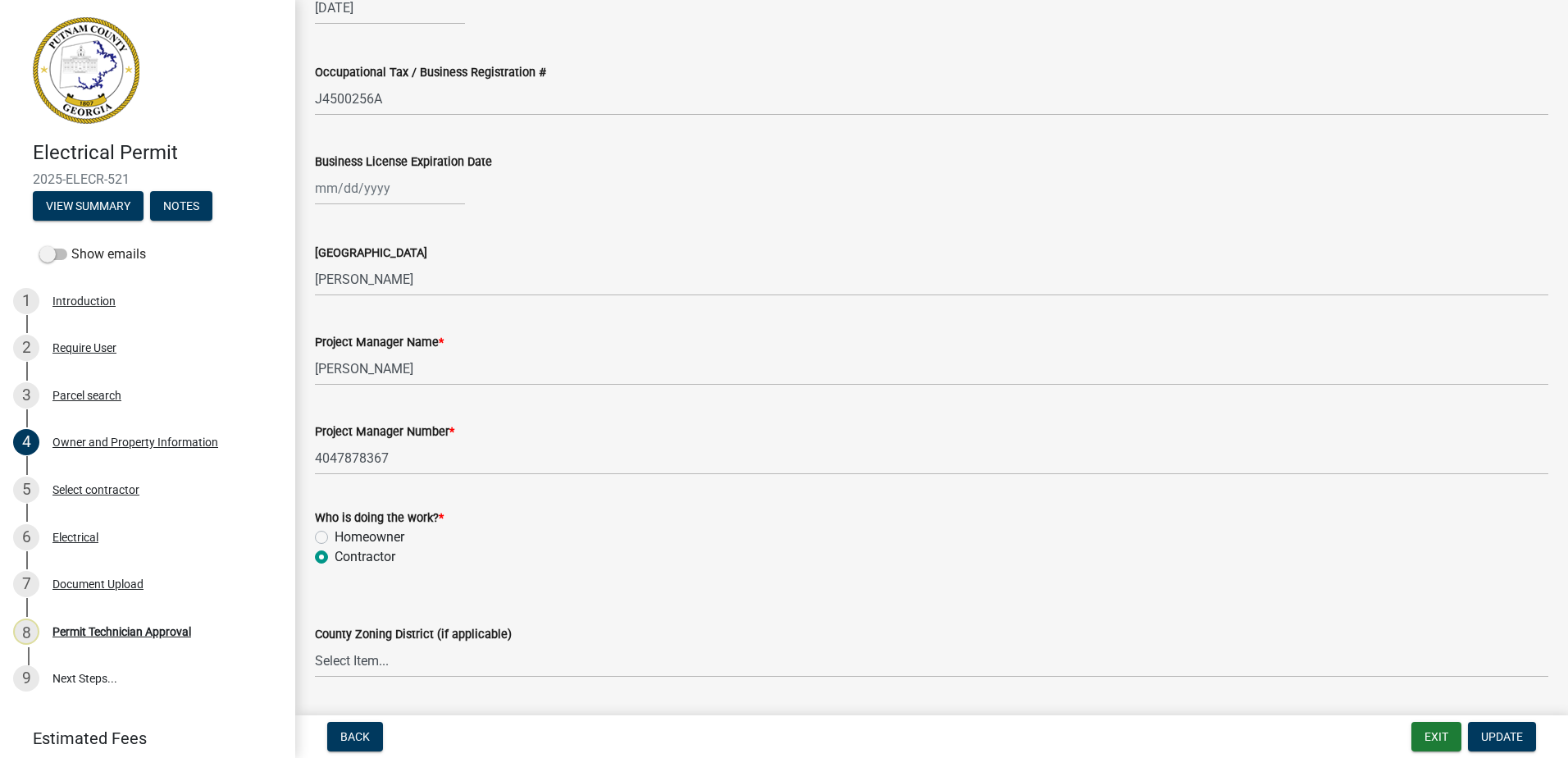
scroll to position [2378, 0]
click at [346, 179] on div at bounding box center [390, 189] width 151 height 33
select select "9"
select select "2025"
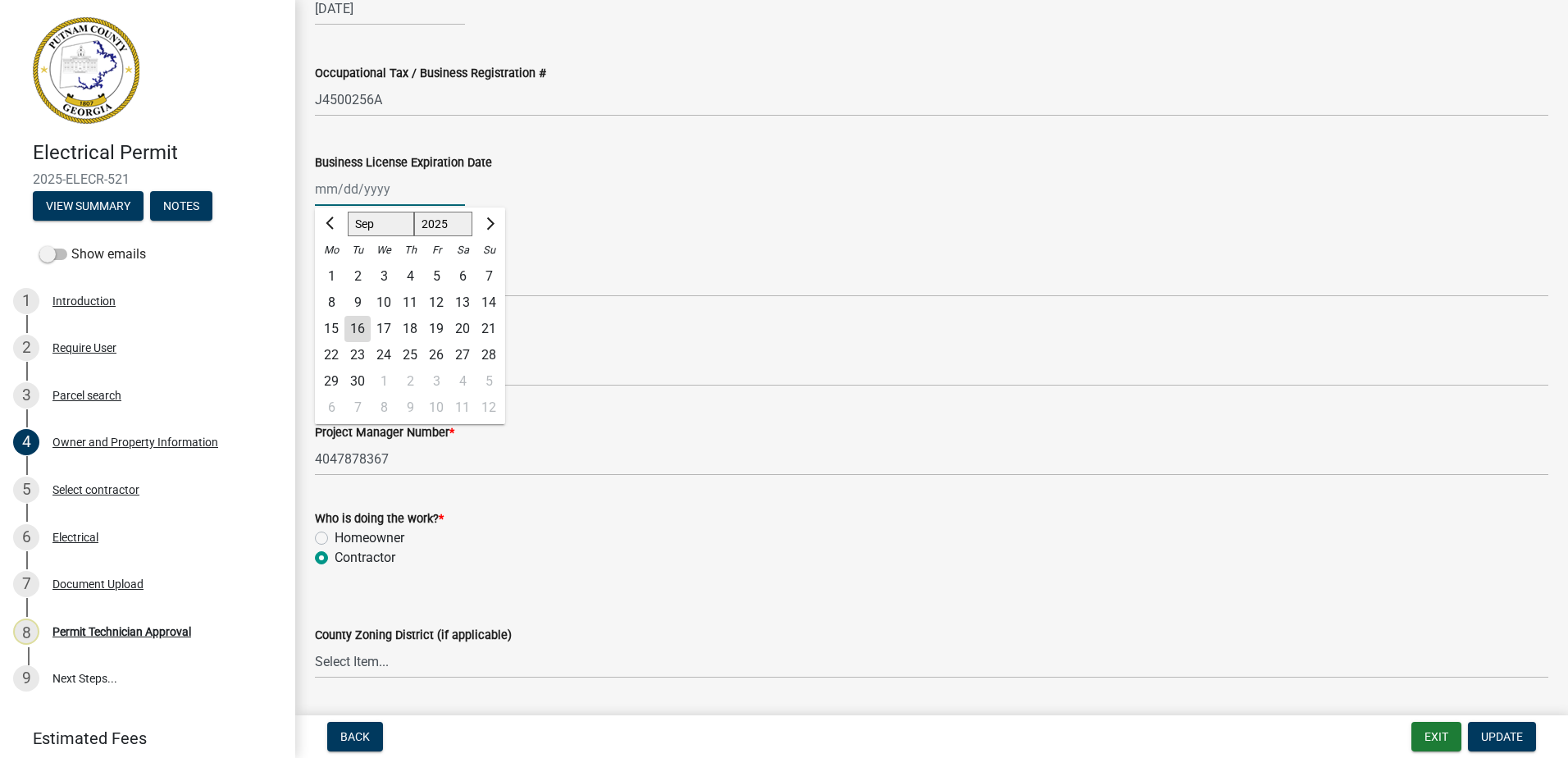
type input "12/31/2025"
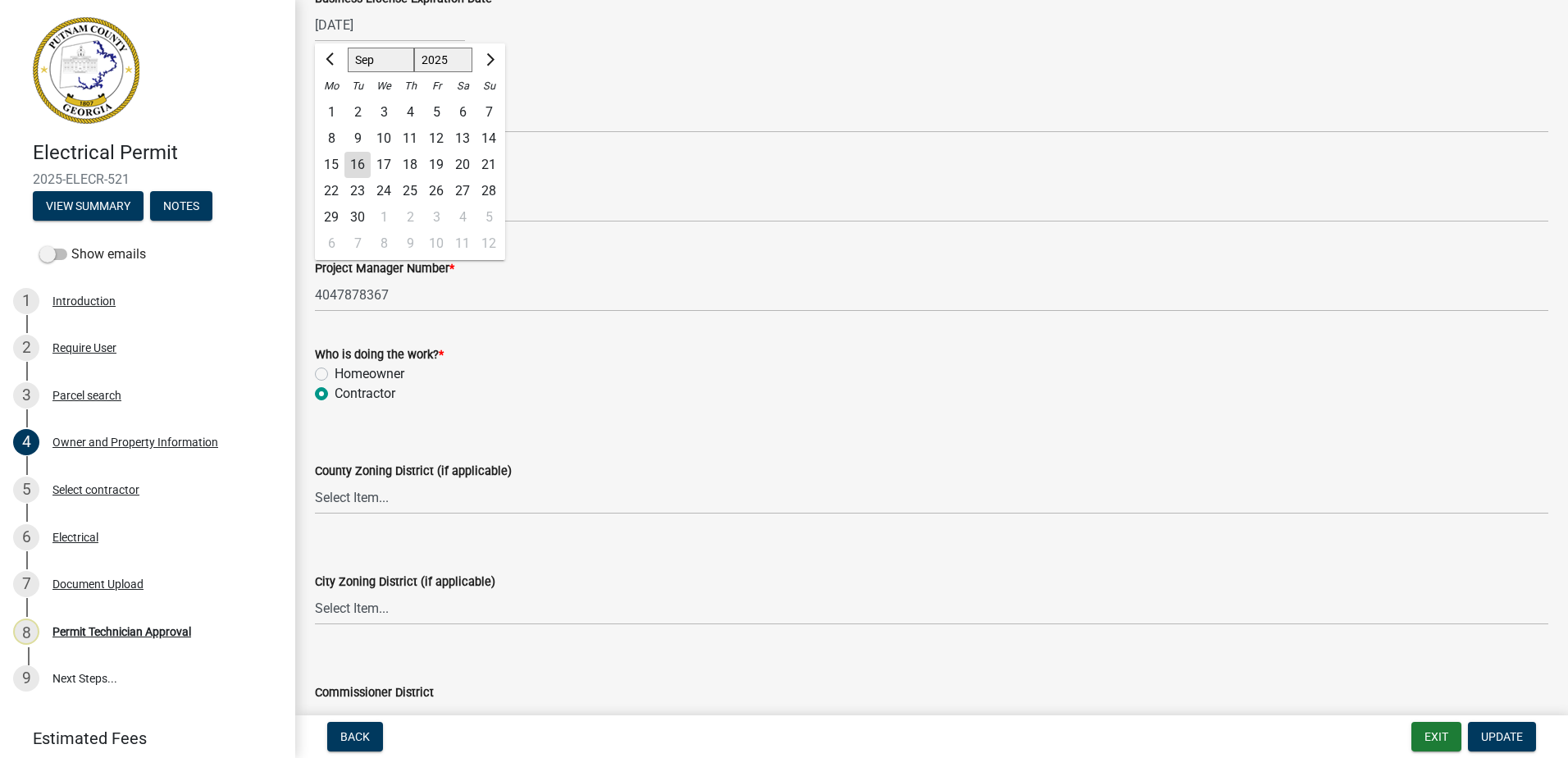
click at [792, 247] on div "Project Manager Number * 4047878367" at bounding box center [932, 273] width 1234 height 77
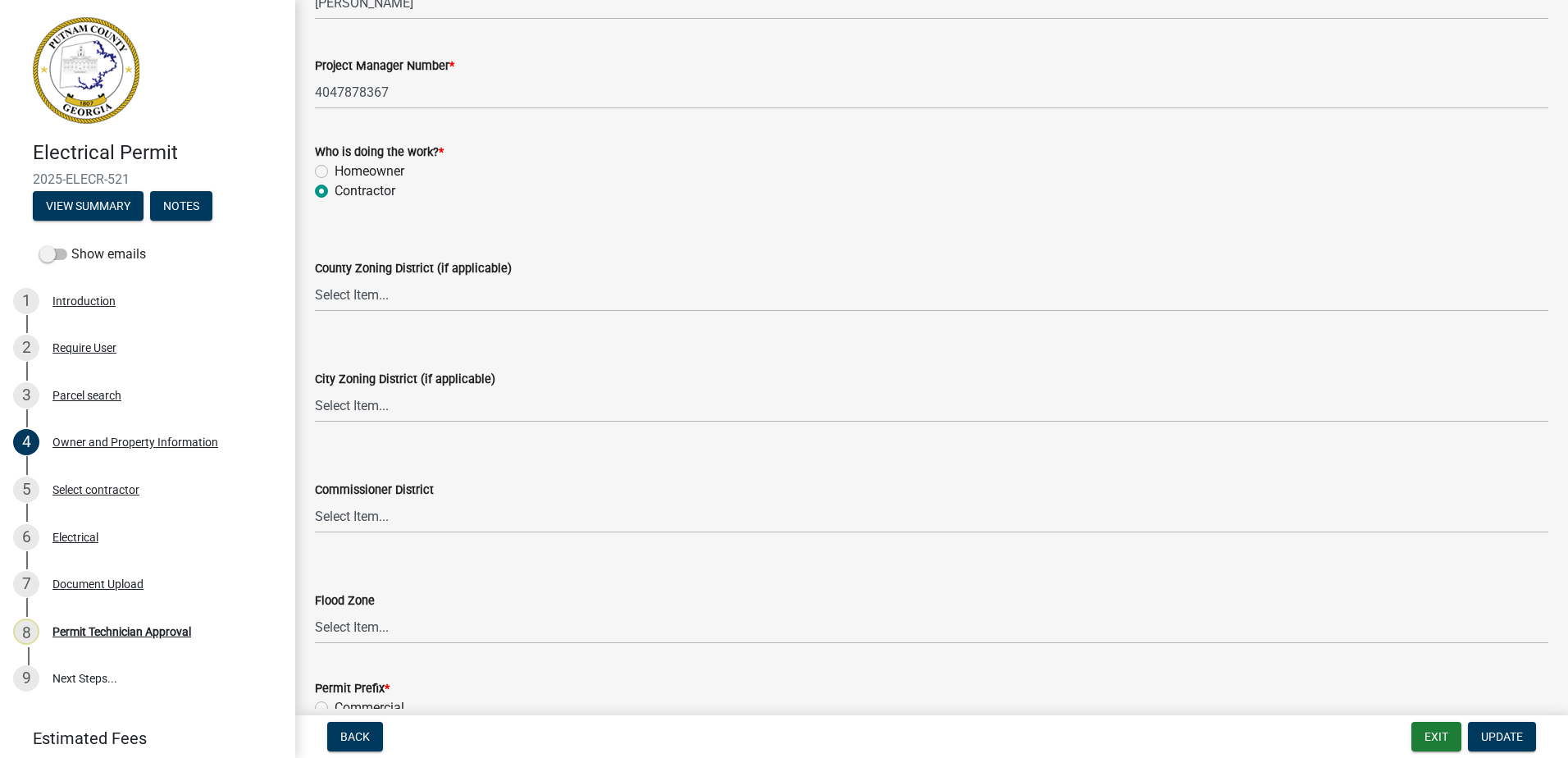
scroll to position [2852, 0]
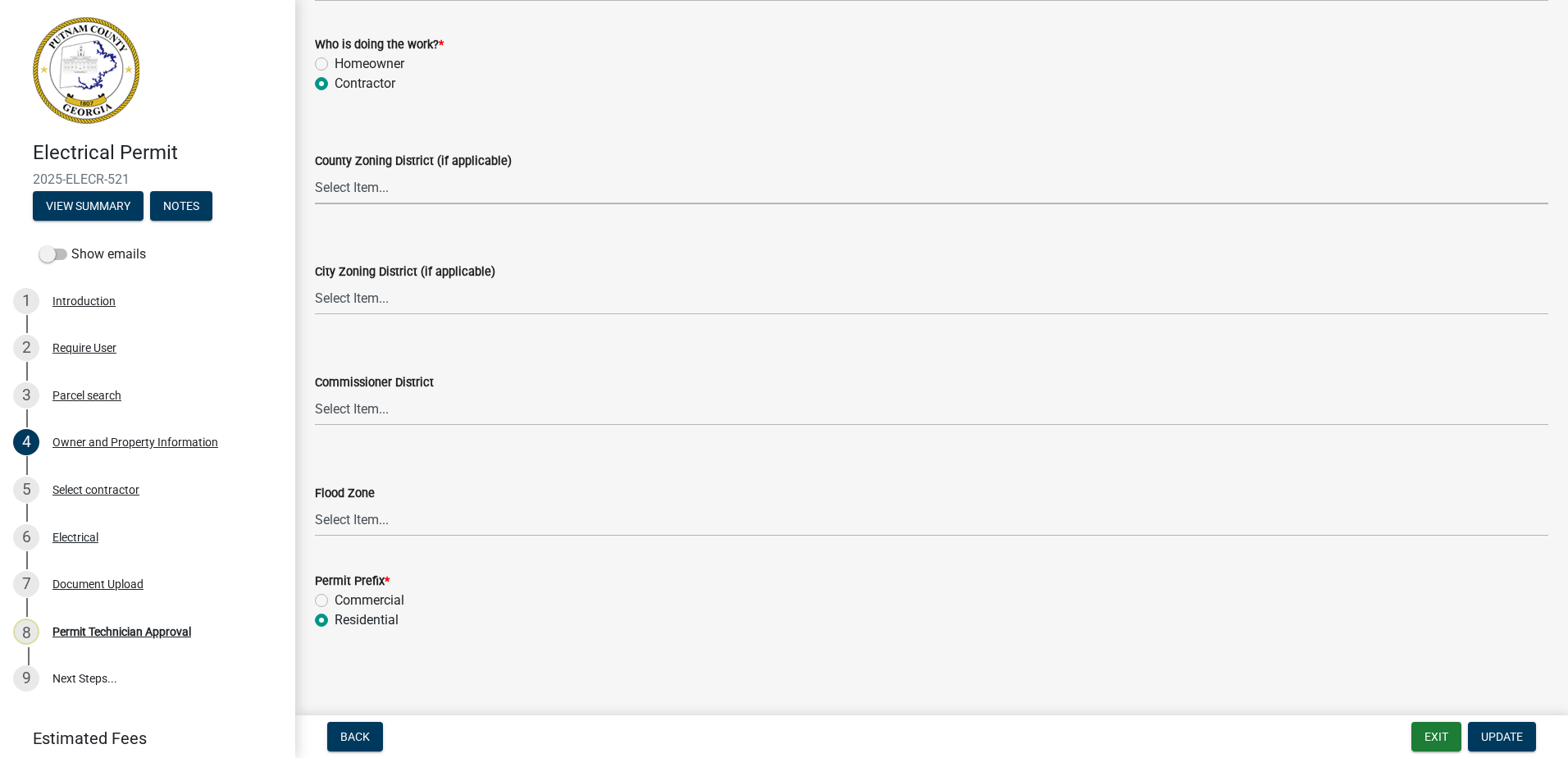
click at [353, 189] on select "Select Item... AG-1 R-1R R-1 R-2 MHP RM-1 RM-3 C-1 C-2 I-M PUD N/A" at bounding box center [932, 187] width 1234 height 33
click at [315, 171] on select "Select Item... AG-1 R-1R R-1 R-2 MHP RM-1 RM-3 C-1 C-2 I-M PUD N/A" at bounding box center [932, 187] width 1234 height 33
select select "34fe85c2-5f76-4343-b6bb-8ca387e0bed7"
click at [337, 287] on select "Select Item... A-1 A-2 R-1 R-2 R-3 R-4 MHP C-1 C-2 I-1 I-2 DB FH H-P N/A" at bounding box center [932, 298] width 1234 height 33
click at [315, 282] on select "Select Item... A-1 A-2 R-1 R-2 R-3 R-4 MHP C-1 C-2 I-1 I-2 DB FH H-P N/A" at bounding box center [932, 298] width 1234 height 33
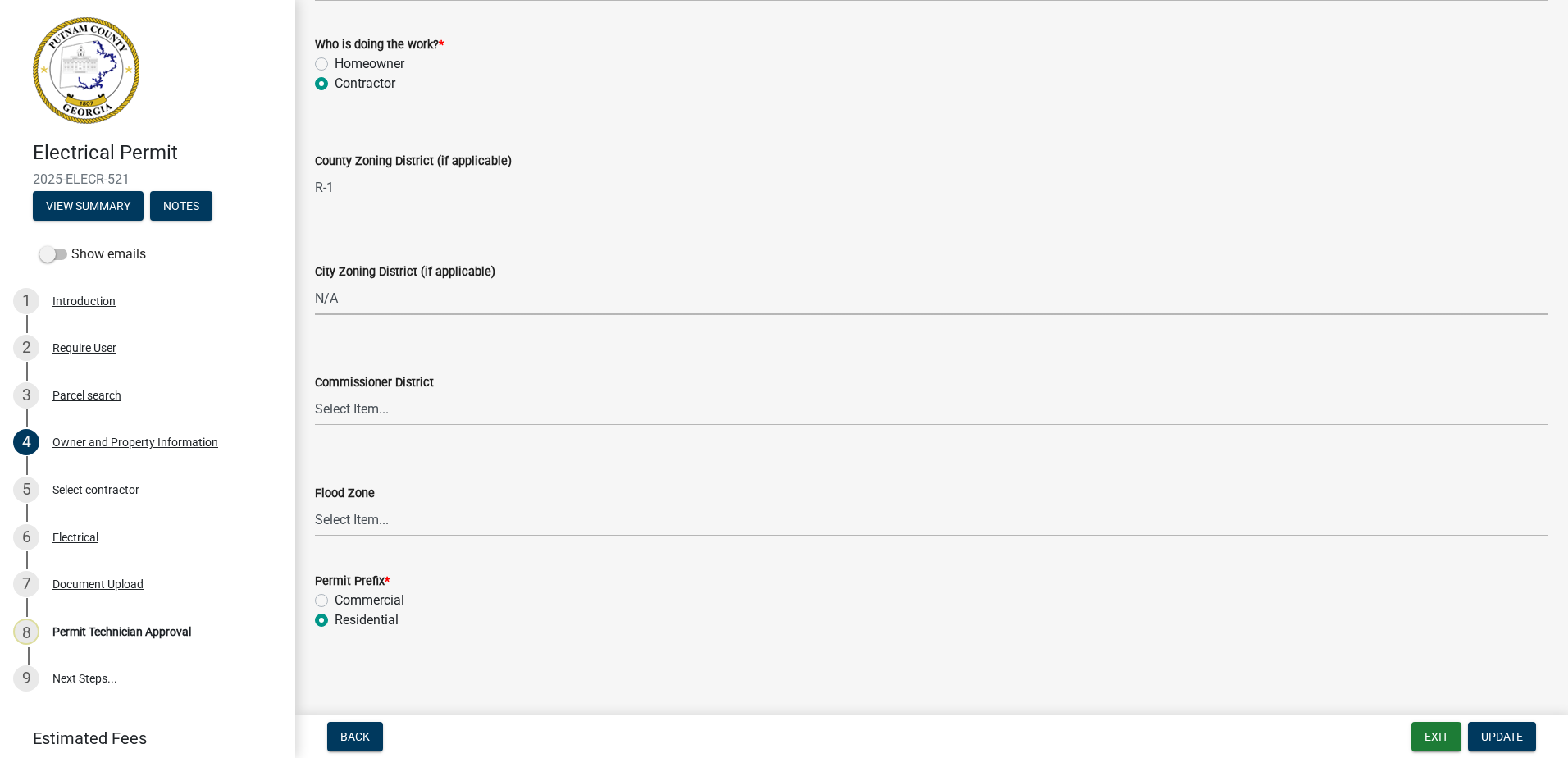
select select "83394b22-4a11-496c-8e5c-75ade2e72faf"
click at [328, 398] on select "Select Item... District 1 District 2 District 3 District 4" at bounding box center [932, 409] width 1234 height 33
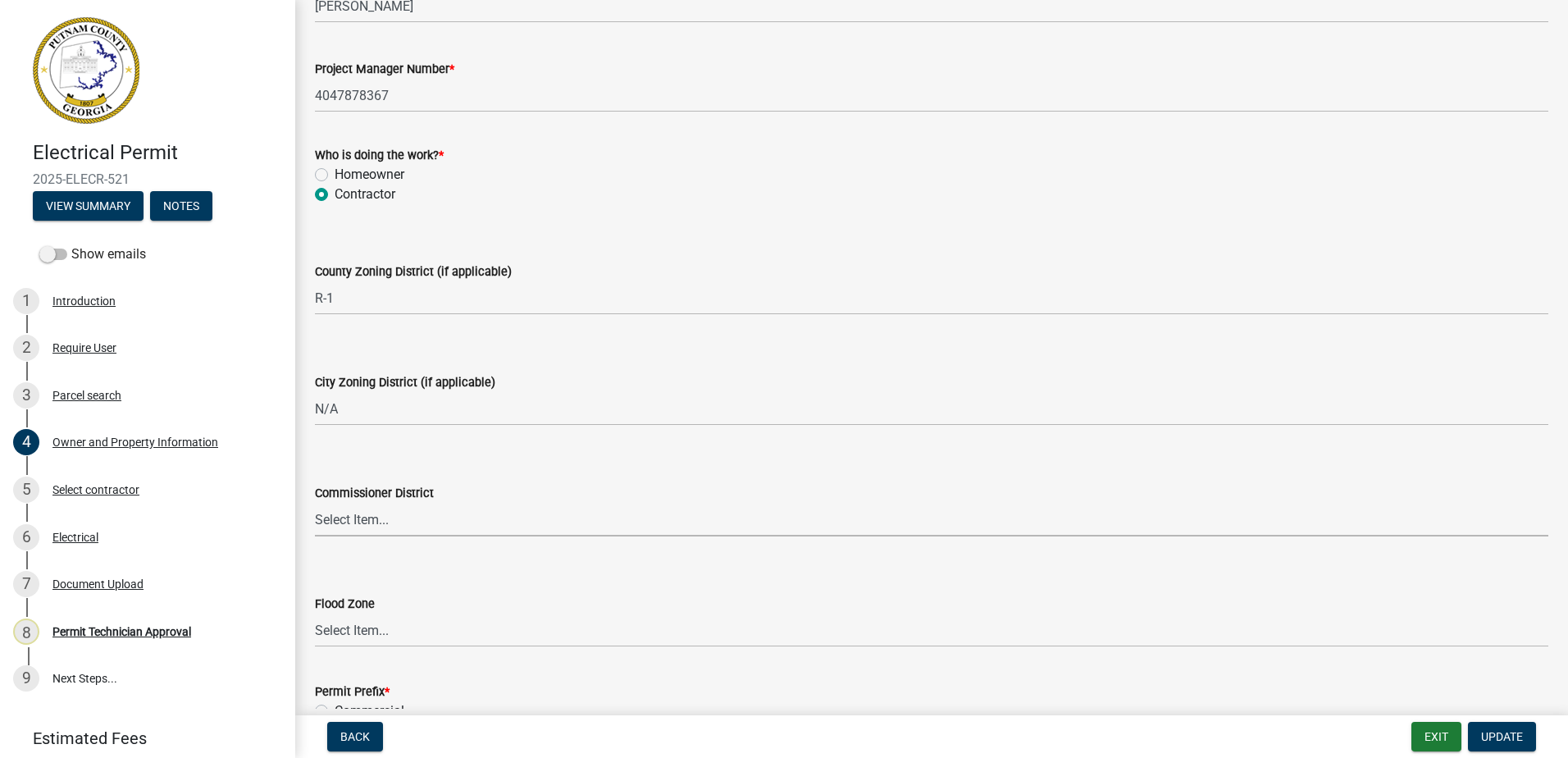
scroll to position [2770, 0]
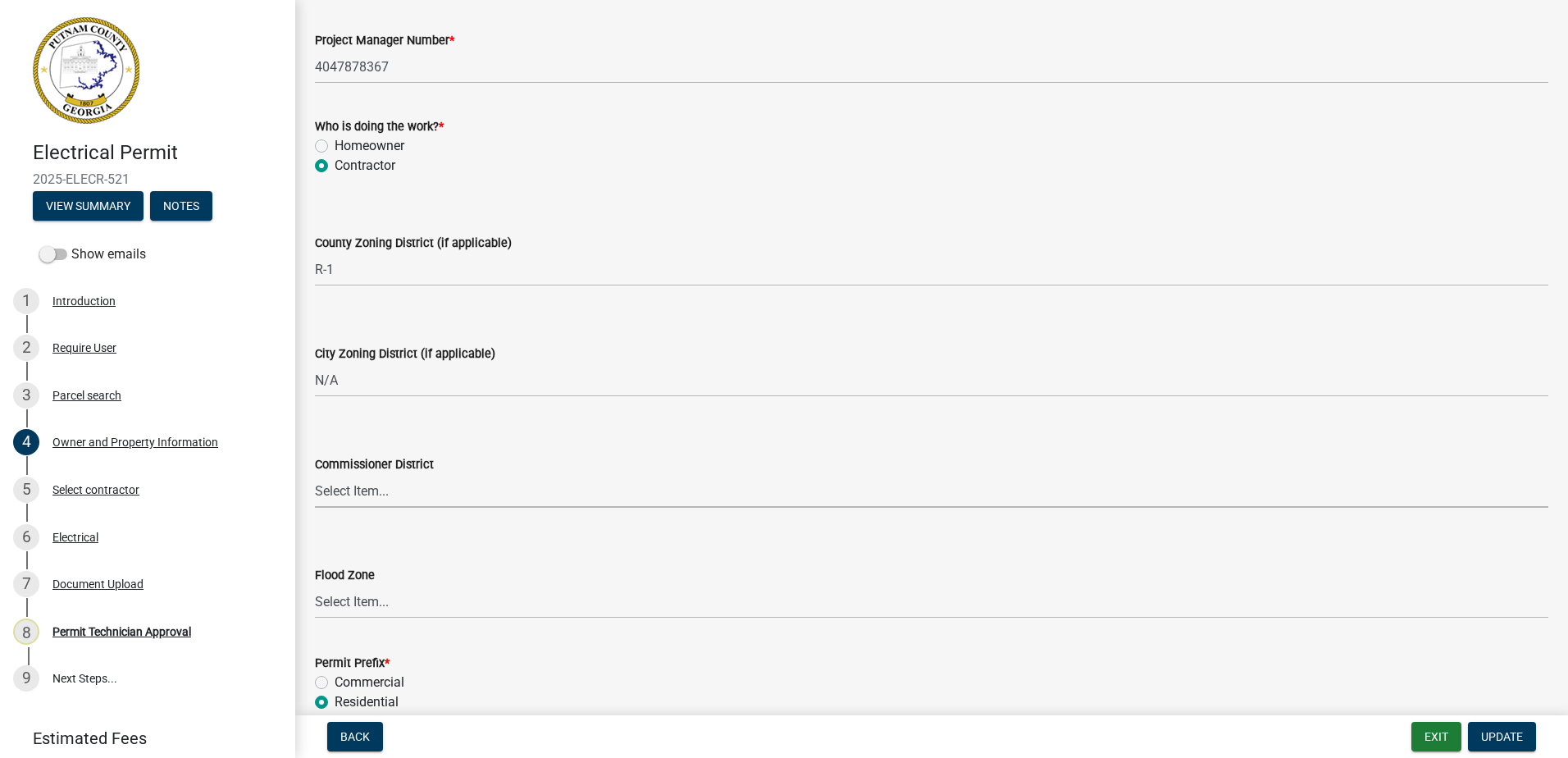
click at [363, 491] on select "Select Item... District 1 District 2 District 3 District 4" at bounding box center [932, 490] width 1234 height 33
click at [315, 474] on select "Select Item... District 1 District 2 District 3 District 4" at bounding box center [932, 490] width 1234 height 33
select select "295c155f-de53-4b68-9fdd-08c8883e9b6f"
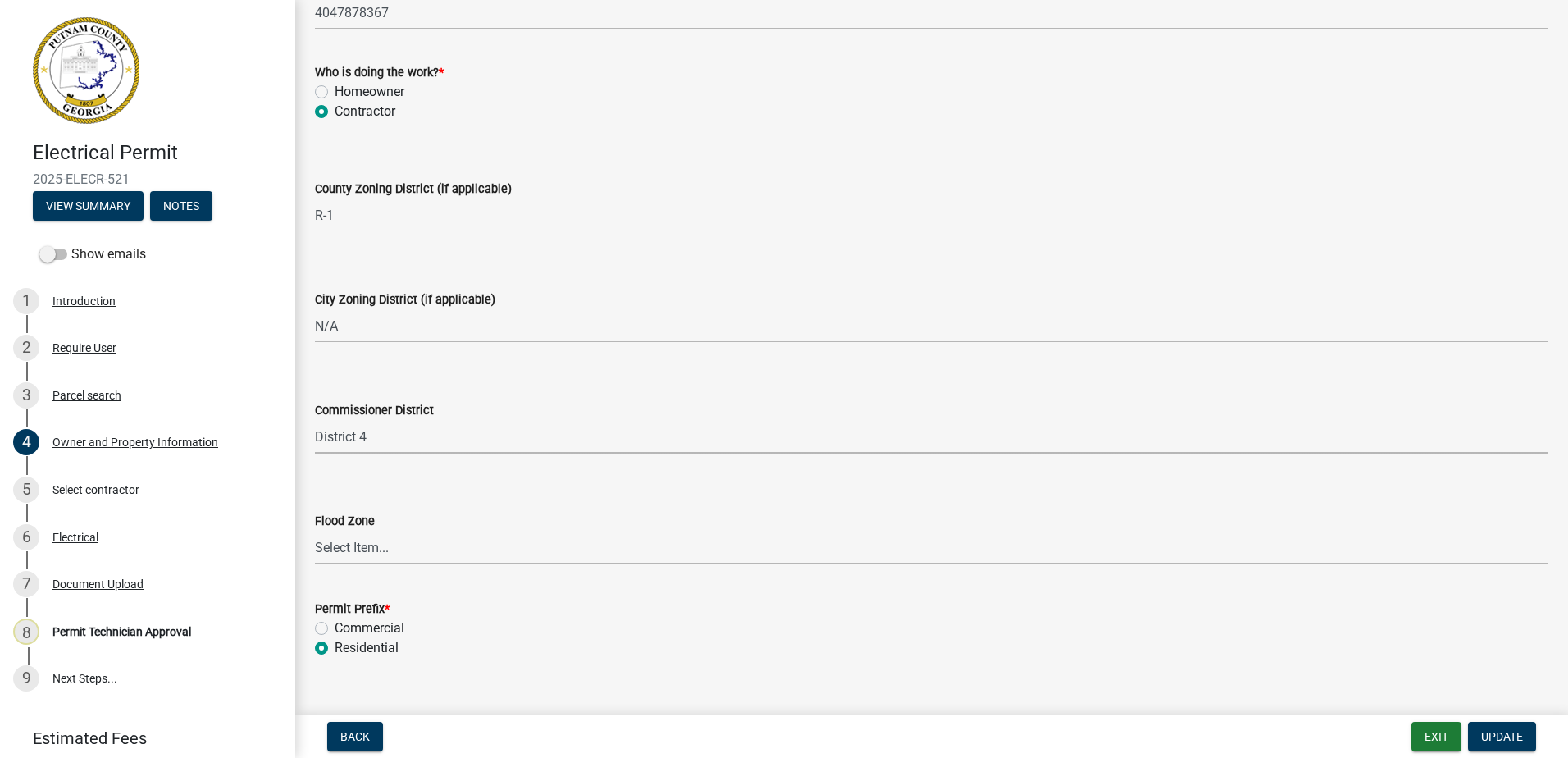
scroll to position [2852, 0]
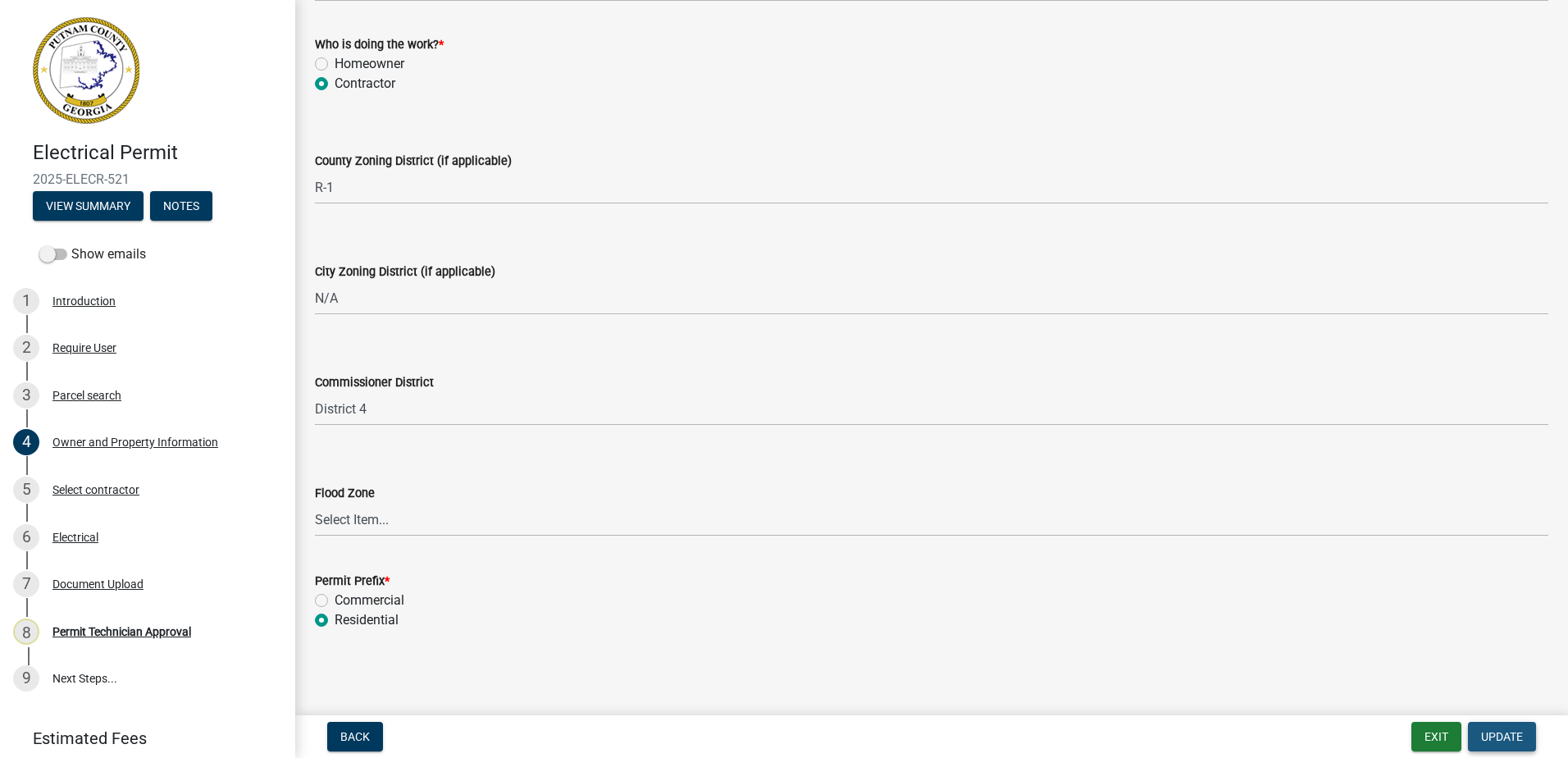
click at [1508, 739] on span "Update" at bounding box center [1502, 737] width 42 height 13
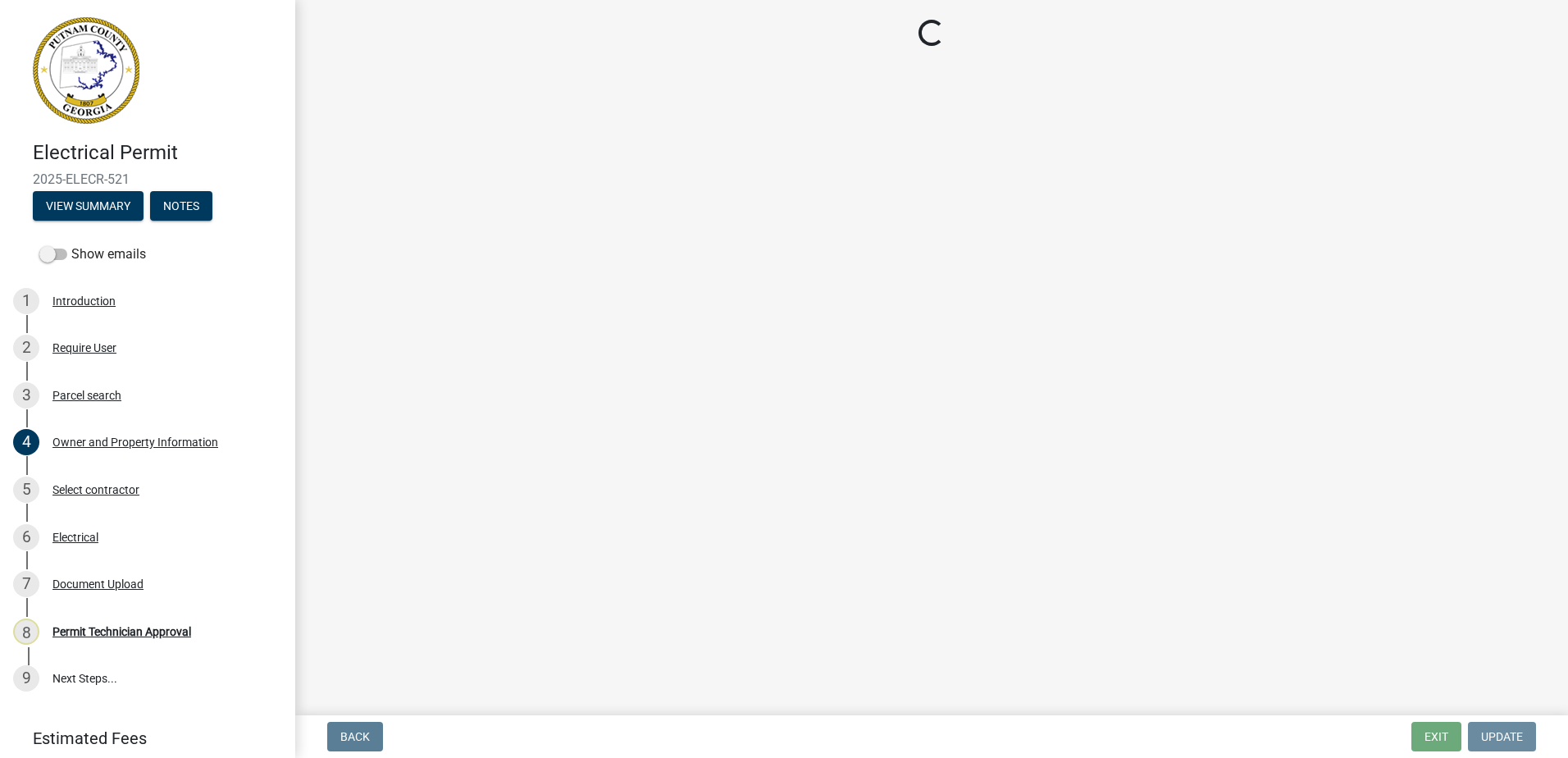
scroll to position [0, 0]
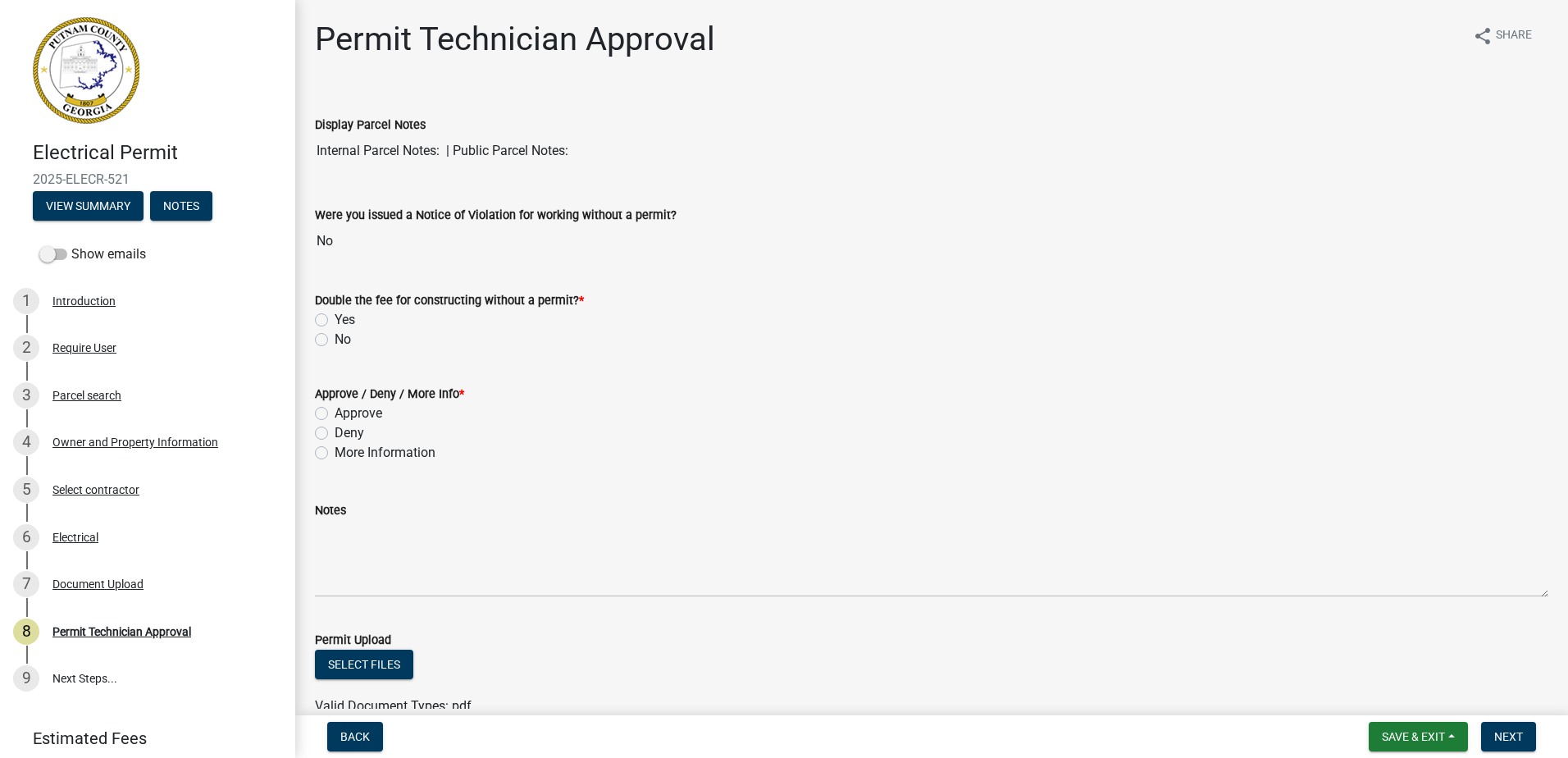
click at [317, 343] on div "Double the fee for constructing without a permit? * Yes No" at bounding box center [932, 309] width 1259 height 78
click at [334, 345] on label "No" at bounding box center [343, 339] width 17 height 19
click at [334, 341] on input "No" at bounding box center [340, 335] width 11 height 11
radio input "true"
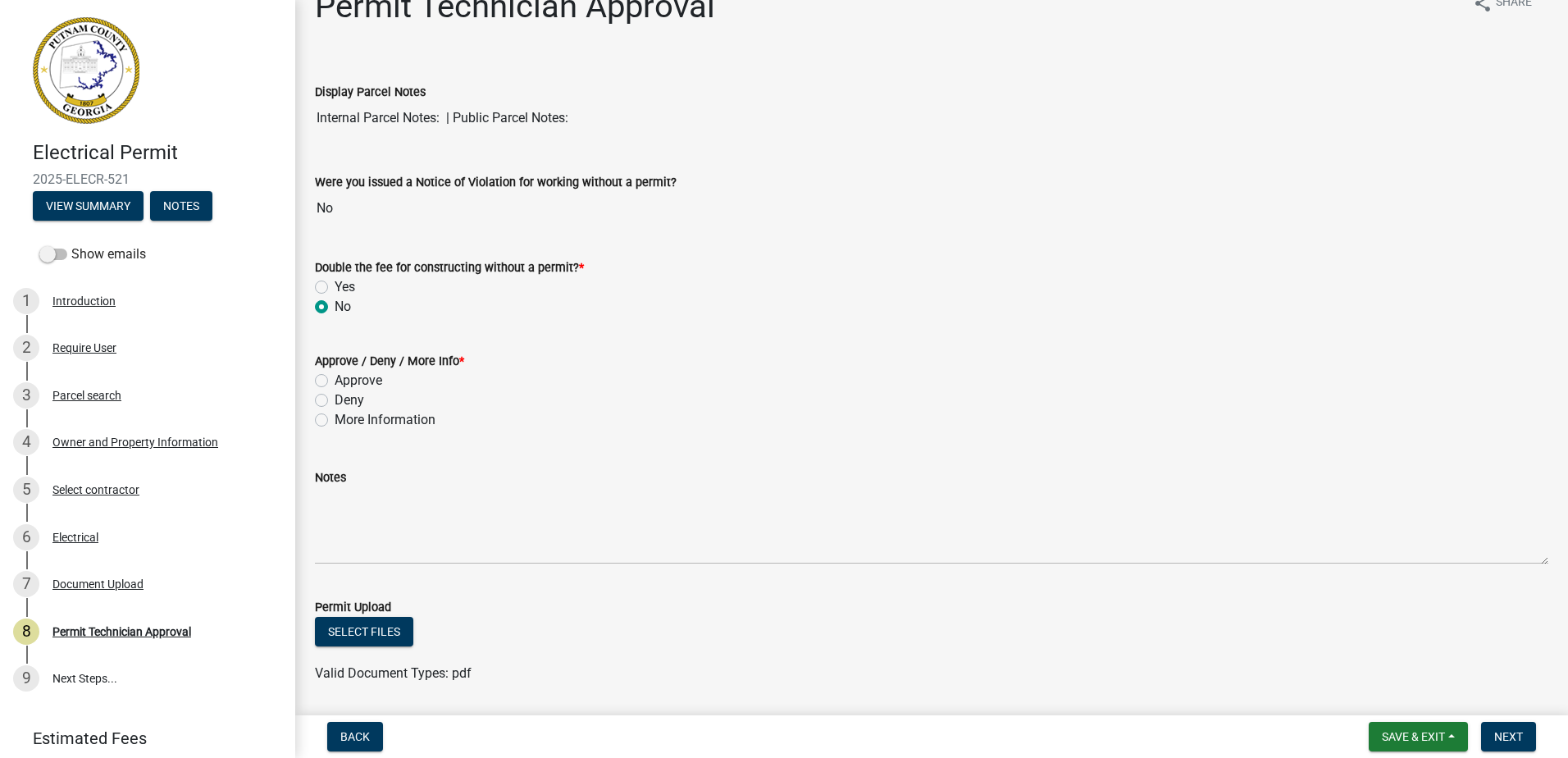
scroll to position [82, 0]
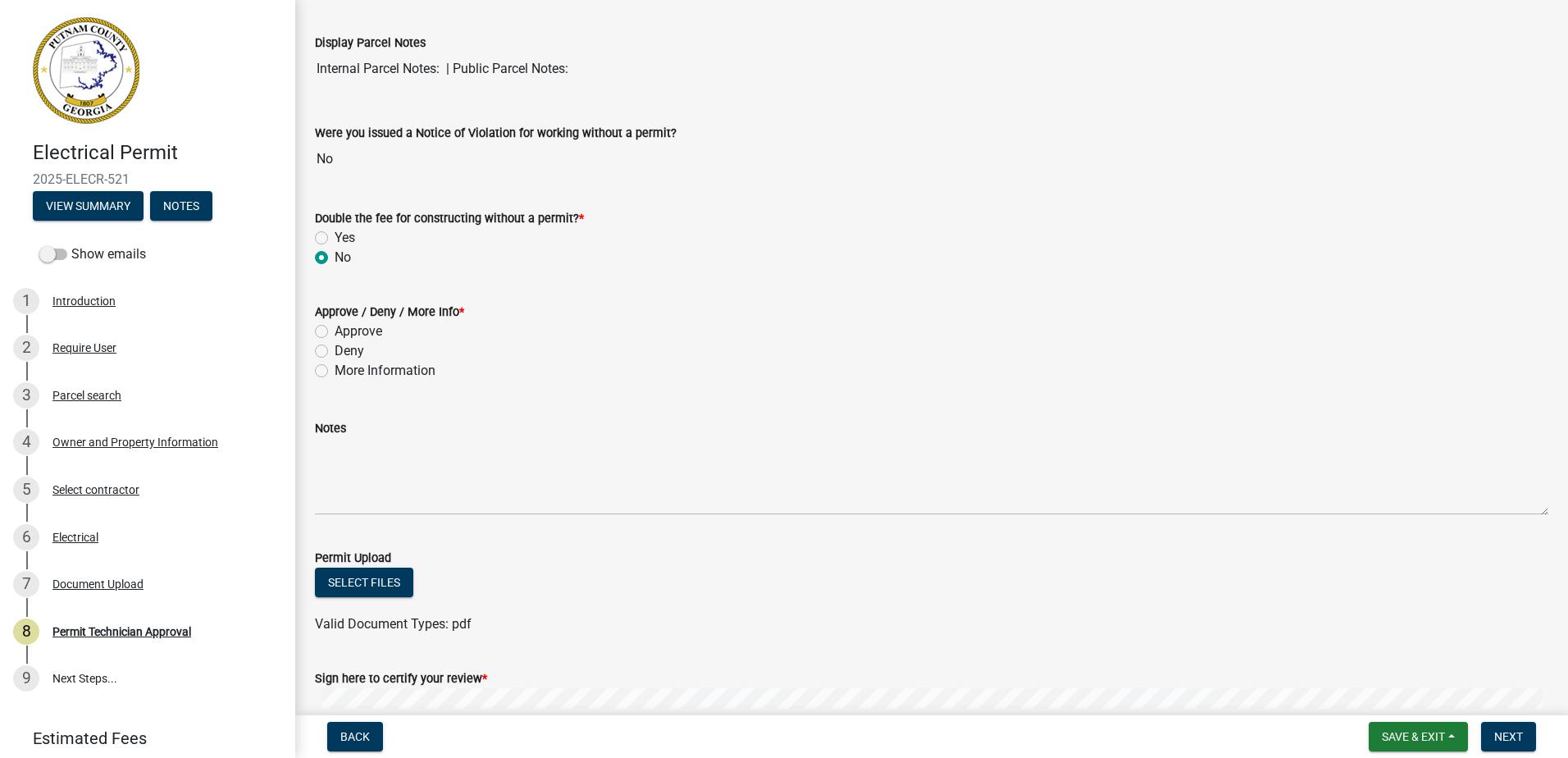
click at [334, 326] on label "Approve" at bounding box center [358, 331] width 48 height 19
click at [334, 326] on input "Approve" at bounding box center [340, 327] width 11 height 11
radio input "true"
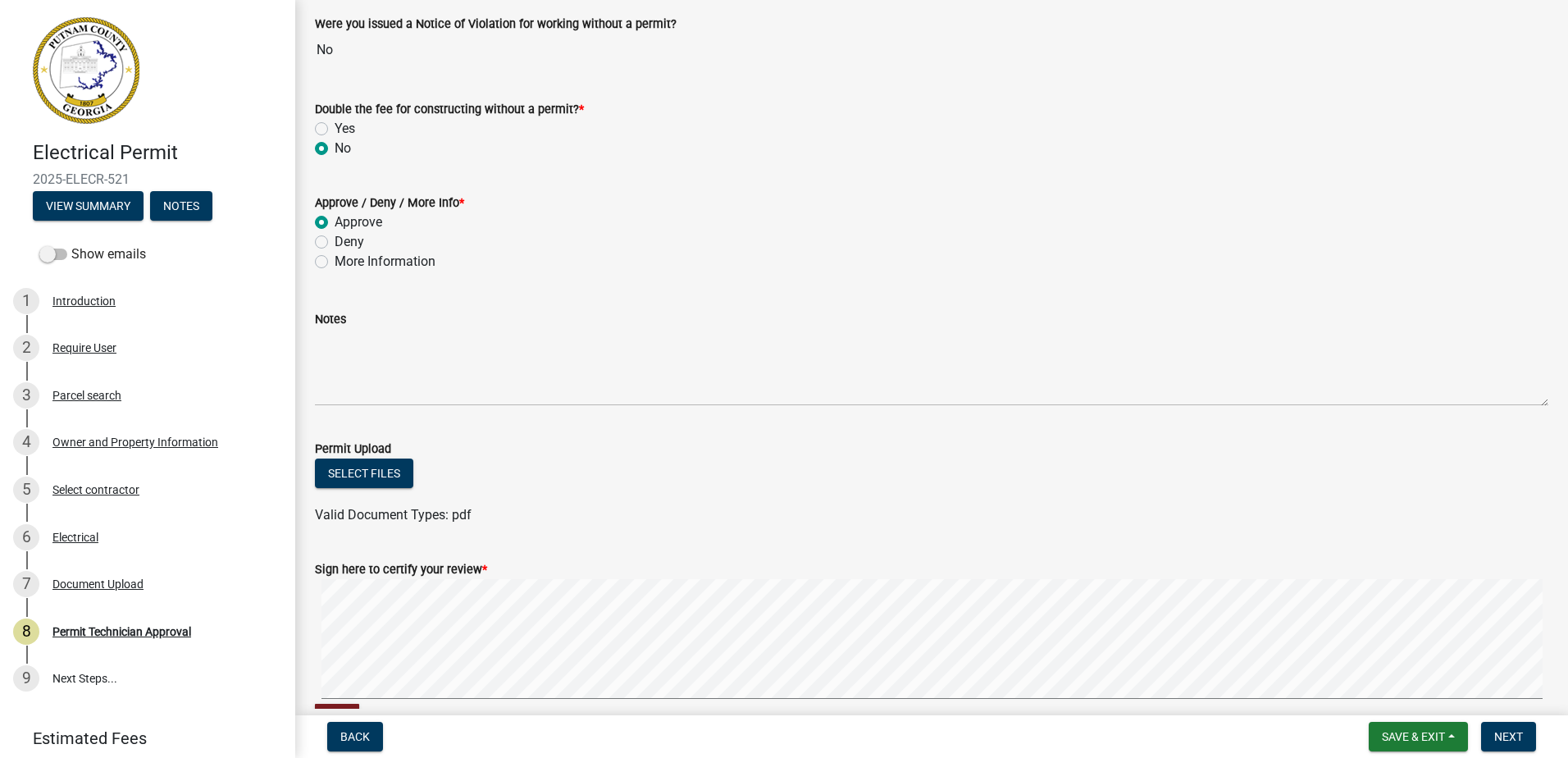
scroll to position [296, 0]
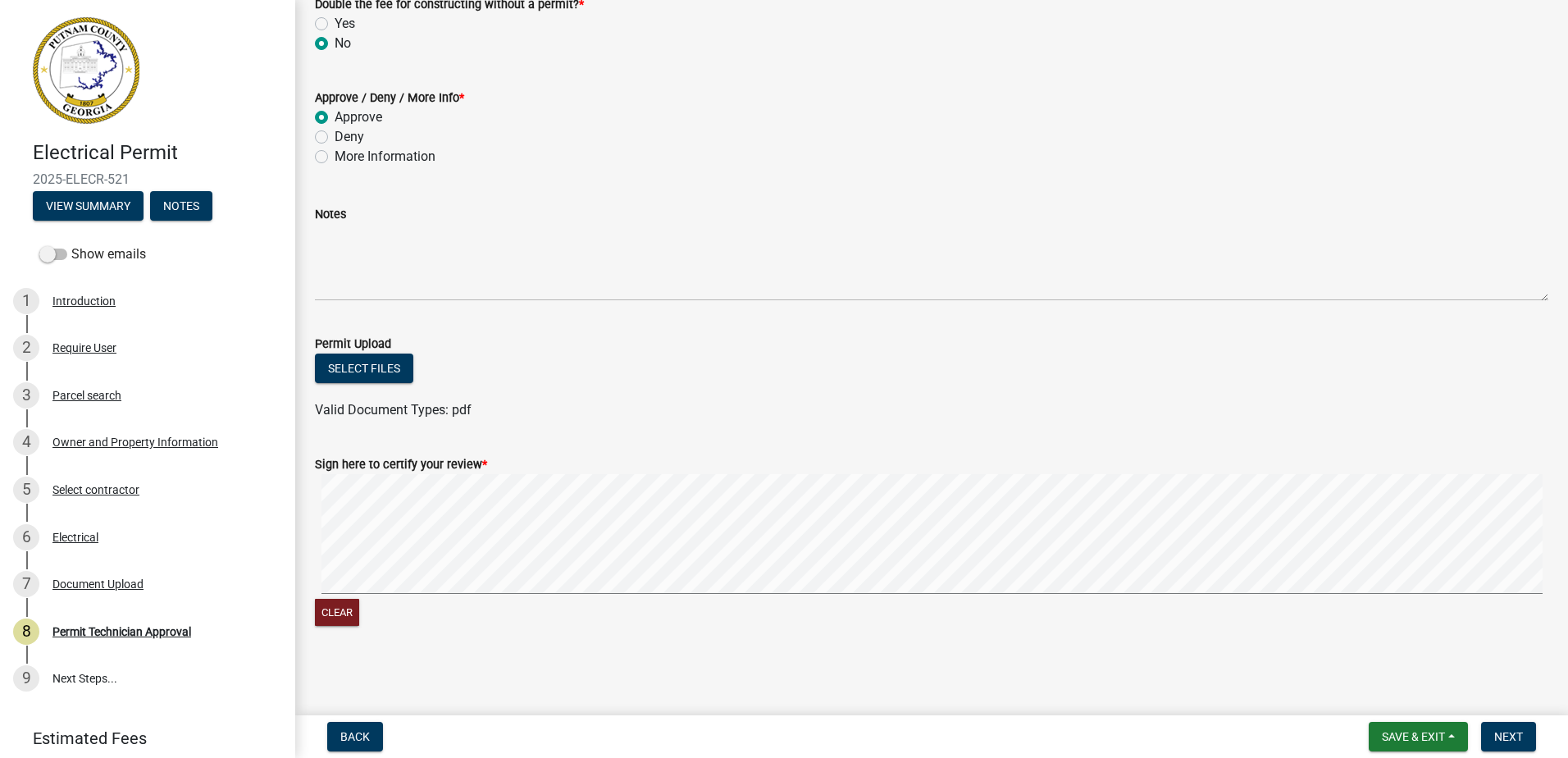
click at [498, 510] on form "Sign here to certify your review * Clear" at bounding box center [932, 532] width 1234 height 195
click at [702, 411] on wm-data-entity-input-list "Display Parcel Notes Internal Parcel Notes: | Public Parcel Notes: Were you iss…" at bounding box center [932, 220] width 1234 height 848
click at [1377, 747] on button "Save & Exit" at bounding box center [1417, 737] width 99 height 30
click at [1357, 643] on button "Save" at bounding box center [1403, 654] width 131 height 40
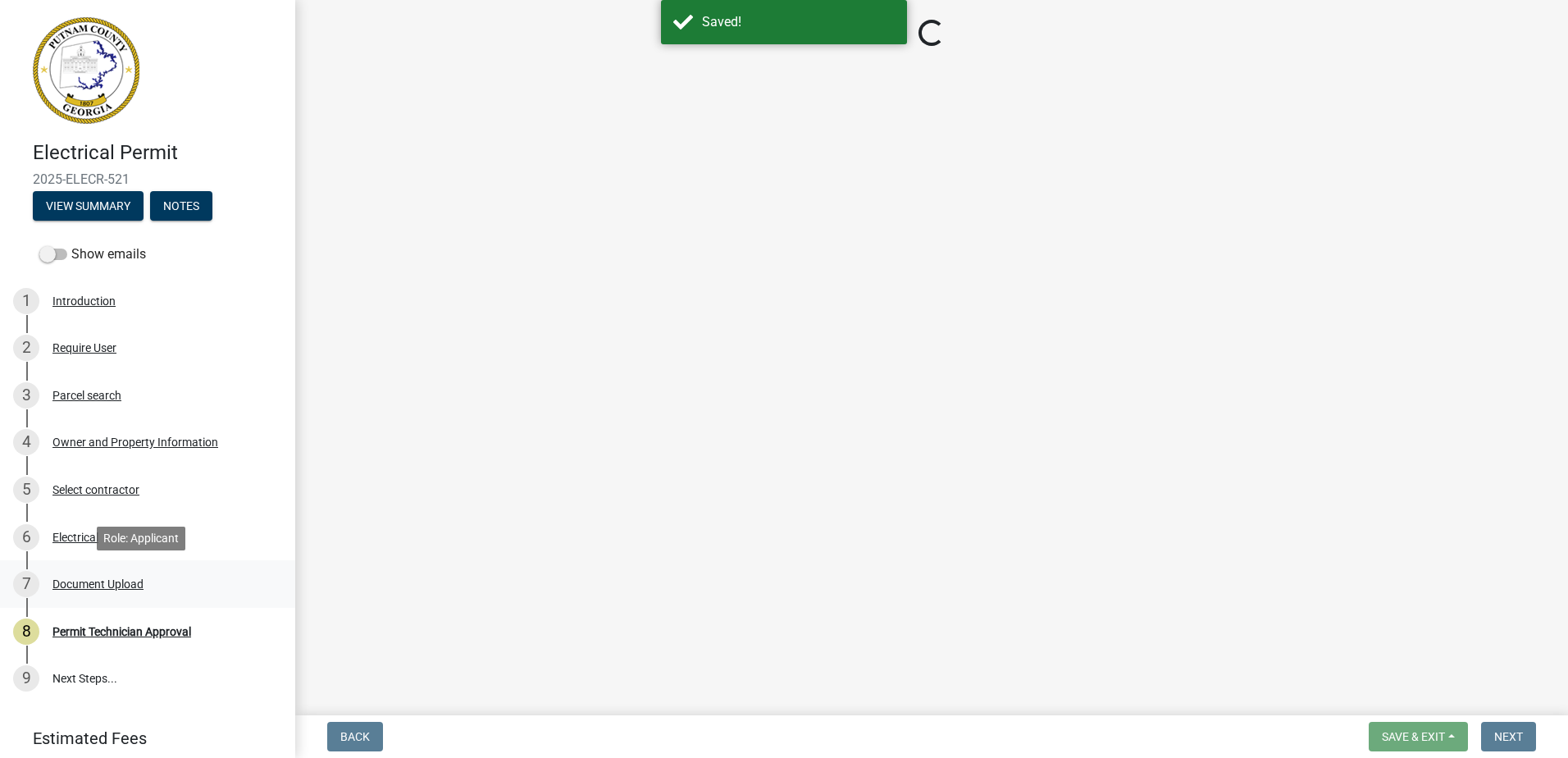
click at [146, 587] on div "7 Document Upload" at bounding box center [140, 584] width 256 height 26
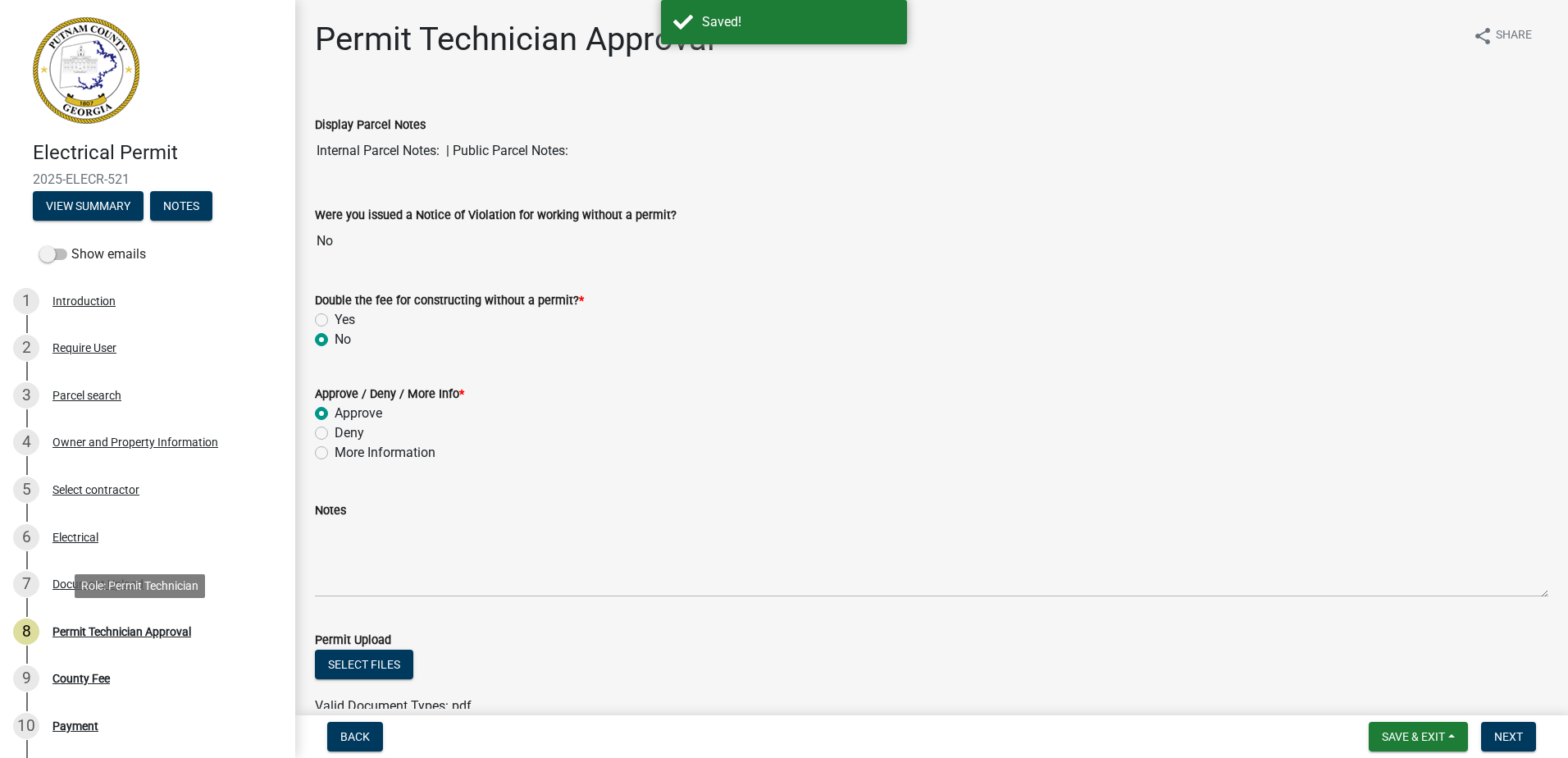
click at [126, 615] on link "8 Permit Technician Approval" at bounding box center [148, 632] width 296 height 48
click at [64, 550] on link "6 Electrical" at bounding box center [148, 537] width 296 height 48
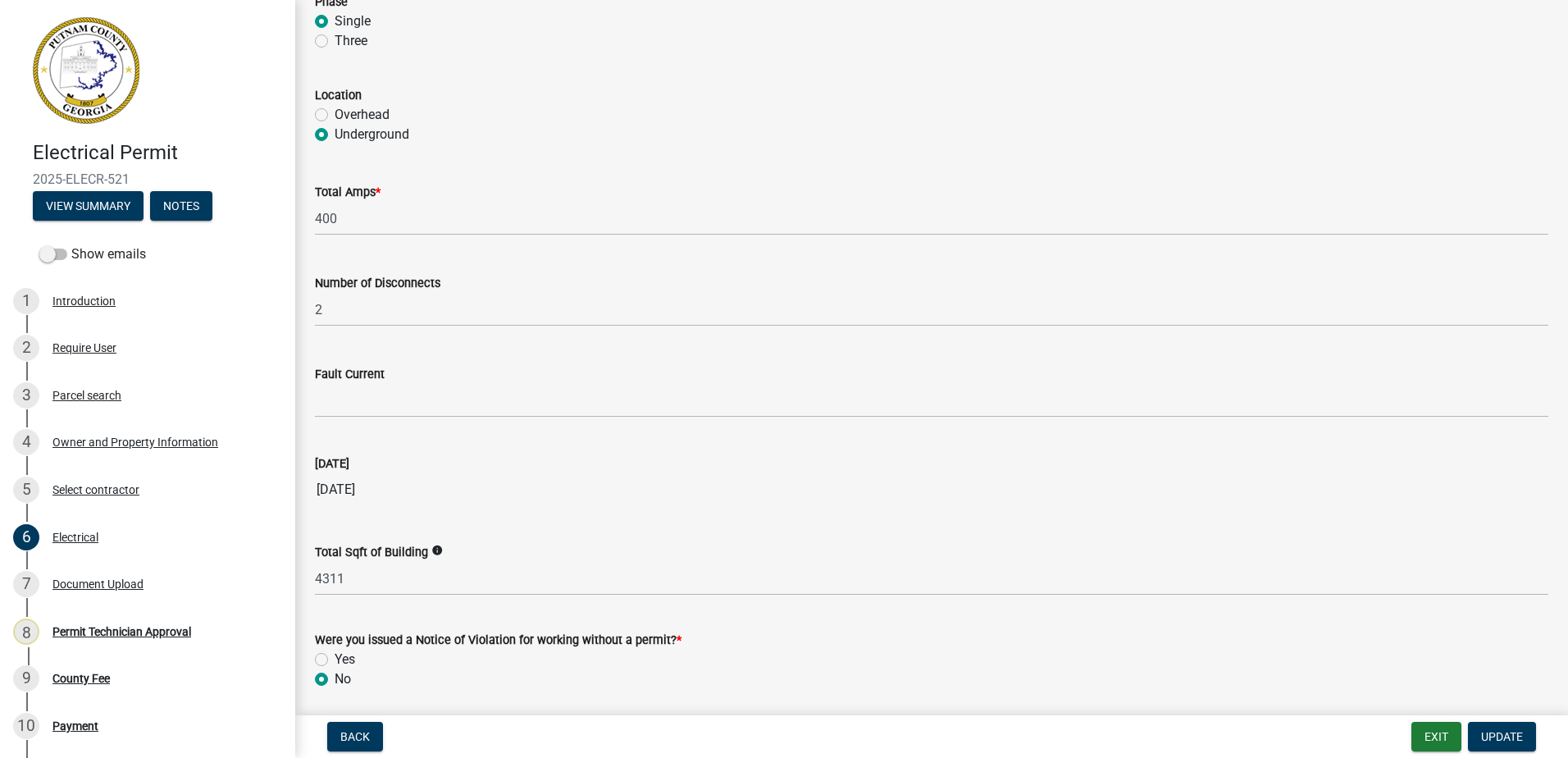
scroll to position [1550, 0]
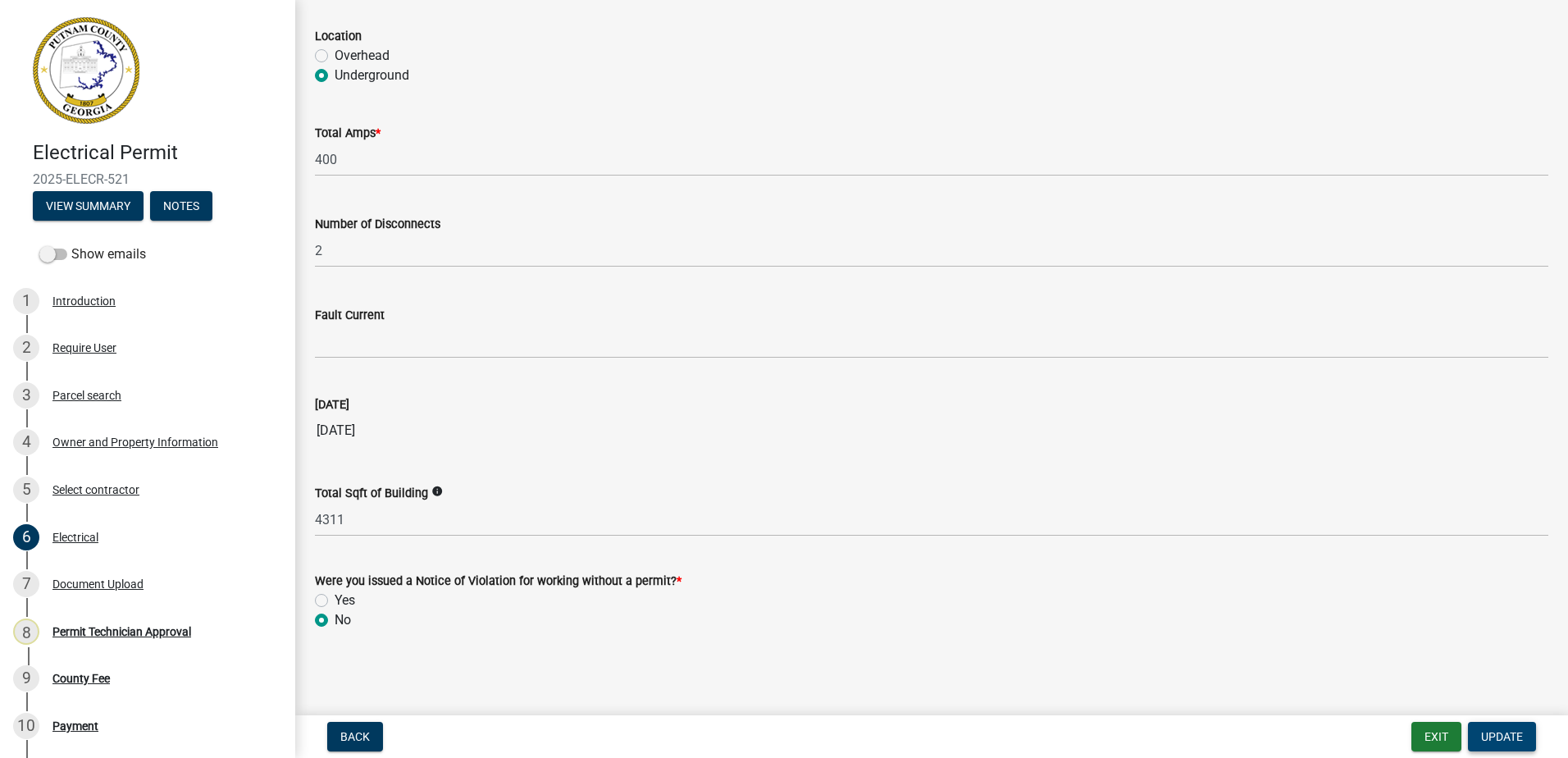
click at [1482, 730] on span "Update" at bounding box center [1502, 737] width 42 height 13
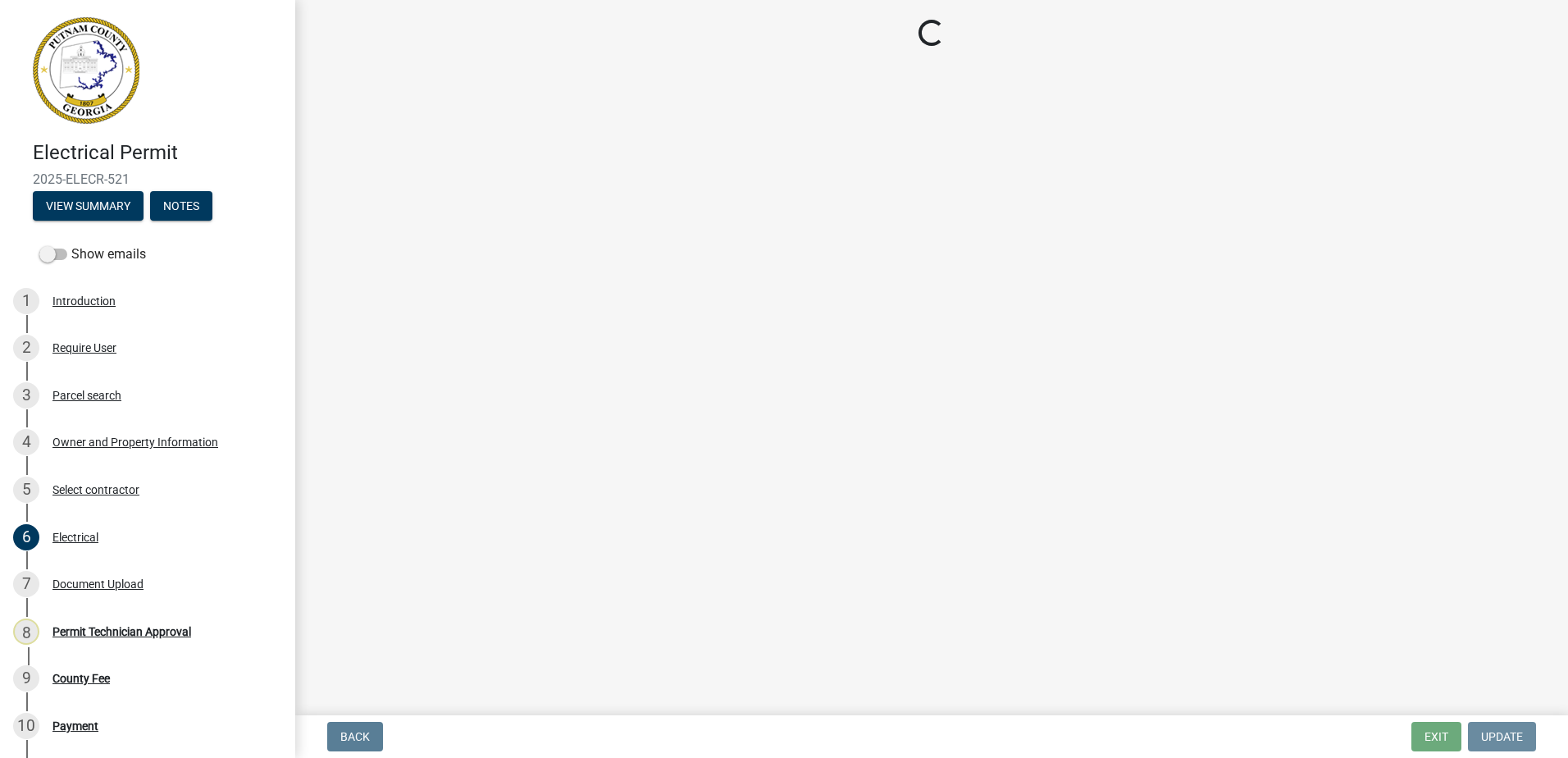
scroll to position [0, 0]
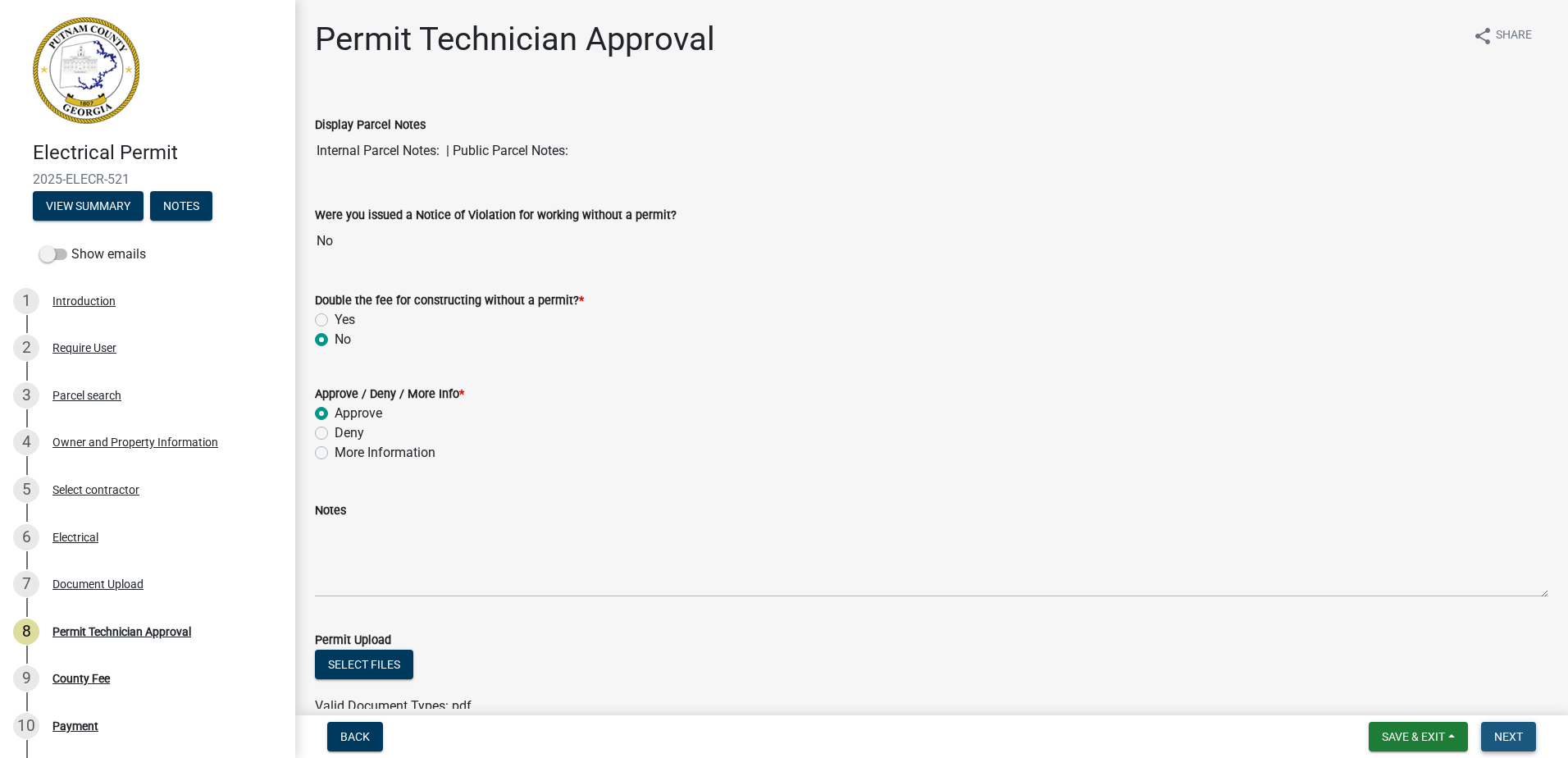
click at [1523, 738] on span "Next" at bounding box center [1508, 737] width 29 height 13
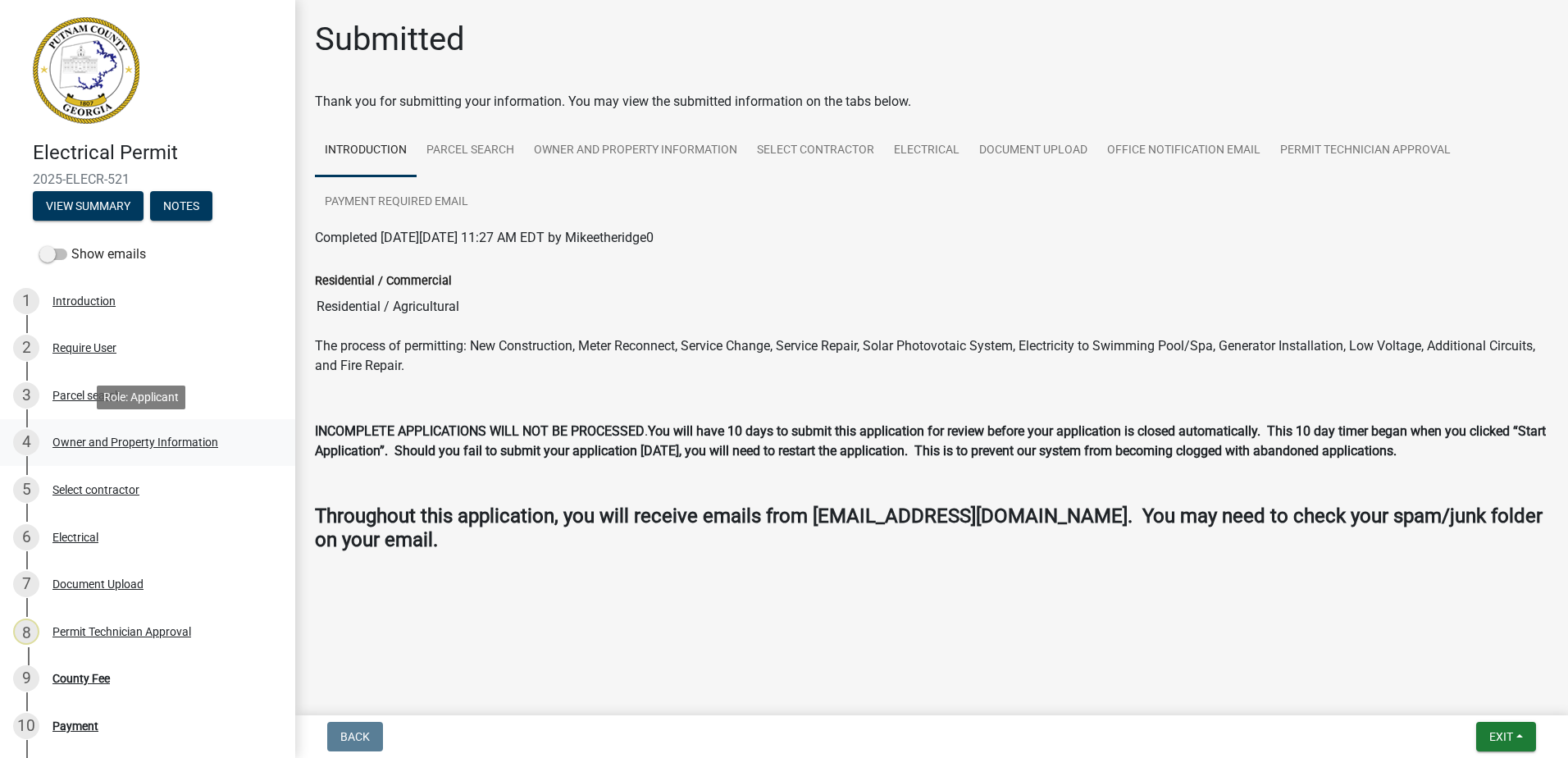
click at [89, 445] on div "Owner and Property Information" at bounding box center [135, 442] width 165 height 11
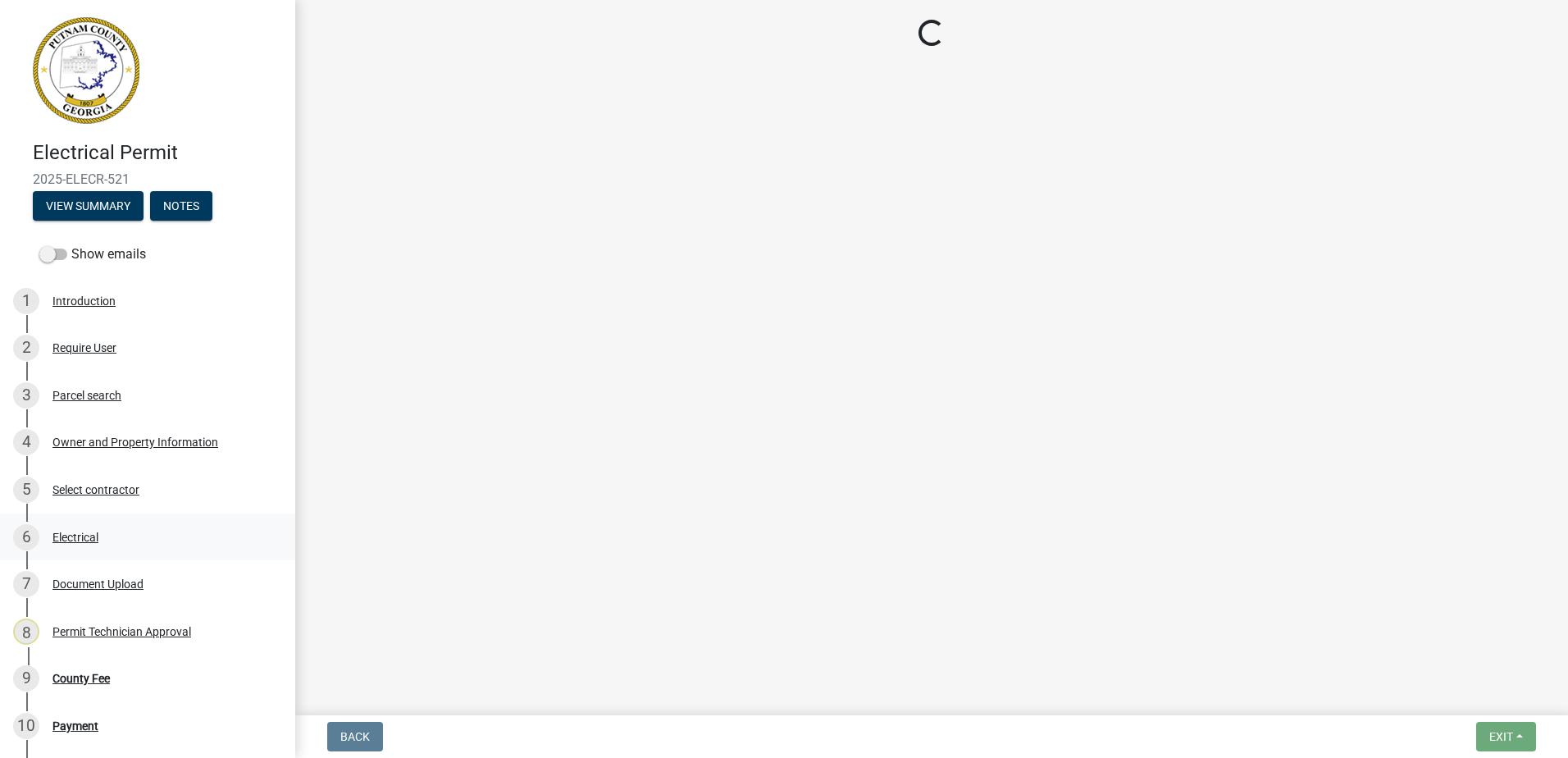
select select "34fe85c2-5f76-4343-b6bb-8ca387e0bed7"
select select "83394b22-4a11-496c-8e5c-75ade2e72faf"
select select "295c155f-de53-4b68-9fdd-08c8883e9b6f"
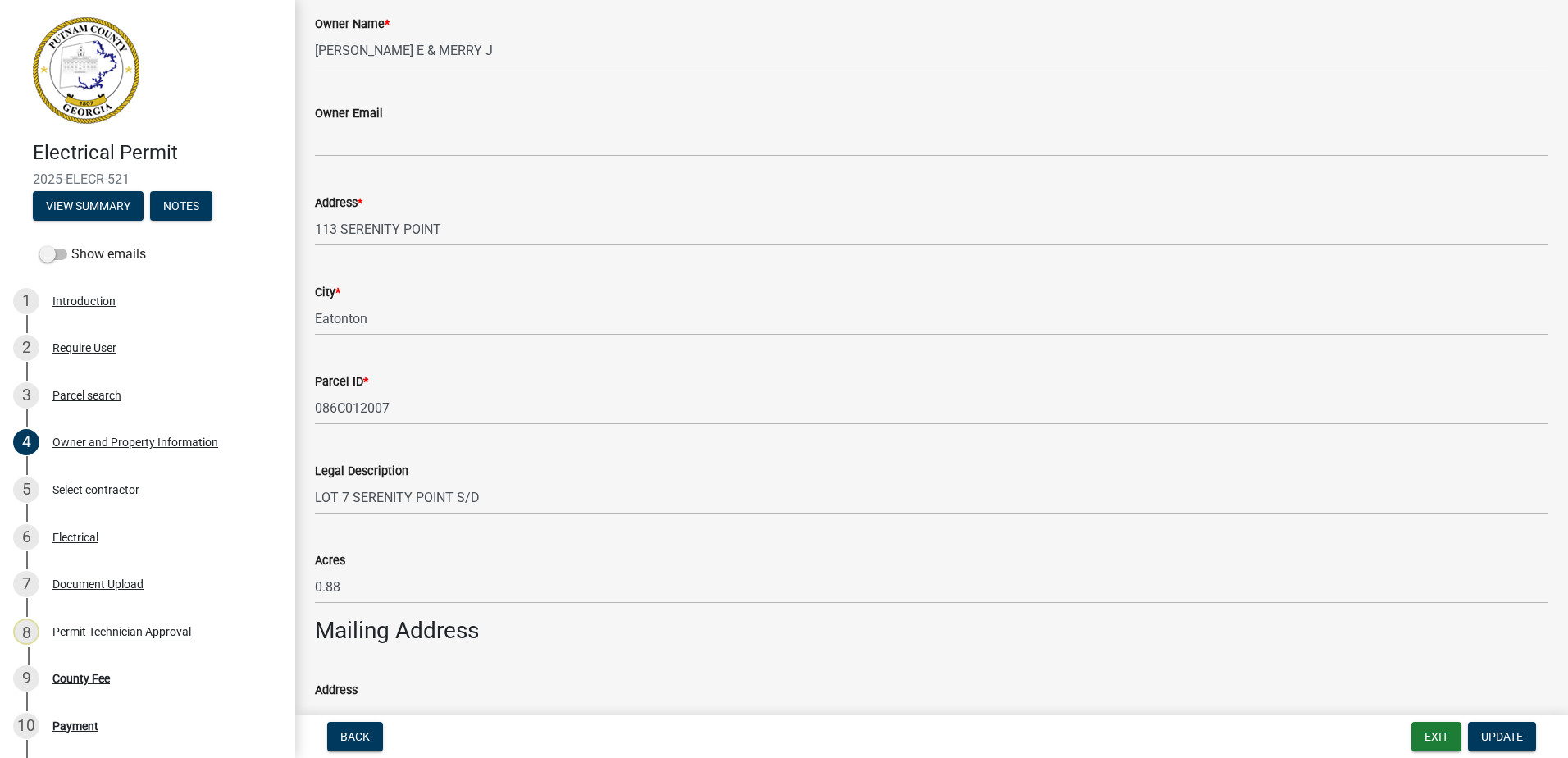
scroll to position [574, 0]
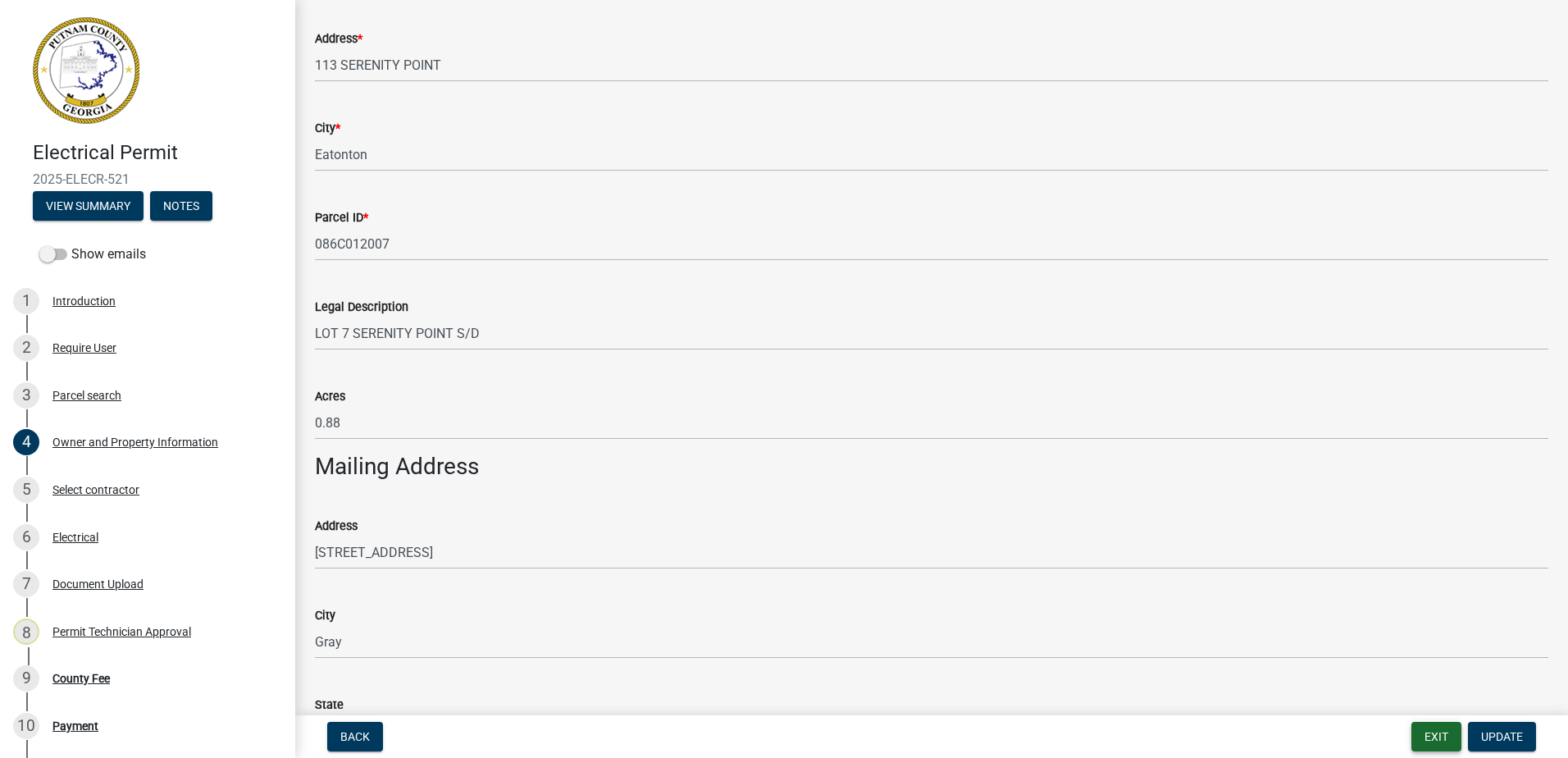
click at [1423, 724] on button "Exit" at bounding box center [1437, 737] width 50 height 30
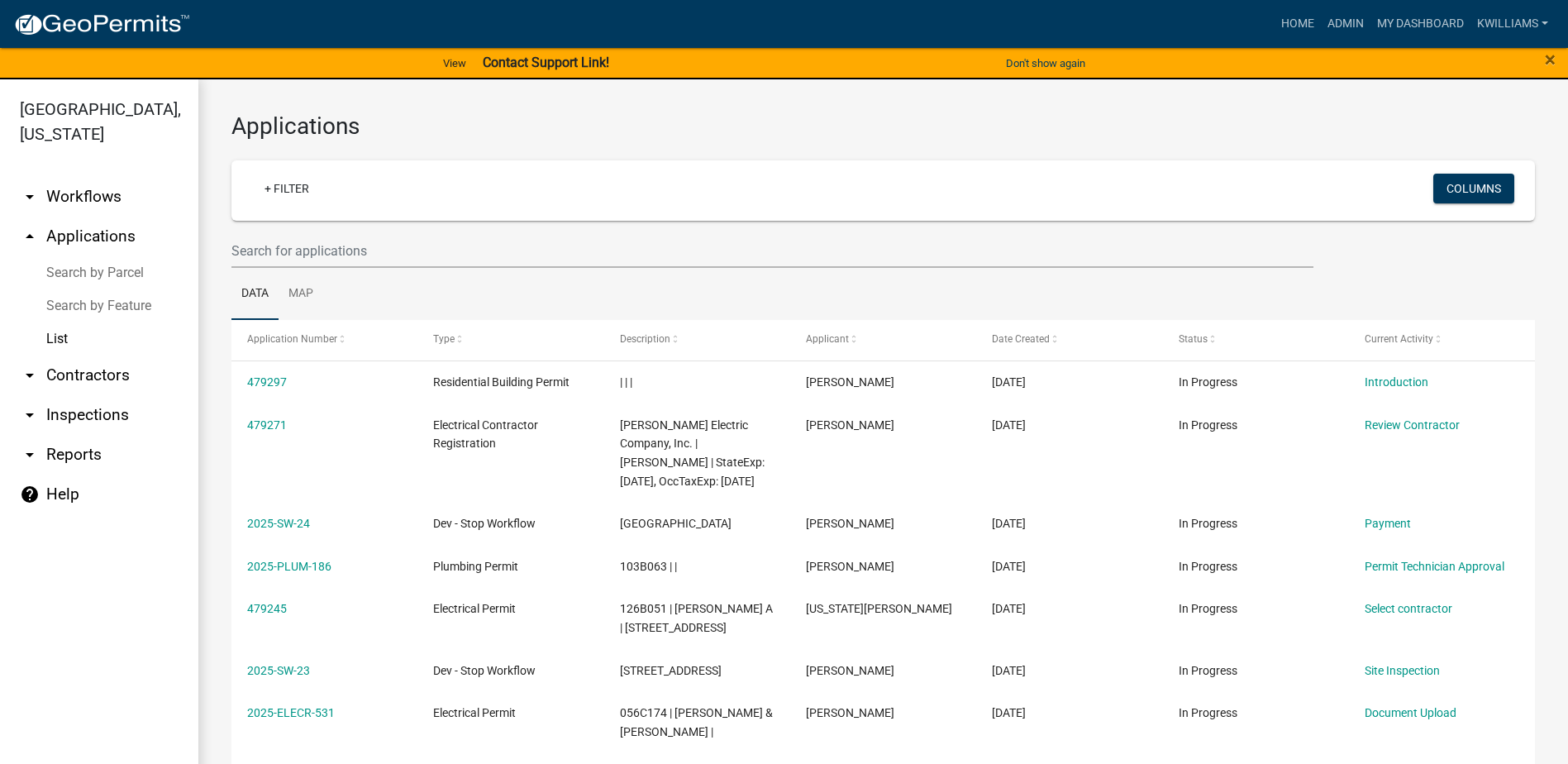
click at [294, 228] on wm-filter-builder "+ Filter Columns" at bounding box center [883, 213] width 1304 height 107
click at [292, 248] on input "text" at bounding box center [772, 250] width 1082 height 34
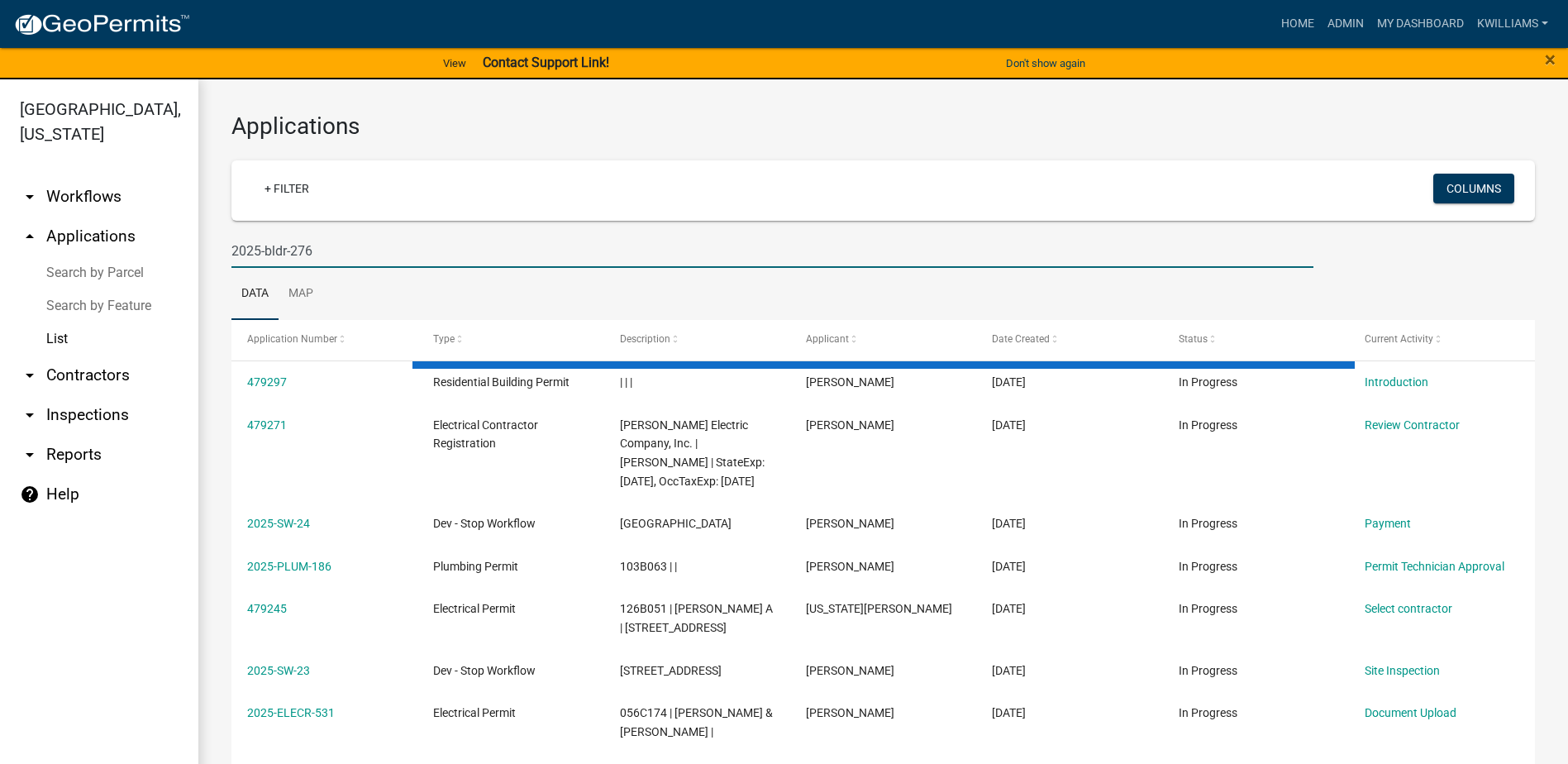
type input "2025-bldr-276"
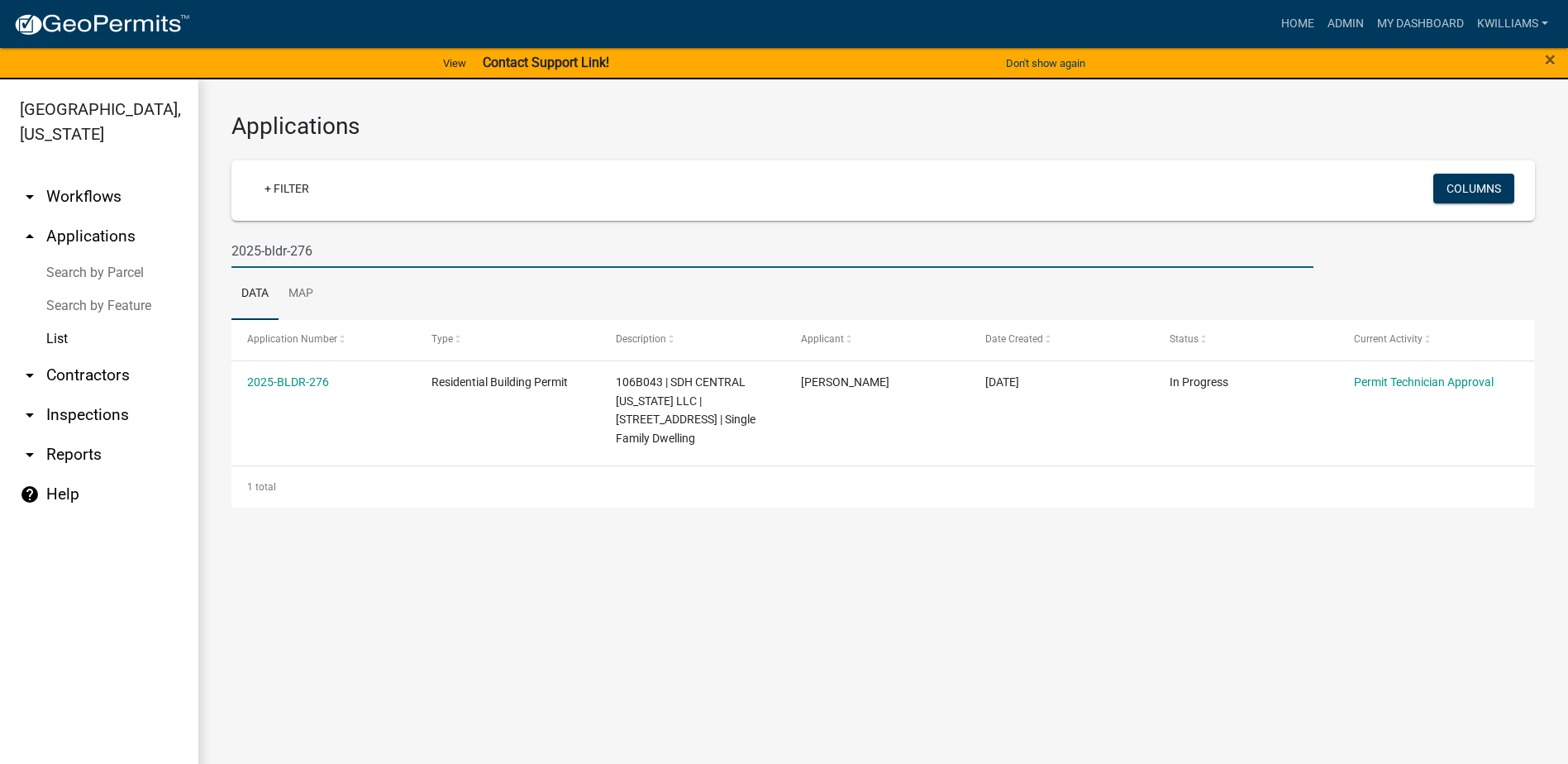
drag, startPoint x: 344, startPoint y: 252, endPoint x: 146, endPoint y: 250, distance: 198.0
click at [146, 250] on div "Putnam County, Georgia arrow_drop_down Workflows List arrow_drop_up Application…" at bounding box center [784, 431] width 1568 height 704
click at [342, 259] on input "2025-bldr-276" at bounding box center [772, 250] width 1082 height 34
drag, startPoint x: 337, startPoint y: 248, endPoint x: 202, endPoint y: 245, distance: 135.0
click at [204, 248] on div "Applications + Filter Columns 2025-bldr-276 Data Map Application Number Type De…" at bounding box center [883, 310] width 1370 height 462
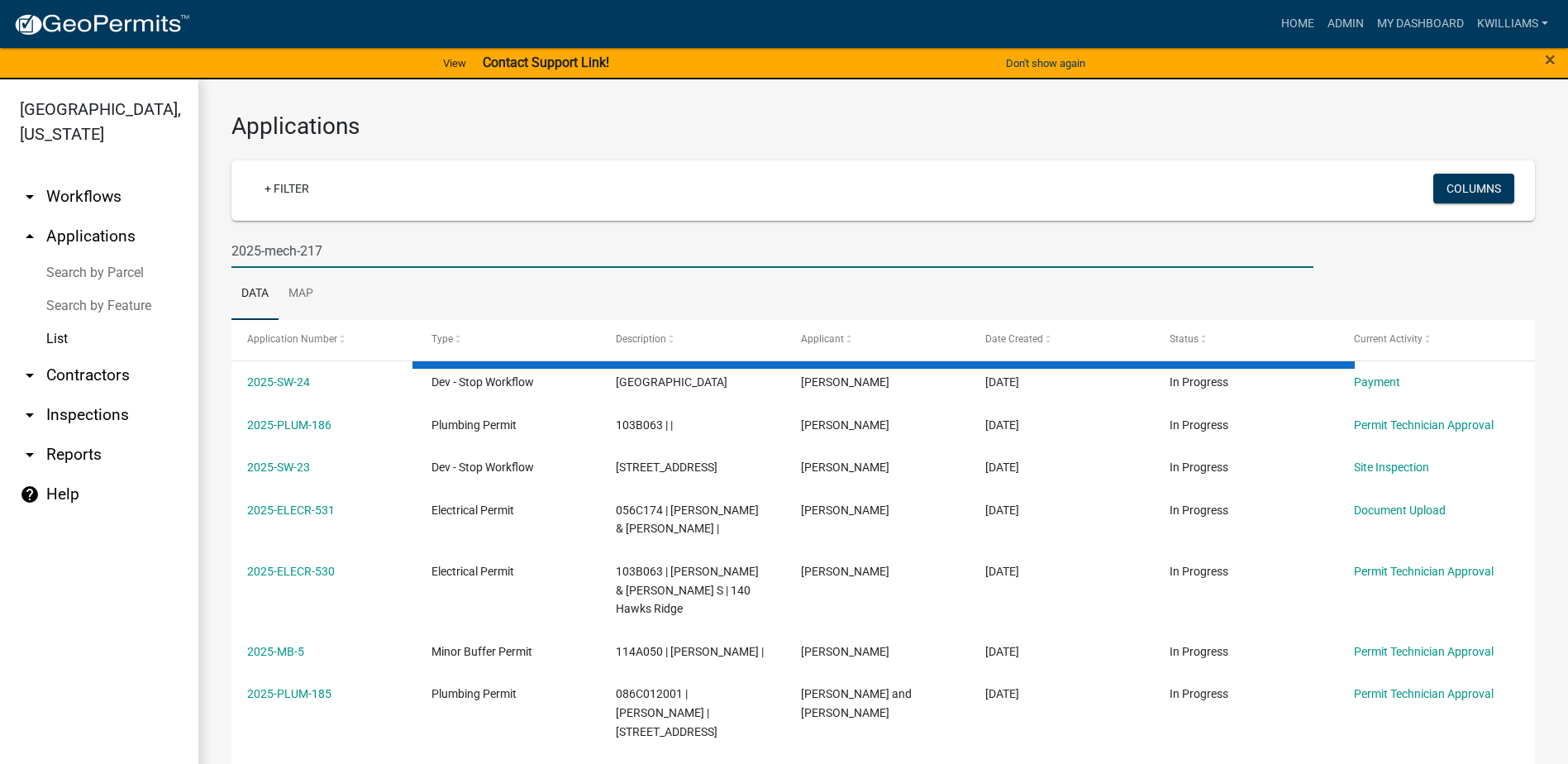
type input "2025-mech-217"
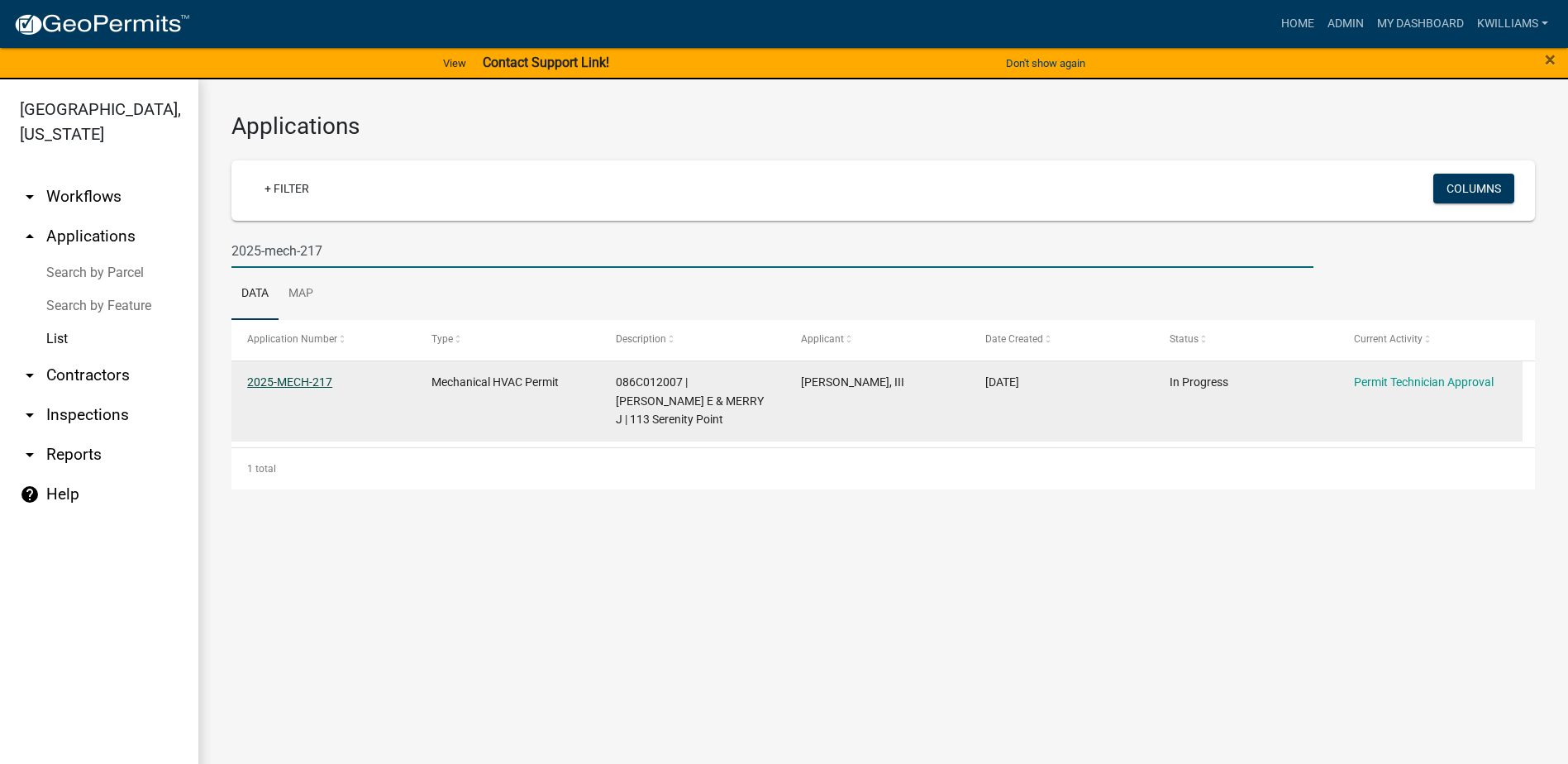
click at [314, 375] on link "2025-MECH-217" at bounding box center [289, 382] width 85 height 13
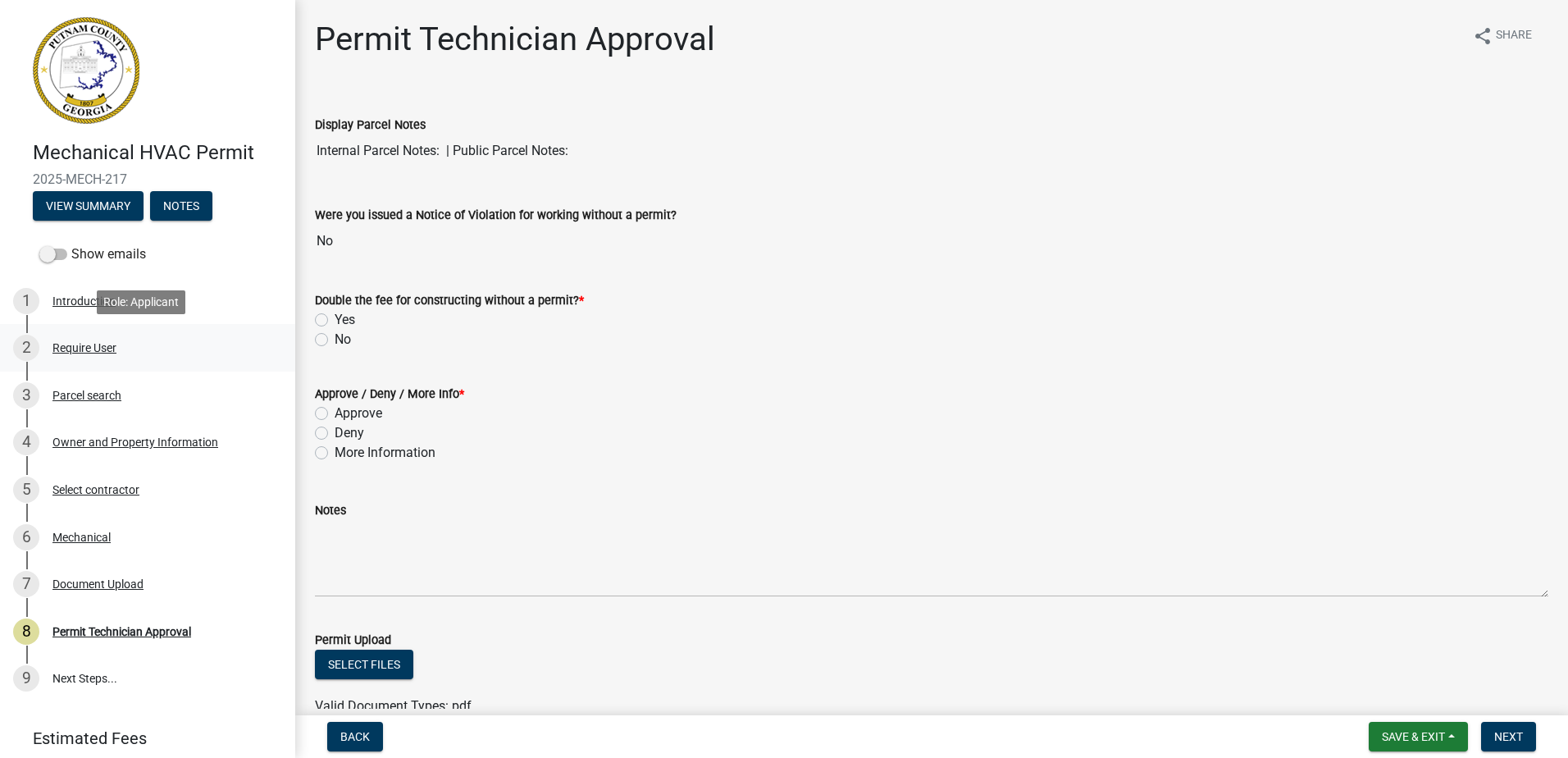
click at [96, 352] on div "Require User" at bounding box center [84, 347] width 64 height 11
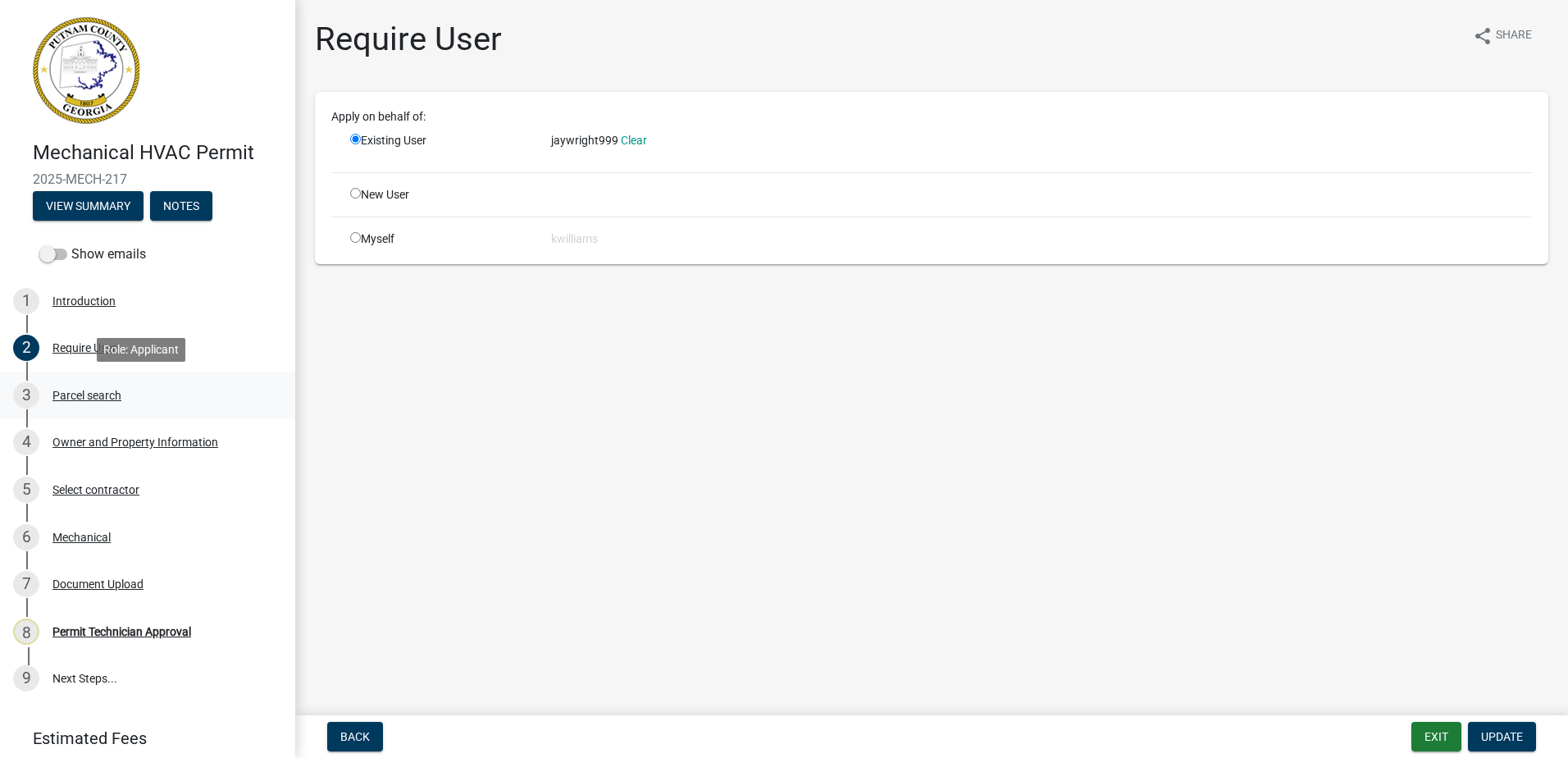
click at [106, 384] on div "3 Parcel search" at bounding box center [140, 395] width 256 height 26
